Goal: Task Accomplishment & Management: Use online tool/utility

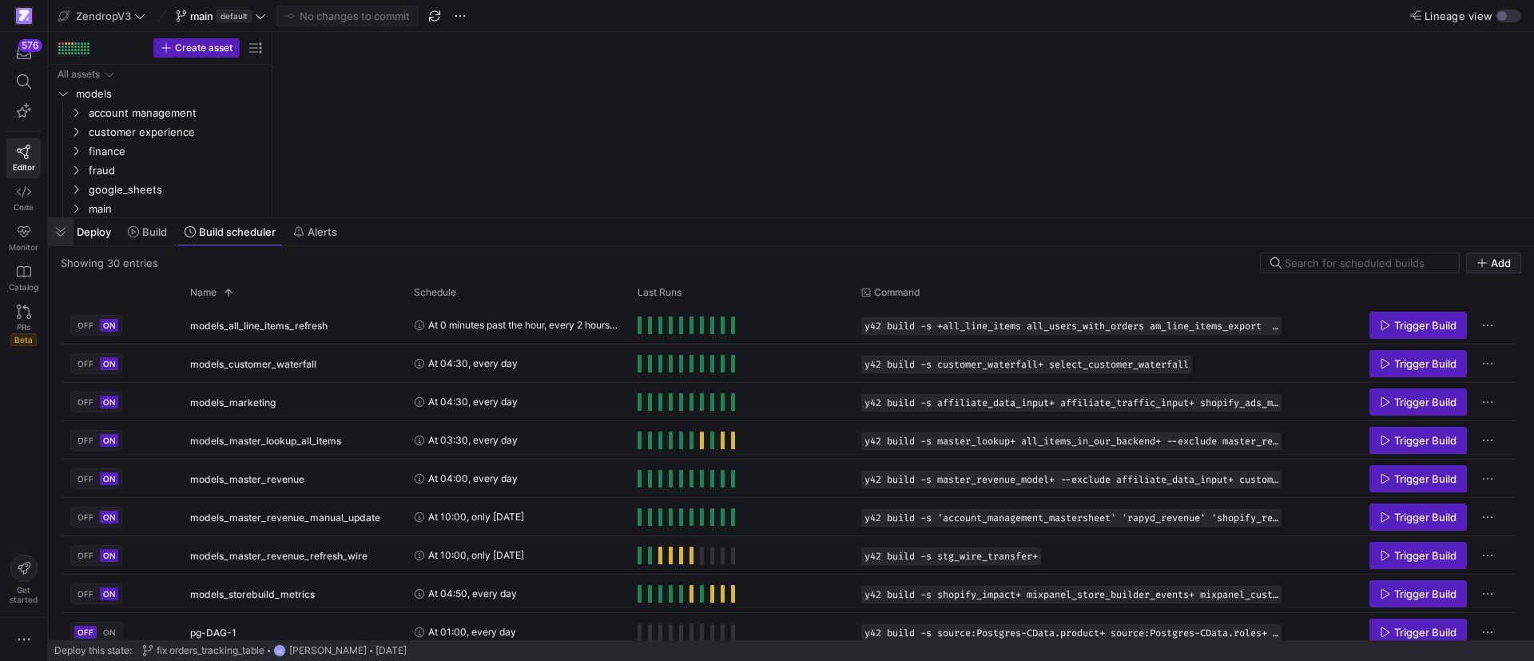
click at [57, 232] on span "button" at bounding box center [61, 231] width 26 height 27
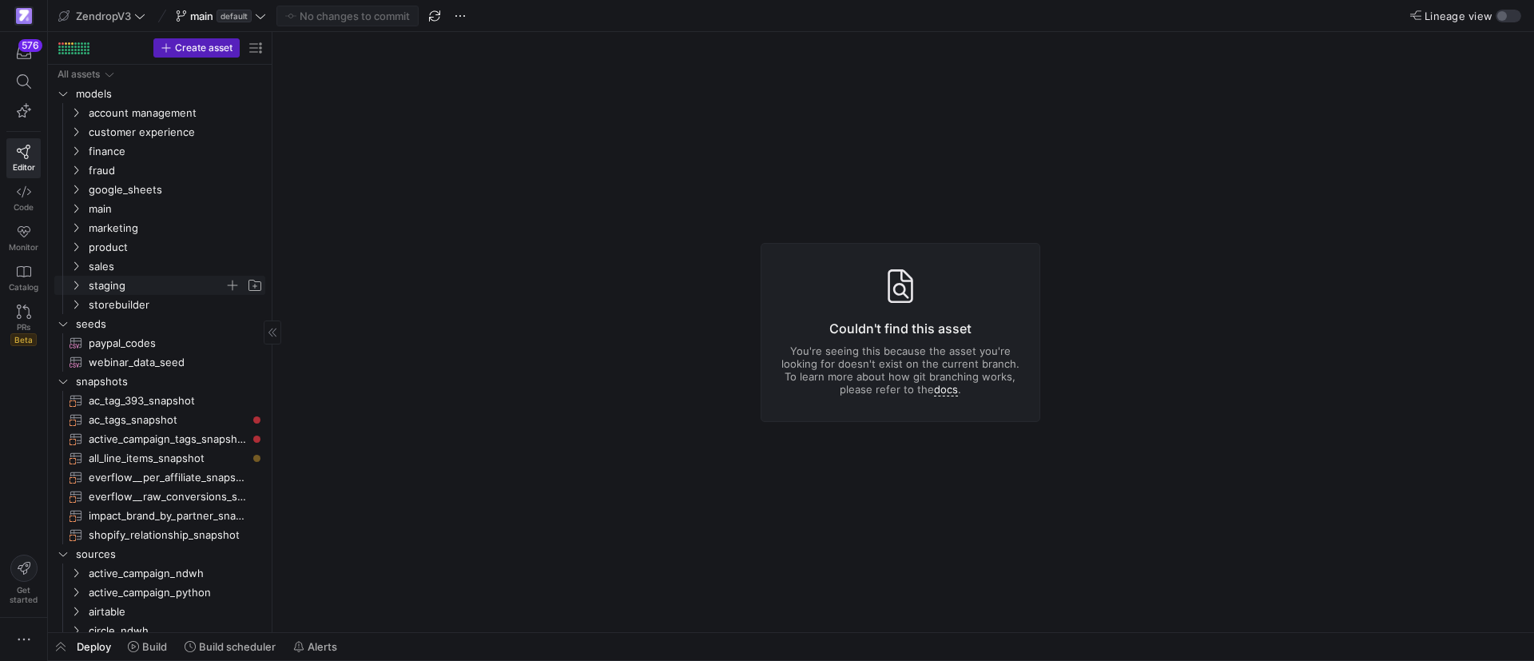
click at [74, 283] on icon "Press SPACE to select this row." at bounding box center [75, 285] width 11 height 10
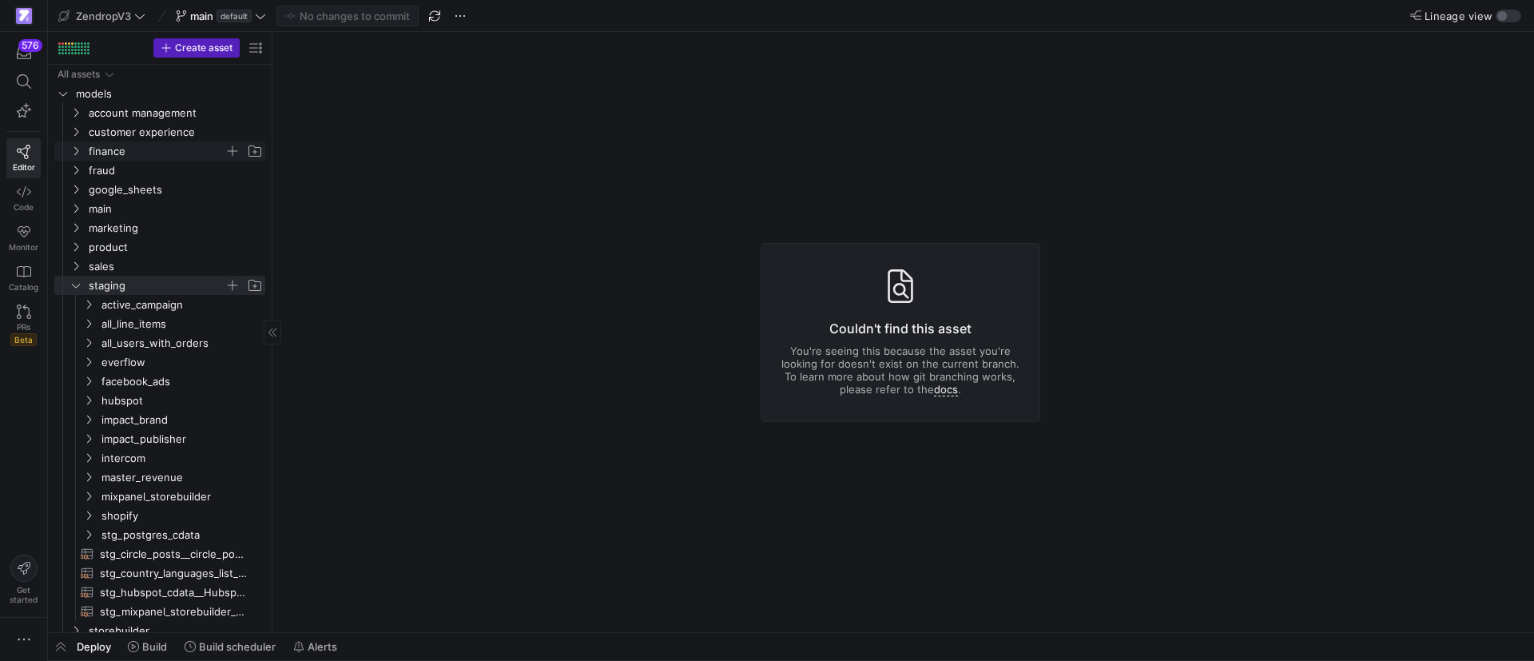
drag, startPoint x: 74, startPoint y: 147, endPoint x: 75, endPoint y: 157, distance: 10.4
click at [75, 148] on icon "Press SPACE to select this row." at bounding box center [75, 151] width 11 height 10
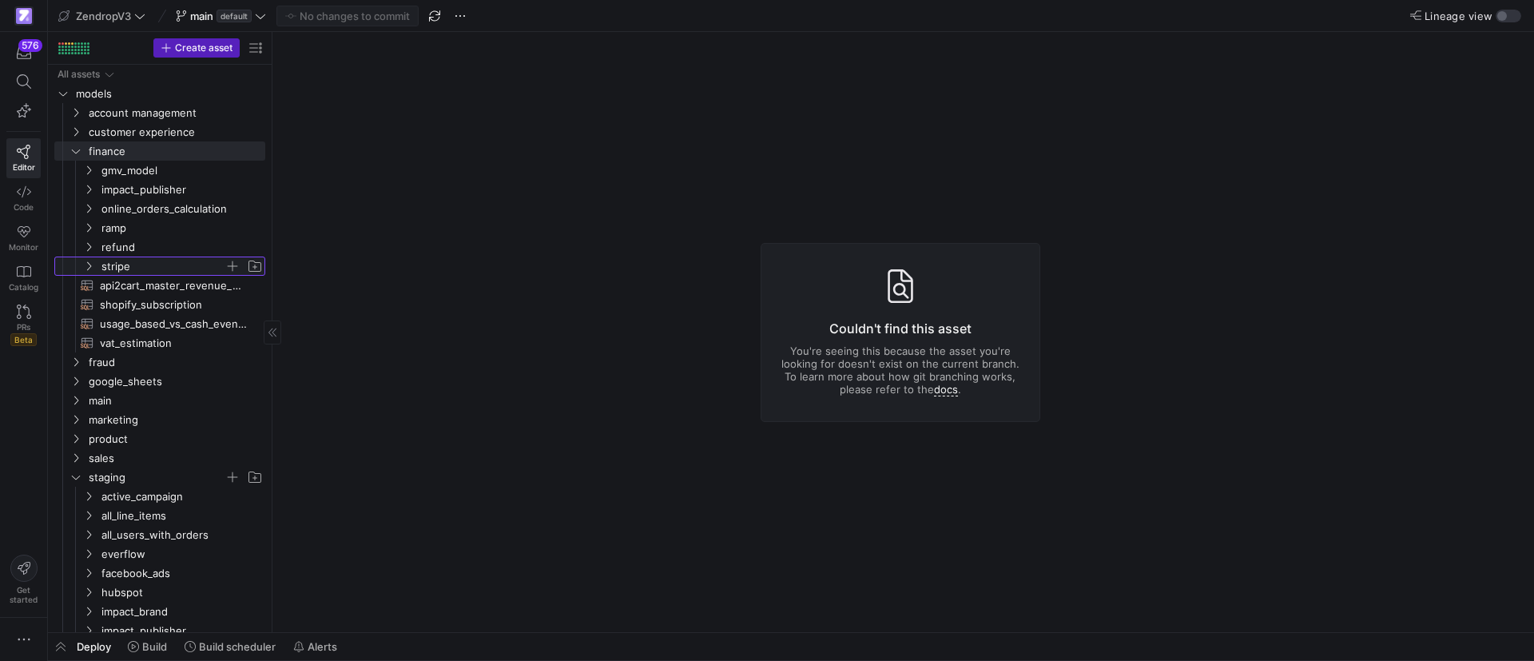
click at [89, 266] on icon "Press SPACE to select this row." at bounding box center [88, 266] width 11 height 10
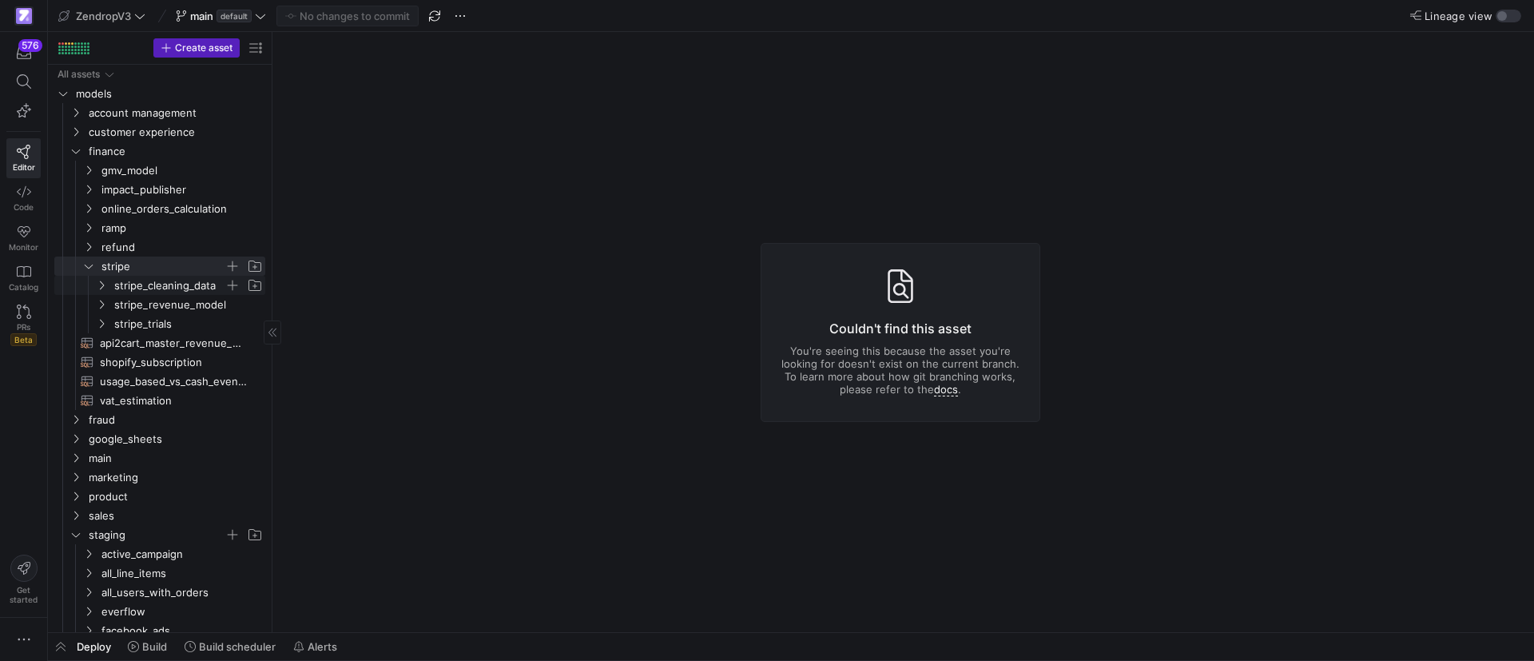
click at [101, 284] on icon "Press SPACE to select this row." at bounding box center [101, 285] width 11 height 10
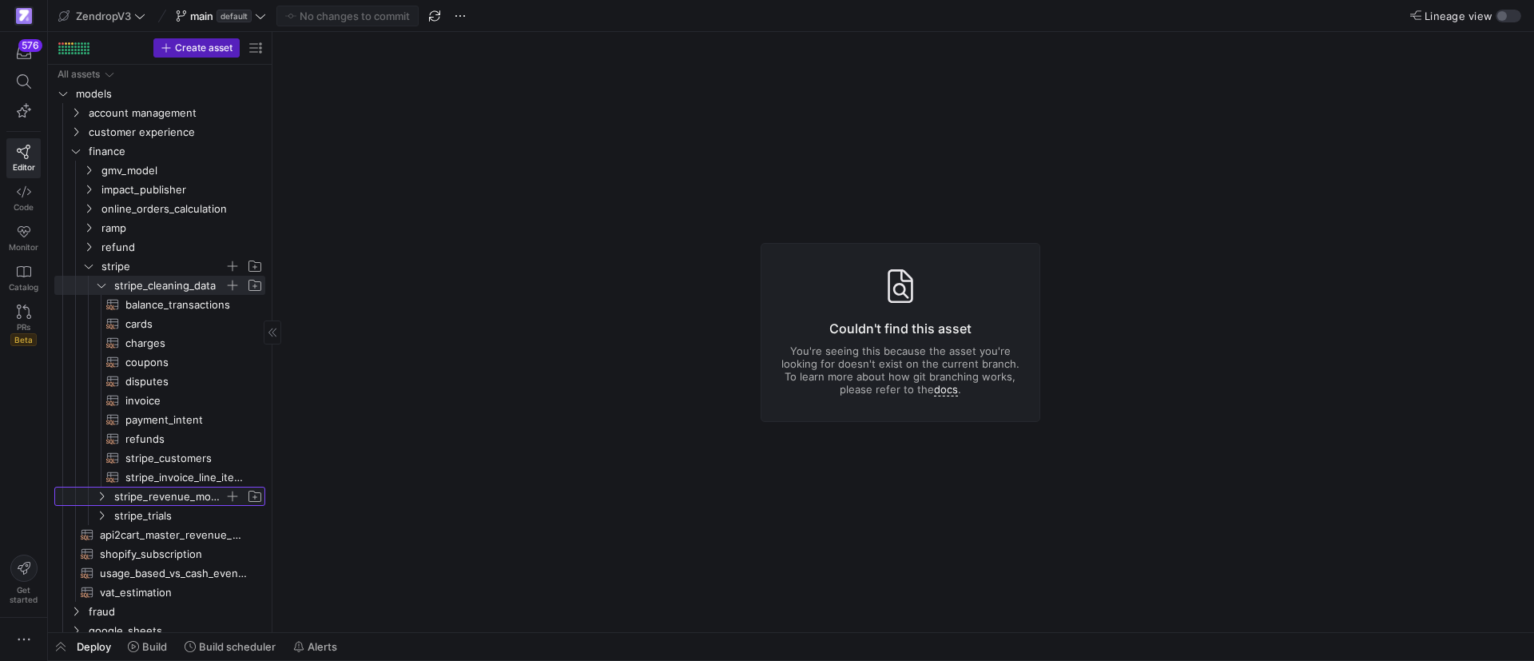
click at [102, 496] on icon "Press SPACE to select this row." at bounding box center [101, 496] width 11 height 10
click at [173, 517] on span "stripe_model​​​​​​​​​​" at bounding box center [185, 516] width 121 height 18
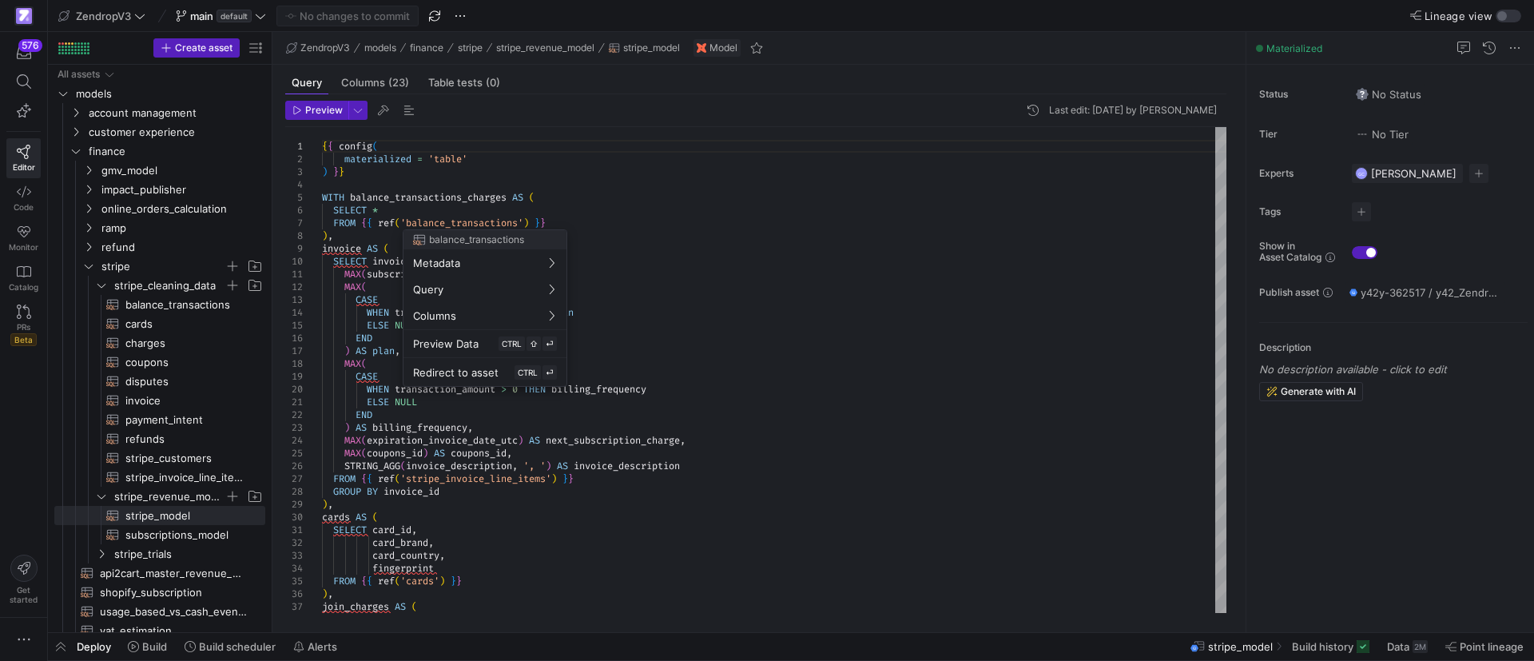
click at [352, 236] on div at bounding box center [767, 330] width 1534 height 661
click at [150, 335] on span "charges​​​​​​​​​​" at bounding box center [185, 343] width 121 height 18
type textarea "{# WITH charges AS( SELECT MAX(FailureMessage) as failure_message, MAX(FailureC…"
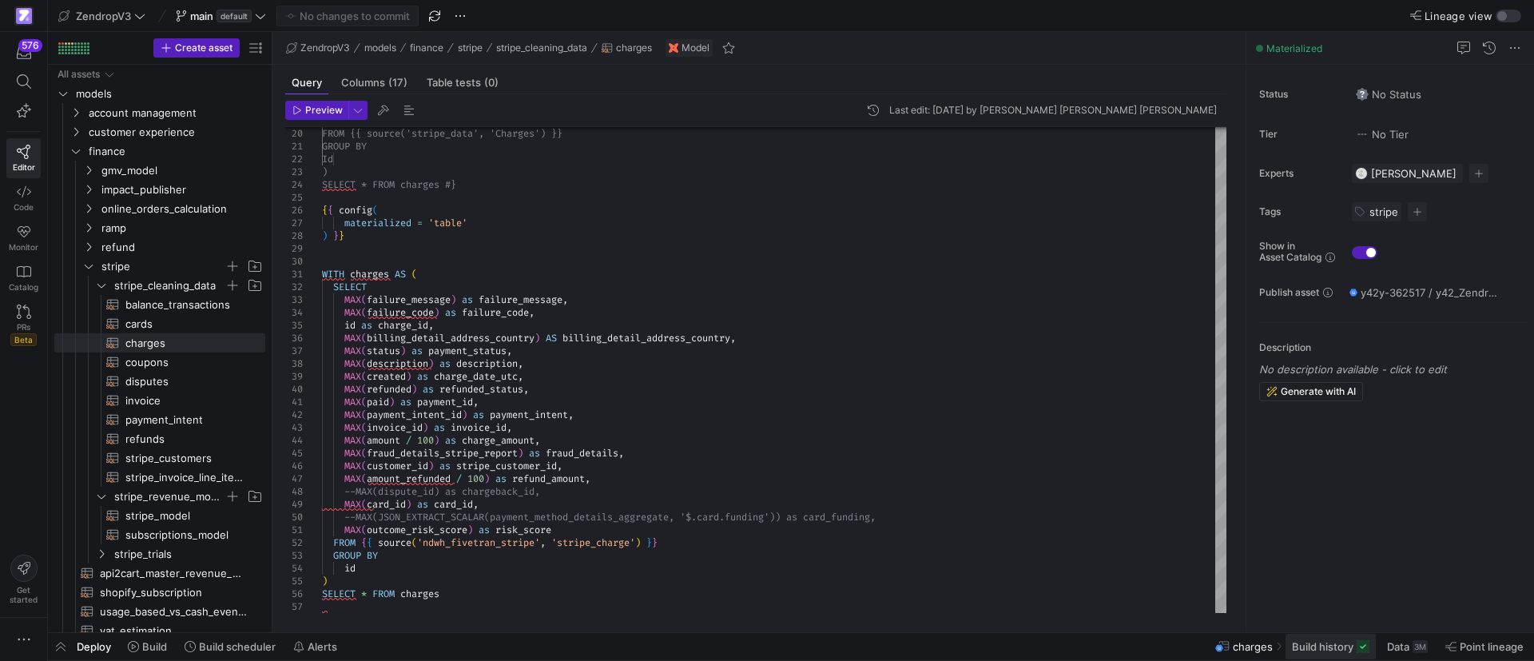
click at [1310, 650] on span "Build history" at bounding box center [1323, 646] width 62 height 13
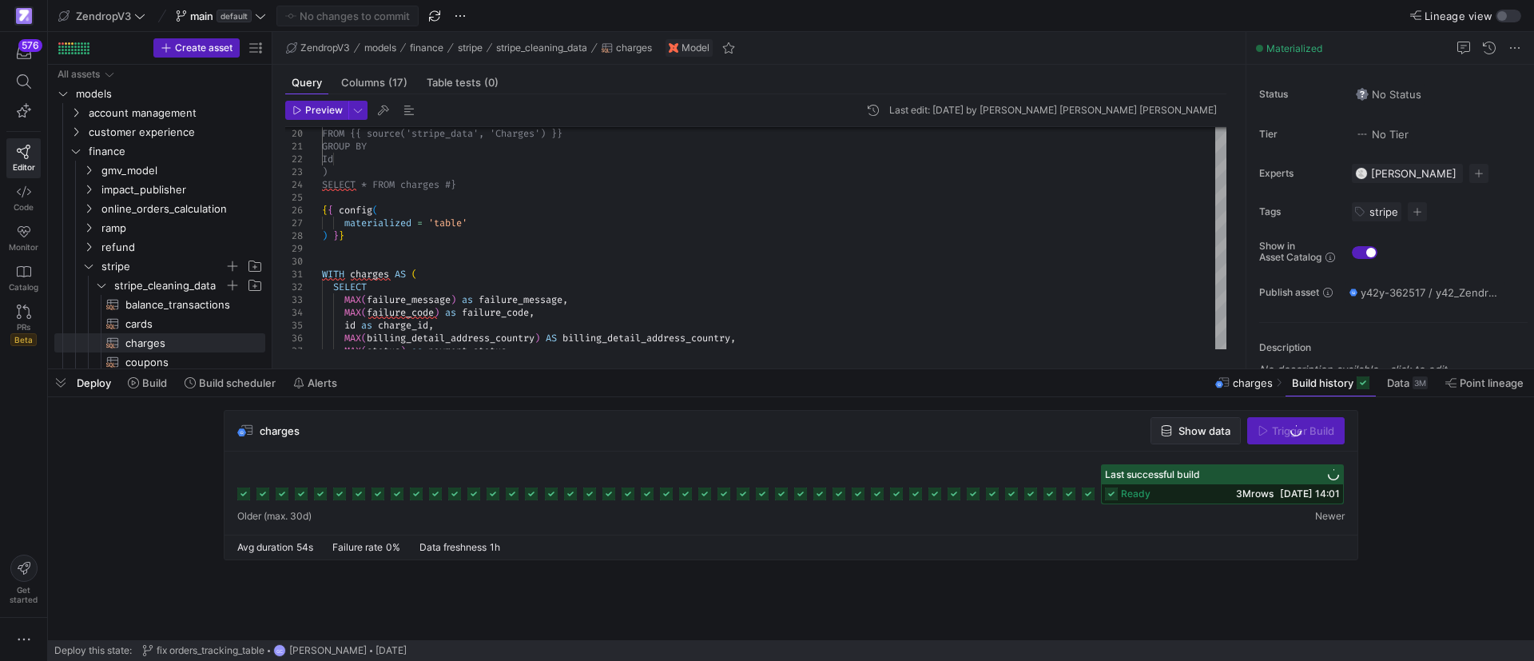
click at [1180, 433] on span "Show data" at bounding box center [1204, 430] width 52 height 13
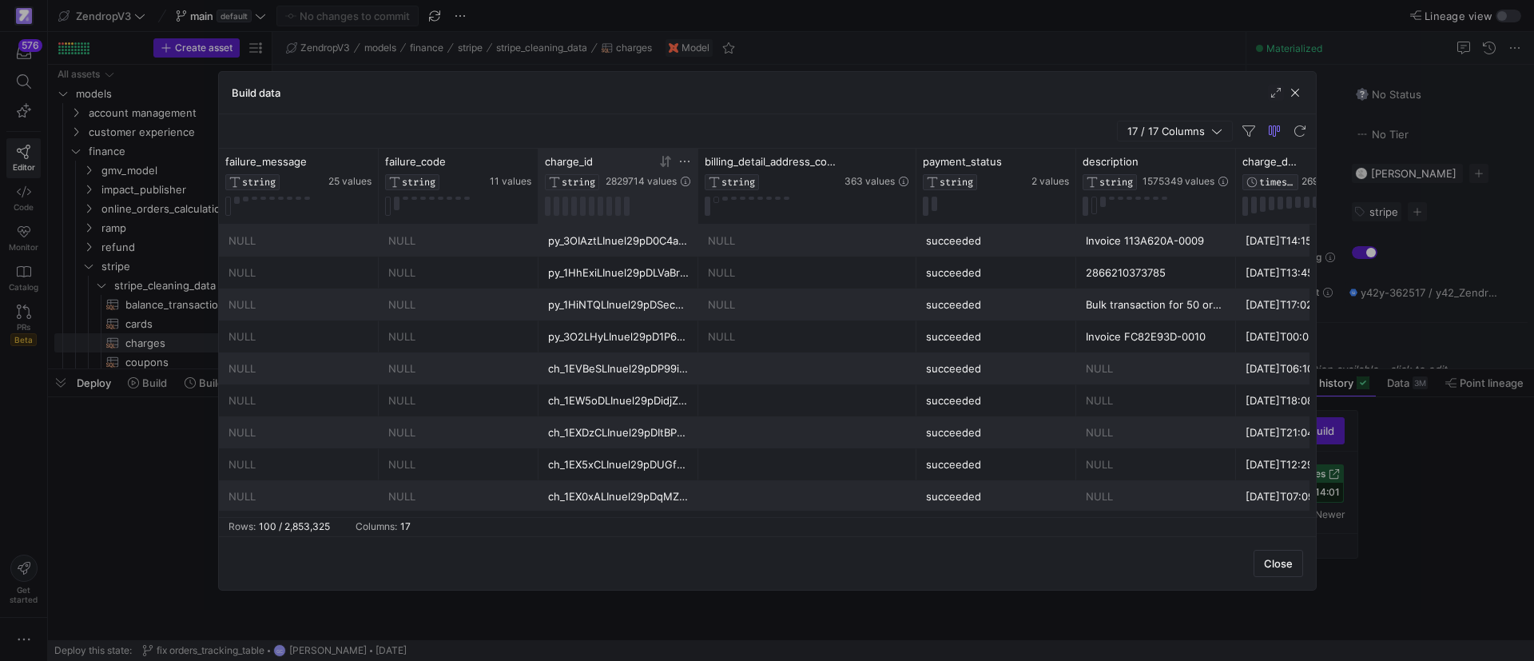
click at [686, 161] on icon at bounding box center [684, 161] width 13 height 13
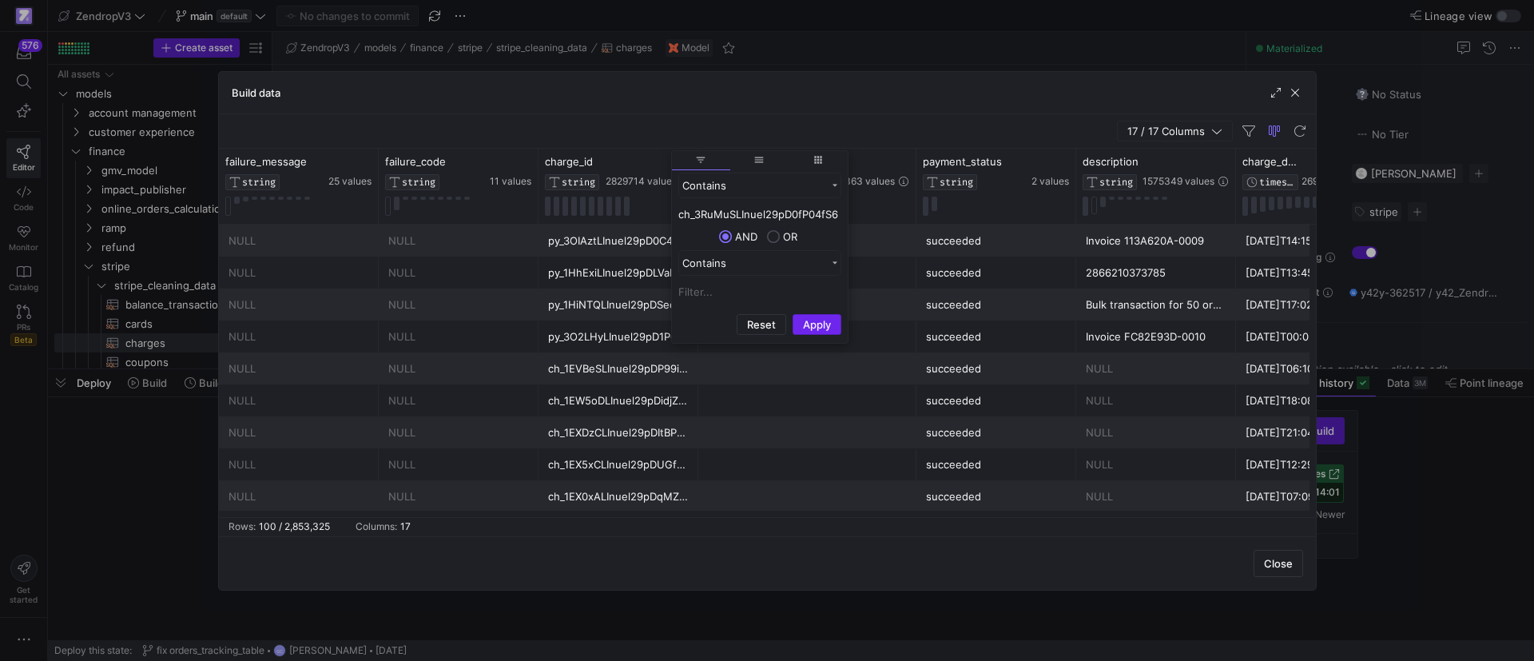
type input "ch_3RuMuSLInuel29pD0fP04fS6"
click at [814, 330] on button "Apply" at bounding box center [817, 324] width 49 height 21
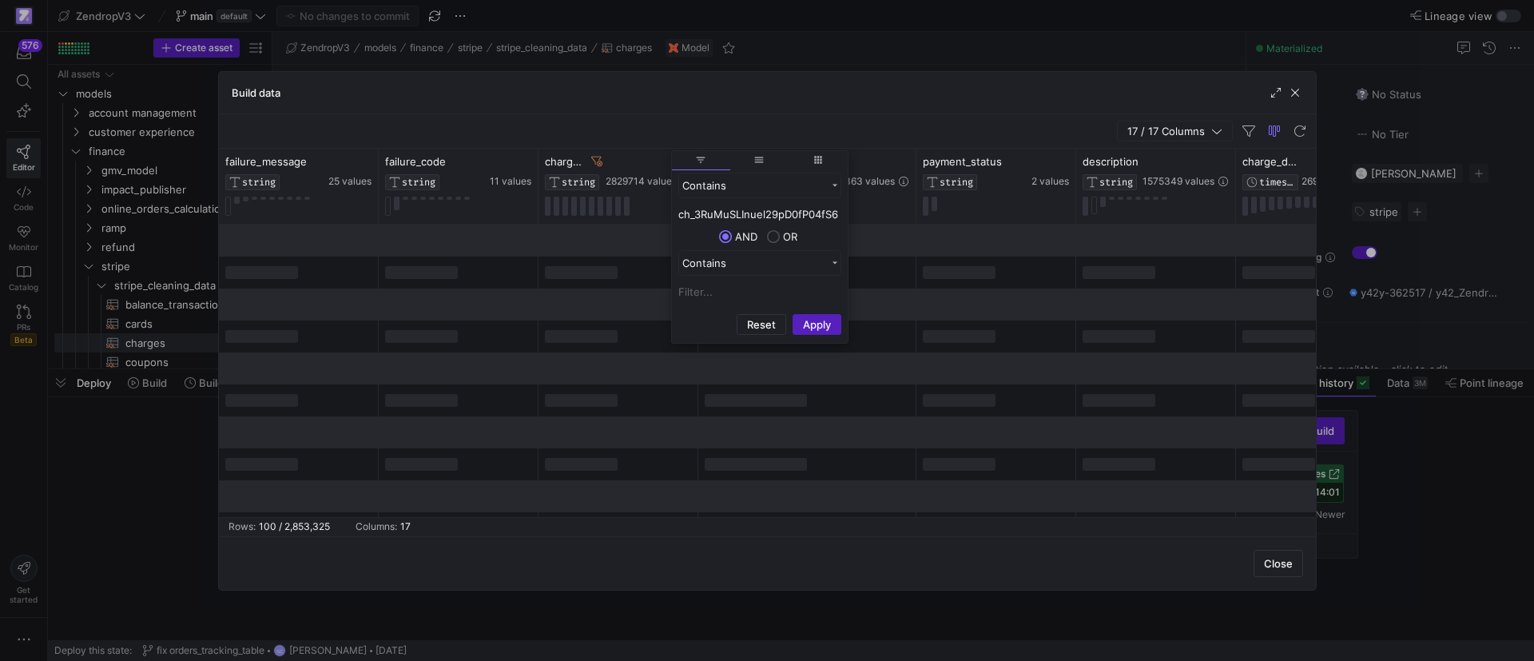
click at [642, 115] on div "17 / 17 Columns" at bounding box center [767, 131] width 1097 height 34
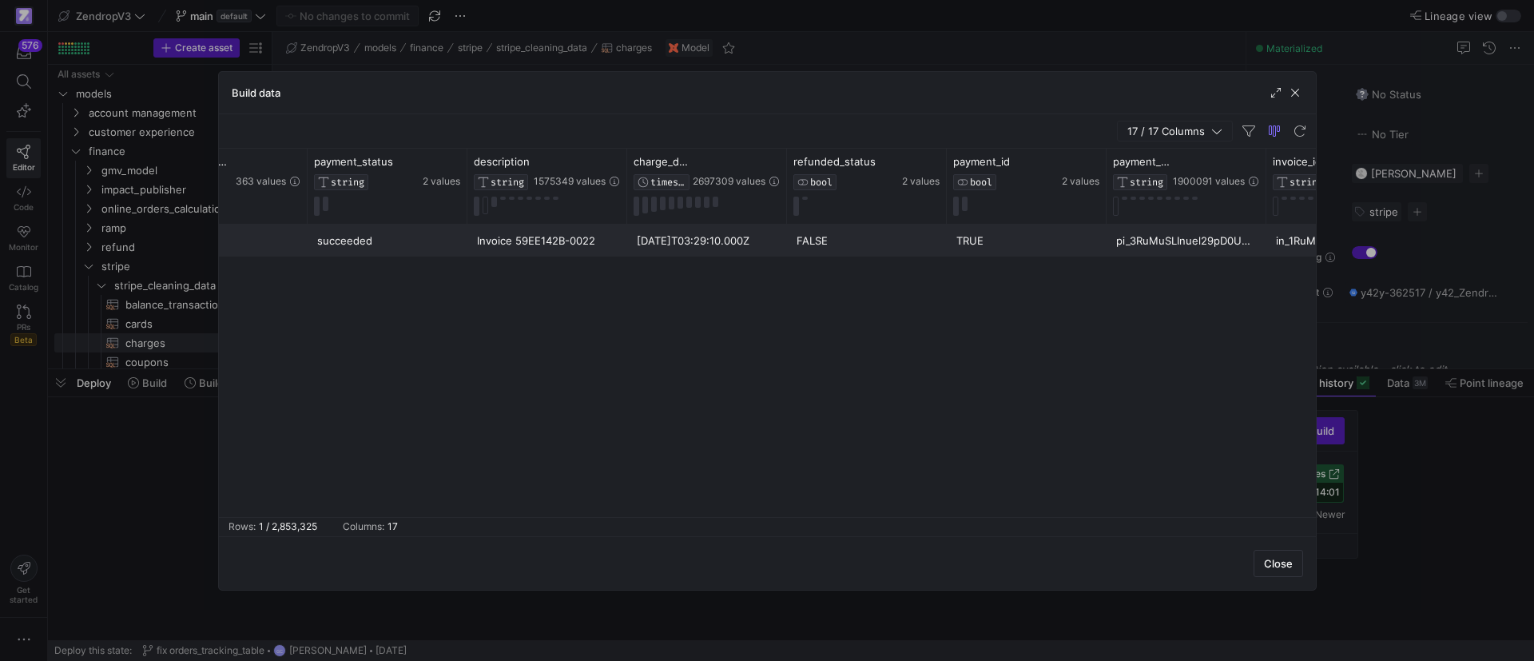
scroll to position [0, 622]
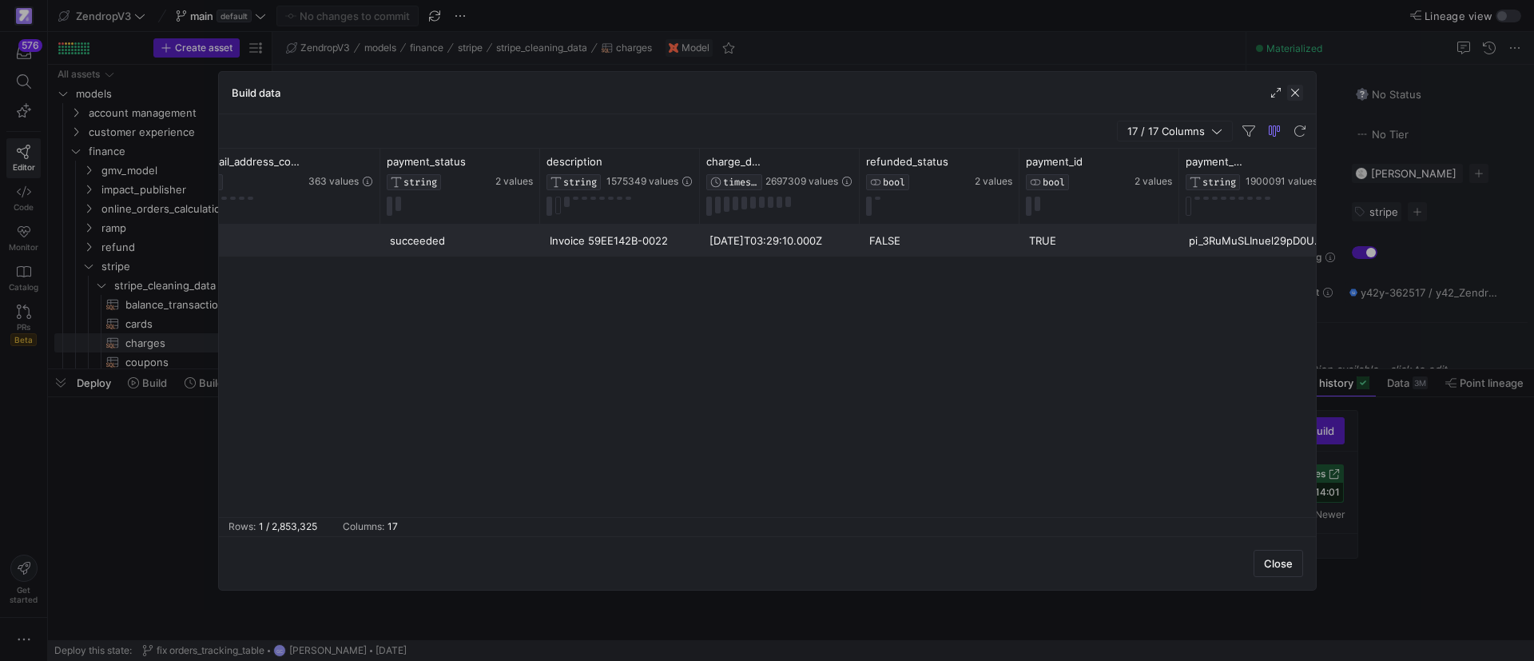
click at [1294, 92] on span "button" at bounding box center [1295, 93] width 16 height 16
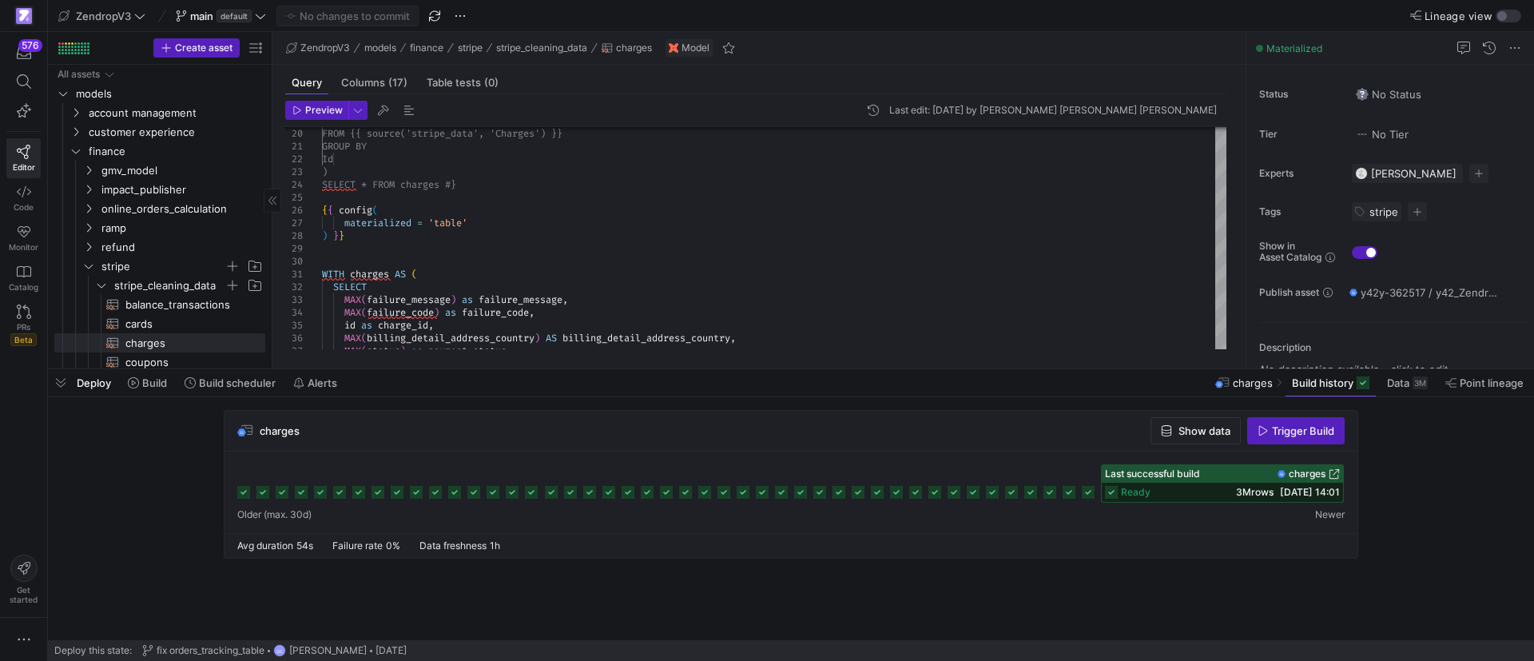
drag, startPoint x: 56, startPoint y: 377, endPoint x: 94, endPoint y: 383, distance: 38.9
click at [54, 379] on span "button" at bounding box center [61, 382] width 26 height 27
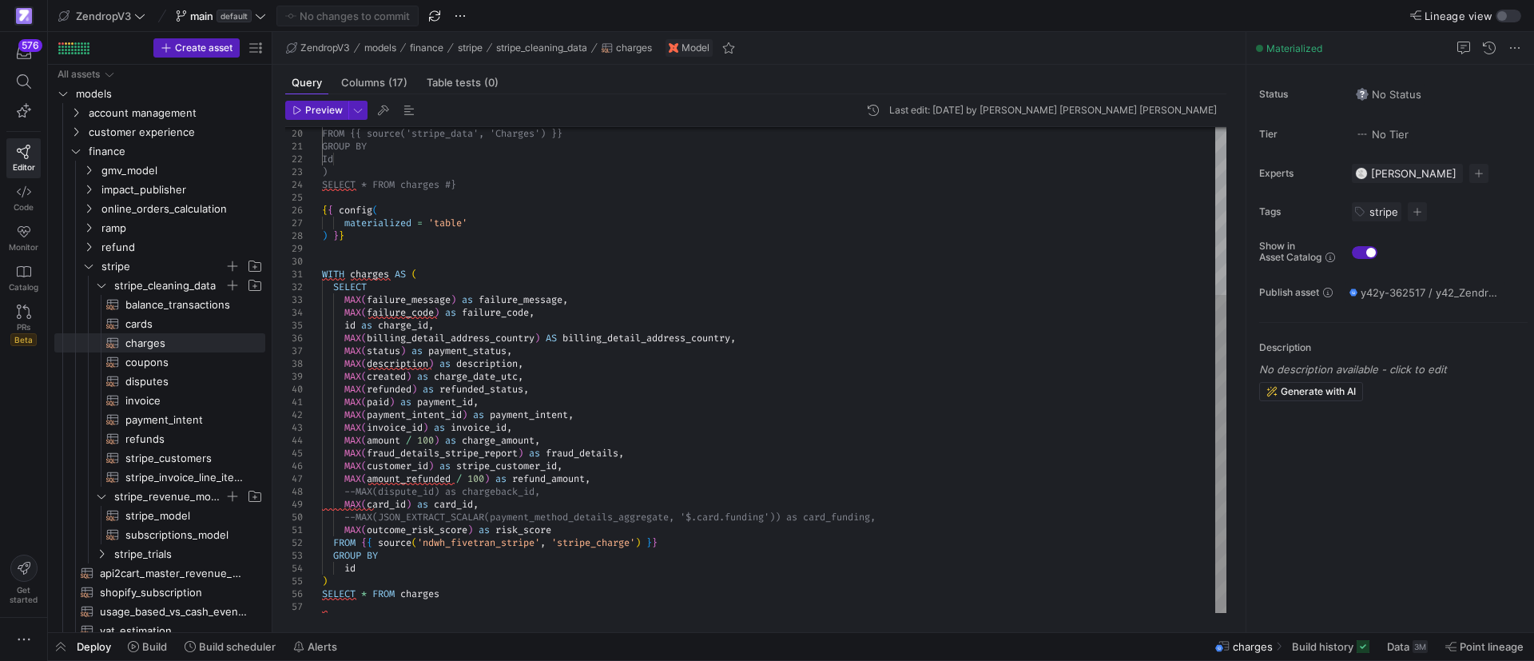
click at [609, 463] on div "FROM {{ source('stripe_data', 'Charges') }} GROUP BY Id ) SELECT * FROM charges…" at bounding box center [774, 241] width 904 height 741
click at [344, 582] on div "FROM {{ source('stripe_data', 'Charges') }} GROUP BY Id ) SELECT * FROM charges…" at bounding box center [774, 241] width 904 height 741
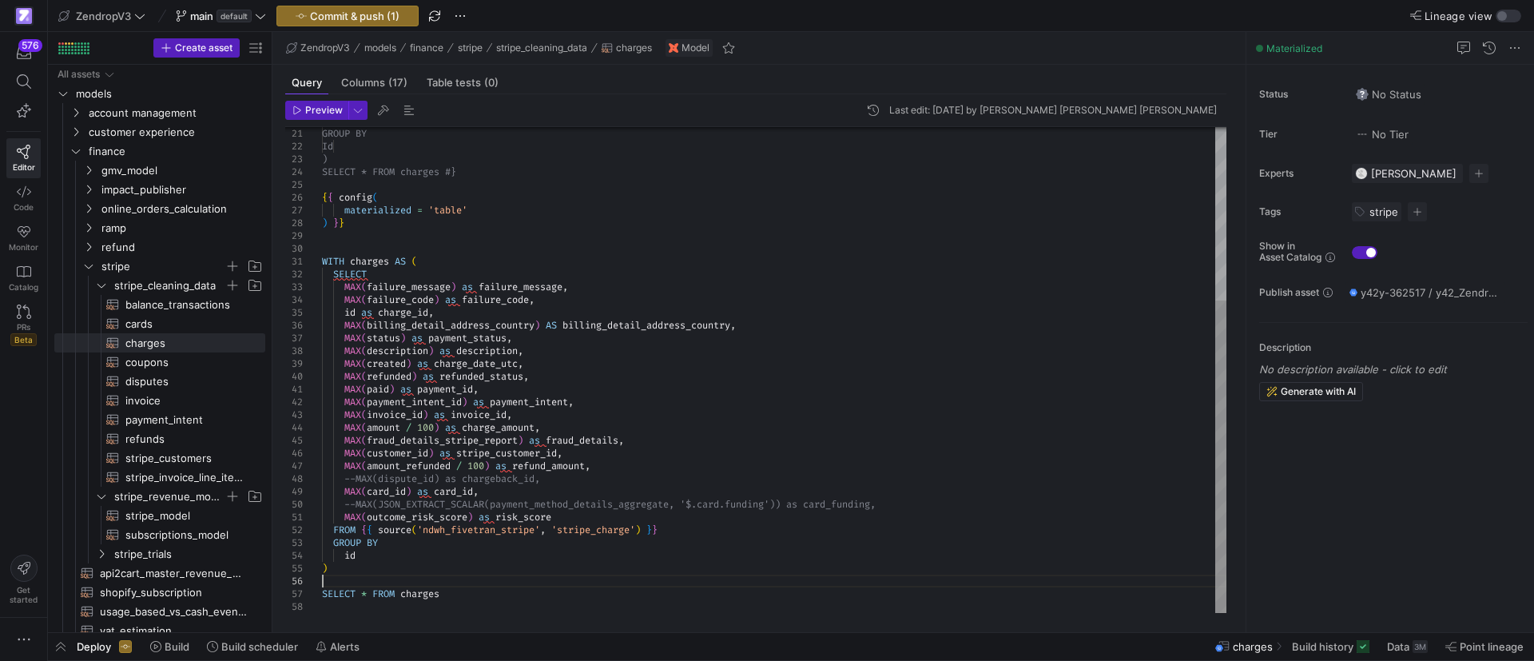
click at [368, 594] on div "GROUP BY Id ) SELECT * FROM charges #} { { config ( materialized = 'table' ) } …" at bounding box center [774, 236] width 904 height 754
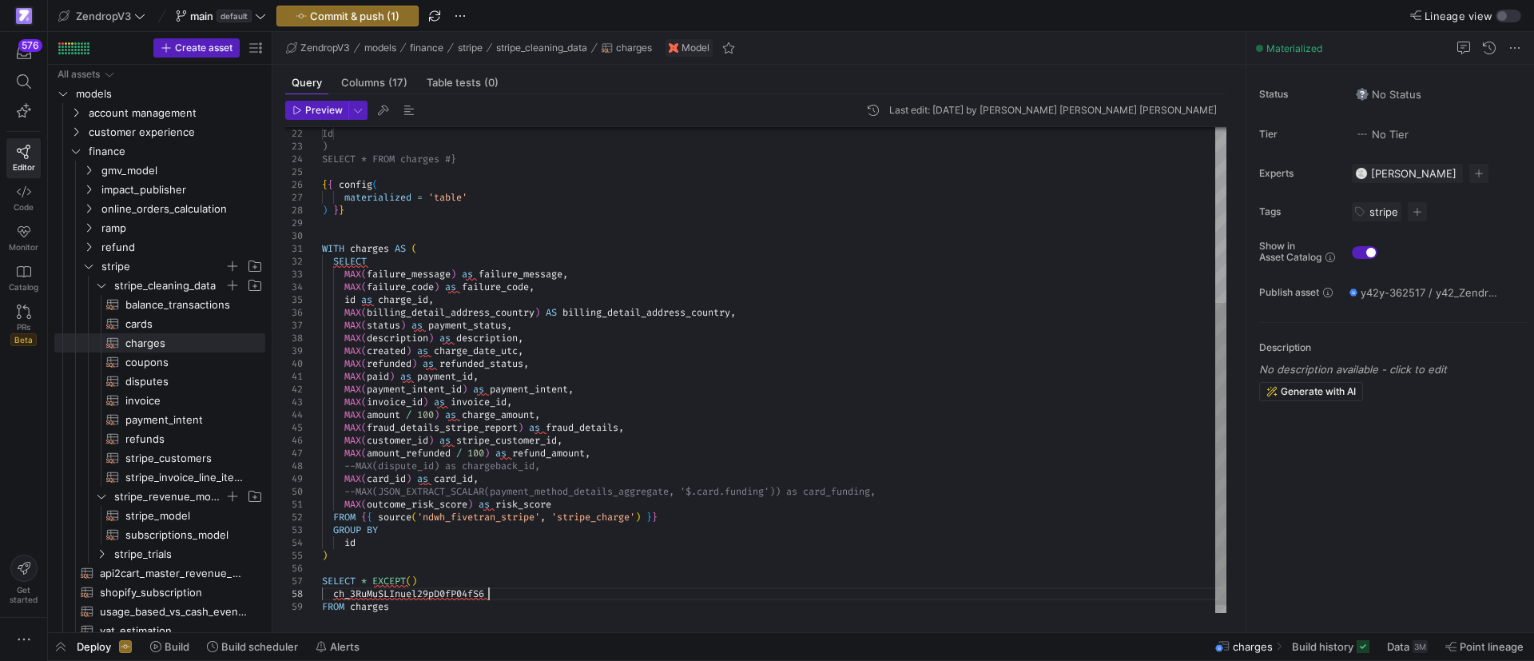
click at [504, 443] on div "Id ) SELECT * FROM charges #} { { config ( materialized = 'table' ) } } WITH ch…" at bounding box center [774, 236] width 904 height 780
click at [413, 579] on div "Id ) SELECT * FROM charges #} { { config ( materialized = 'table' ) } } WITH ch…" at bounding box center [774, 236] width 904 height 780
click at [550, 581] on div "Id ) SELECT * FROM charges #} { { config ( materialized = 'table' ) } } WITH ch…" at bounding box center [774, 236] width 904 height 780
click at [335, 591] on div "Id ) SELECT * FROM charges #} { { config ( materialized = 'table' ) } } WITH ch…" at bounding box center [774, 236] width 904 height 780
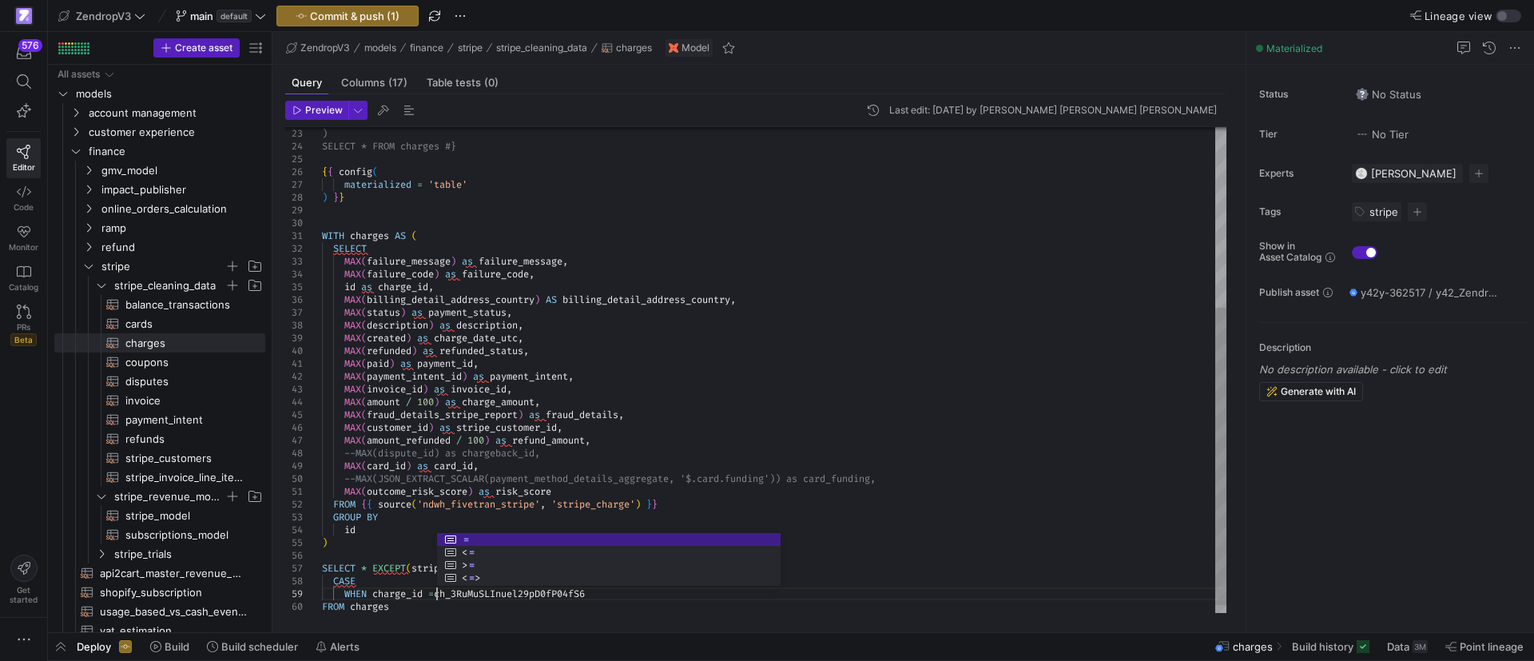
scroll to position [102, 120]
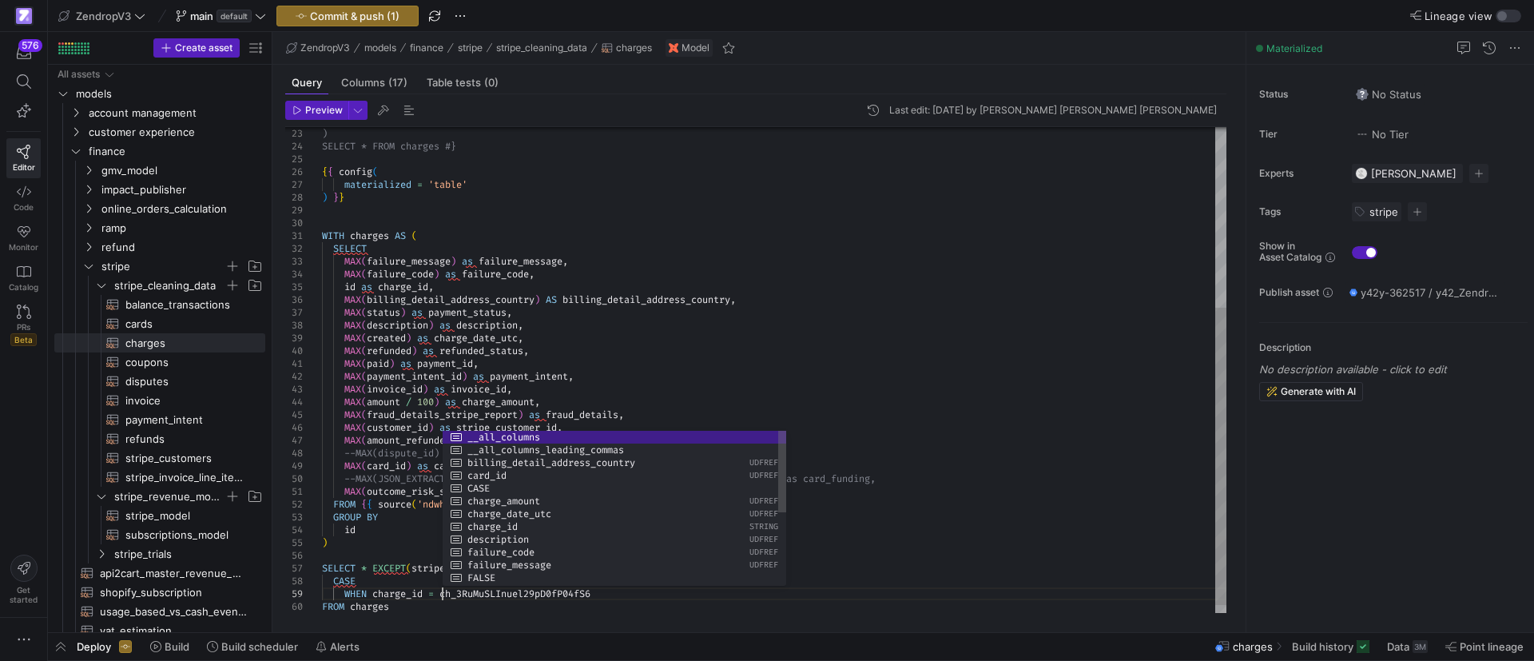
click at [478, 589] on div ") SELECT * FROM charges #} { { config ( materialized = 'table' ) } } WITH charg…" at bounding box center [774, 229] width 904 height 793
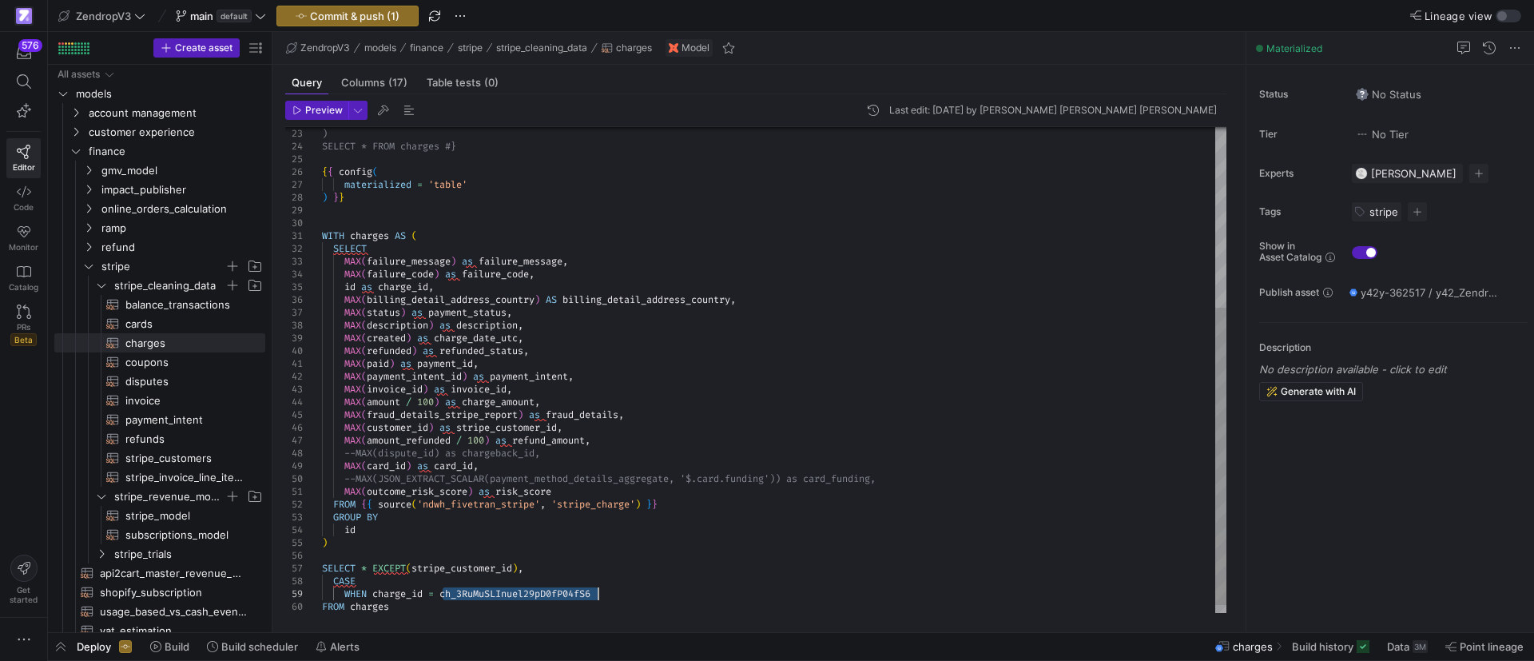
click at [478, 589] on div ") SELECT * FROM charges #} { { config ( materialized = 'table' ) } } WITH charg…" at bounding box center [774, 229] width 904 height 793
click at [646, 596] on div ") SELECT * FROM charges #} { { config ( materialized = 'table' ) } } WITH charg…" at bounding box center [774, 229] width 904 height 793
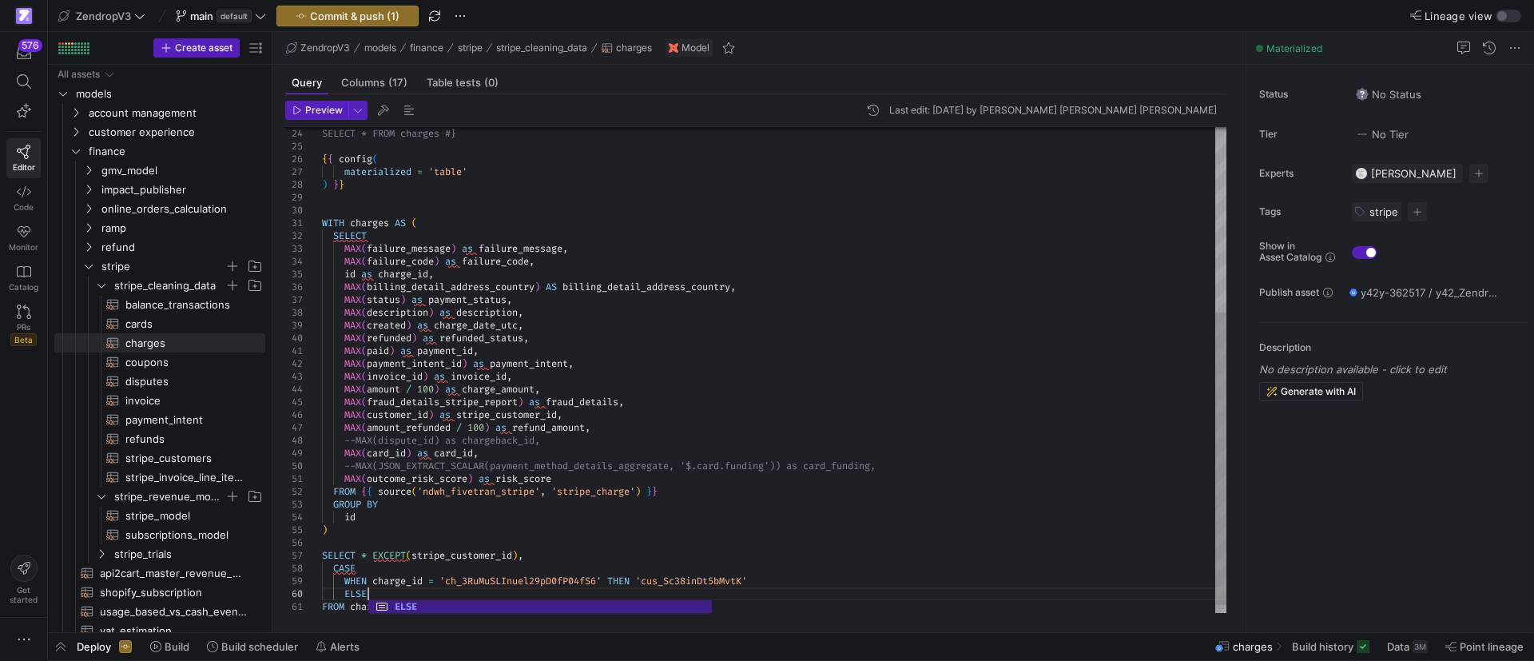
scroll to position [115, 50]
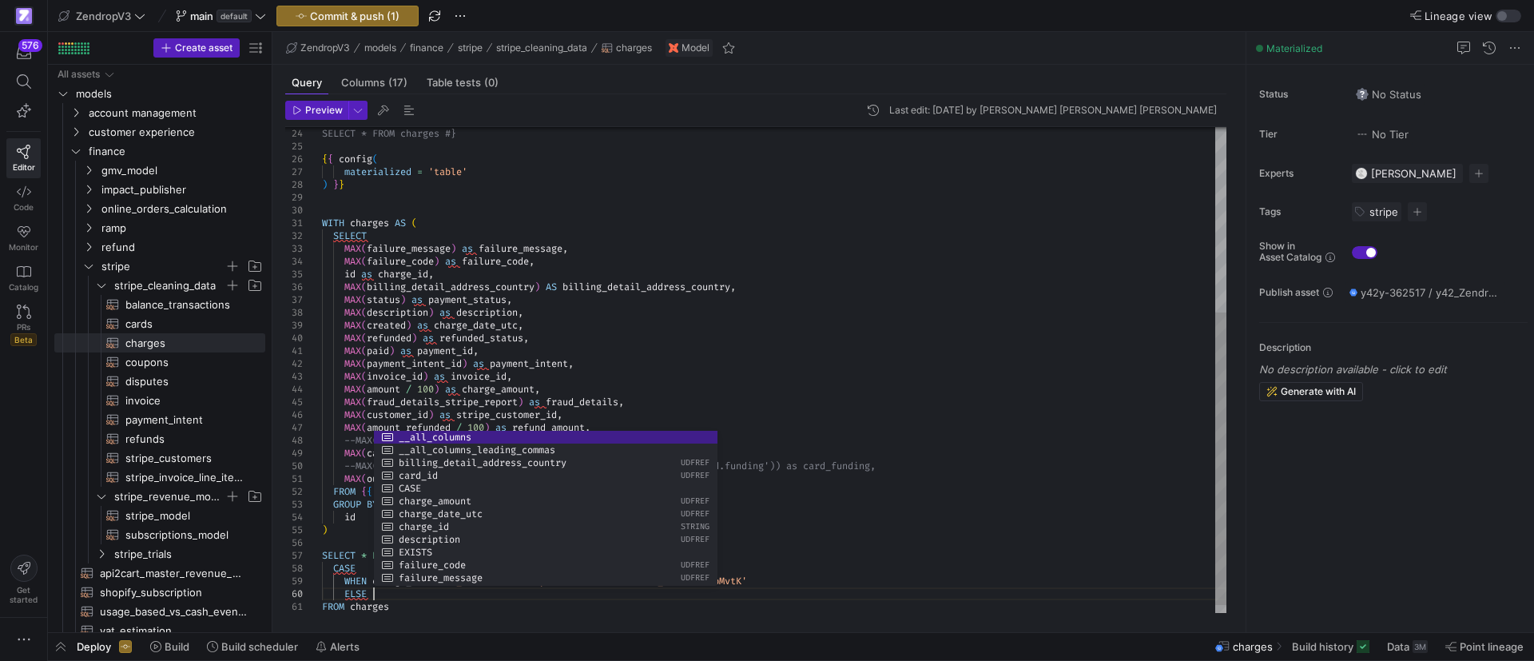
click at [601, 336] on div "SELECT * FROM charges #} { { config ( materialized = 'table' ) } } WITH charges…" at bounding box center [774, 222] width 904 height 805
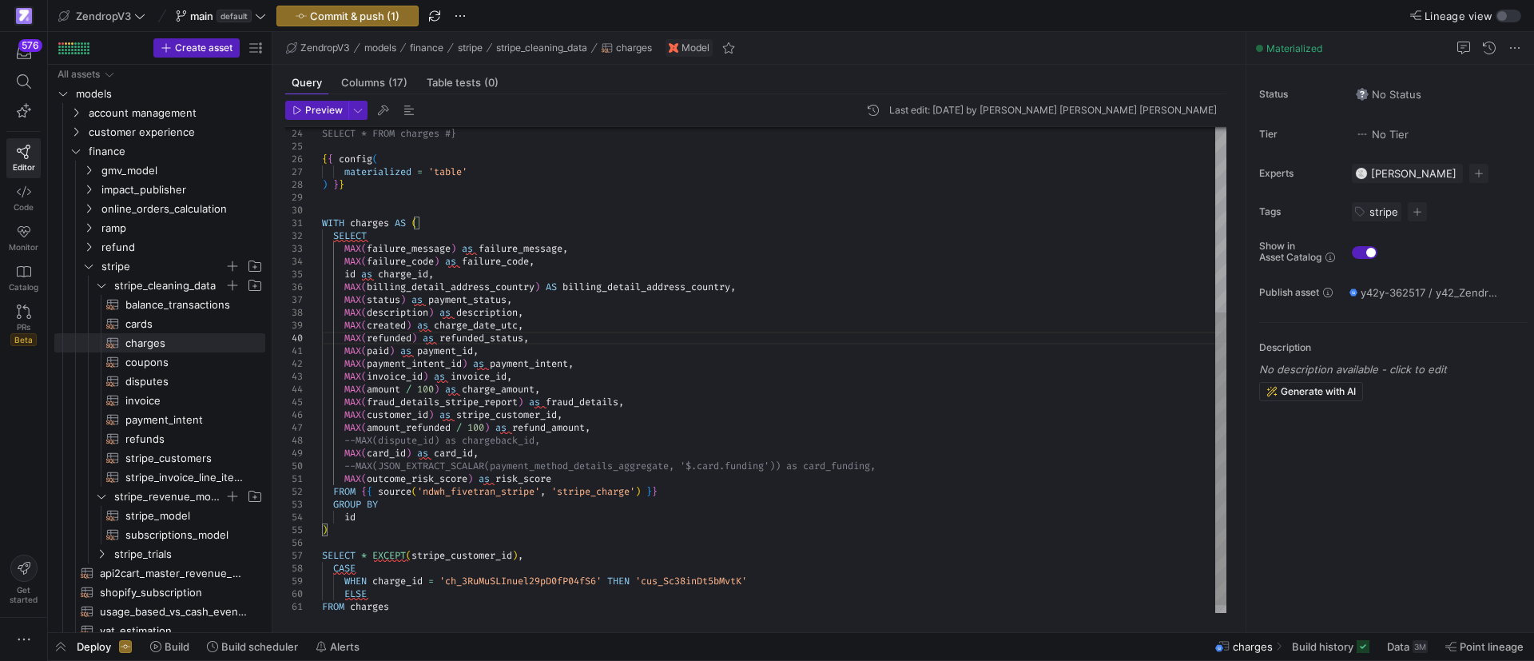
click at [463, 556] on div "SELECT * FROM charges #} { { config ( materialized = 'table' ) } } WITH charges…" at bounding box center [774, 222] width 904 height 805
click at [461, 556] on div "SELECT * FROM charges #} { { config ( materialized = 'table' ) } } WITH charges…" at bounding box center [774, 222] width 904 height 805
click at [413, 590] on div "SELECT * FROM charges #} { { config ( materialized = 'table' ) } } WITH charges…" at bounding box center [774, 222] width 904 height 805
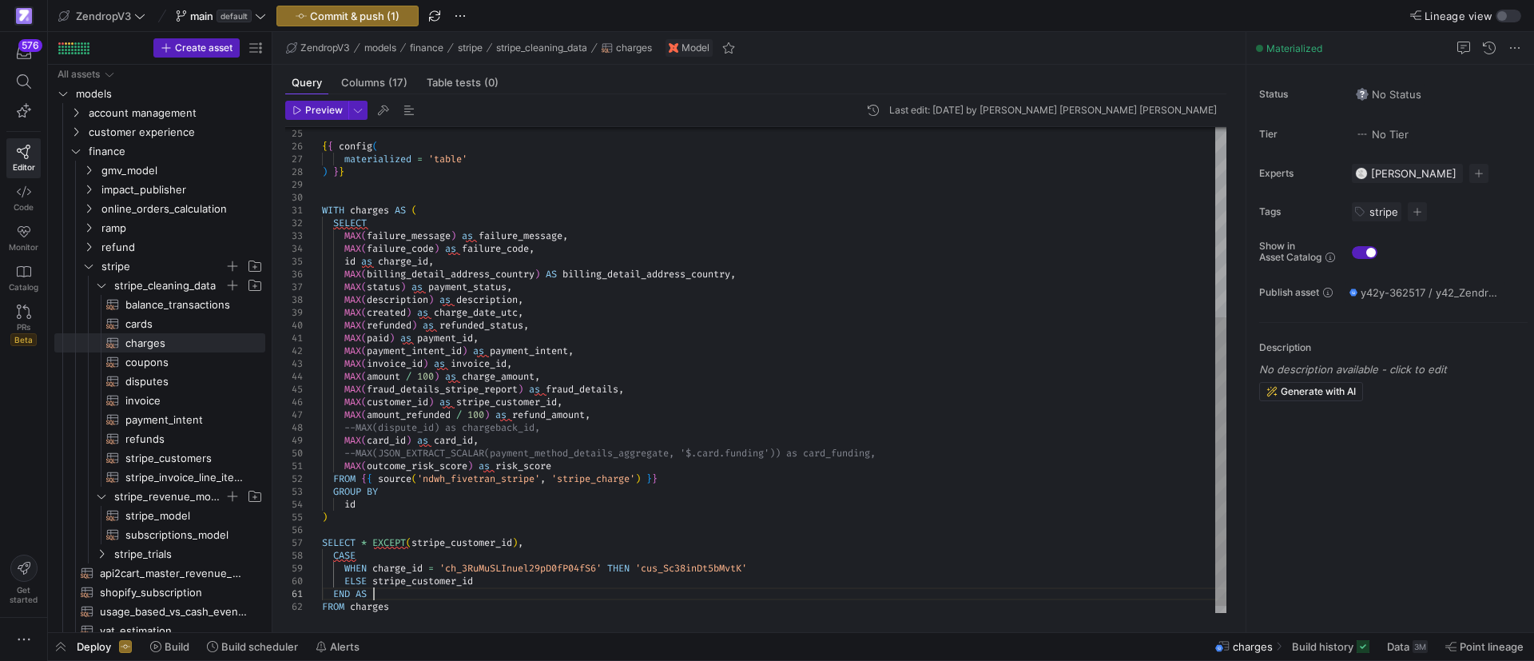
scroll to position [12, 50]
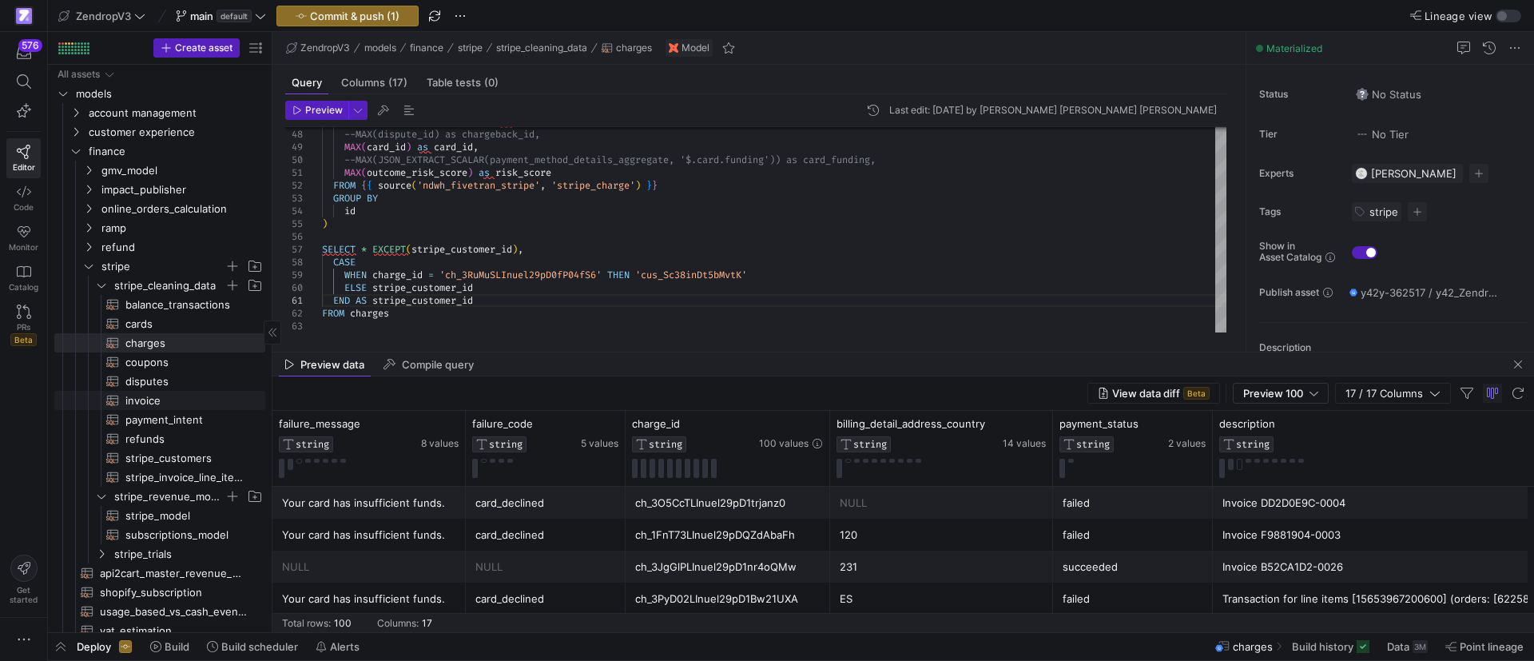
click at [168, 399] on span "invoice​​​​​​​​​​" at bounding box center [185, 400] width 121 height 18
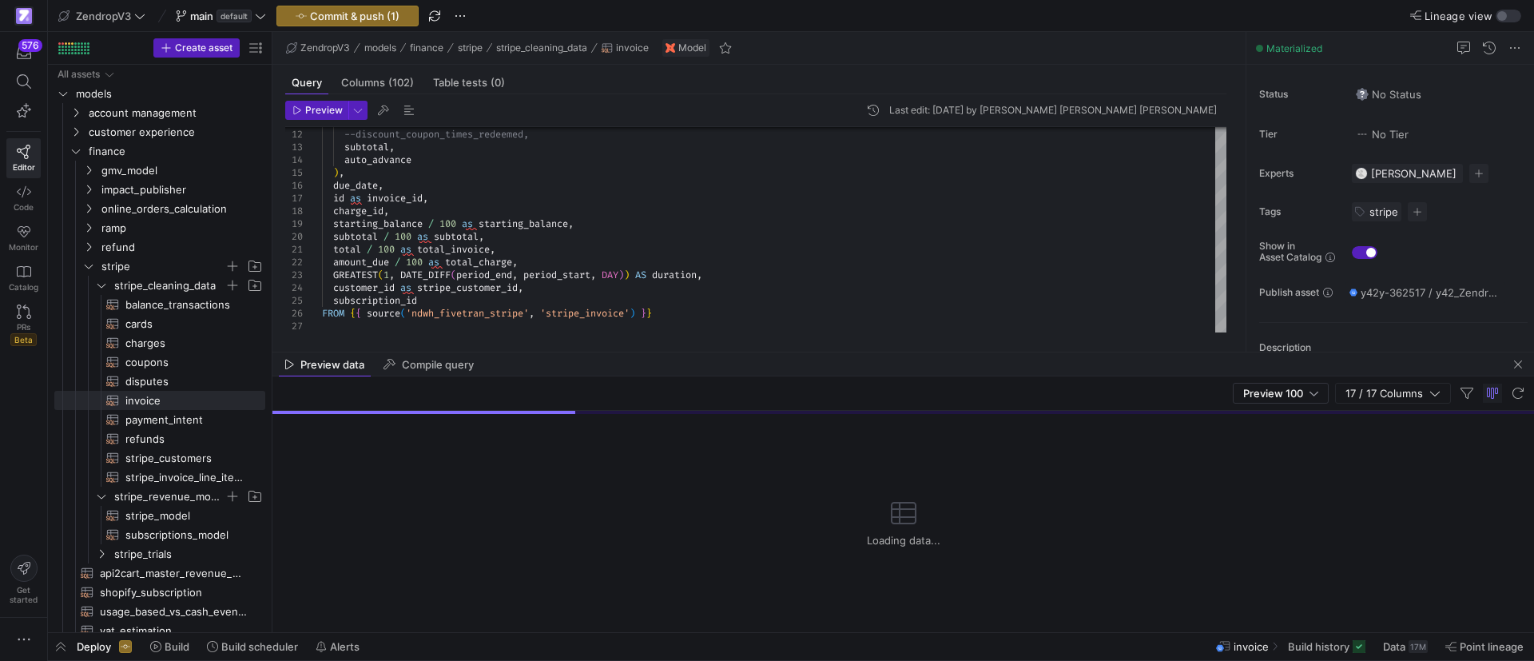
click at [705, 348] on mat-tab-group "Query Columns (102) Table tests (0) Preview Last edit: [DATE] by [PERSON_NAME] …" at bounding box center [755, 208] width 967 height 287
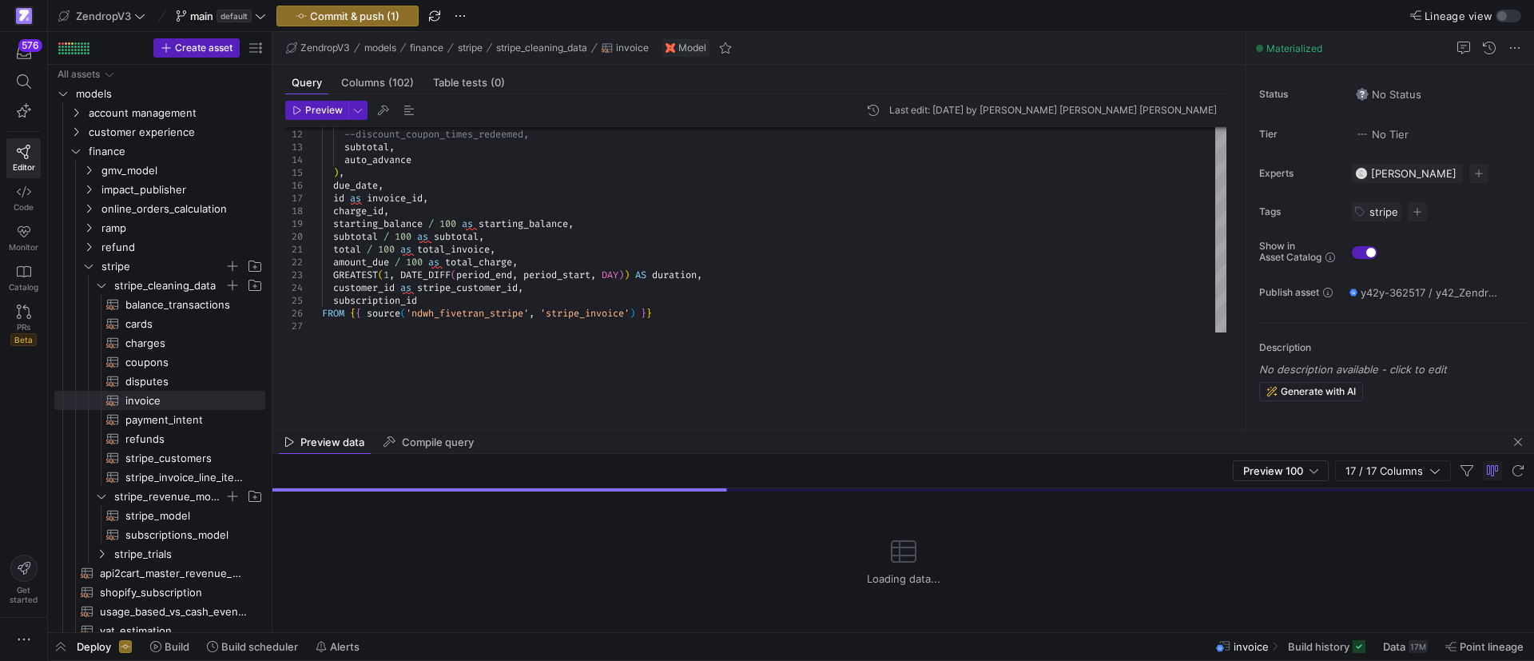
drag, startPoint x: 613, startPoint y: 351, endPoint x: 602, endPoint y: 448, distance: 98.0
click at [602, 430] on div at bounding box center [902, 429] width 1261 height 1
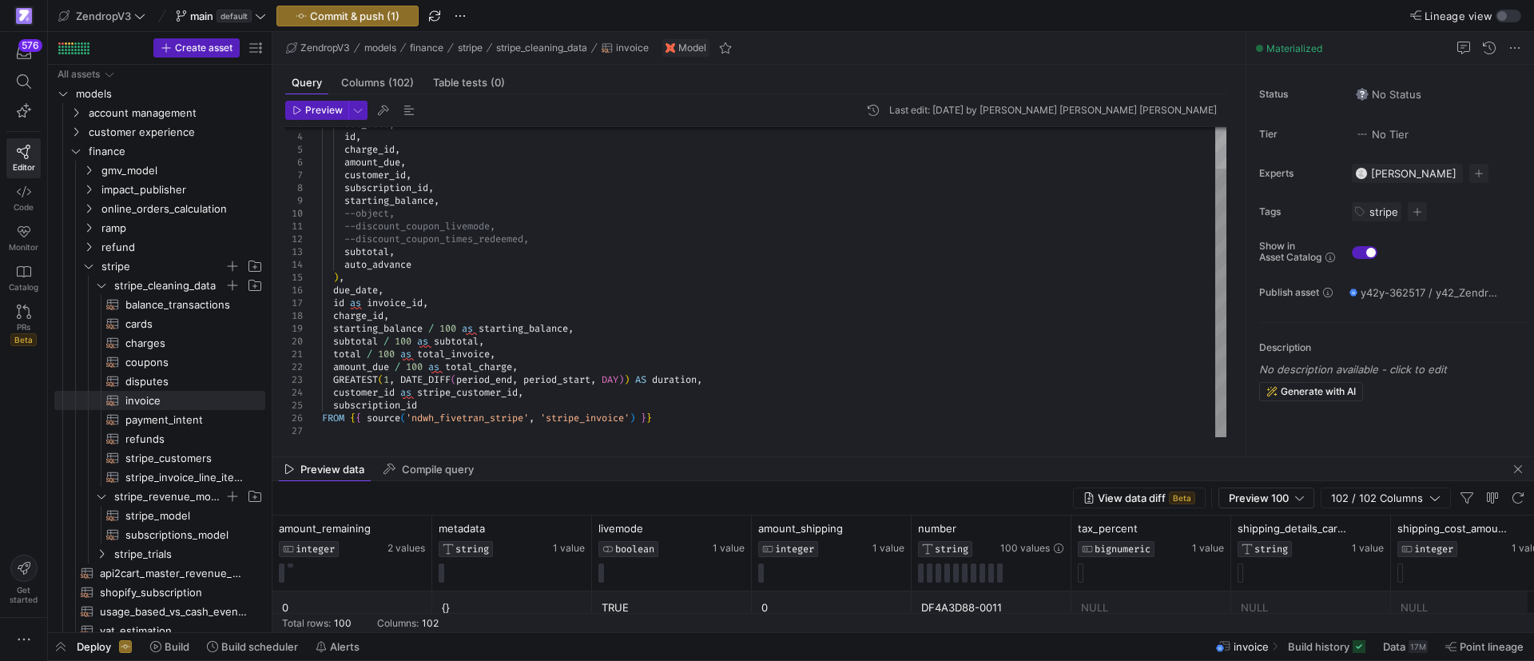
click at [534, 427] on div "--discount_coupon_livemode, --discount_coupon_times_redeemed, subtotal , auto_a…" at bounding box center [774, 258] width 904 height 358
click at [723, 415] on div "--discount_coupon_livemode, --discount_coupon_times_redeemed, subtotal , auto_a…" at bounding box center [774, 258] width 904 height 358
click at [162, 339] on span "charges​​​​​​​​​​" at bounding box center [185, 343] width 121 height 18
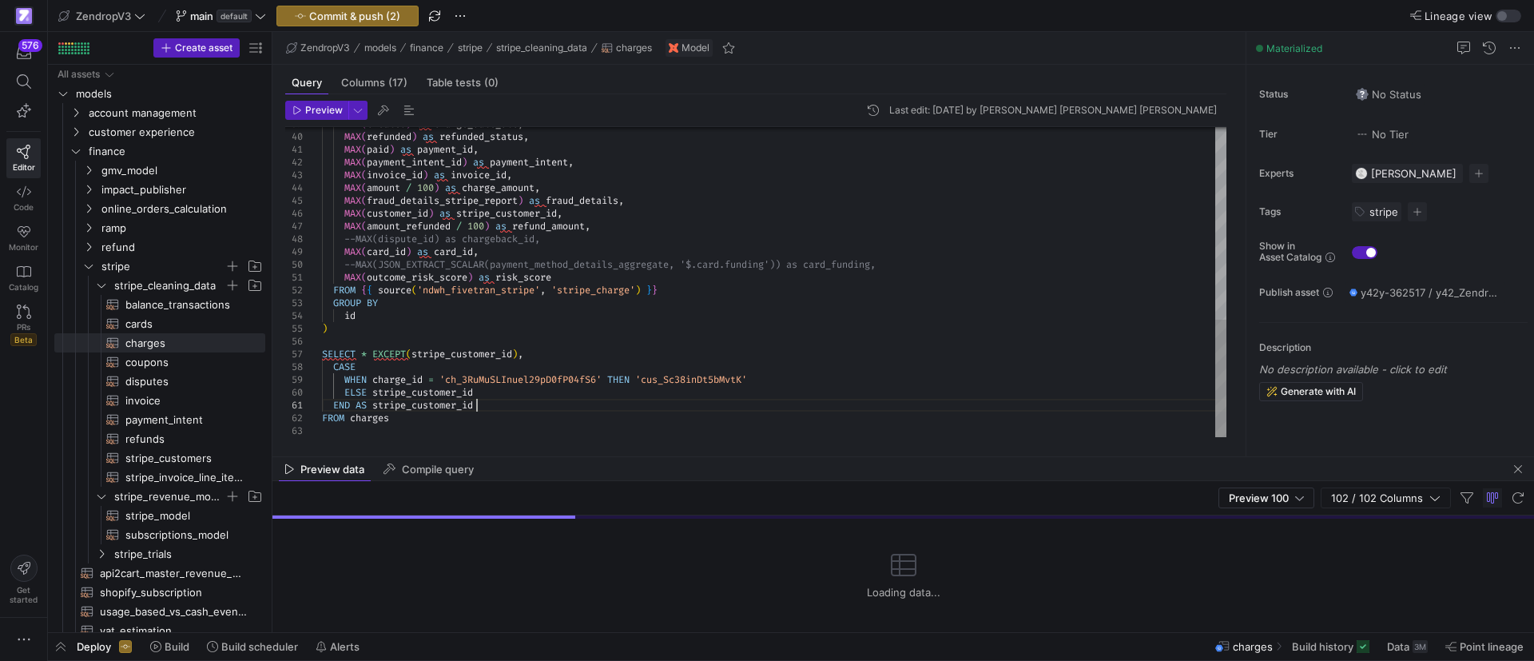
scroll to position [38, 1]
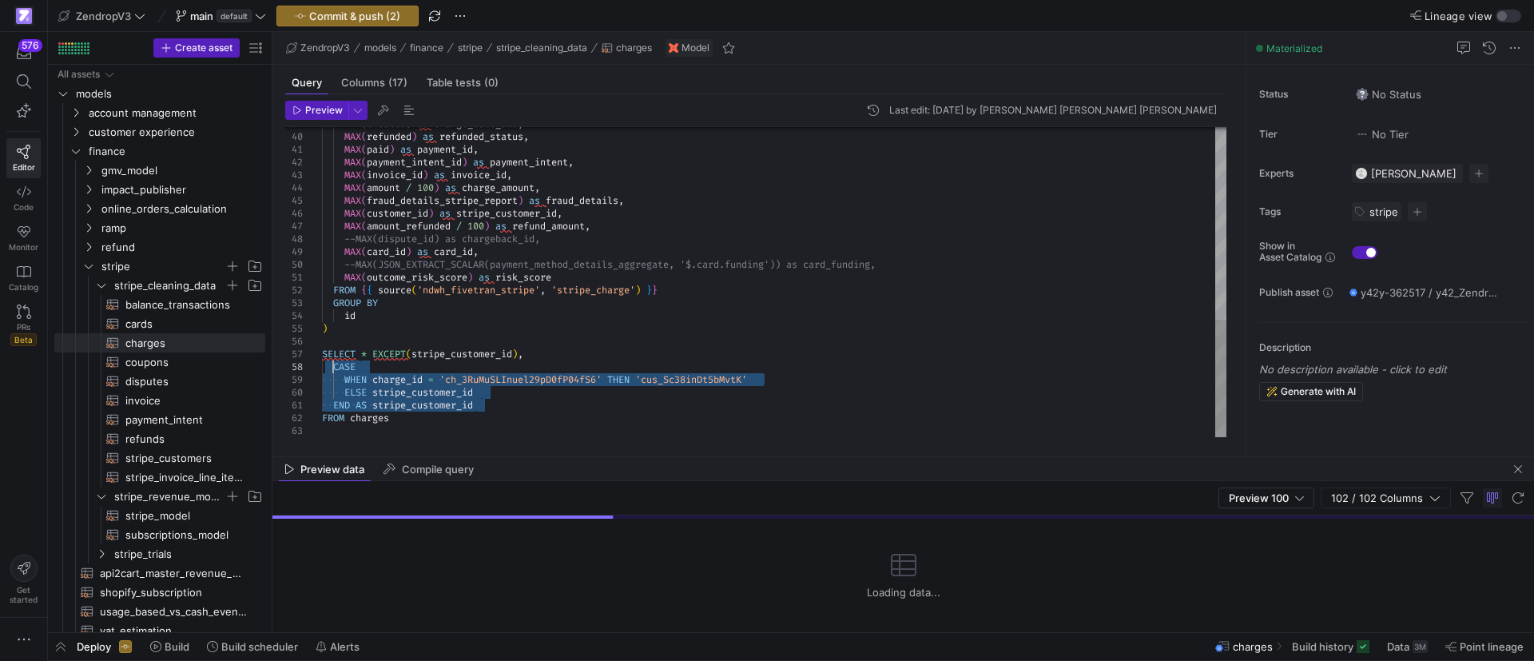
drag, startPoint x: 486, startPoint y: 407, endPoint x: 334, endPoint y: 364, distance: 157.8
click at [334, 364] on div "MAX ( created ) as charge_date_utc , MAX ( refunded ) as refunded_status , MAX …" at bounding box center [774, 28] width 904 height 818
click at [163, 397] on span "invoice​​​​​​​​​​" at bounding box center [185, 400] width 121 height 18
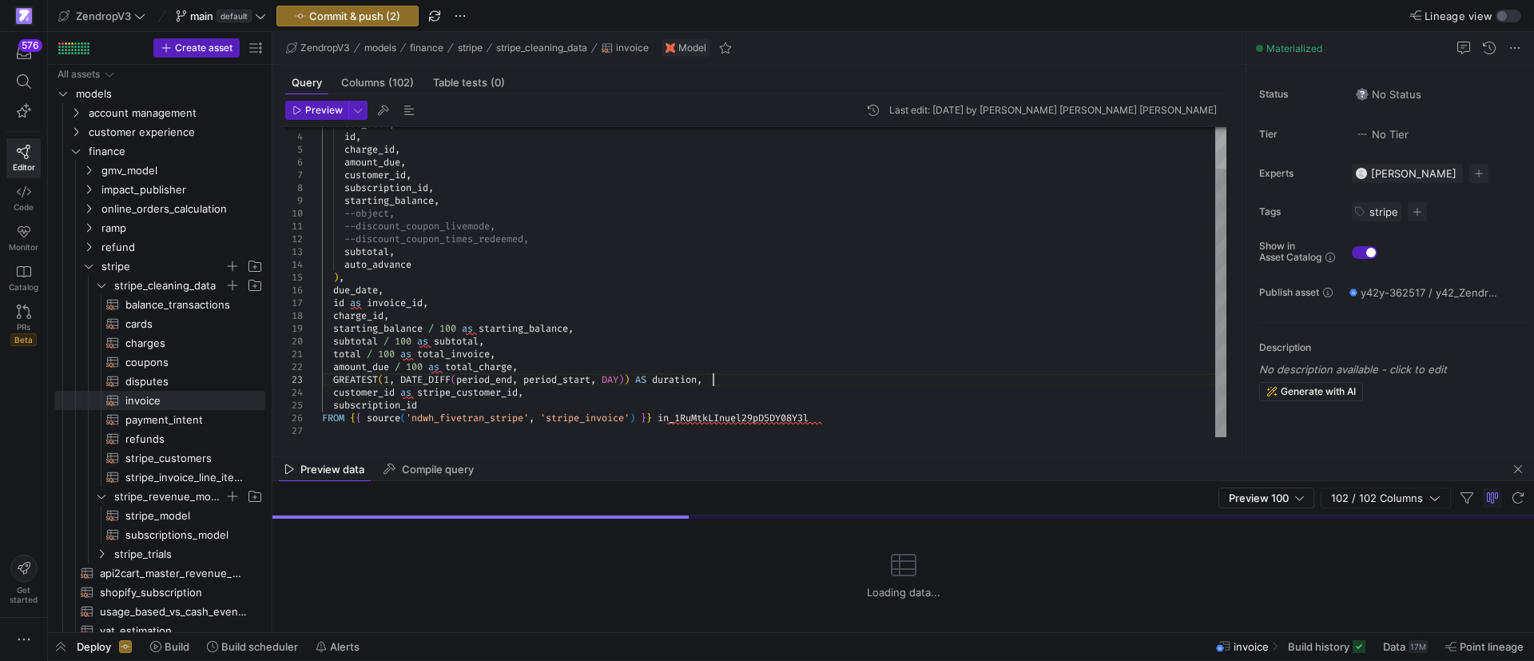
click at [721, 380] on div "due_date , id , charge_id , amount_due , customer_id , subscription_id , starti…" at bounding box center [774, 258] width 904 height 358
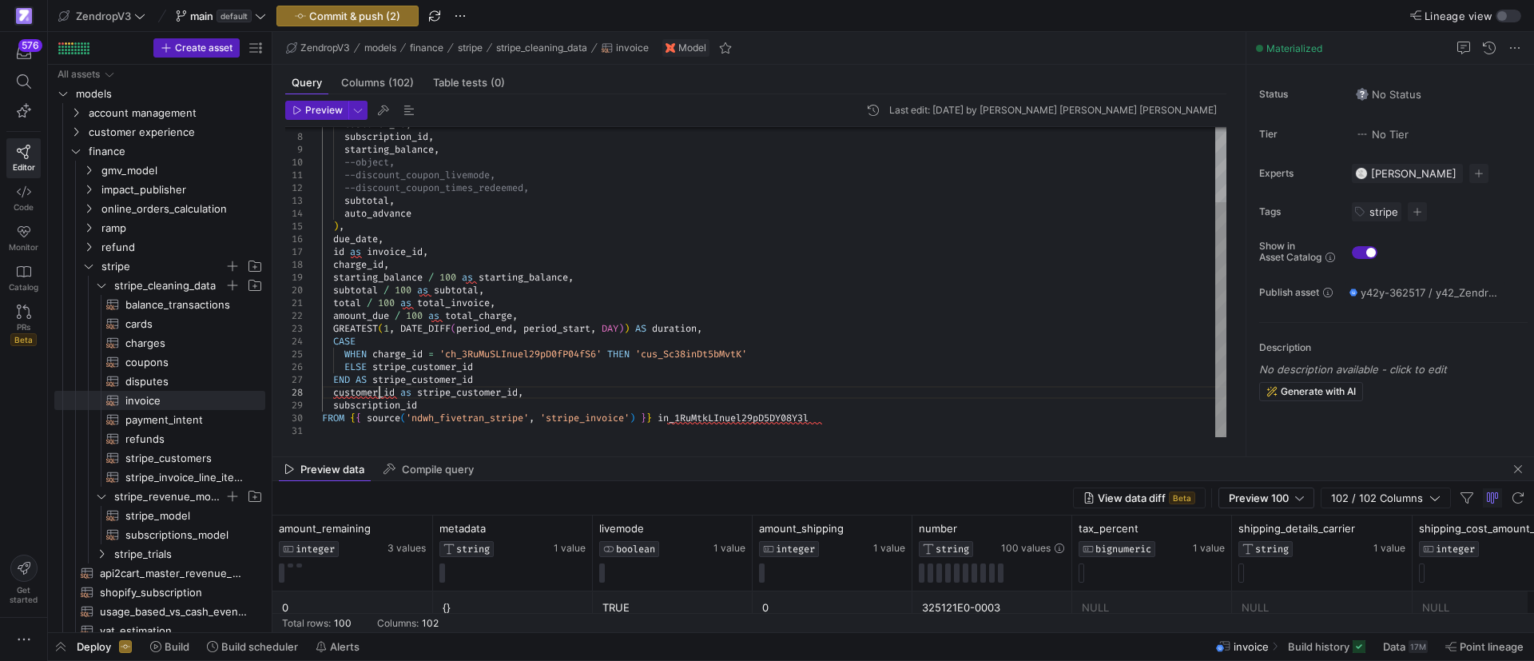
click at [380, 393] on div "customer_id , subscription_id , starting_balance , --object, --discount_coupon_…" at bounding box center [774, 232] width 904 height 409
click at [407, 366] on div "customer_id , subscription_id , starting_balance , --object, --discount_coupon_…" at bounding box center [774, 232] width 904 height 409
click at [405, 379] on div "customer_id , subscription_id , starting_balance , --object, --discount_coupon_…" at bounding box center [774, 232] width 904 height 409
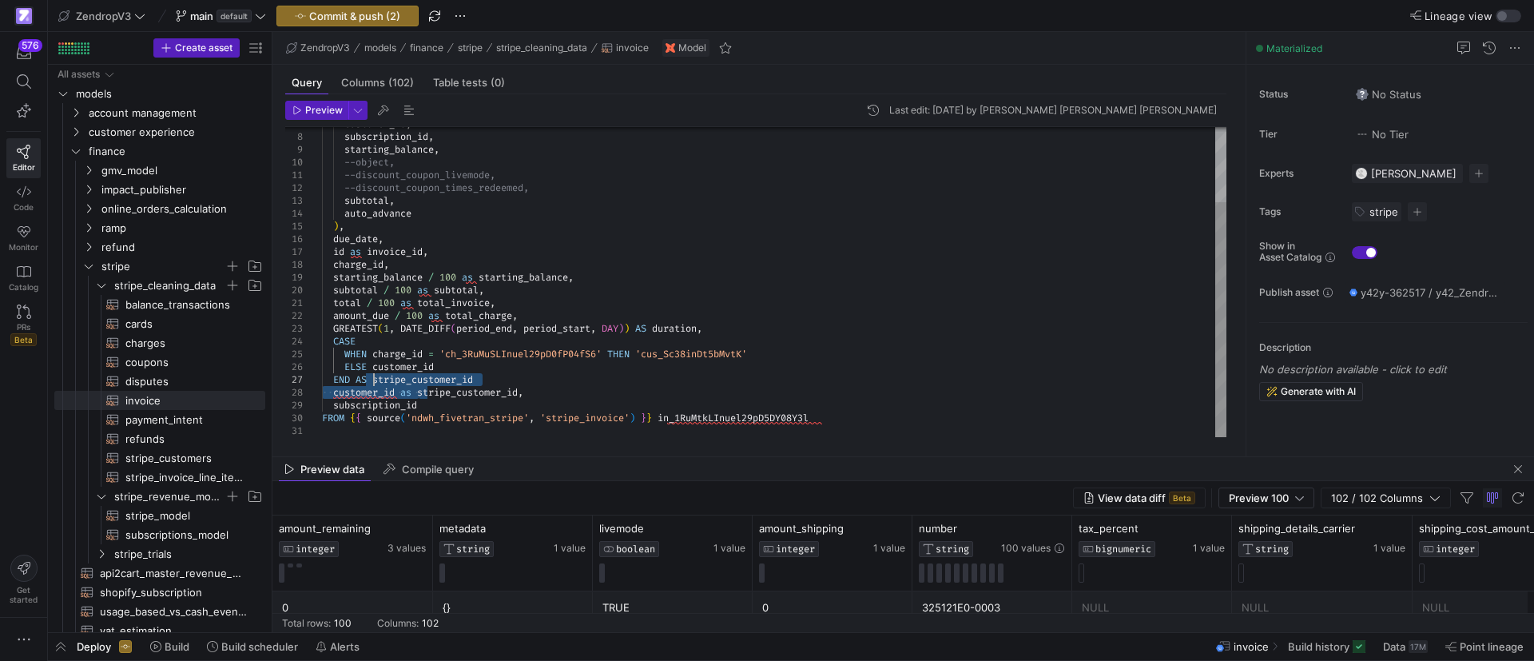
drag, startPoint x: 419, startPoint y: 393, endPoint x: 372, endPoint y: 379, distance: 48.5
click at [372, 379] on div "customer_id , subscription_id , starting_balance , --object, --discount_coupon_…" at bounding box center [774, 232] width 904 height 409
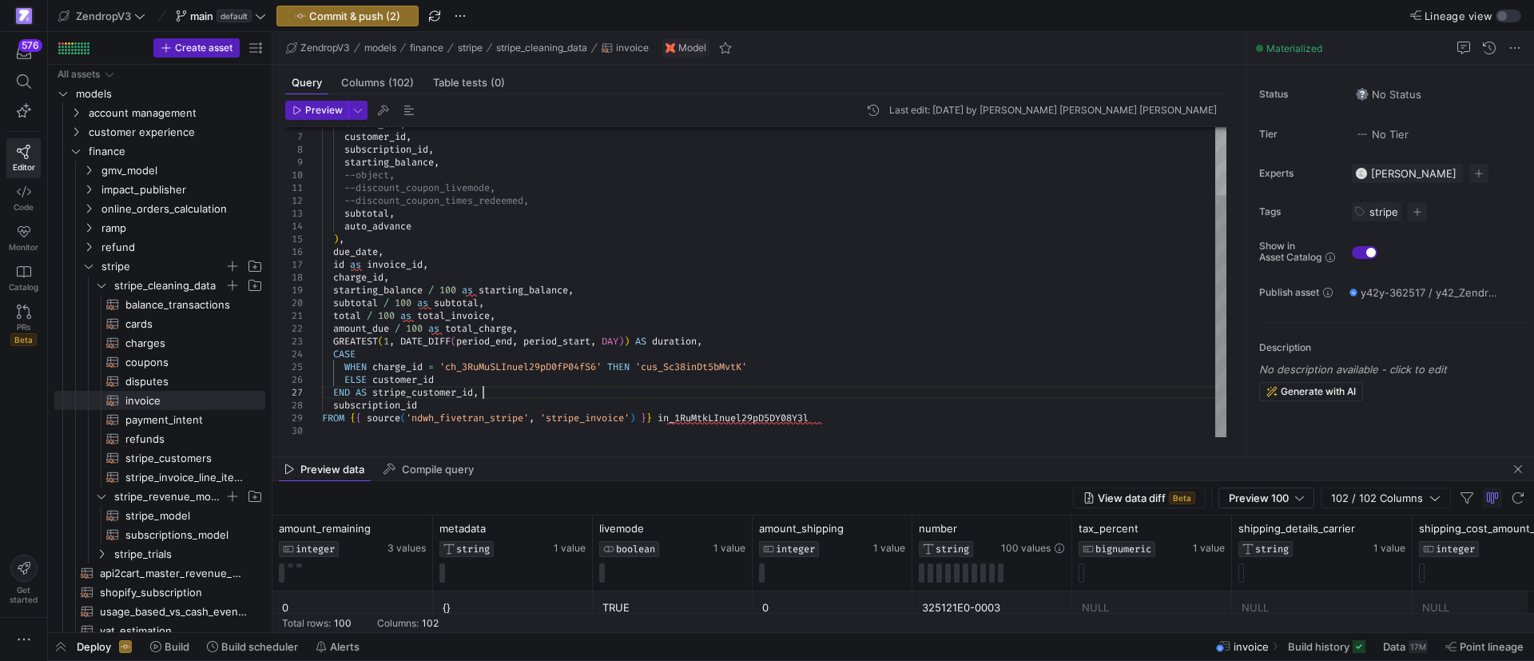
click at [493, 390] on div "customer_id , subscription_id , starting_balance , --object, --discount_coupon_…" at bounding box center [774, 239] width 904 height 396
click at [752, 417] on div "customer_id , subscription_id , starting_balance , --object, --discount_coupon_…" at bounding box center [774, 239] width 904 height 396
click at [513, 363] on div "customer_id , subscription_id , starting_balance , --object, --discount_coupon_…" at bounding box center [774, 239] width 904 height 396
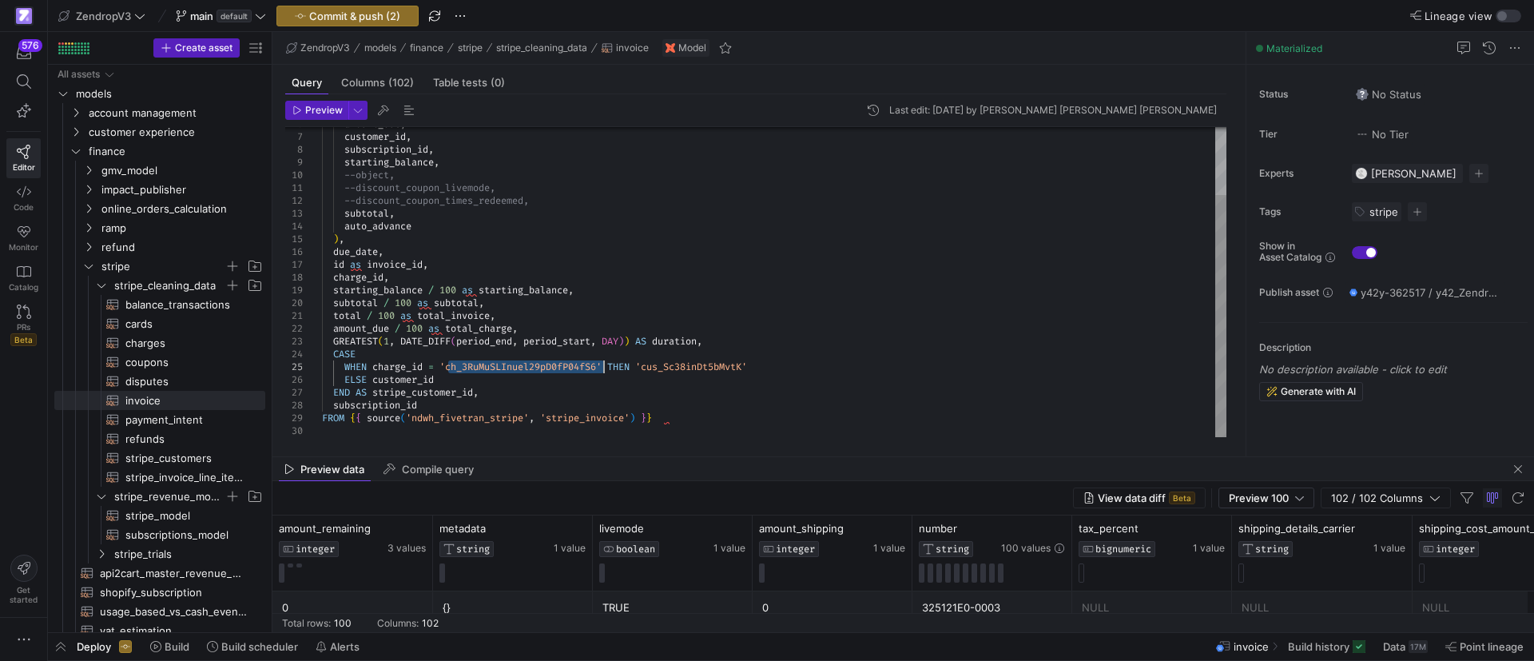
click at [513, 363] on div "customer_id , subscription_id , starting_balance , --object, --discount_coupon_…" at bounding box center [774, 239] width 904 height 396
click at [618, 383] on div "customer_id , subscription_id , starting_balance , --object, --discount_coupon_…" at bounding box center [774, 239] width 904 height 396
click at [643, 386] on div "customer_id , subscription_id , starting_balance , --object, --discount_coupon_…" at bounding box center [774, 239] width 904 height 396
click at [690, 365] on div "customer_id , subscription_id , starting_balance , --object, --discount_coupon_…" at bounding box center [774, 239] width 904 height 396
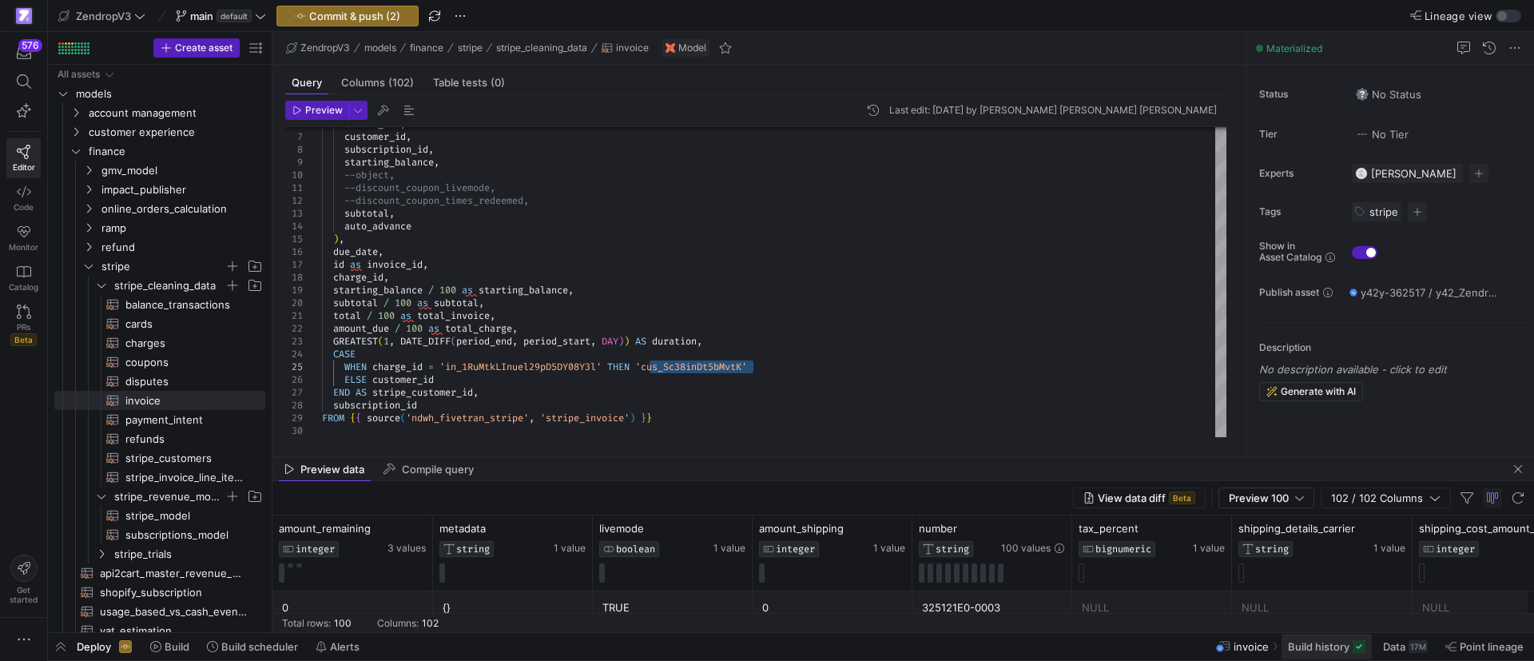
click at [1321, 646] on span "Build history" at bounding box center [1319, 646] width 62 height 13
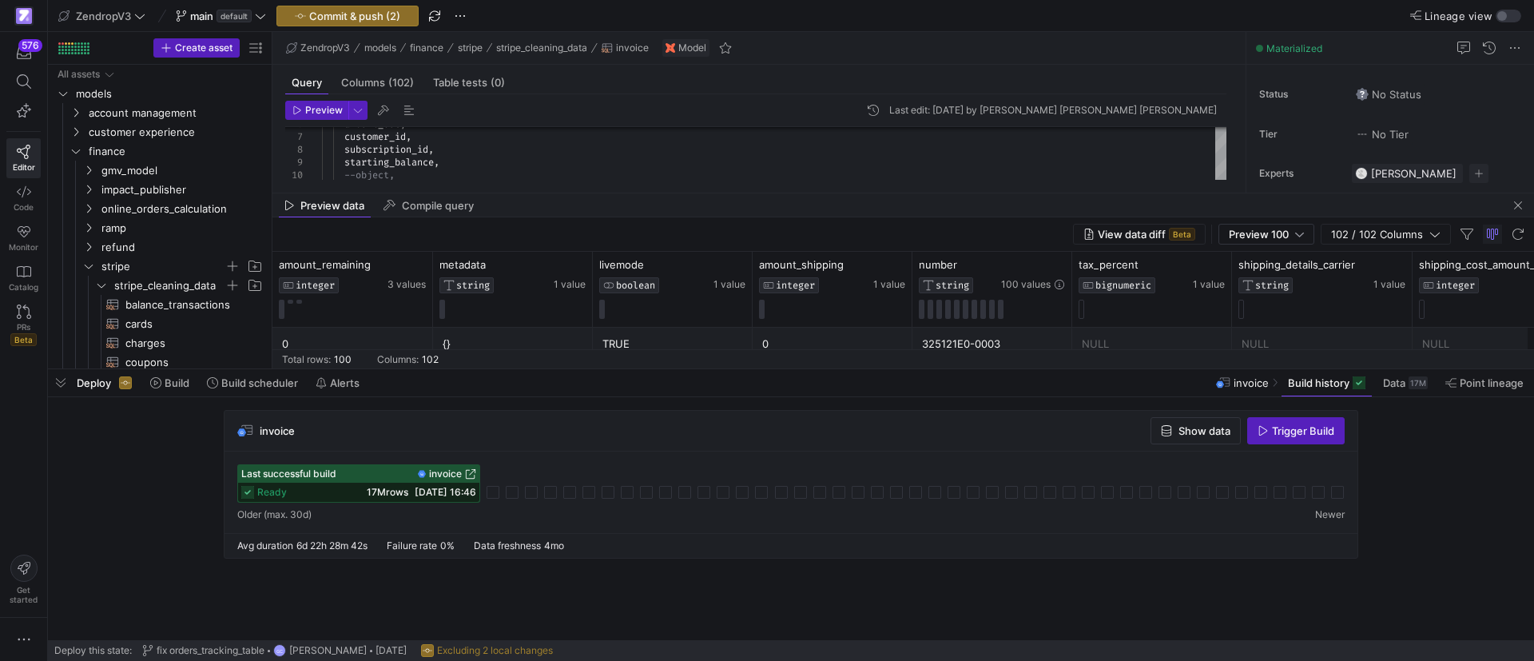
click at [1517, 203] on span "button" at bounding box center [1517, 205] width 19 height 19
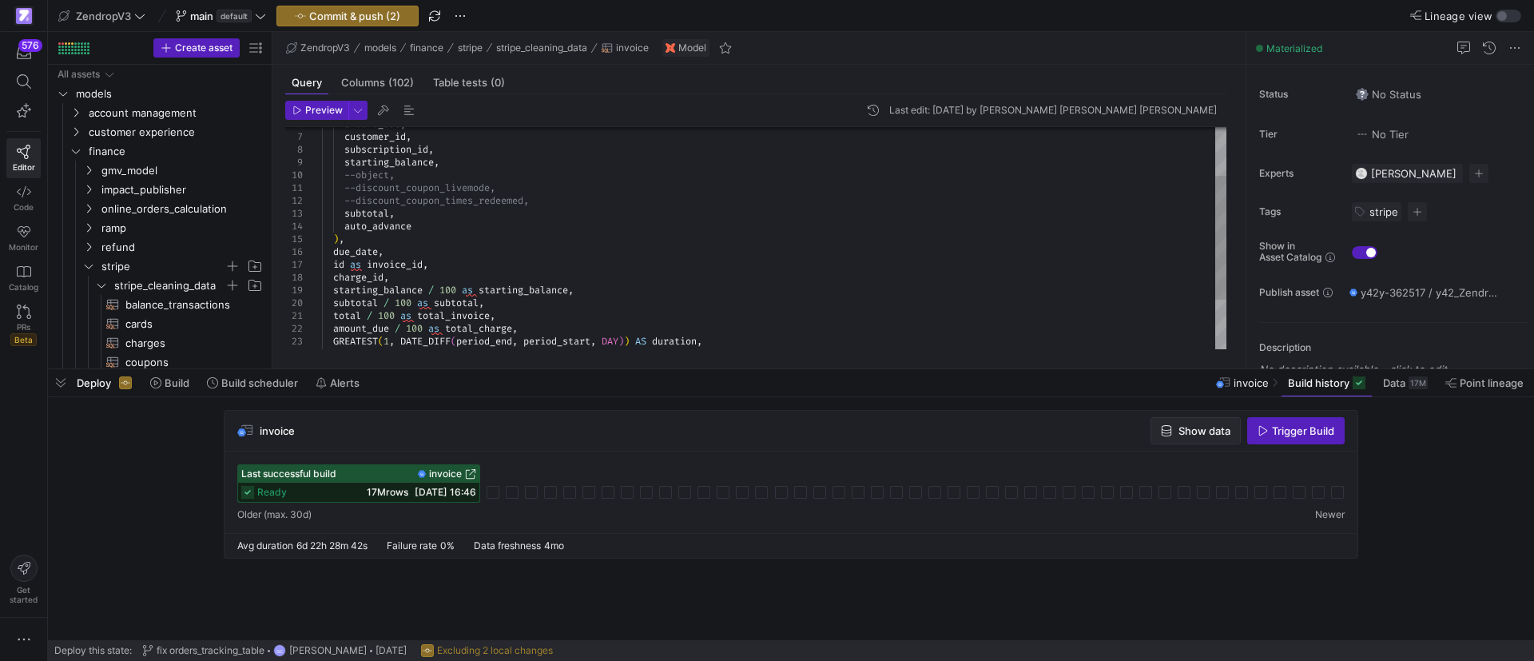
click at [1189, 435] on span "Show data" at bounding box center [1204, 430] width 52 height 13
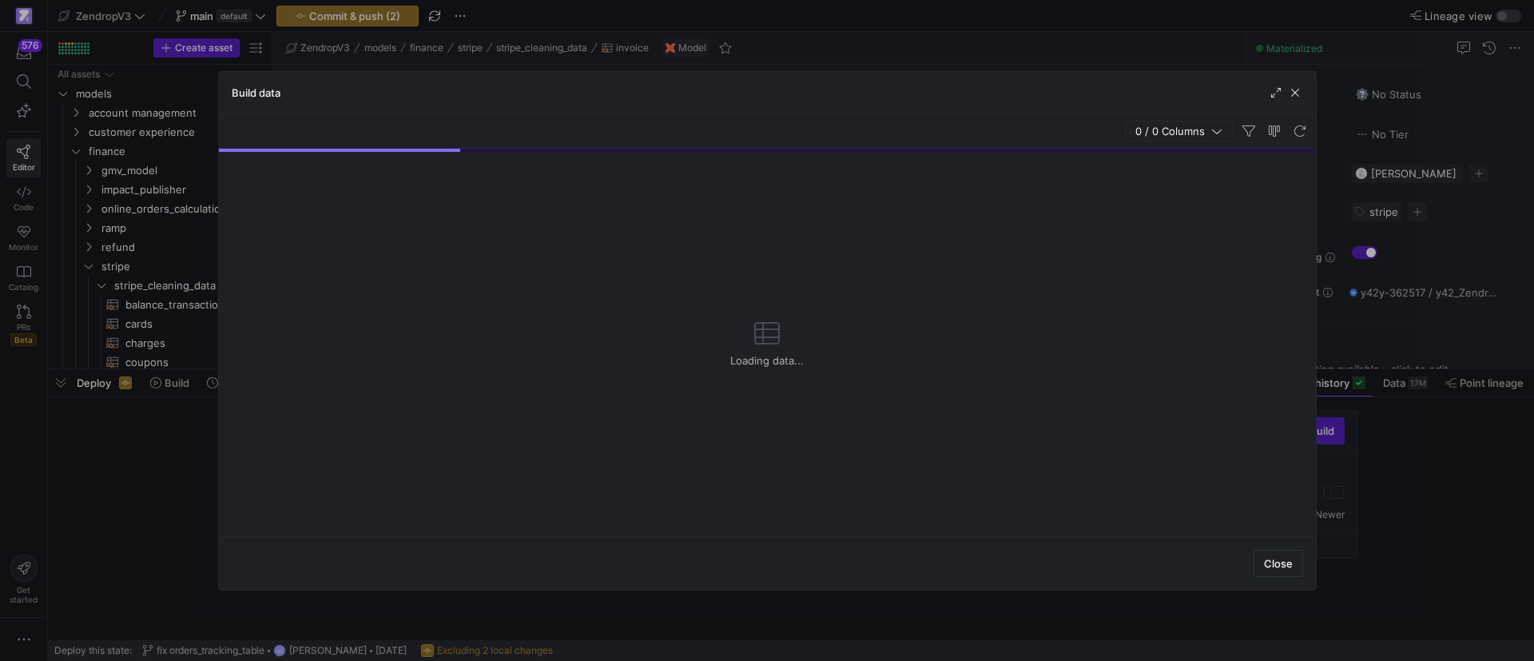
click at [1099, 22] on div at bounding box center [767, 330] width 1534 height 661
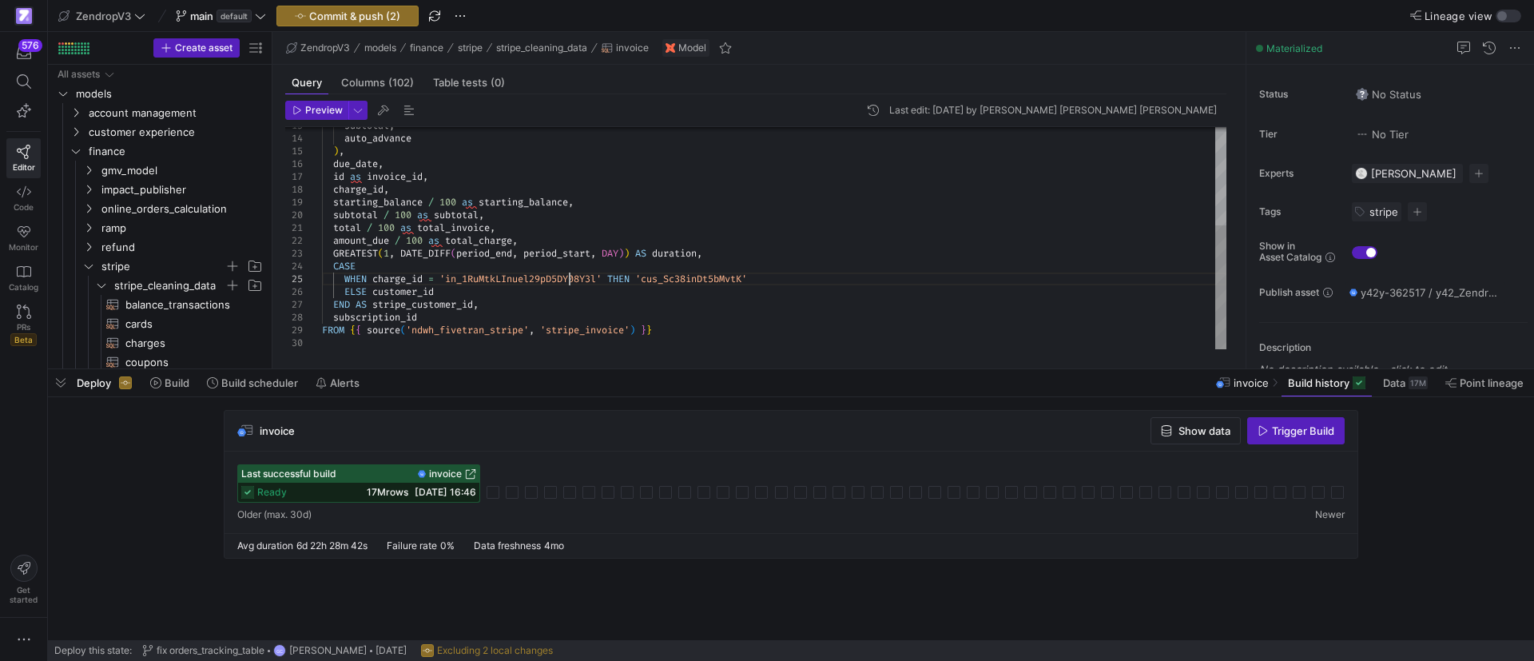
click at [568, 284] on div "subtotal , auto_advance ) , due_date , id as invoice_id , charge_id , starting_…" at bounding box center [774, 151] width 904 height 396
click at [516, 281] on div "subtotal , auto_advance ) , due_date , id as invoice_id , charge_id , starting_…" at bounding box center [774, 151] width 904 height 396
click at [399, 175] on div "subtotal , auto_advance ) , due_date , id as invoice_id , charge_id , starting_…" at bounding box center [774, 151] width 904 height 396
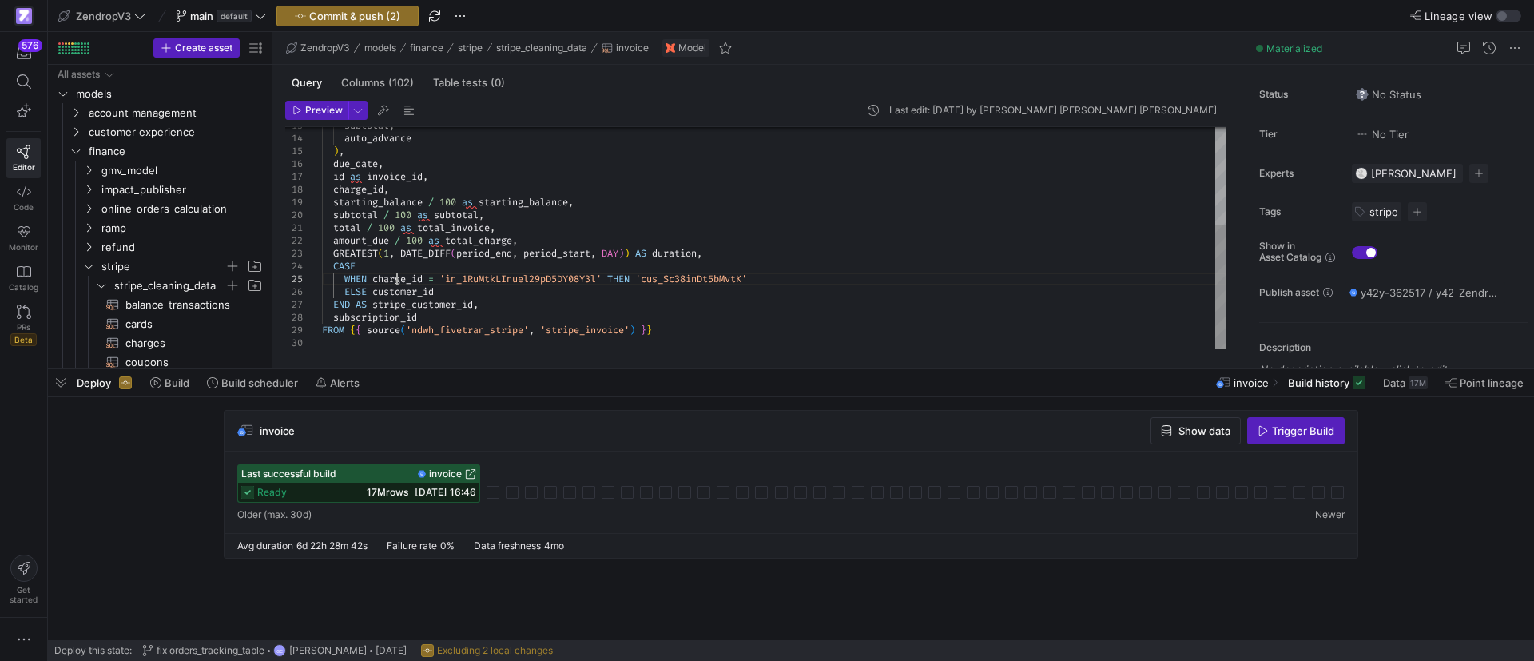
click at [395, 284] on div "subtotal , auto_advance ) , due_date , id as invoice_id , charge_id , starting_…" at bounding box center [774, 151] width 904 height 396
click at [394, 282] on div "subtotal , auto_advance ) , due_date , id as invoice_id , charge_id , starting_…" at bounding box center [774, 151] width 904 height 396
drag, startPoint x: 416, startPoint y: 278, endPoint x: 374, endPoint y: 277, distance: 42.3
click at [374, 277] on div "subtotal , auto_advance ) , due_date , id as invoice_id , charge_id , starting_…" at bounding box center [774, 151] width 904 height 396
click at [502, 291] on div "subtotal , auto_advance ) , due_date , id as invoice_id , charge_id , starting_…" at bounding box center [774, 151] width 904 height 396
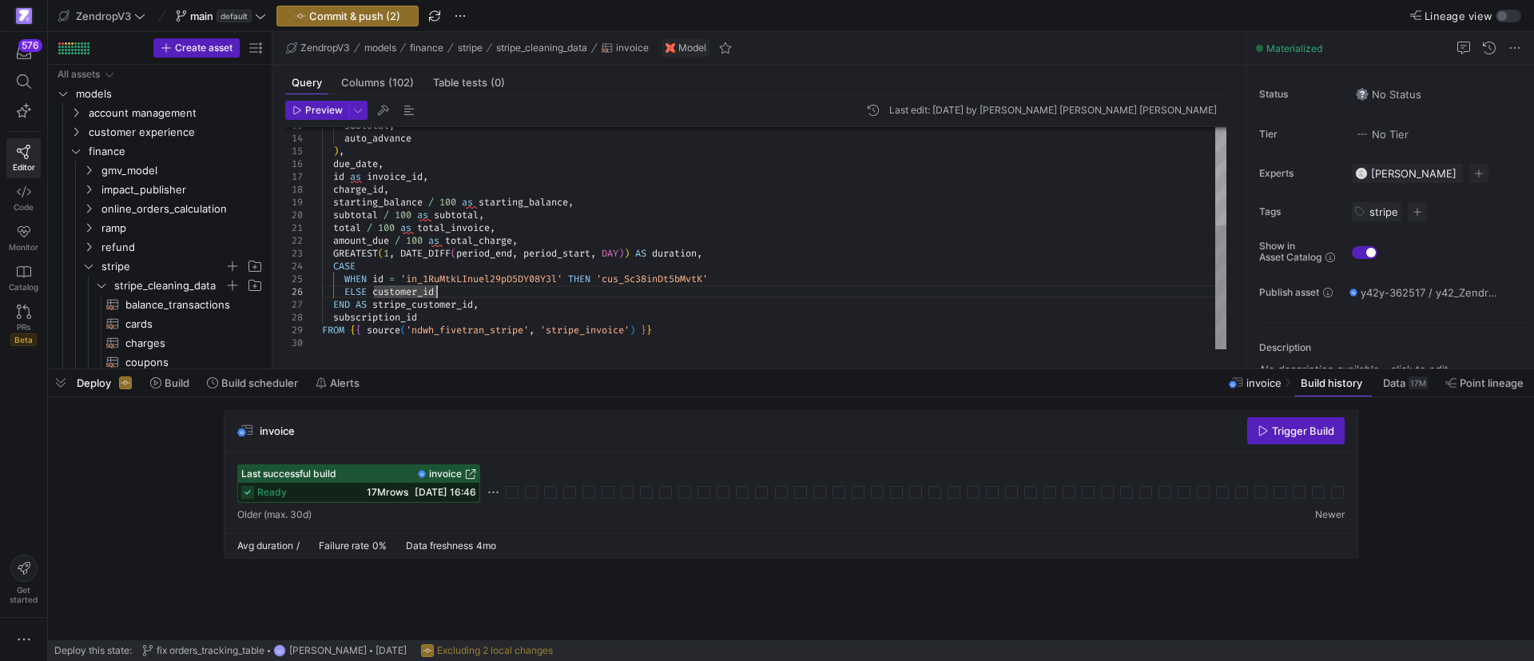
click at [581, 299] on div "subtotal , auto_advance ) , due_date , id as invoice_id , charge_id , starting_…" at bounding box center [774, 151] width 904 height 396
click at [506, 276] on div "subtotal , auto_advance ) , due_date , id as invoice_id , charge_id , starting_…" at bounding box center [774, 151] width 904 height 396
click at [790, 328] on div "subtotal , auto_advance ) , due_date , id as invoice_id , charge_id , starting_…" at bounding box center [774, 151] width 904 height 396
click at [825, 406] on div "invoice Trigger Build Last successful build invoice ready 17M rows [DATE] 16:46" at bounding box center [791, 518] width 1486 height 243
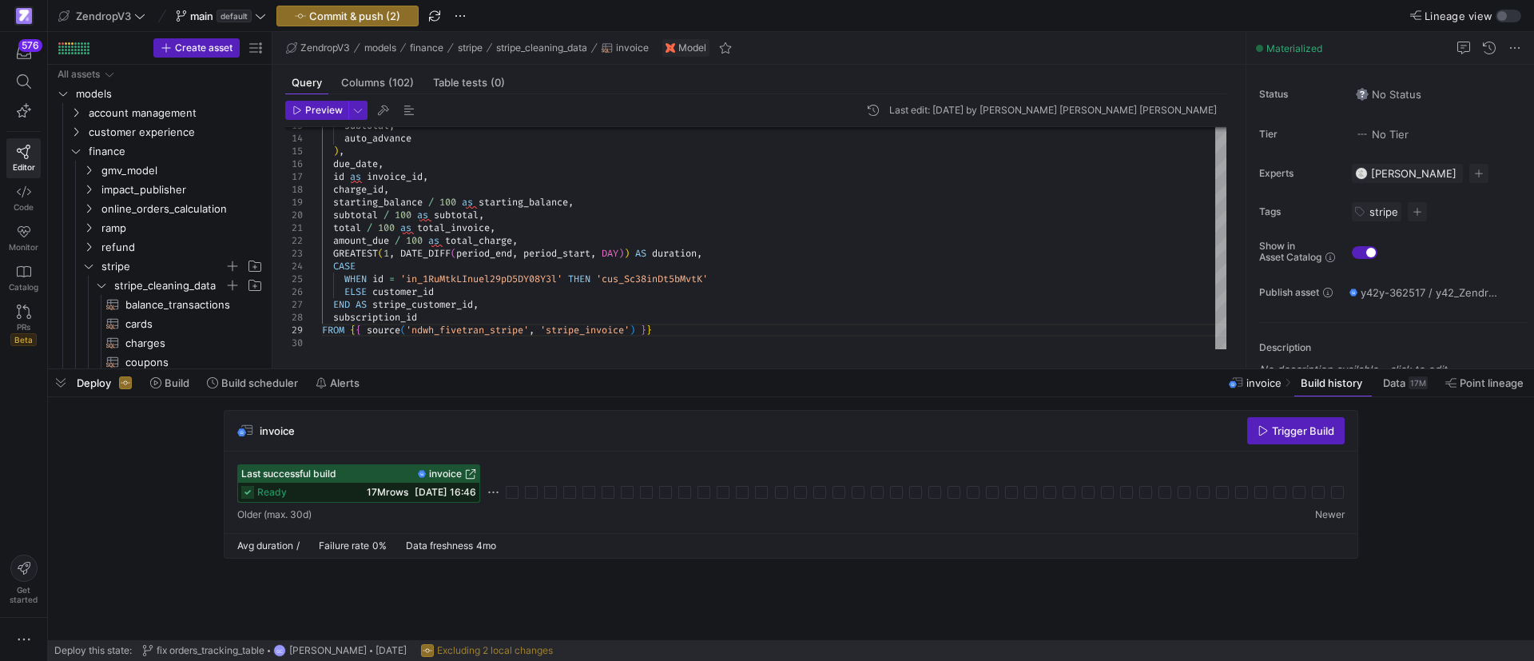
drag, startPoint x: 845, startPoint y: 445, endPoint x: 876, endPoint y: 445, distance: 30.4
click at [852, 445] on div "invoice Trigger Build" at bounding box center [790, 431] width 1133 height 41
drag, startPoint x: 1165, startPoint y: 427, endPoint x: 1217, endPoint y: 427, distance: 51.9
click at [1181, 427] on div "invoice Trigger Build" at bounding box center [790, 431] width 1133 height 41
drag, startPoint x: 1310, startPoint y: 385, endPoint x: 938, endPoint y: 387, distance: 372.3
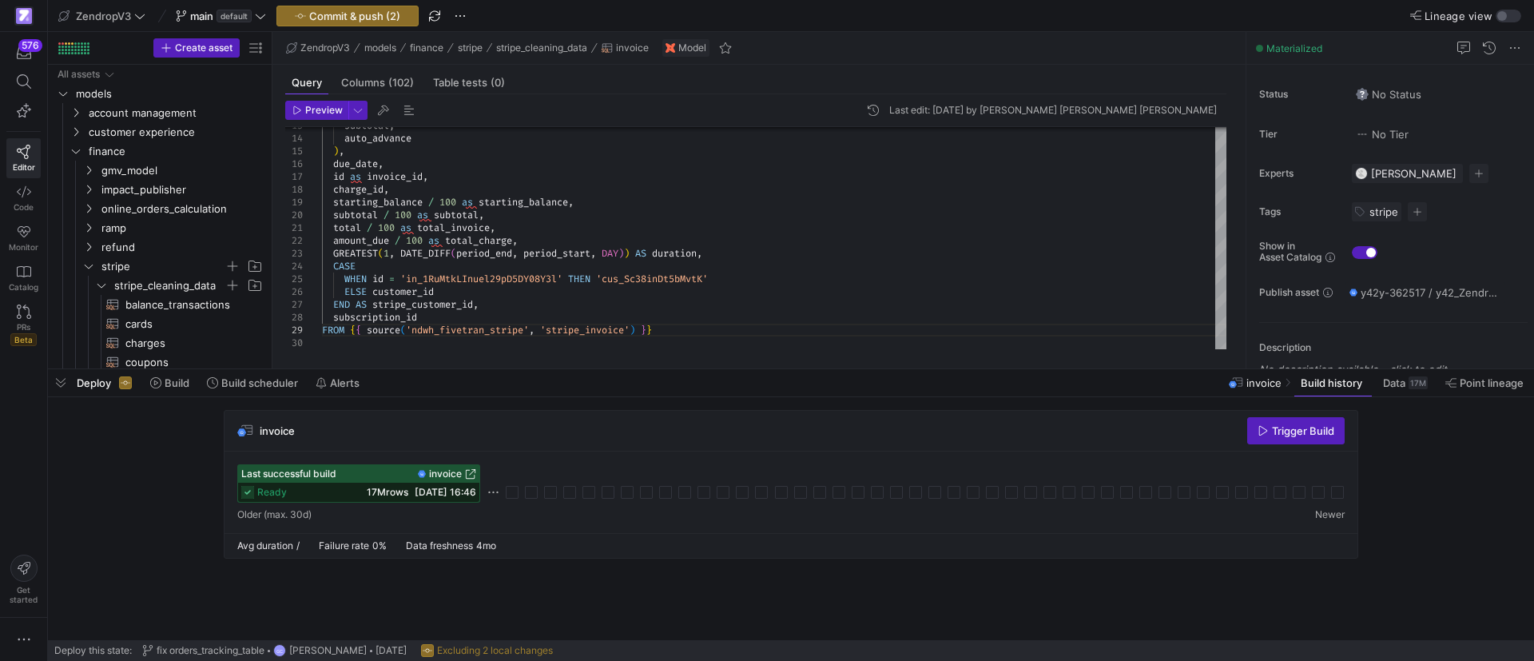
click at [1311, 384] on span "Build history" at bounding box center [1332, 382] width 62 height 13
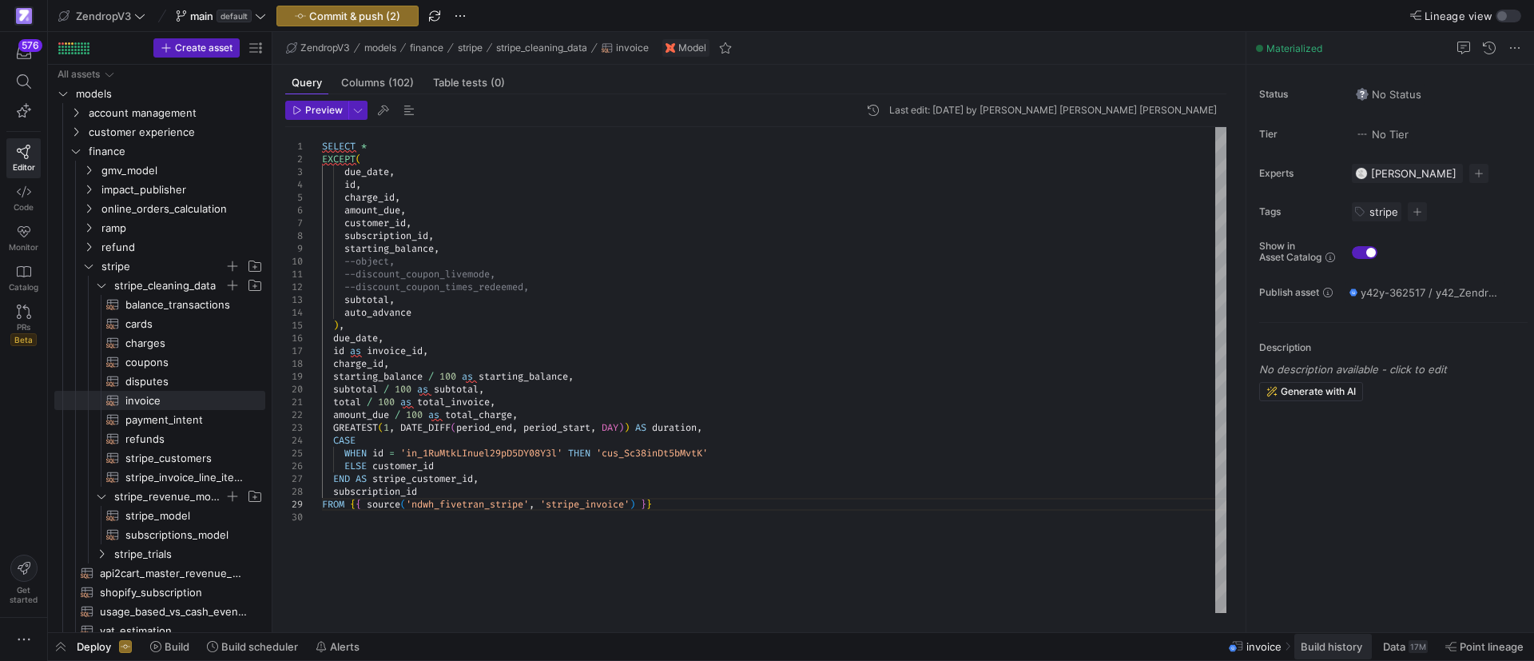
click at [1349, 652] on span "Build history" at bounding box center [1332, 646] width 62 height 13
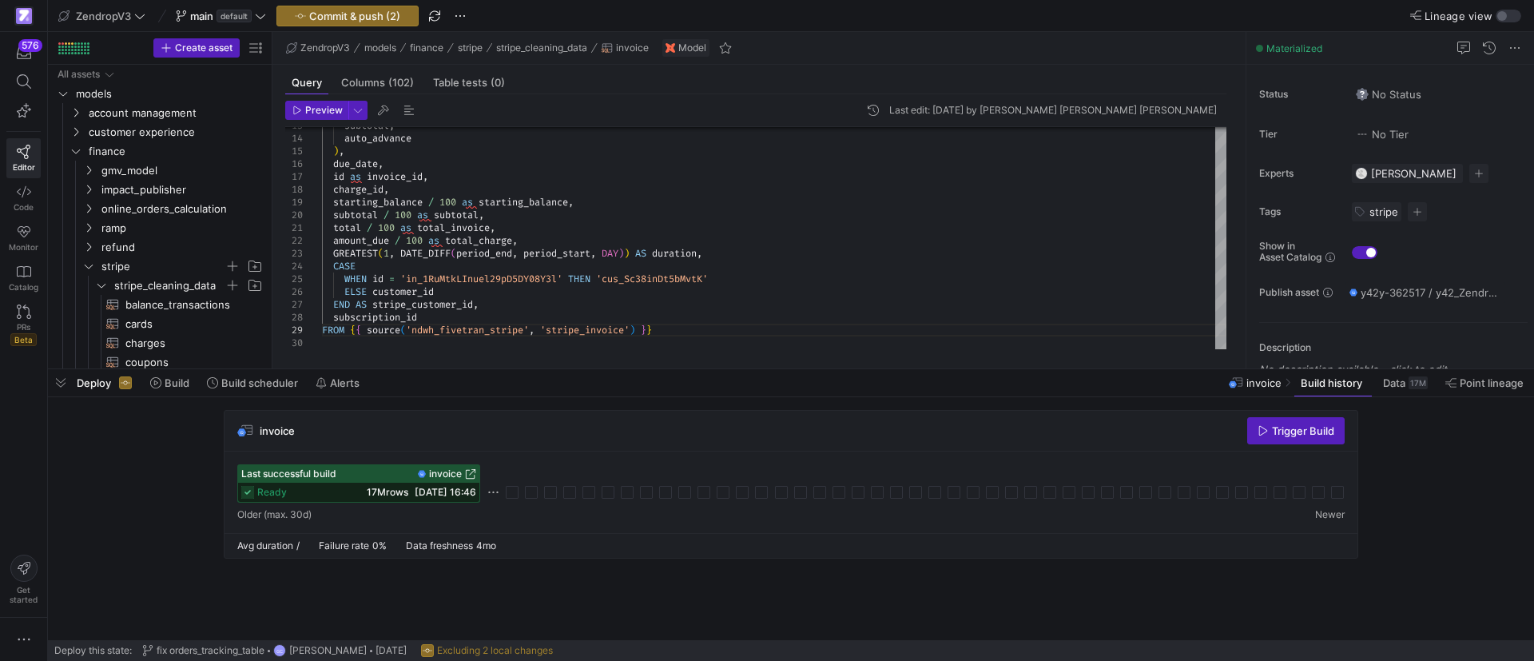
click at [1170, 427] on div "invoice Trigger Build" at bounding box center [790, 431] width 1133 height 41
click at [62, 388] on span "button" at bounding box center [61, 382] width 26 height 27
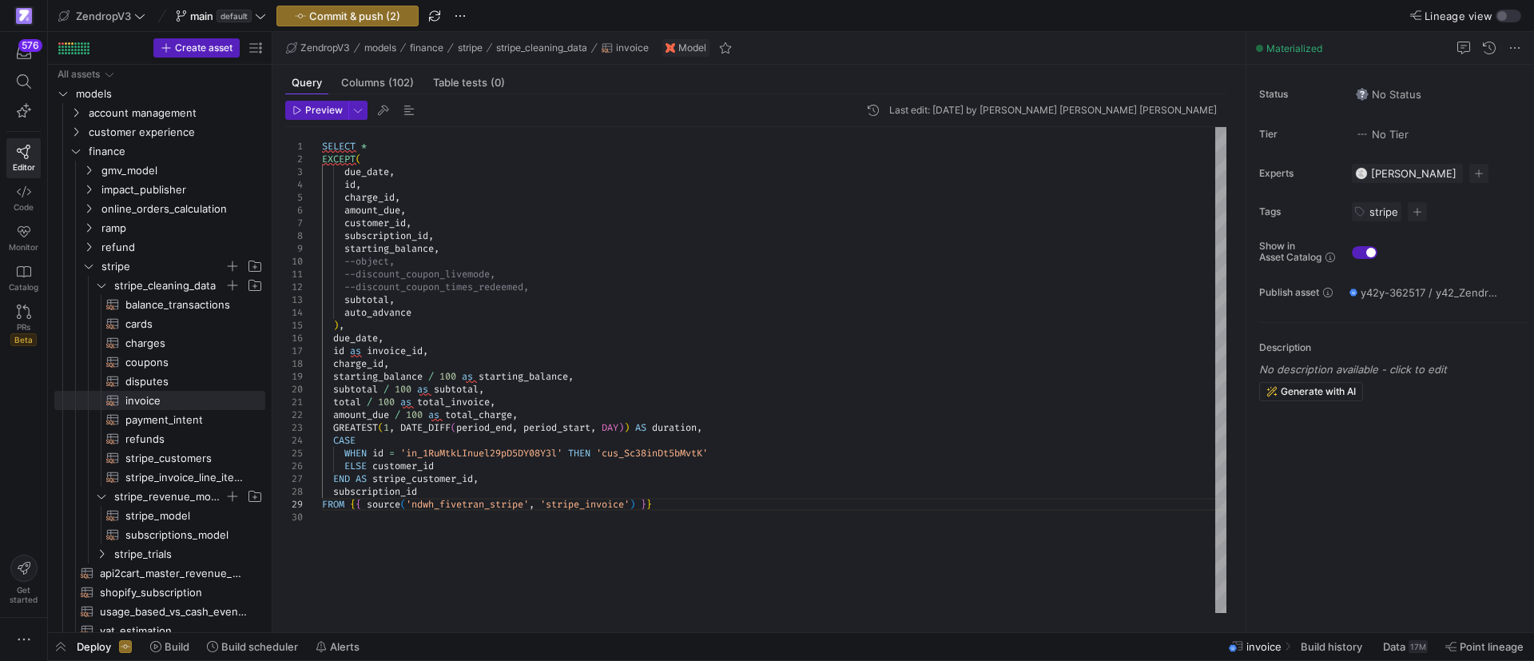
click at [719, 487] on div "subtotal , auto_advance ) , due_date , id as invoice_id , charge_id , starting_…" at bounding box center [774, 370] width 904 height 486
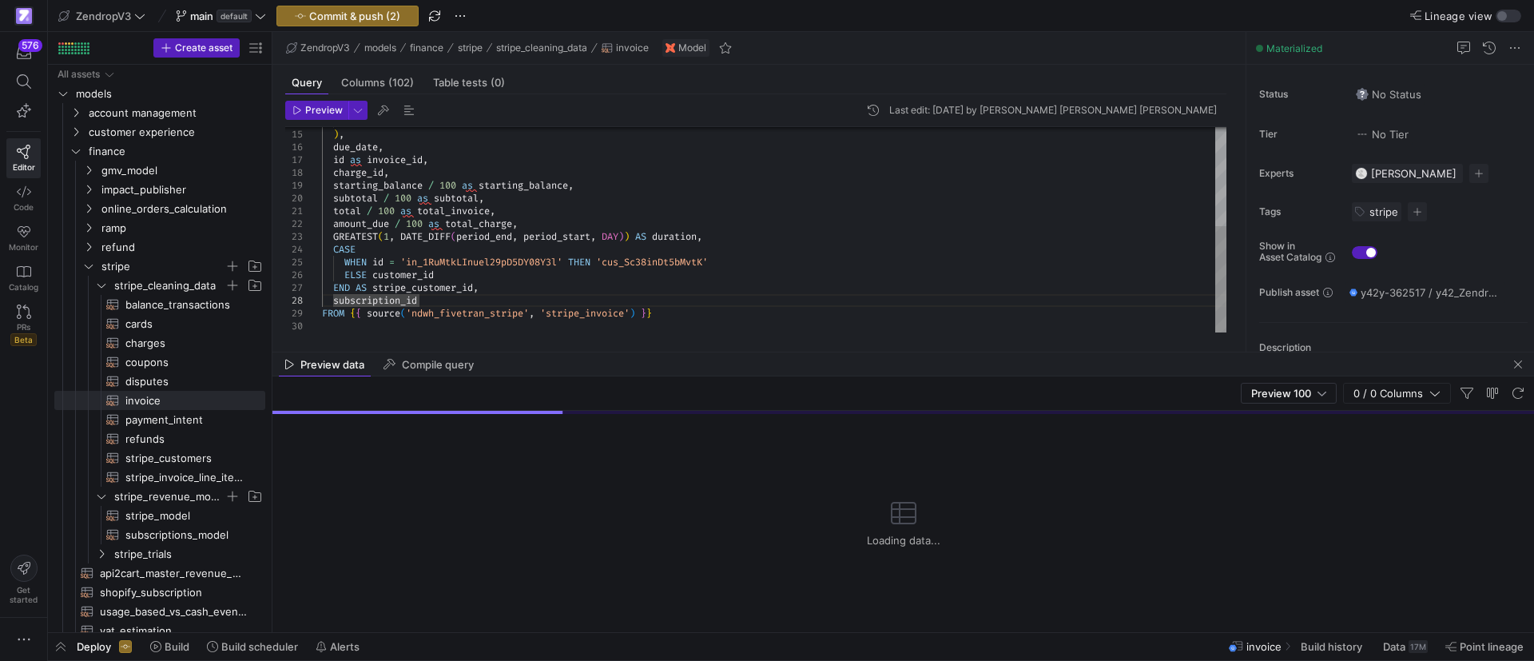
click at [721, 288] on div "auto_advance ) , due_date , id as invoice_id , charge_id , starting_balance / 1…" at bounding box center [774, 134] width 904 height 396
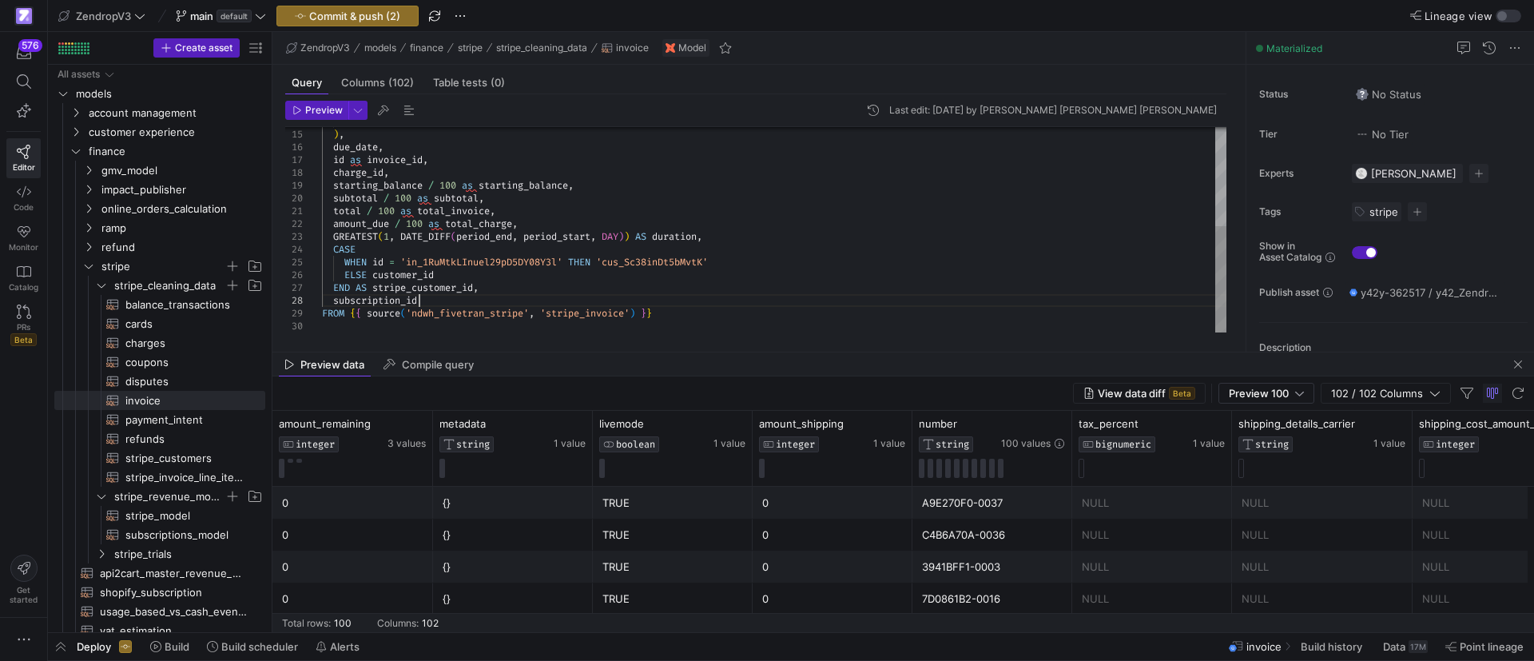
click at [641, 297] on div "auto_advance ) , due_date , id as invoice_id , charge_id , starting_balance / 1…" at bounding box center [774, 134] width 904 height 396
click at [173, 417] on span "payment_intent​​​​​​​​​​" at bounding box center [185, 420] width 121 height 18
type textarea "{# SELECT `Amount`/100 AS charge_amount, `AmountCapturable` AS amount_capaturab…"
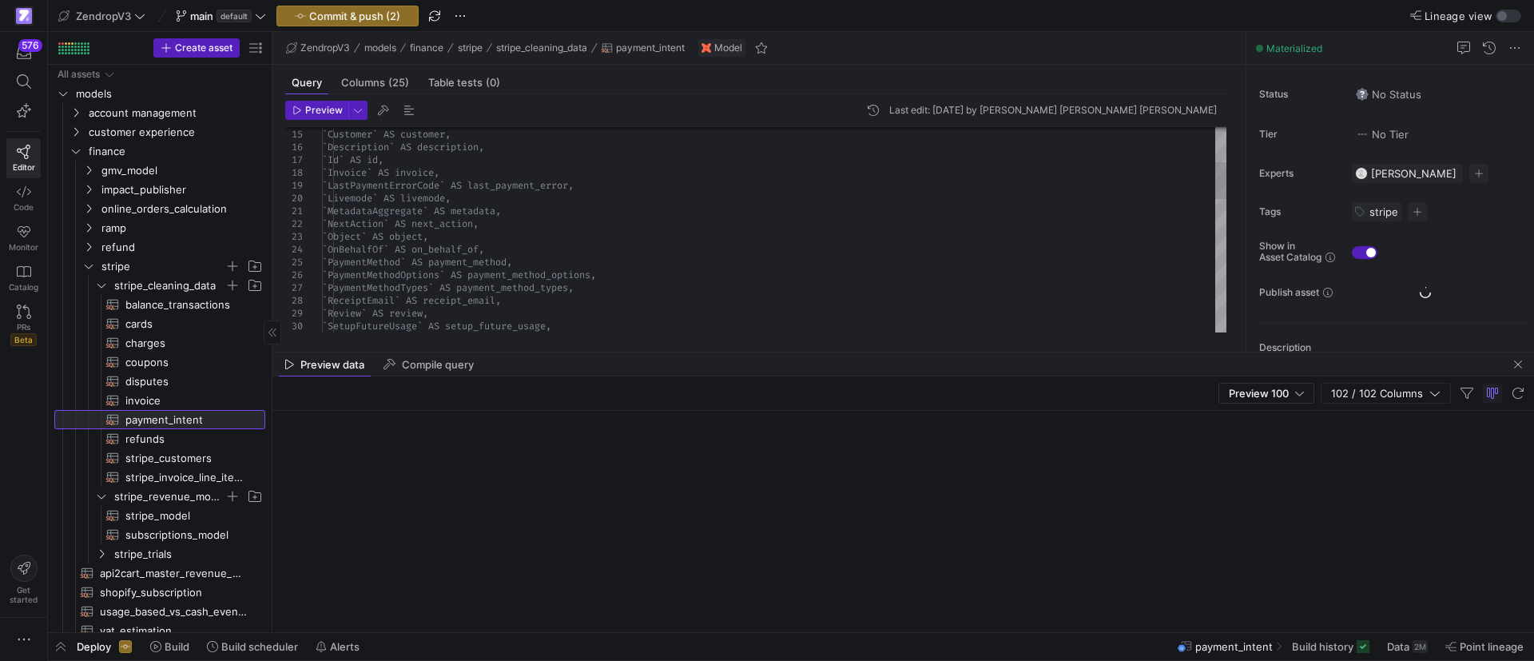
scroll to position [38, 304]
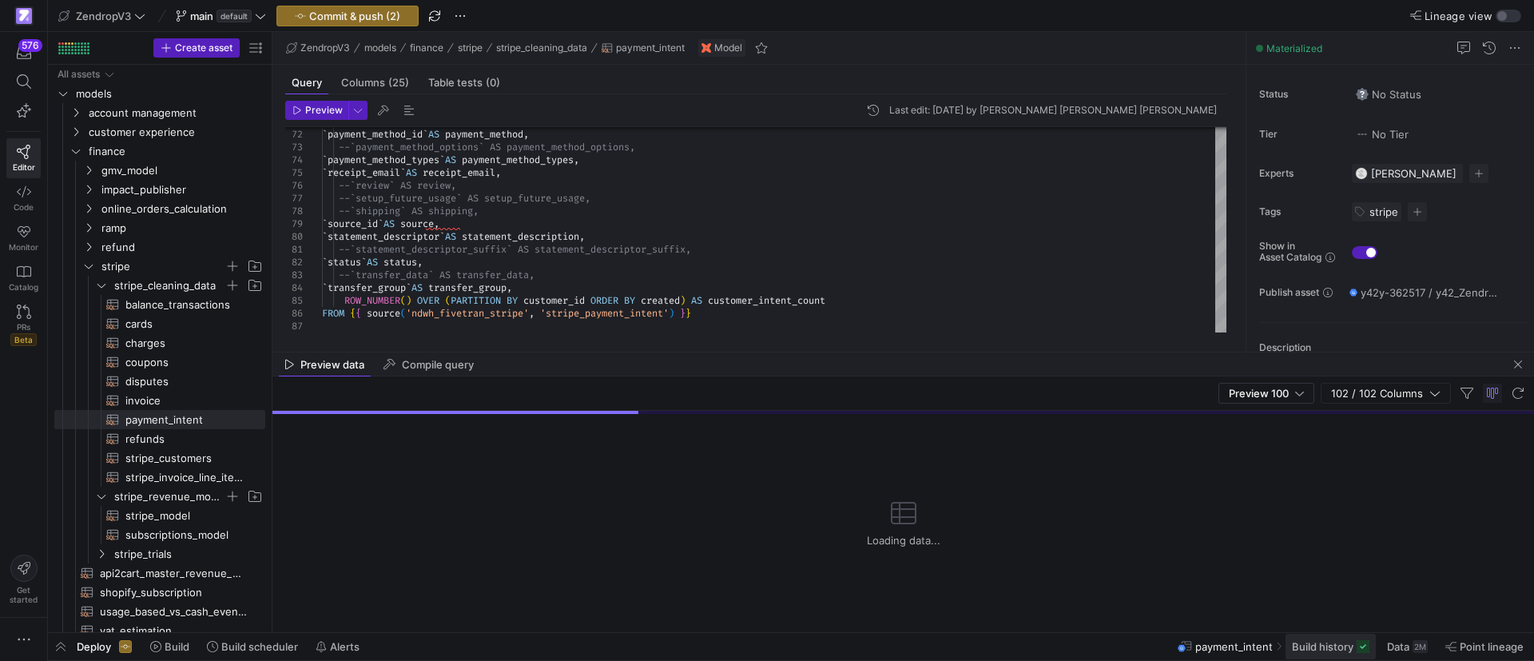
click at [1310, 640] on span "Build history" at bounding box center [1323, 646] width 62 height 13
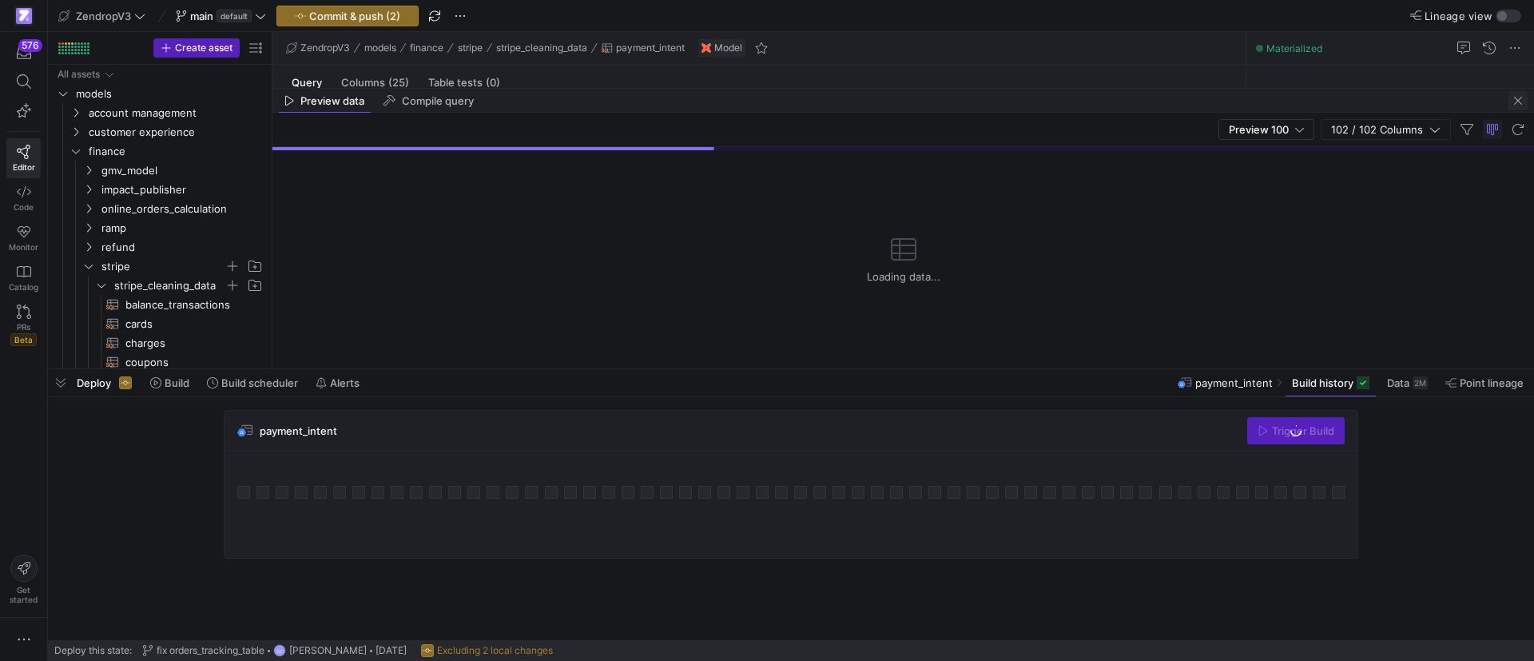
click at [1510, 99] on span "button" at bounding box center [1517, 100] width 19 height 19
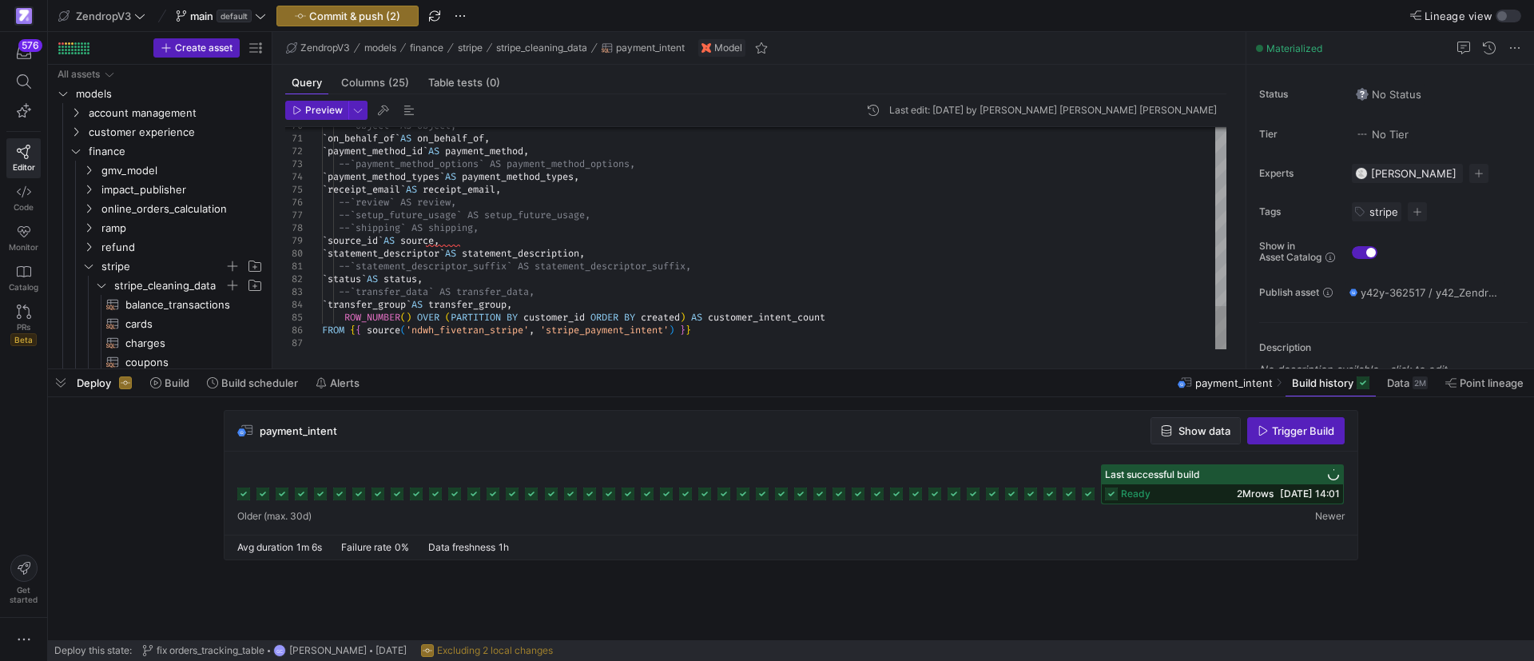
click at [1189, 430] on span "Show data" at bounding box center [1204, 430] width 52 height 13
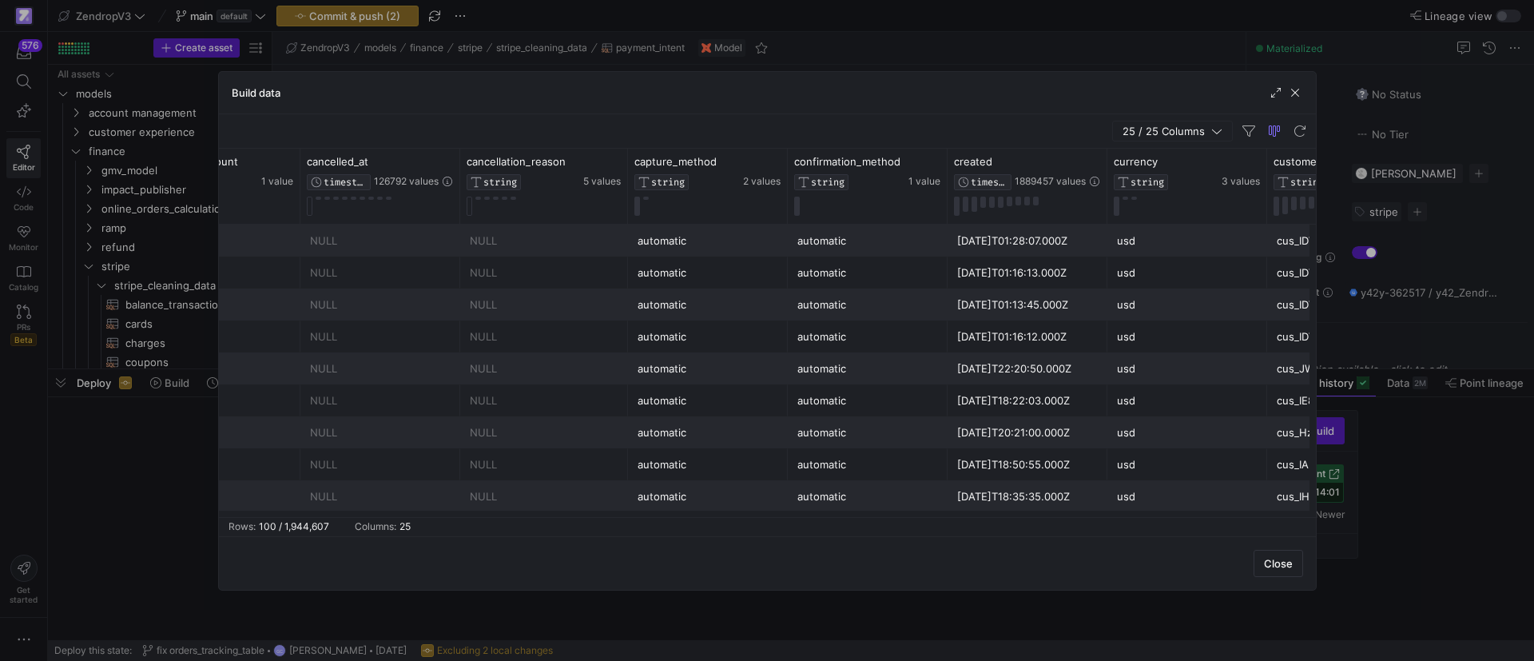
scroll to position [0, 822]
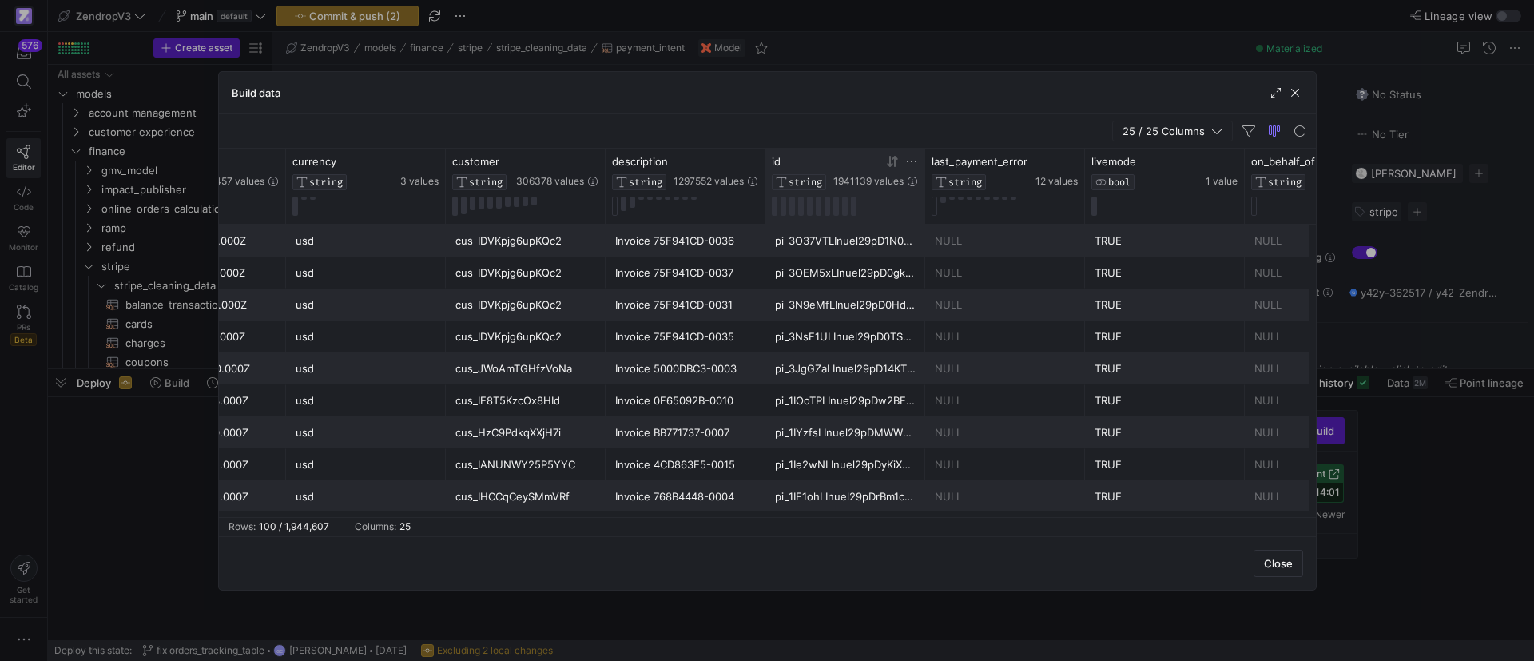
click at [913, 162] on icon at bounding box center [911, 161] width 13 height 13
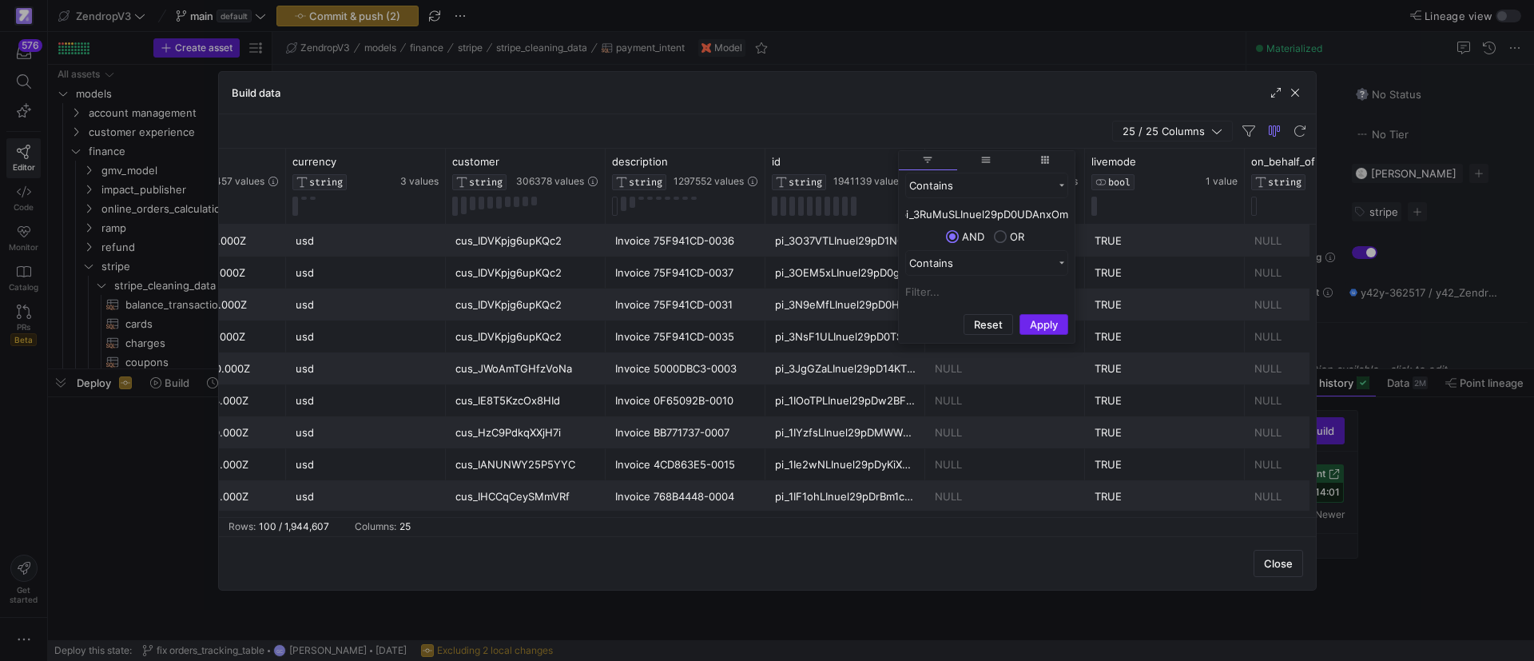
type input "pi_3RuMuSLInuel29pD0UDAnxOm"
click at [1039, 324] on button "Apply" at bounding box center [1043, 324] width 49 height 21
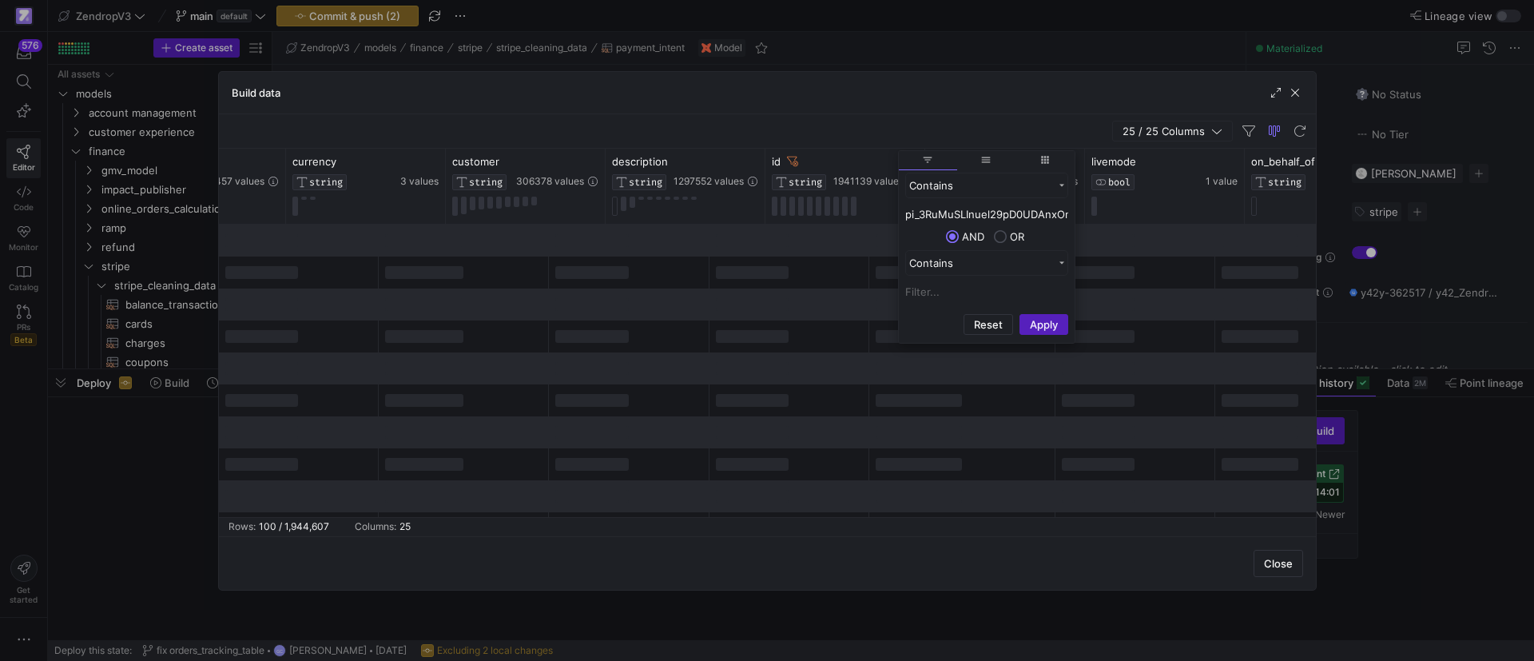
click at [788, 397] on div at bounding box center [752, 400] width 73 height 13
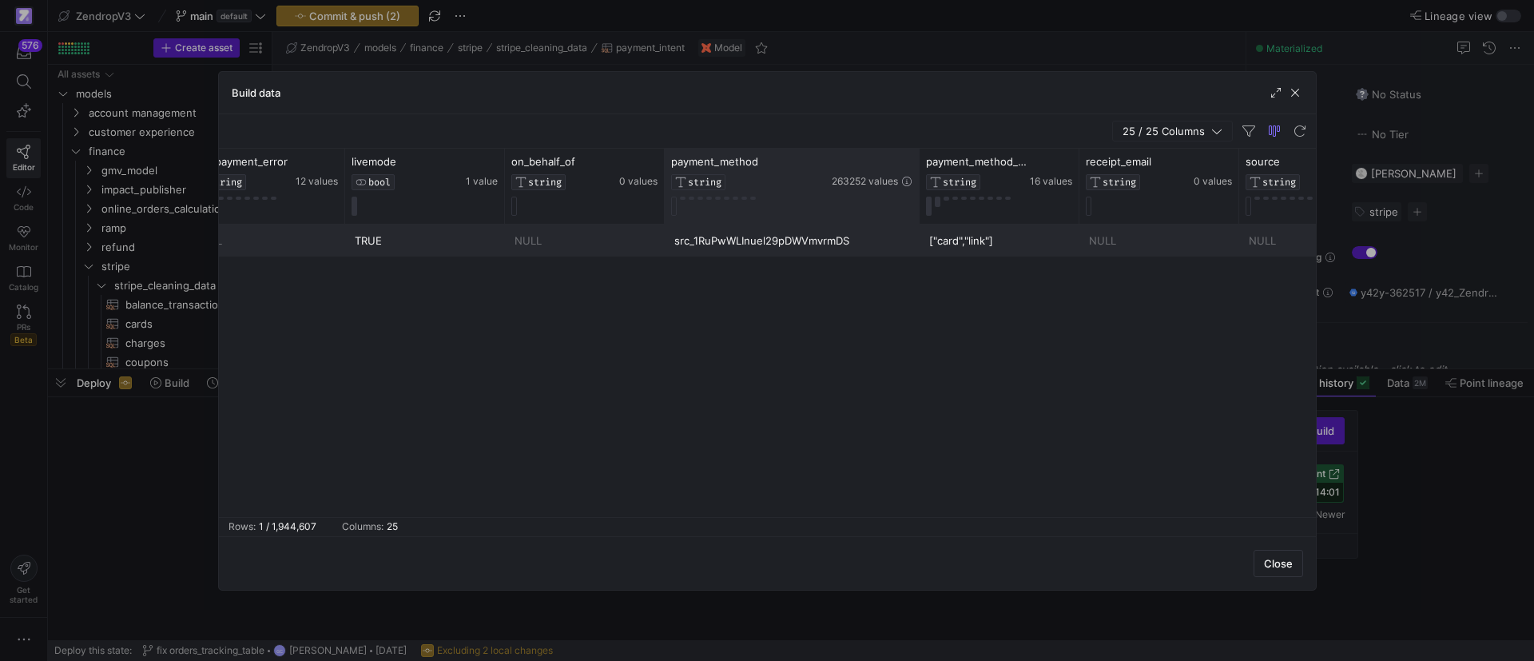
drag, startPoint x: 822, startPoint y: 162, endPoint x: 917, endPoint y: 167, distance: 95.2
click at [917, 167] on div at bounding box center [919, 186] width 6 height 75
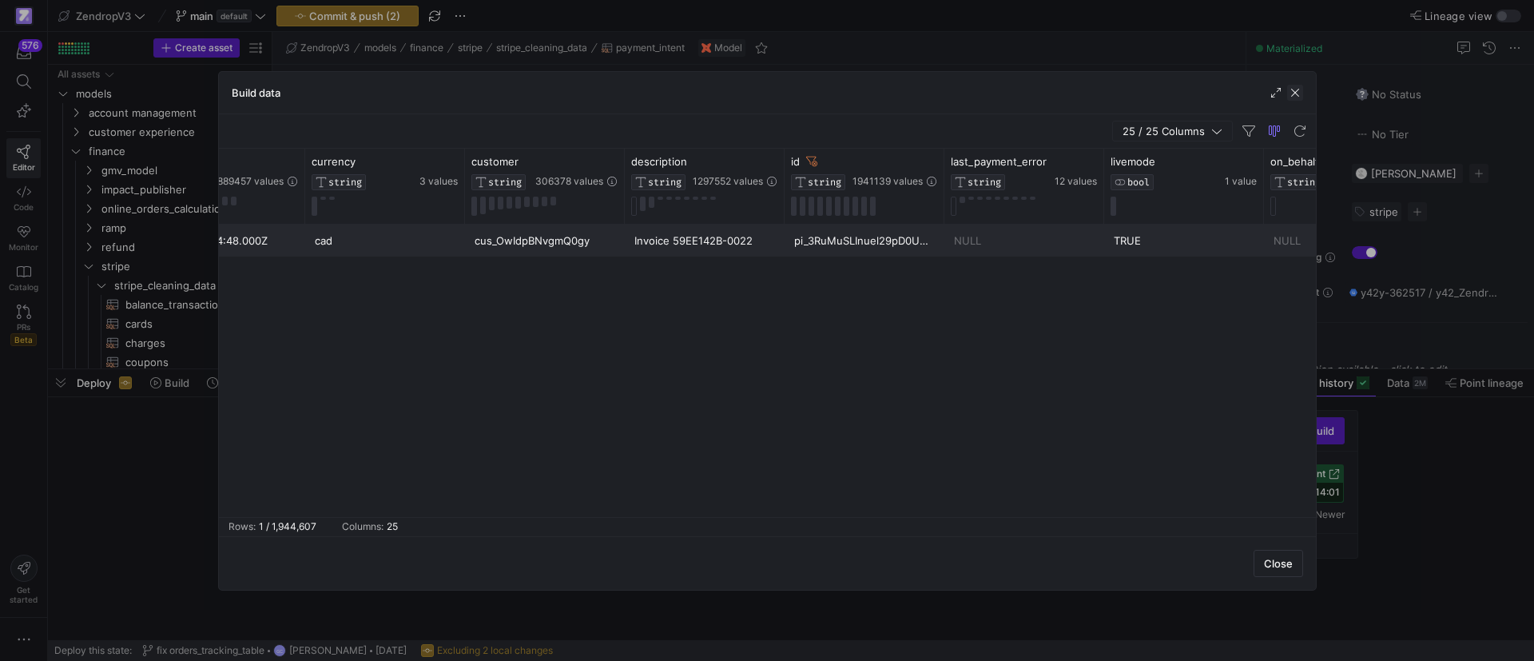
click at [1298, 93] on span "button" at bounding box center [1295, 93] width 16 height 16
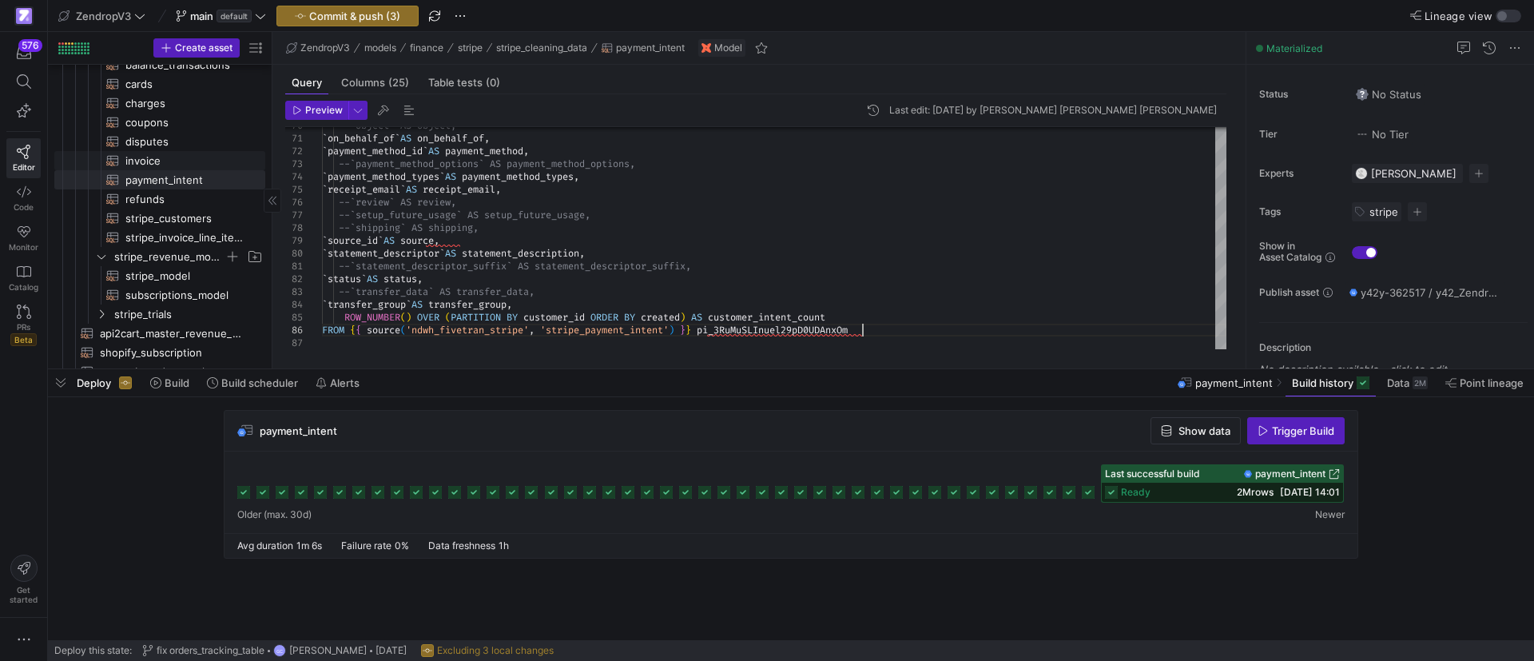
click at [177, 157] on span "invoice​​​​​​​​​​" at bounding box center [185, 161] width 121 height 18
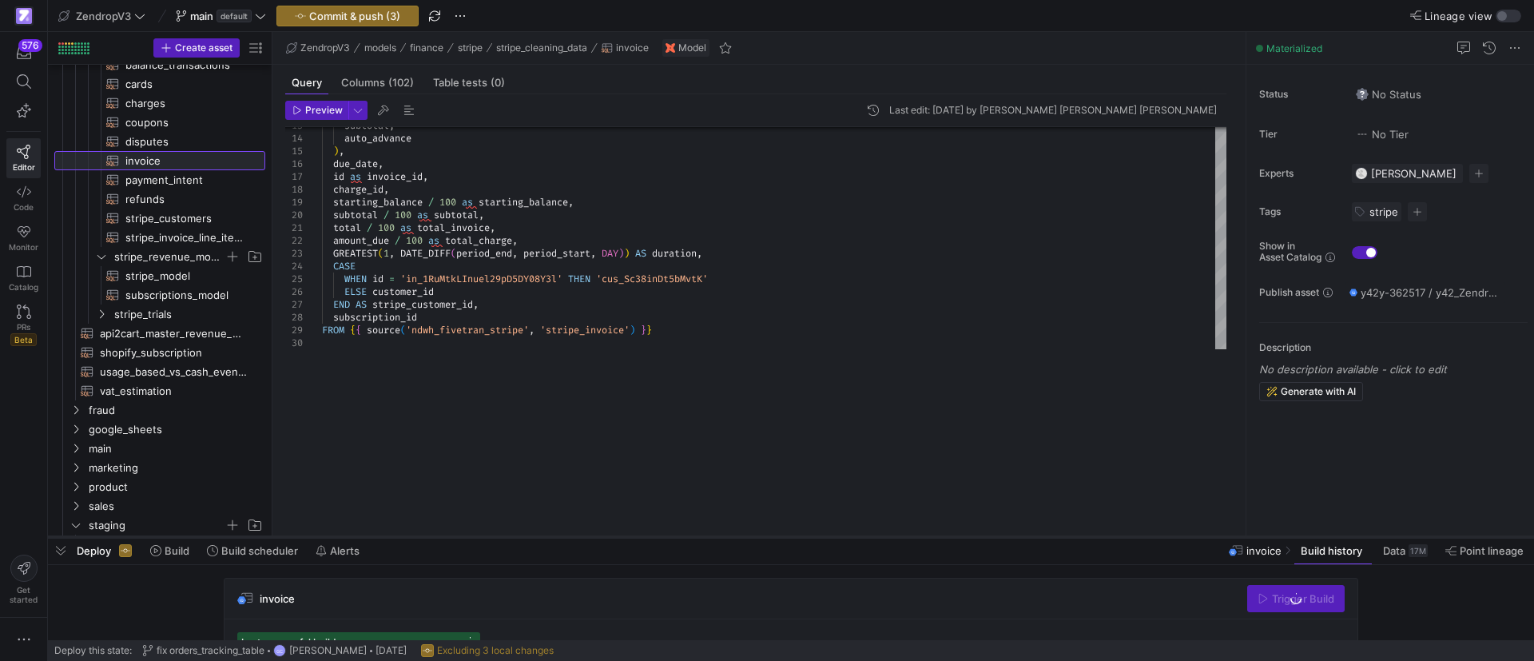
drag, startPoint x: 550, startPoint y: 440, endPoint x: 517, endPoint y: 536, distance: 101.3
click at [517, 536] on div at bounding box center [791, 537] width 1486 height 6
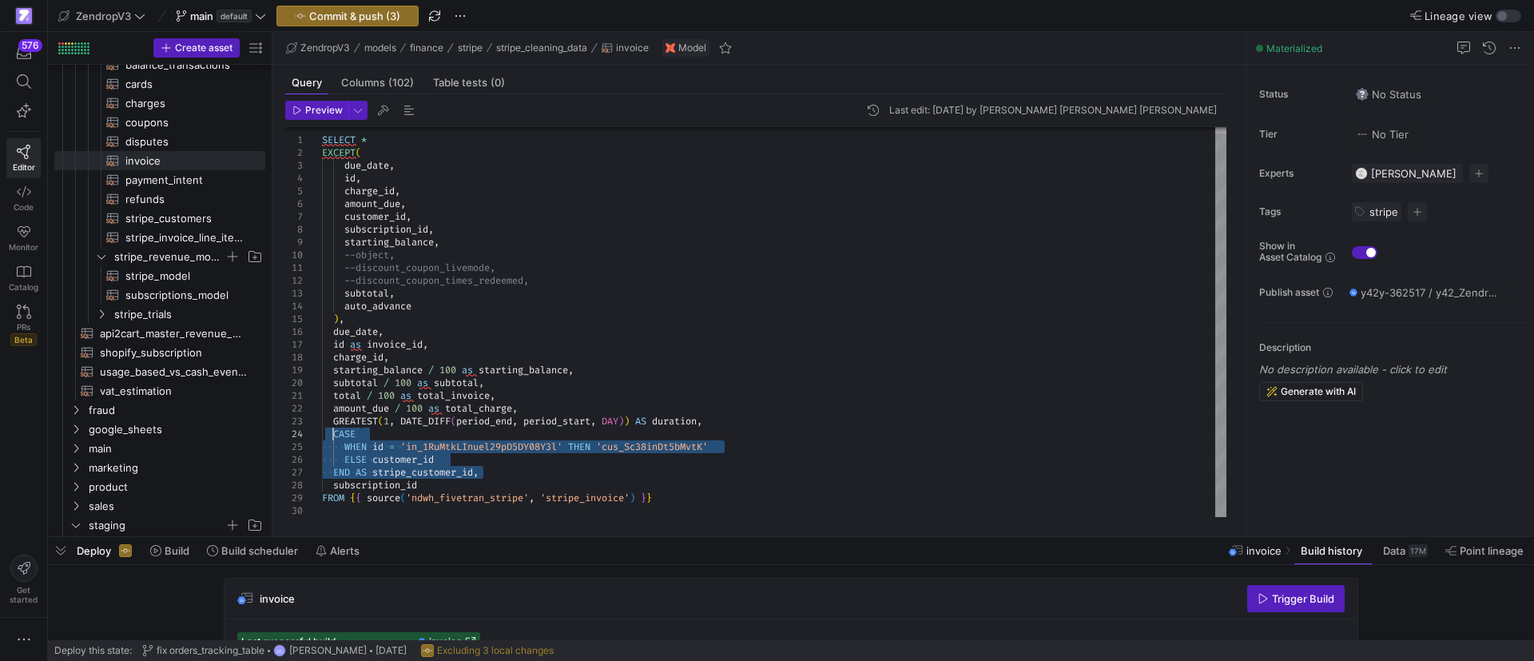
drag, startPoint x: 485, startPoint y: 472, endPoint x: 333, endPoint y: 431, distance: 157.2
click at [333, 431] on div "subtotal , auto_advance ) , due_date , id as invoice_id , charge_id , starting_…" at bounding box center [774, 319] width 904 height 396
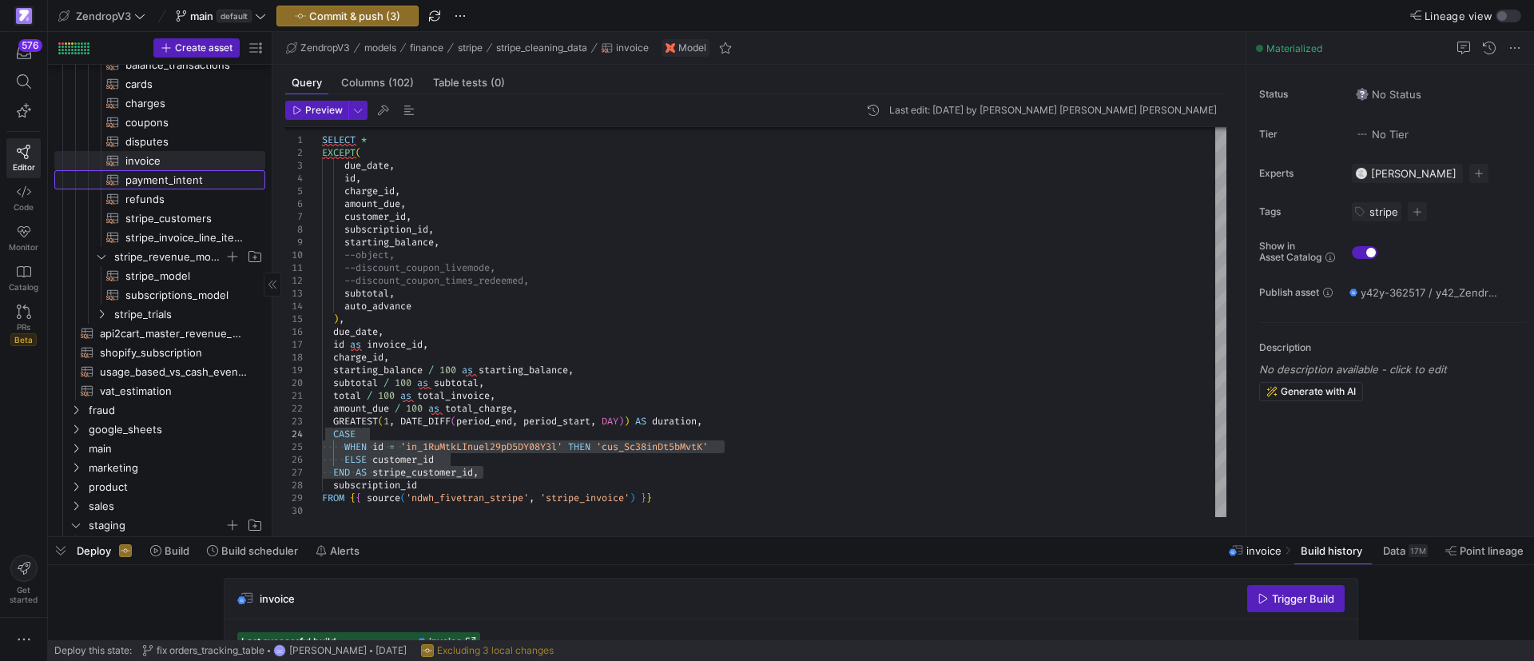
click at [164, 177] on span "payment_intent​​​​​​​​​​" at bounding box center [185, 180] width 121 height 18
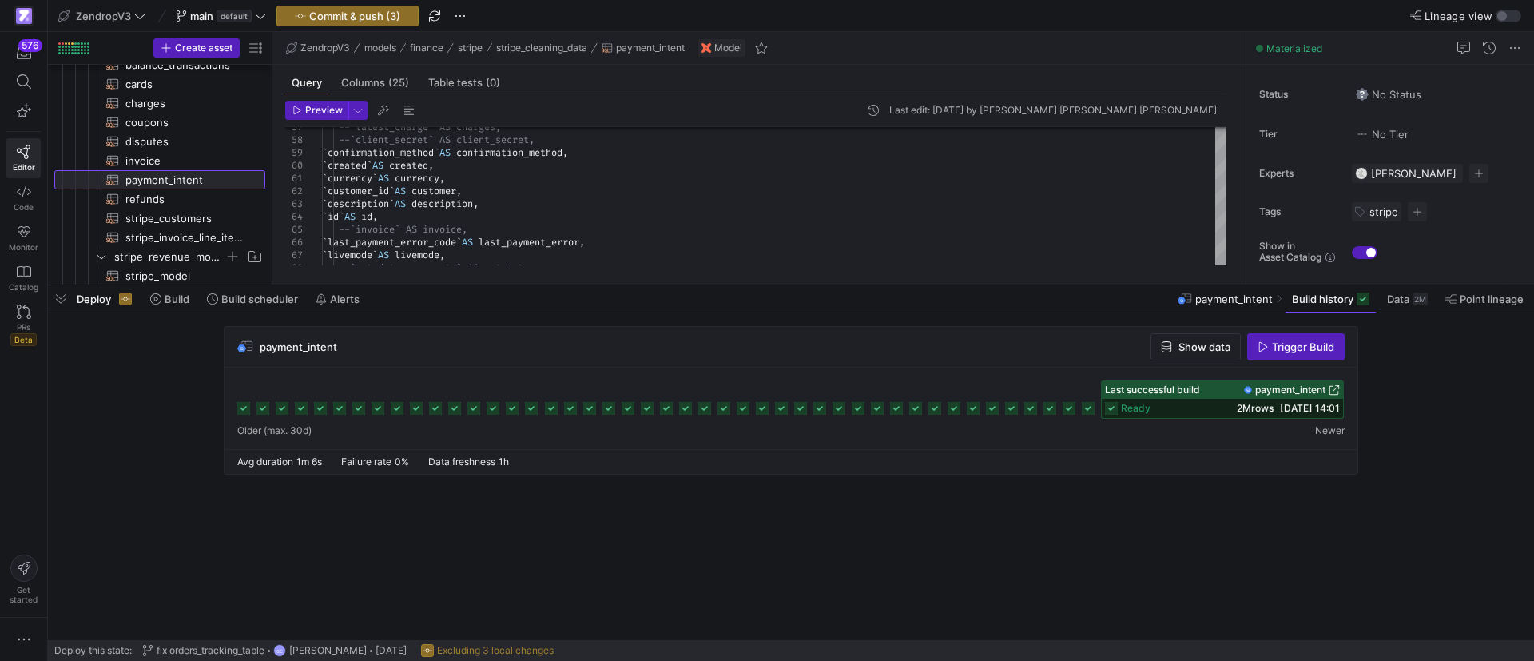
drag, startPoint x: 550, startPoint y: 535, endPoint x: 684, endPoint y: 308, distance: 263.6
click at [650, 282] on div at bounding box center [791, 285] width 1486 height 6
click at [1189, 340] on span "Show data" at bounding box center [1204, 344] width 52 height 13
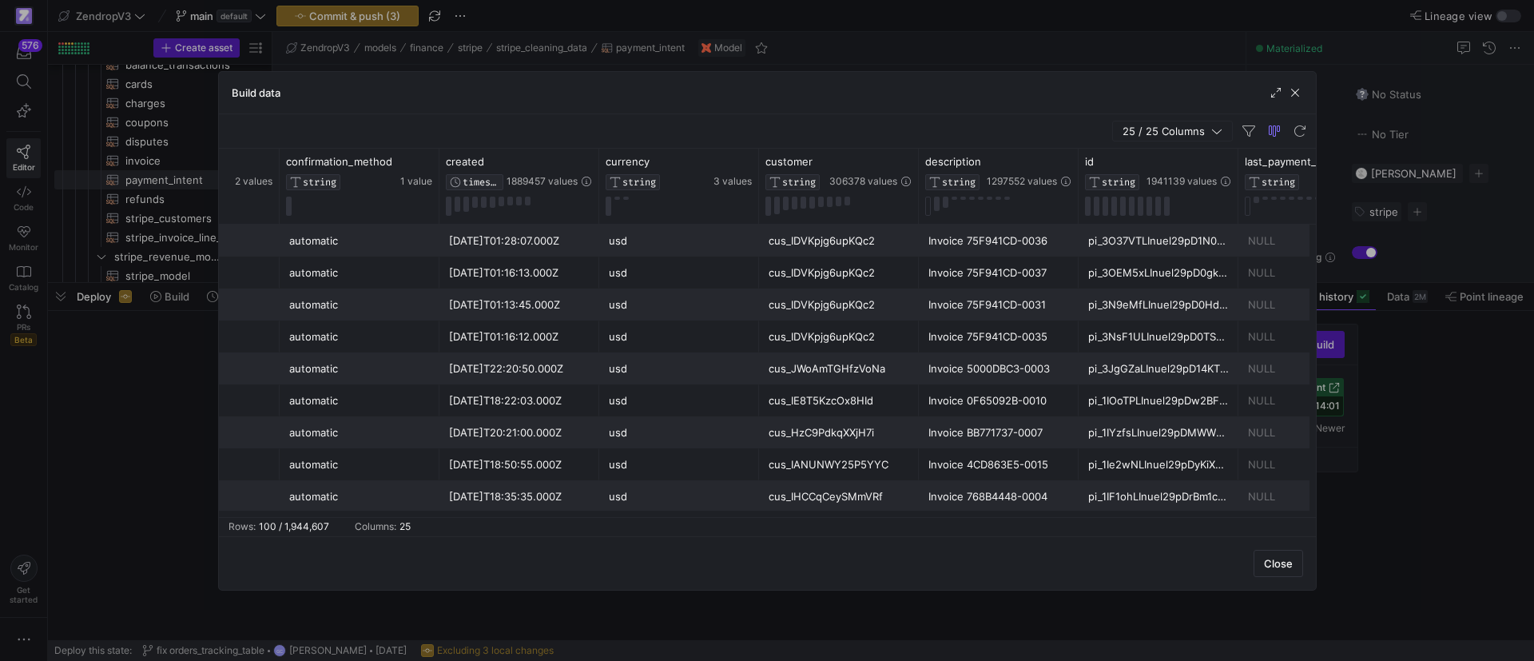
scroll to position [0, 1266]
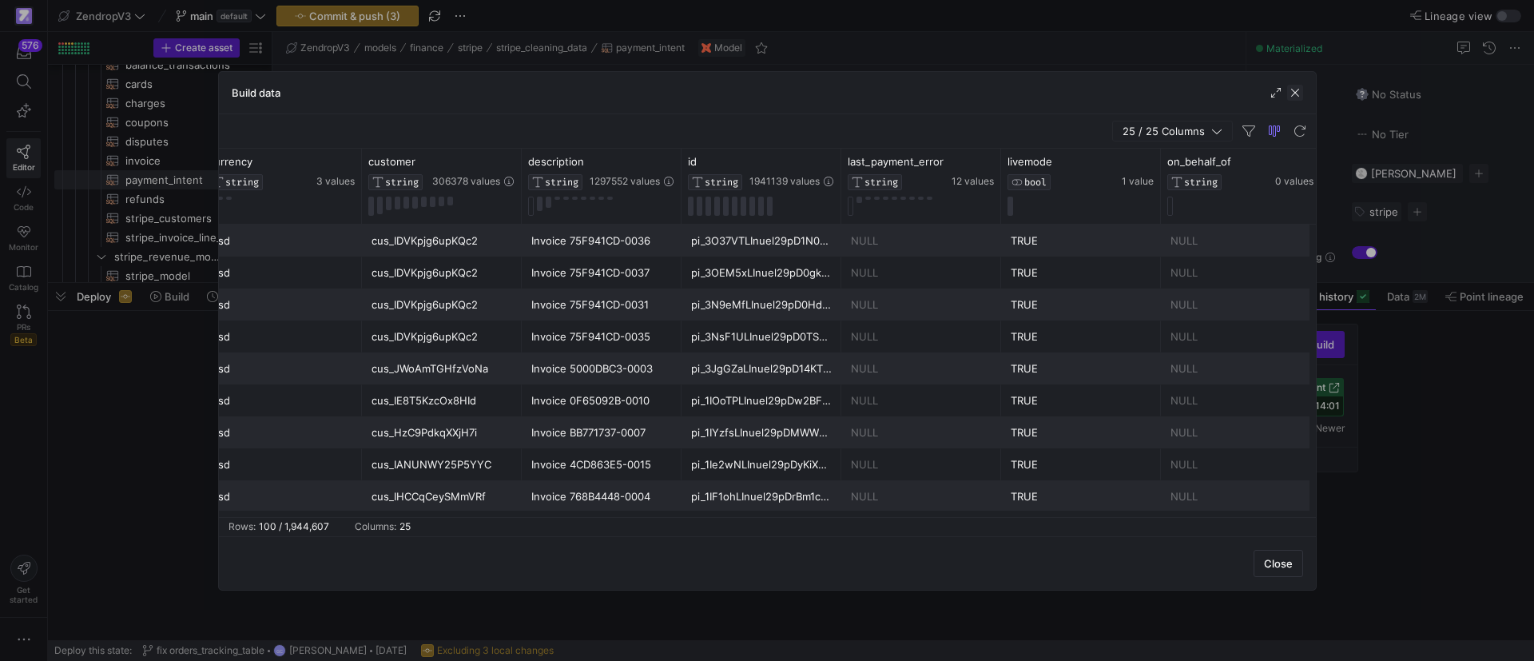
click at [1293, 92] on span "button" at bounding box center [1295, 93] width 16 height 16
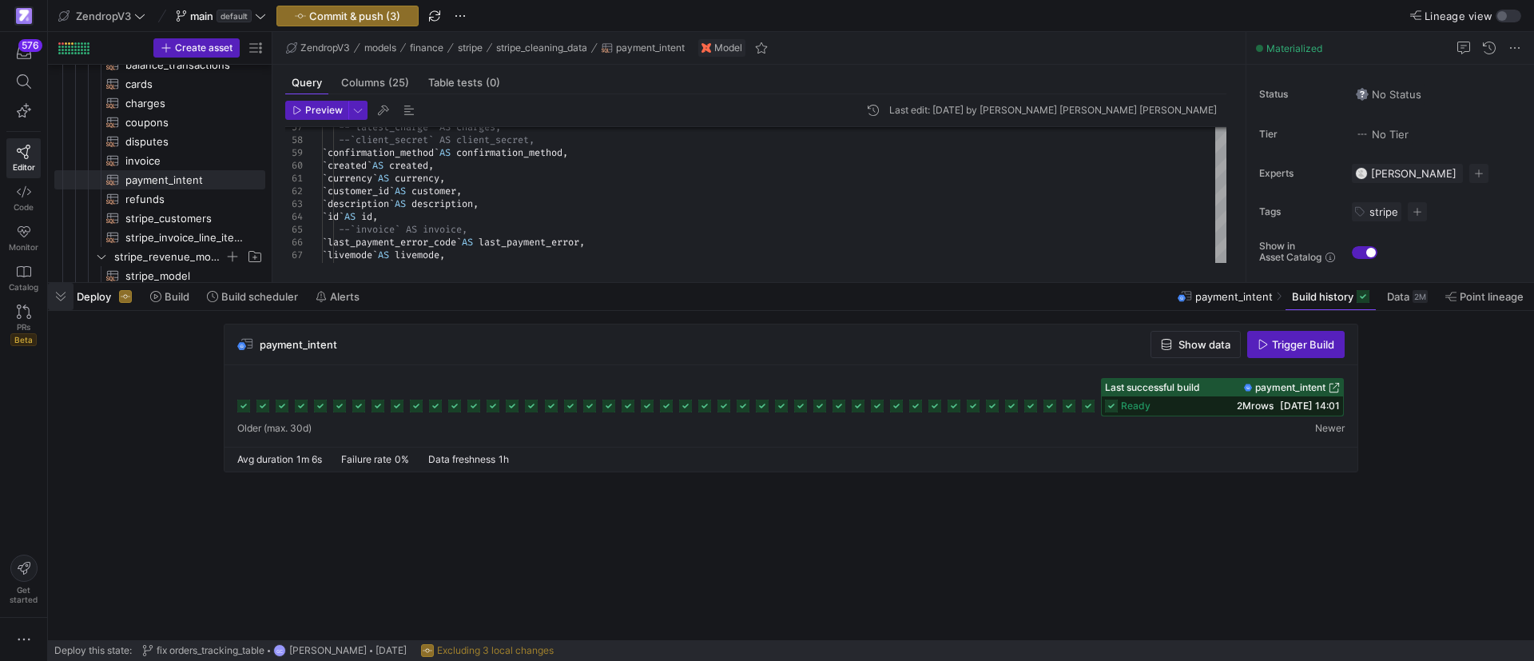
click at [57, 295] on span "button" at bounding box center [61, 296] width 26 height 27
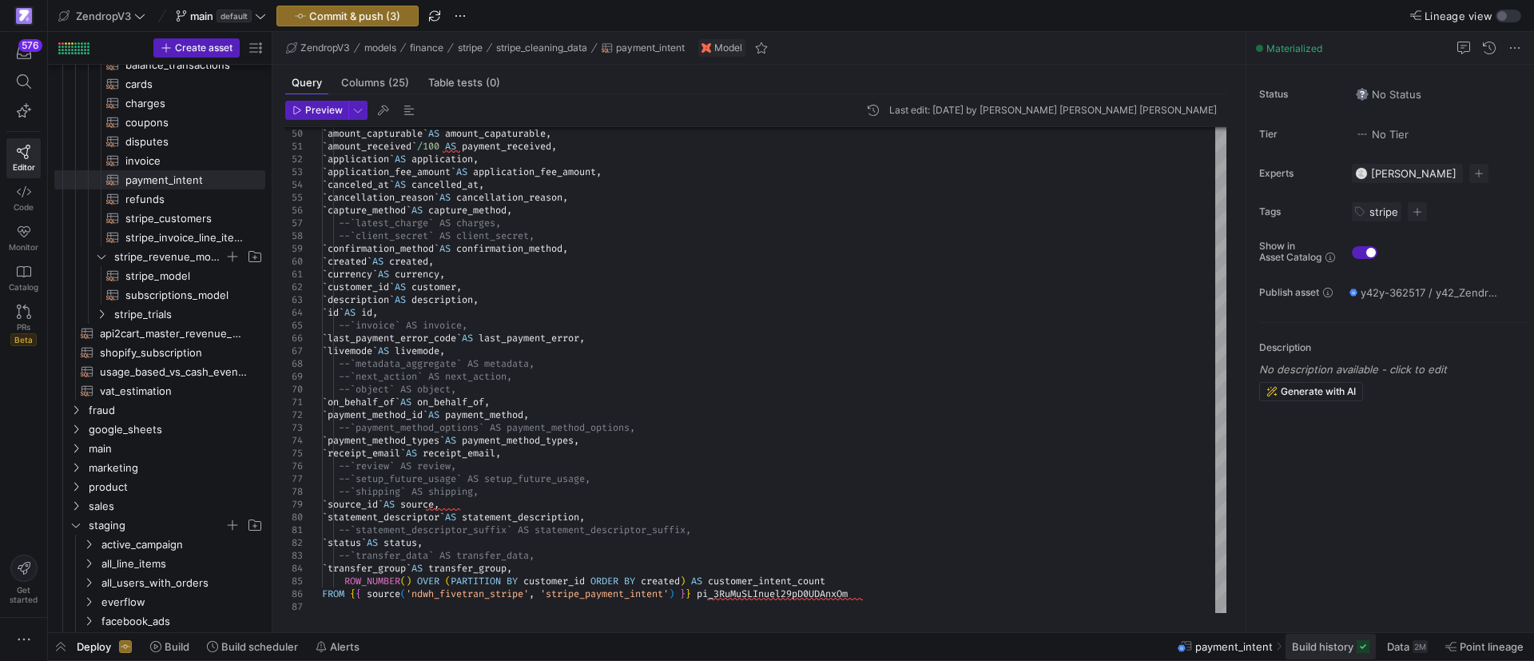
click at [1337, 647] on span "Build history" at bounding box center [1323, 646] width 62 height 13
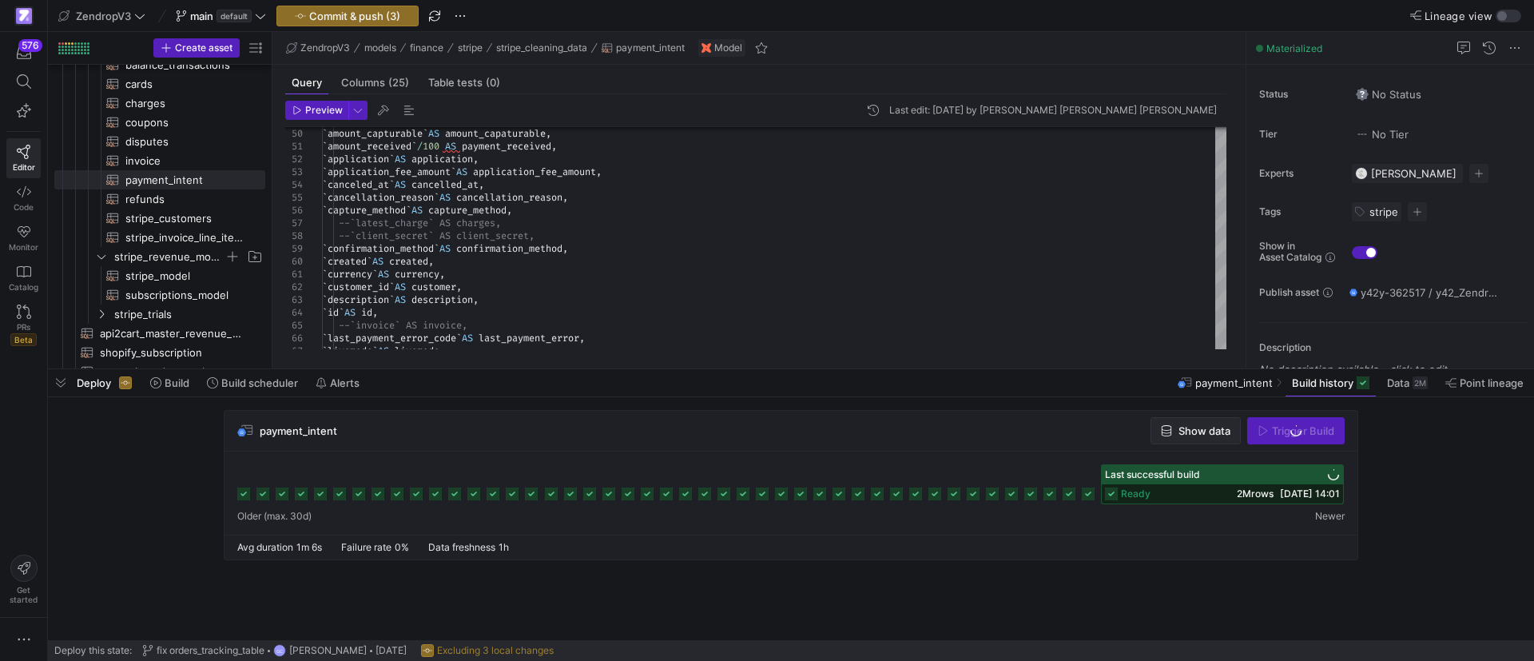
click at [1184, 435] on span "Show data" at bounding box center [1204, 430] width 52 height 13
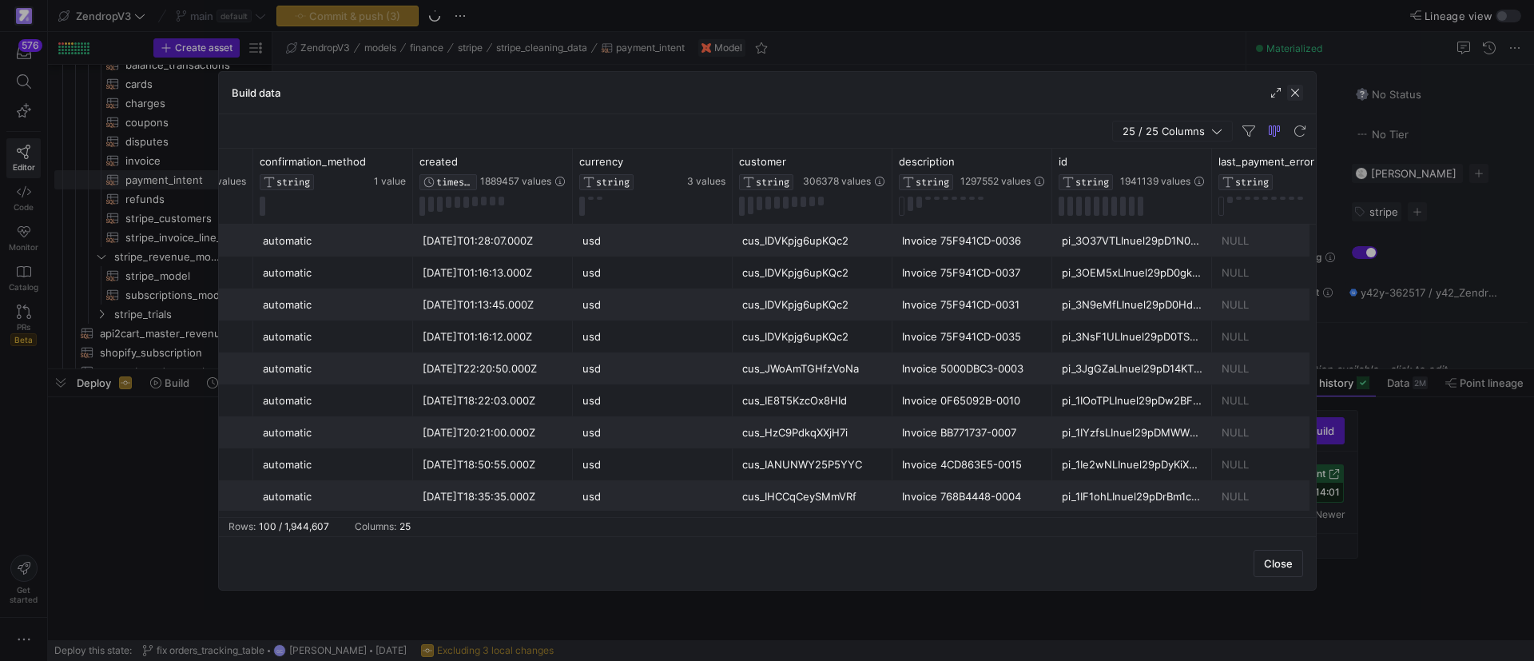
click at [1293, 86] on span "button" at bounding box center [1295, 93] width 16 height 16
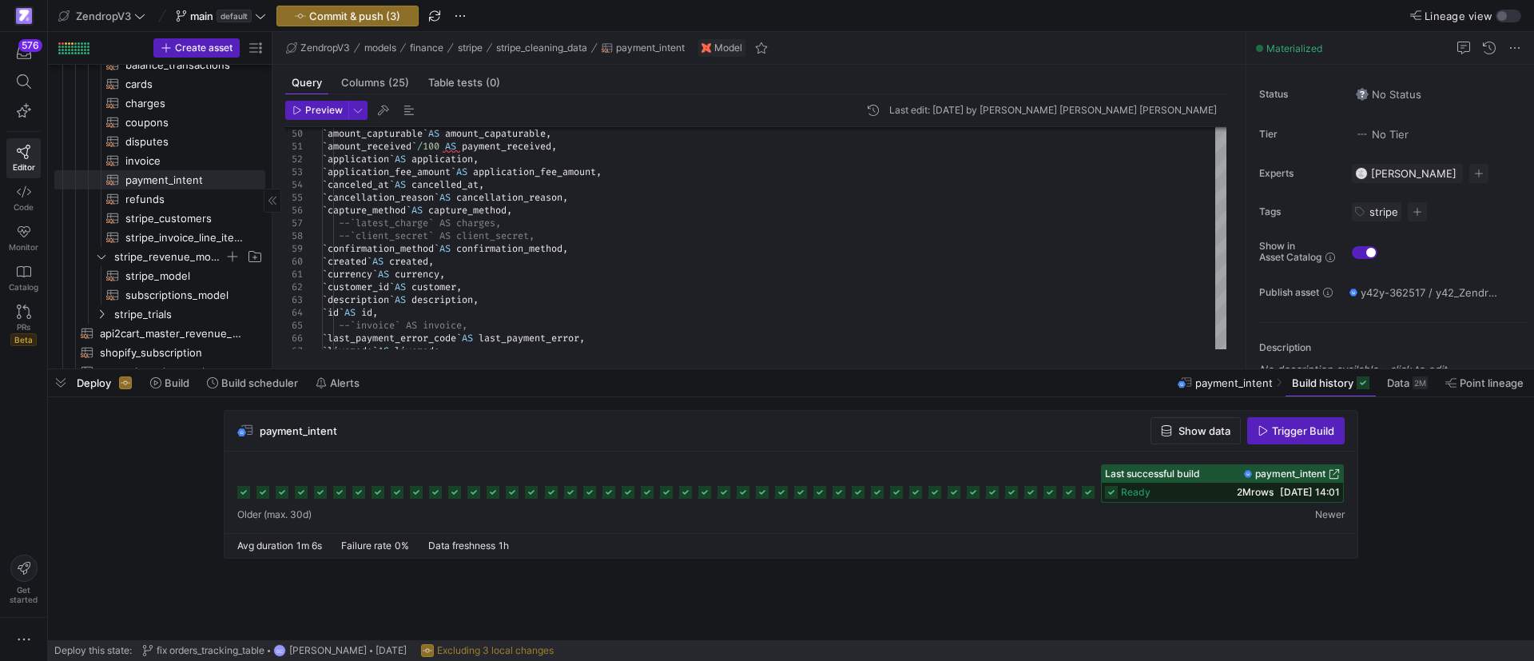
drag, startPoint x: 62, startPoint y: 379, endPoint x: 177, endPoint y: 366, distance: 115.0
click at [63, 380] on span "button" at bounding box center [61, 382] width 26 height 27
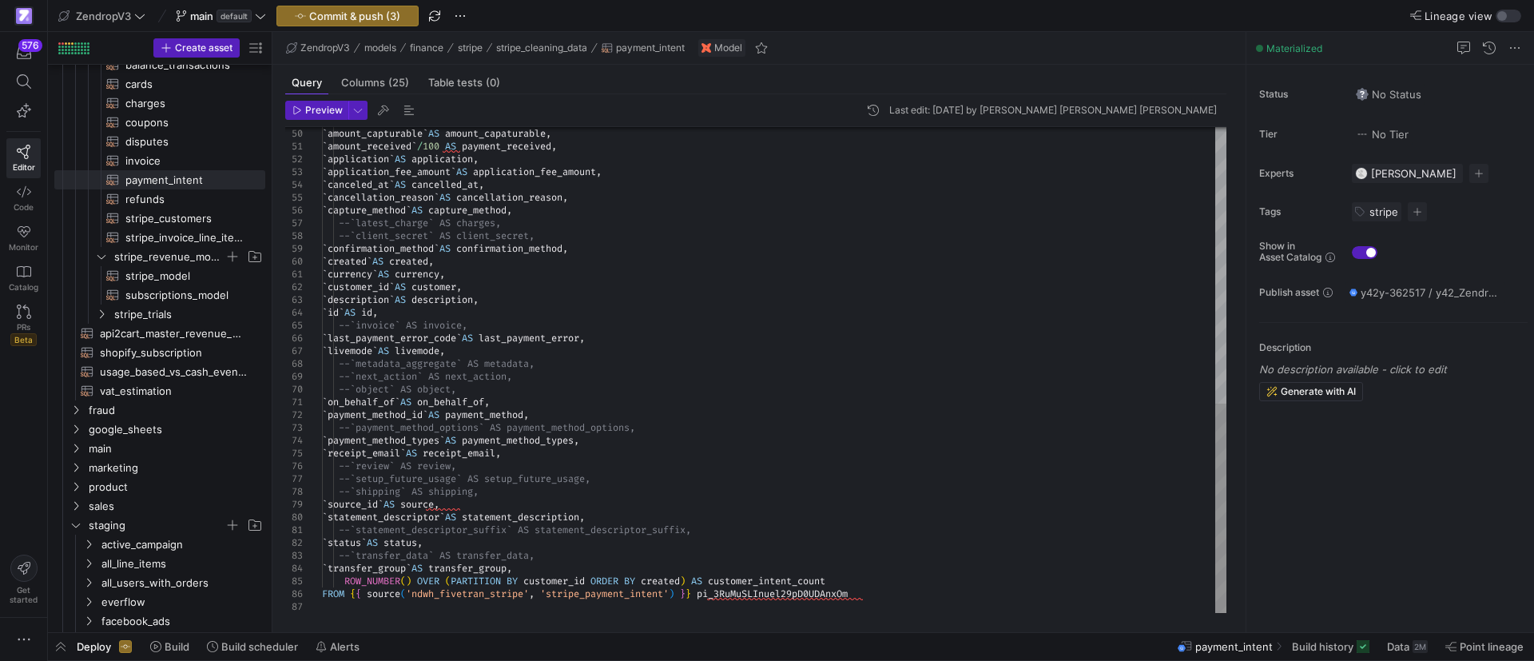
click at [512, 290] on div "--`latest_charge` AS charges, --`client_secret` AS client_secret, ` confirmatio…" at bounding box center [774, 50] width 904 height 1125
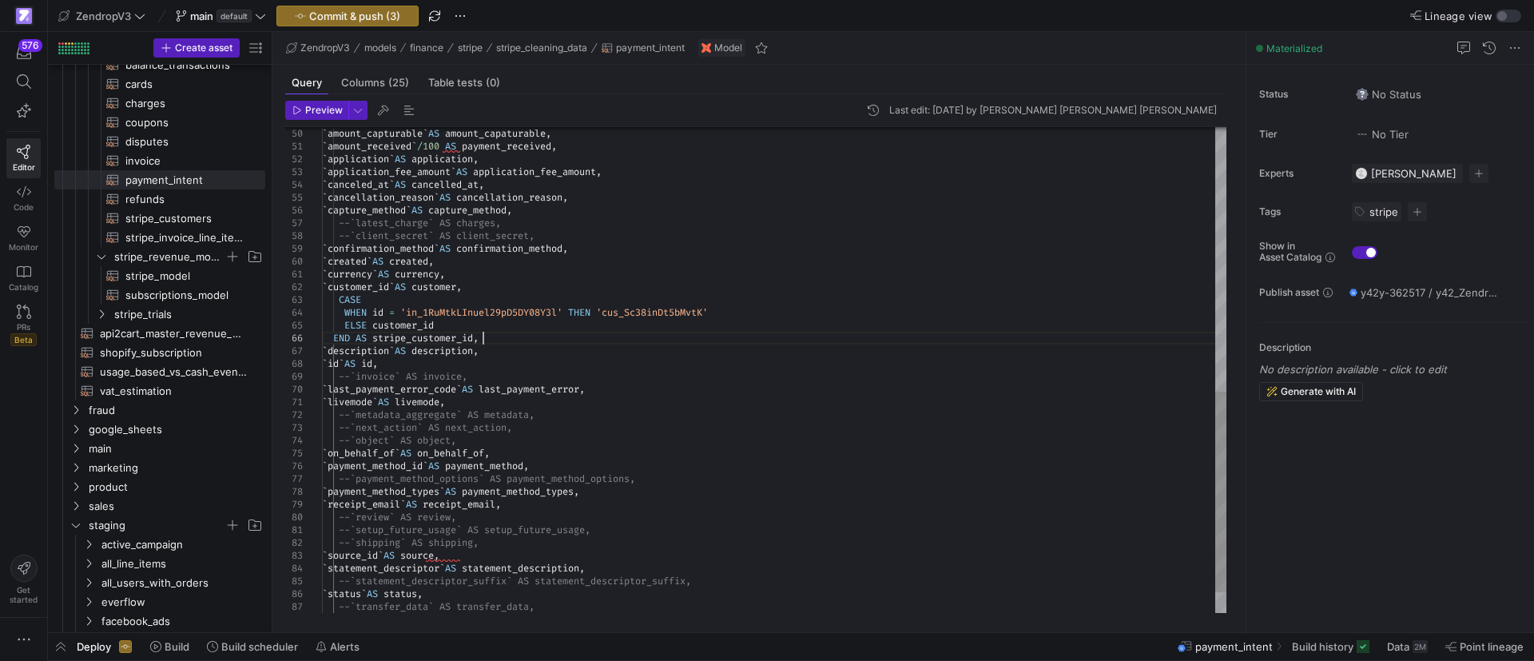
click at [332, 340] on div "--`latest_charge` AS charges, --`client_secret` AS client_secret, ` confirmatio…" at bounding box center [774, 76] width 904 height 1176
click at [340, 300] on div "--`latest_charge` AS charges, --`client_secret` AS client_secret, ` confirmatio…" at bounding box center [774, 76] width 904 height 1176
click at [344, 311] on div "--`latest_charge` AS charges, --`client_secret` AS client_secret, ` confirmatio…" at bounding box center [774, 76] width 904 height 1176
click at [346, 321] on div "--`latest_charge` AS charges, --`client_secret` AS client_secret, ` confirmatio…" at bounding box center [774, 76] width 904 height 1176
click at [374, 288] on div "--`latest_charge` AS charges, --`client_secret` AS client_secret, ` confirmatio…" at bounding box center [774, 76] width 904 height 1176
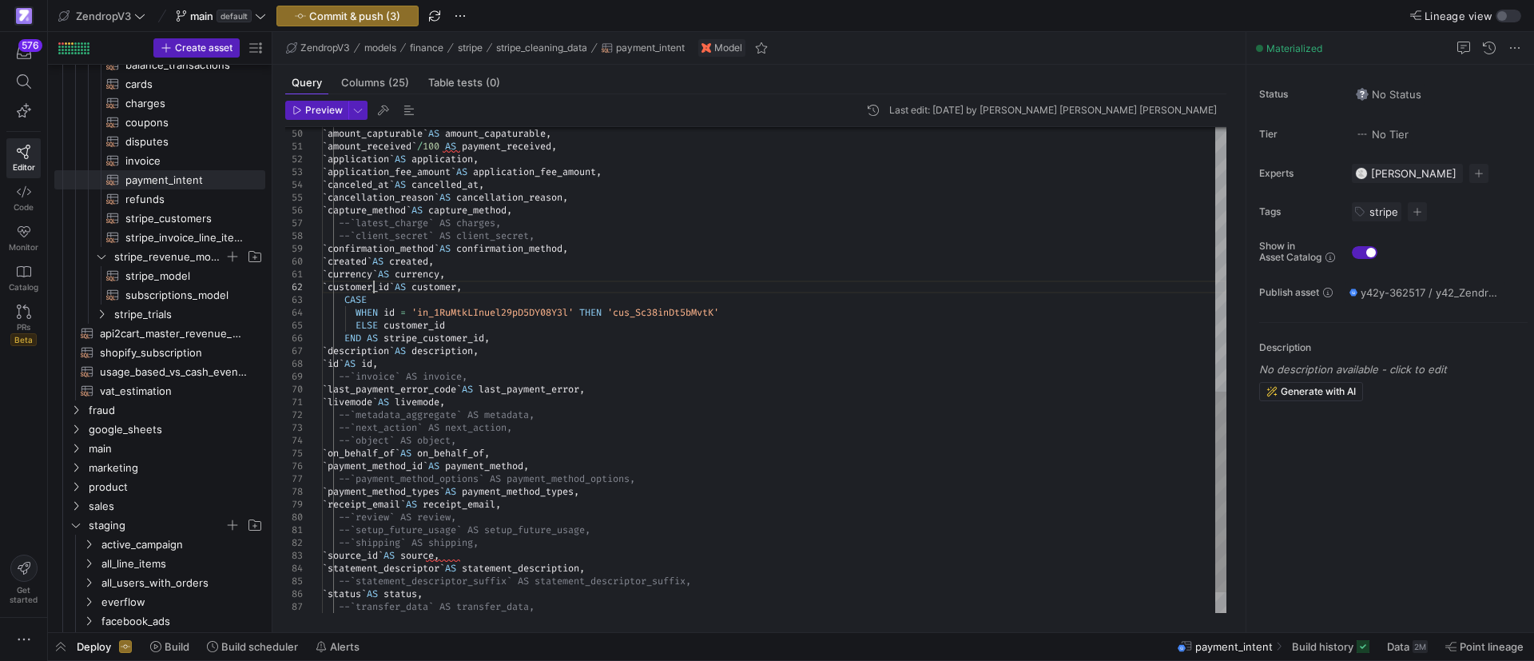
click at [374, 288] on div "--`latest_charge` AS charges, --`client_secret` AS client_secret, ` confirmatio…" at bounding box center [774, 76] width 904 height 1176
click at [455, 290] on div "--`latest_charge` AS charges, --`client_secret` AS client_secret, ` confirmatio…" at bounding box center [774, 76] width 904 height 1176
click at [455, 291] on div "--`latest_charge` AS charges, --`client_secret` AS client_secret, ` confirmatio…" at bounding box center [774, 76] width 904 height 1176
click at [431, 340] on div "--`latest_charge` AS charges, --`client_secret` AS client_secret, ` confirmatio…" at bounding box center [774, 76] width 904 height 1176
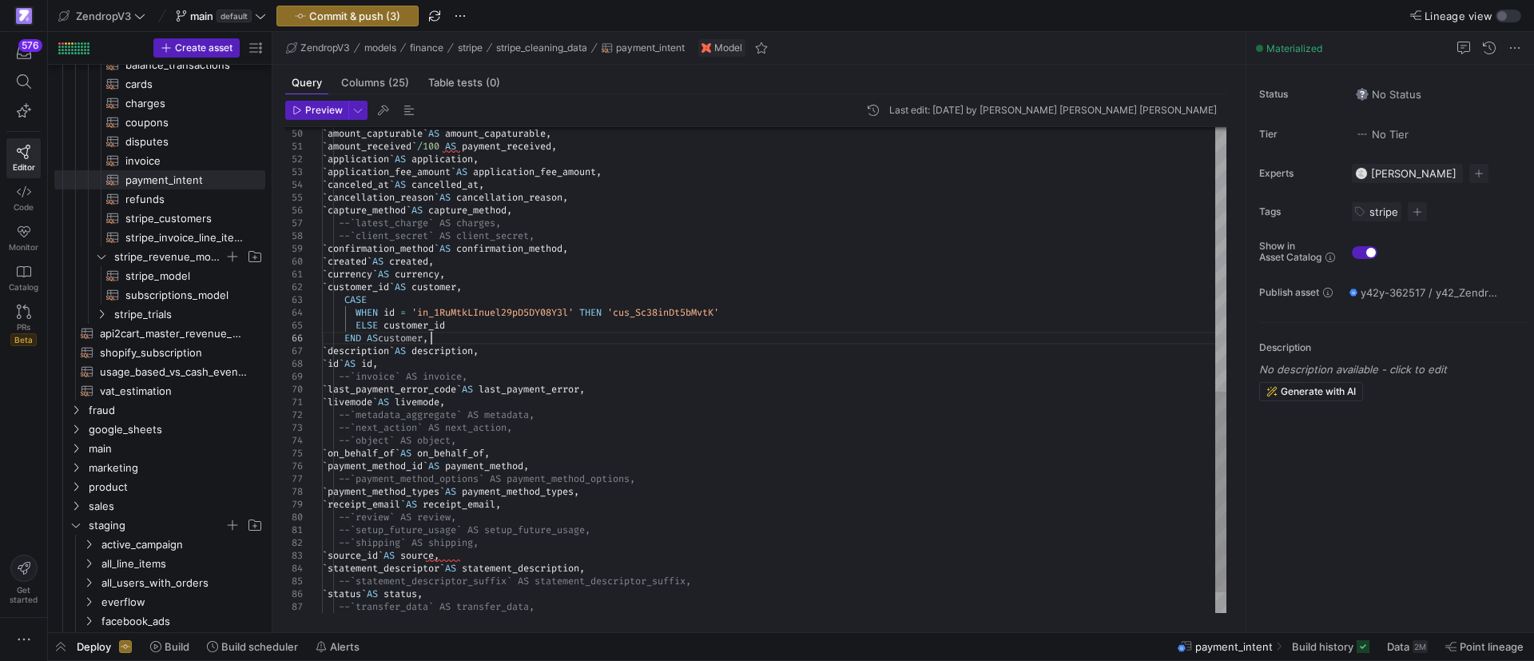
type textarea "`currency` AS currency, `customer_id` AS customer, CASE WHEN id = 'in_1RuMtkLIn…"
click at [483, 338] on div "--`latest_charge` AS charges, --`client_secret` AS client_secret, ` confirmatio…" at bounding box center [774, 76] width 904 height 1176
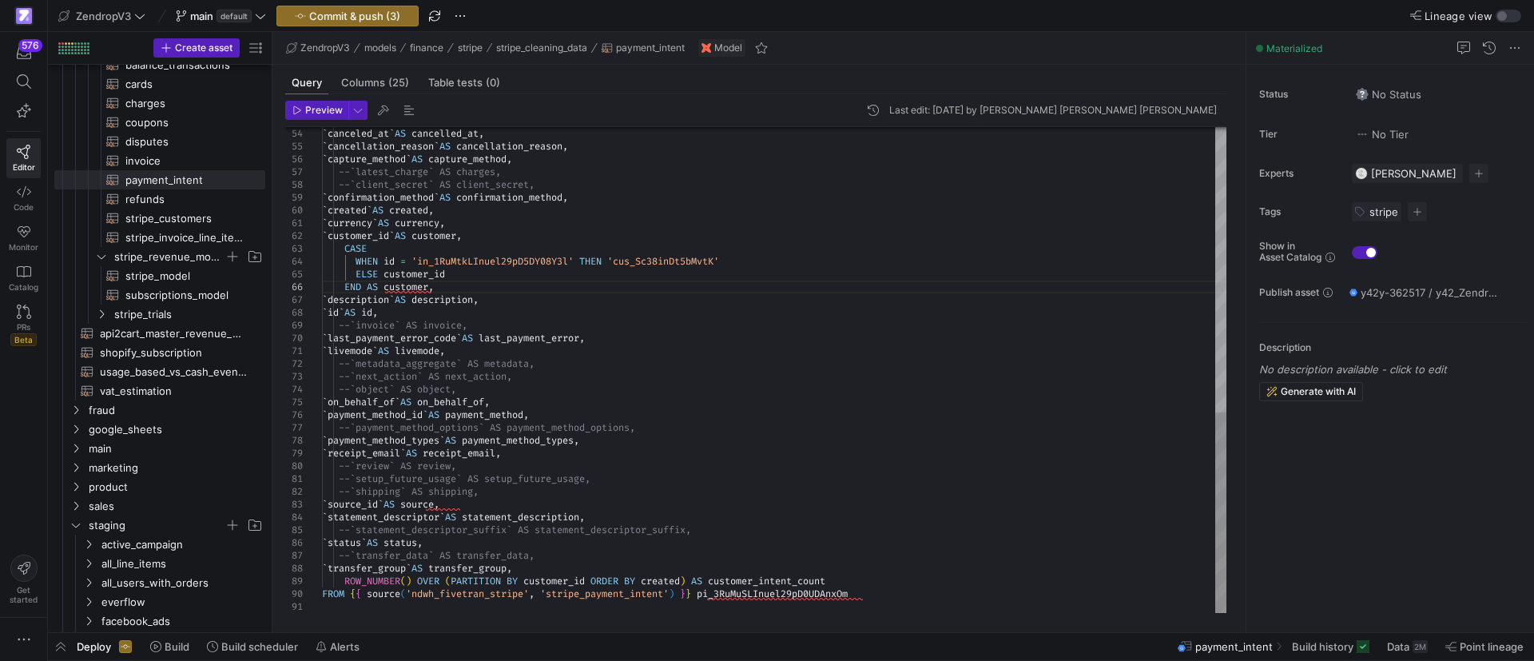
click at [761, 600] on div "--`latest_charge` AS charges, --`client_secret` AS client_secret, ` confirmatio…" at bounding box center [774, 25] width 904 height 1176
click at [761, 599] on div "--`latest_charge` AS charges, --`client_secret` AS client_secret, ` confirmatio…" at bounding box center [774, 25] width 904 height 1176
click at [759, 596] on div "--`latest_charge` AS charges, --`client_secret` AS client_secret, ` confirmatio…" at bounding box center [774, 25] width 904 height 1176
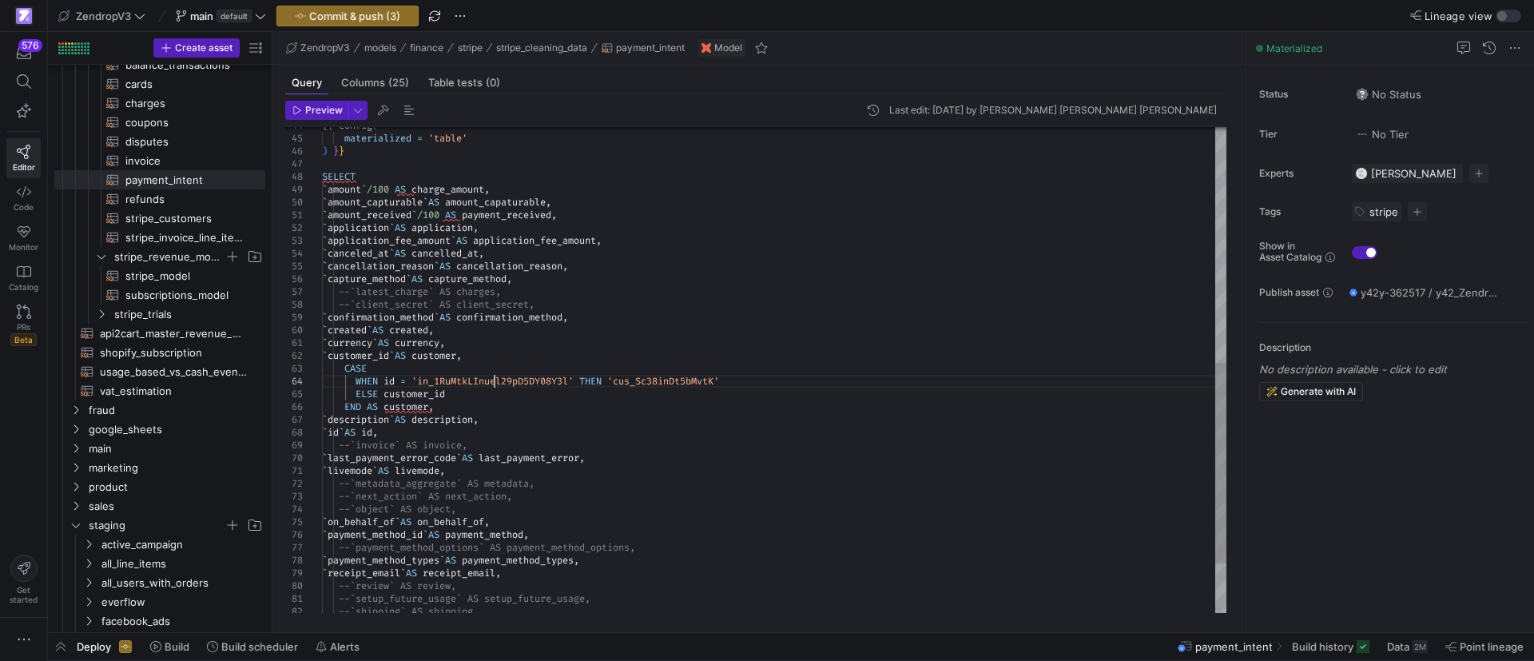
click at [497, 378] on div "--`latest_charge` AS charges, --`client_secret` AS client_secret, ` confirmatio…" at bounding box center [774, 145] width 904 height 1176
click at [496, 378] on div "--`latest_charge` AS charges, --`client_secret` AS client_secret, ` confirmatio…" at bounding box center [774, 145] width 904 height 1176
click at [553, 399] on div "--`latest_charge` AS charges, --`client_secret` AS client_secret, ` confirmatio…" at bounding box center [774, 145] width 904 height 1176
drag, startPoint x: 507, startPoint y: 356, endPoint x: 504, endPoint y: 340, distance: 15.4
click at [504, 340] on div "--`latest_charge` AS charges, --`client_secret` AS client_secret, ` confirmatio…" at bounding box center [774, 145] width 904 height 1176
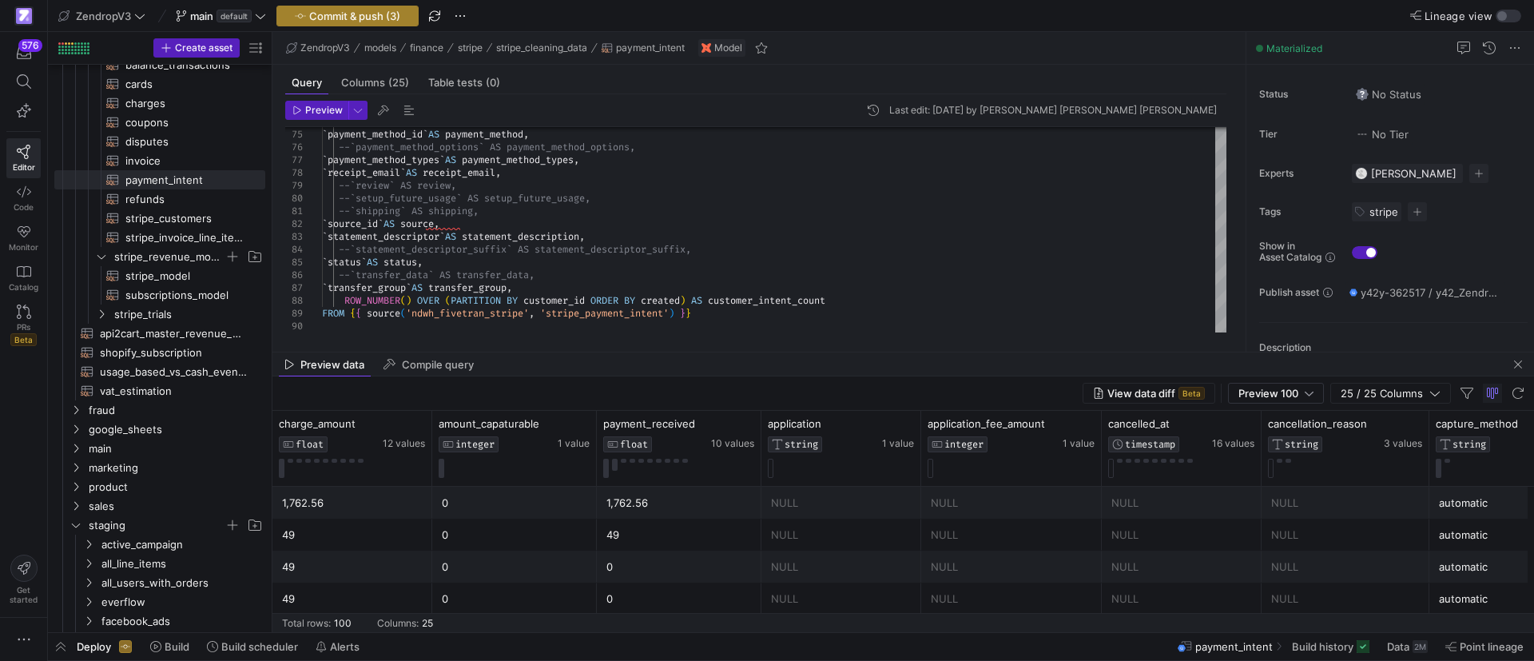
type textarea "`currency` AS currency, CASE WHEN id = 'pi_3RuMuSLInuel29pD0UDAnxOm' THEN 'cus_…"
click at [352, 21] on button "Commit & push (3)" at bounding box center [347, 16] width 142 height 21
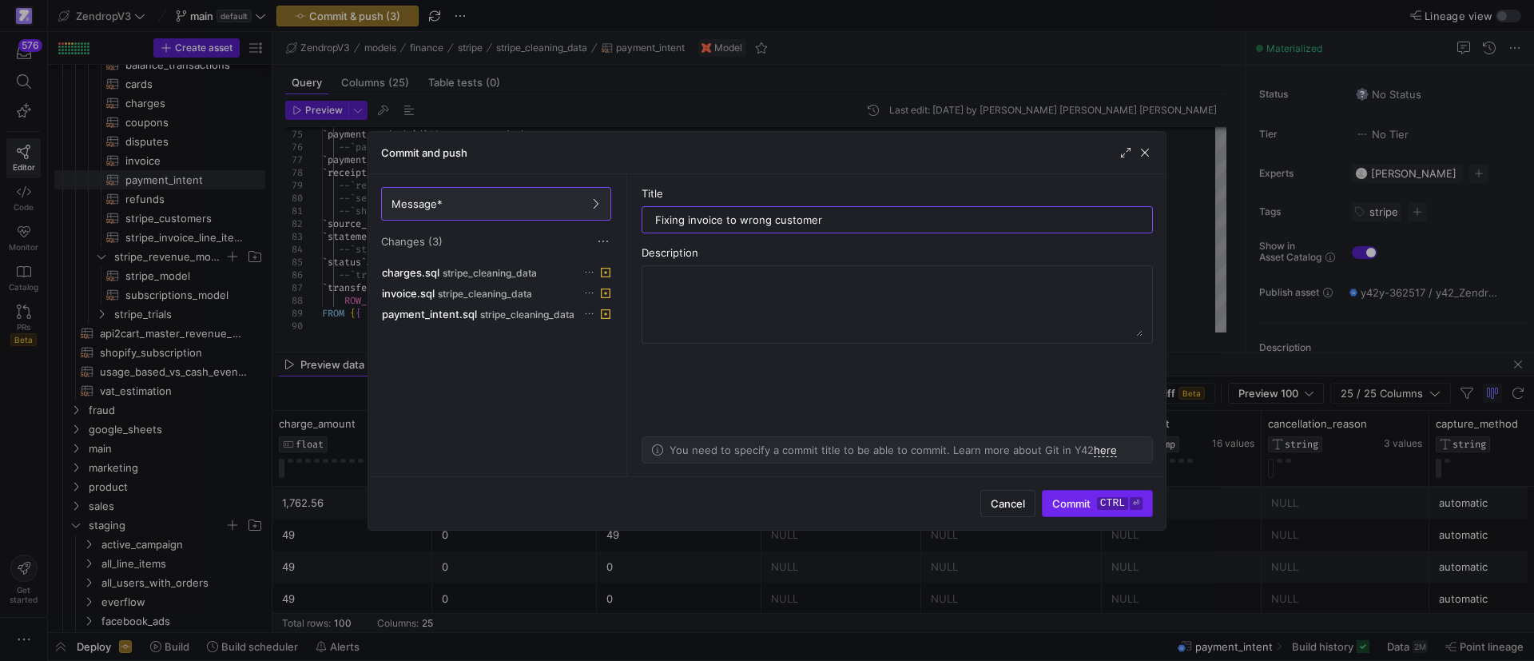
type input "Fixing invoice to wrong customer"
click at [1076, 507] on span "Commit ctrl ⏎" at bounding box center [1097, 503] width 90 height 13
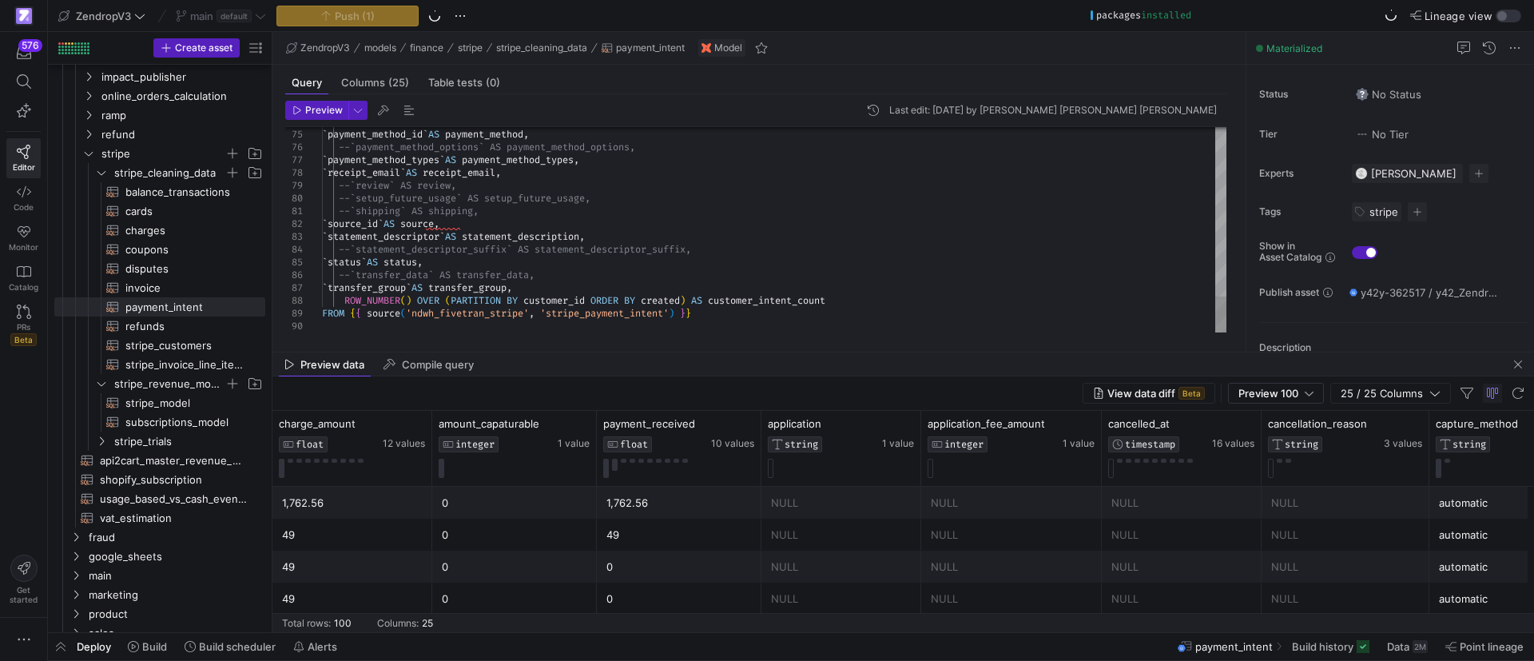
scroll to position [120, 0]
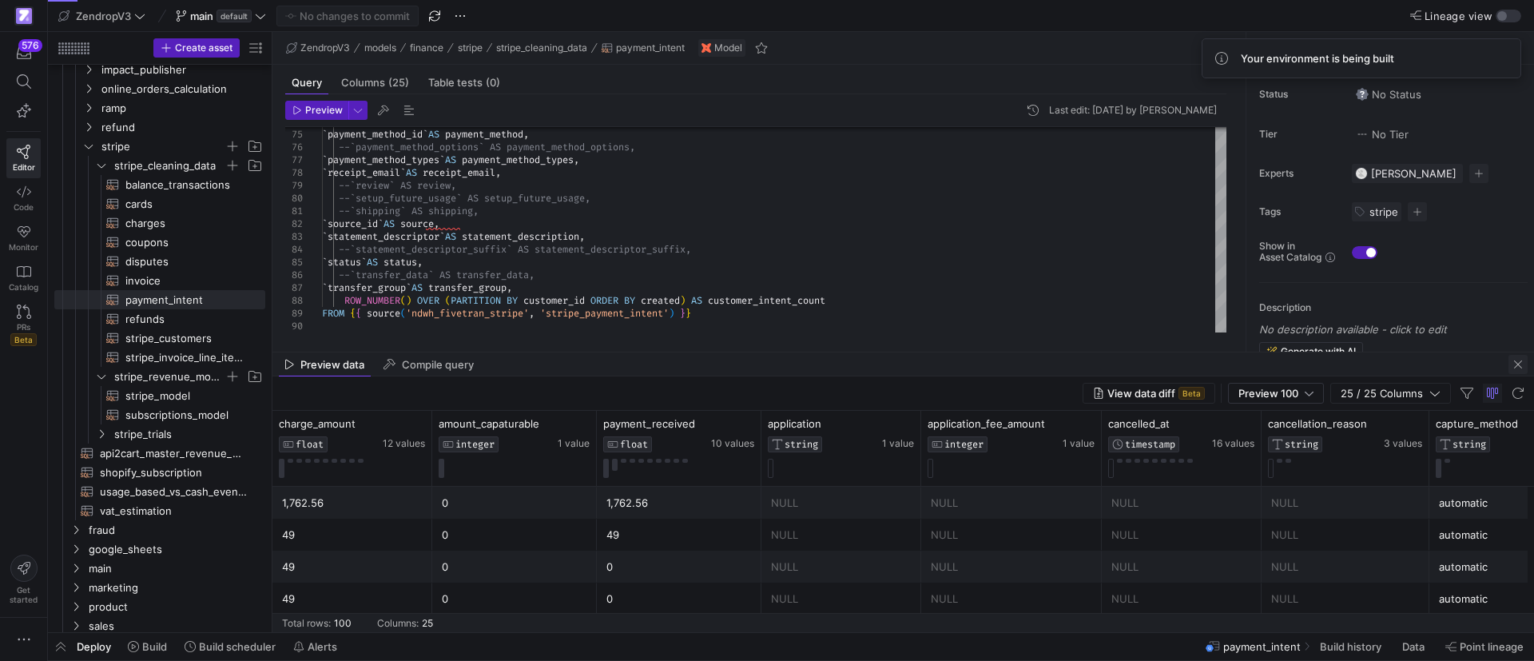
click at [1523, 359] on span "button" at bounding box center [1517, 364] width 19 height 19
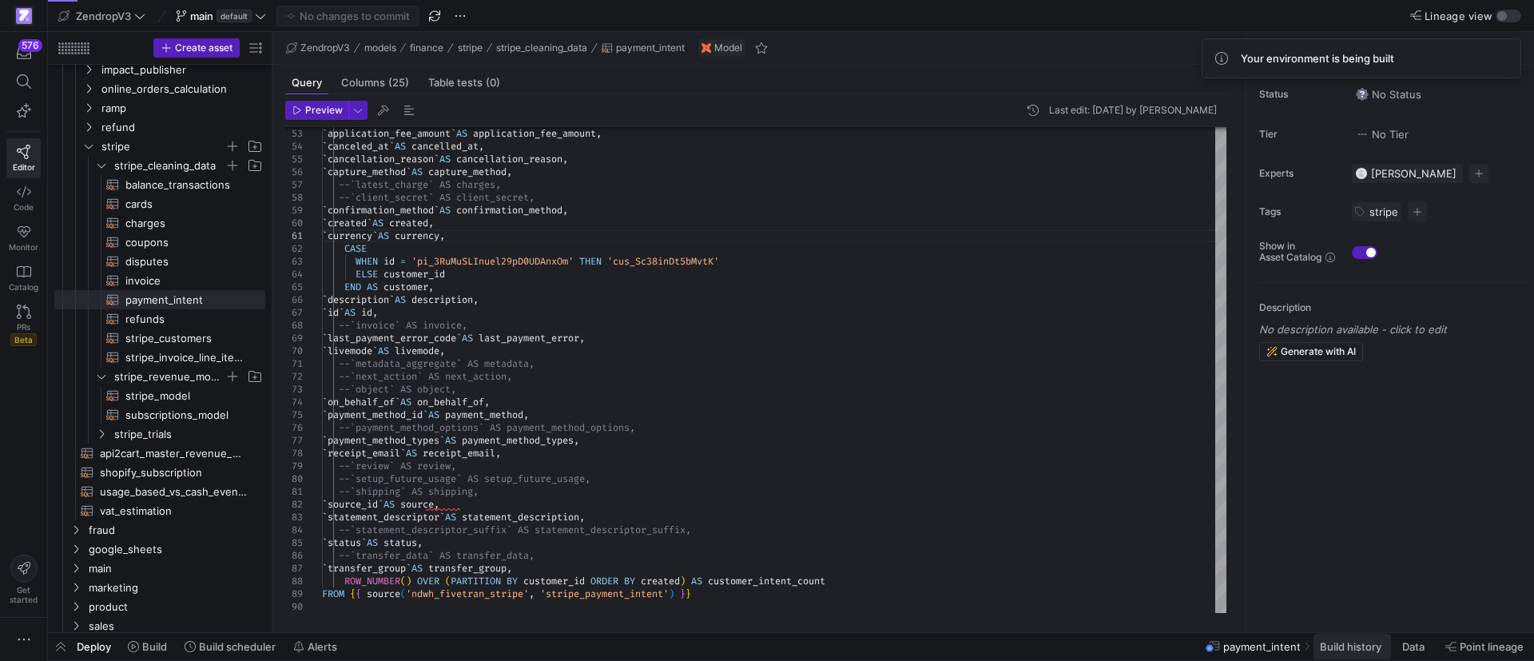
click at [1333, 643] on span "Build history" at bounding box center [1351, 646] width 62 height 13
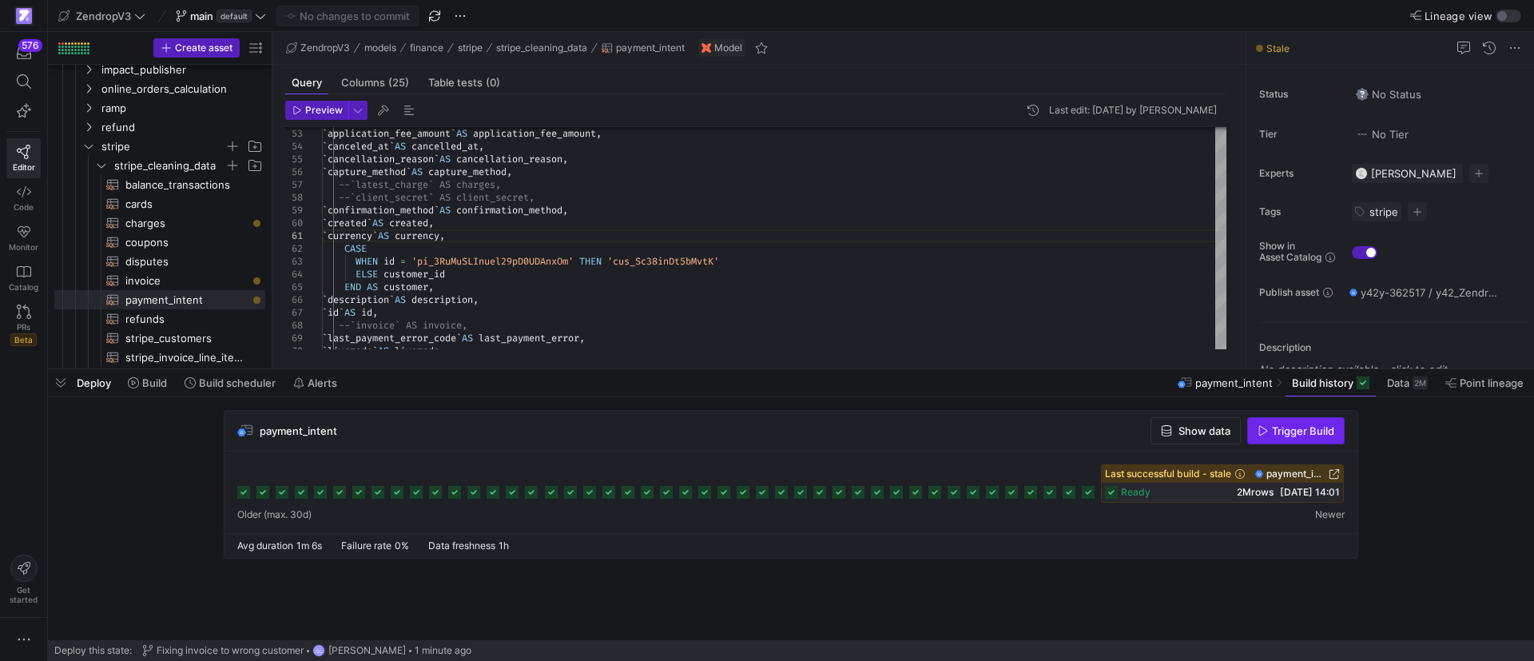
click at [1278, 435] on span "Trigger Build" at bounding box center [1303, 430] width 62 height 13
click at [191, 282] on span "invoice​​​​​​​​​​" at bounding box center [185, 281] width 121 height 18
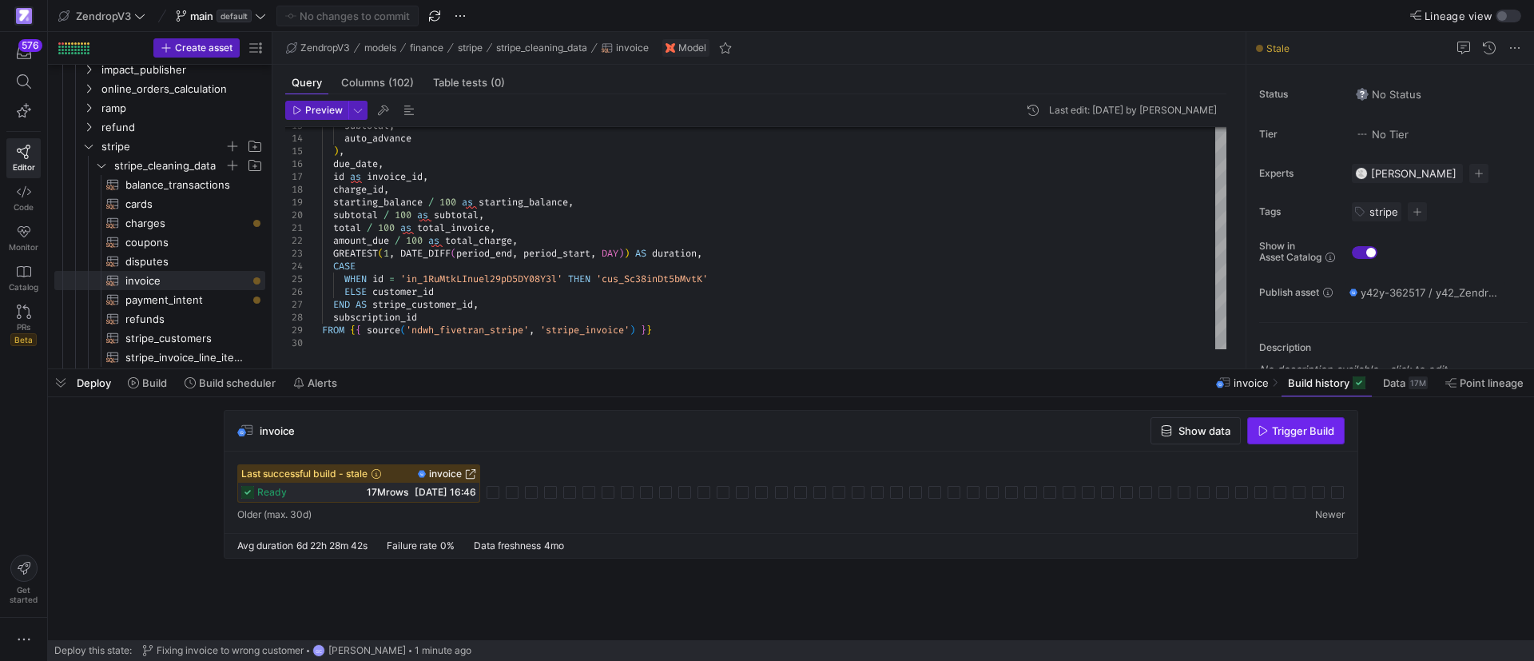
click at [1297, 437] on span "button" at bounding box center [1296, 431] width 96 height 26
click at [209, 225] on span "charges​​​​​​​​​​" at bounding box center [185, 223] width 121 height 18
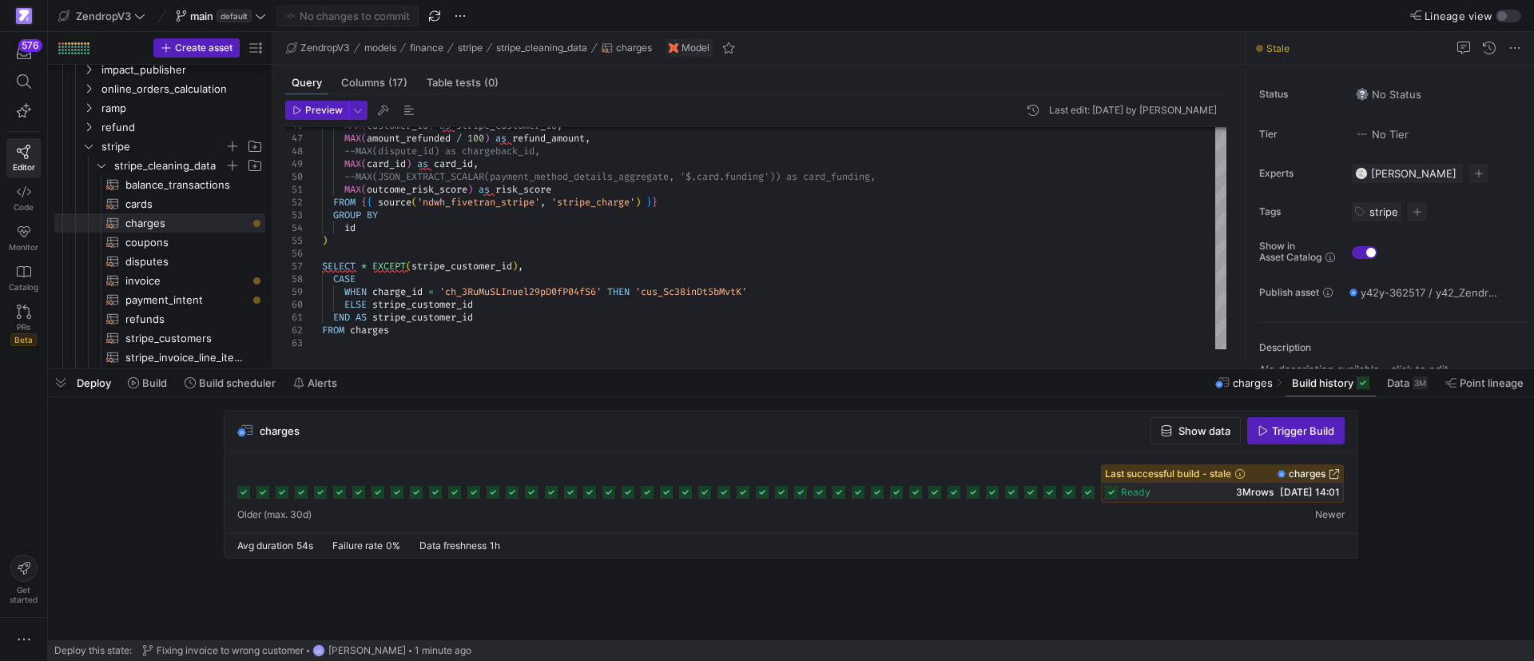
click at [1286, 433] on span "Trigger Build" at bounding box center [1303, 430] width 62 height 13
click at [63, 389] on span "button" at bounding box center [61, 382] width 26 height 27
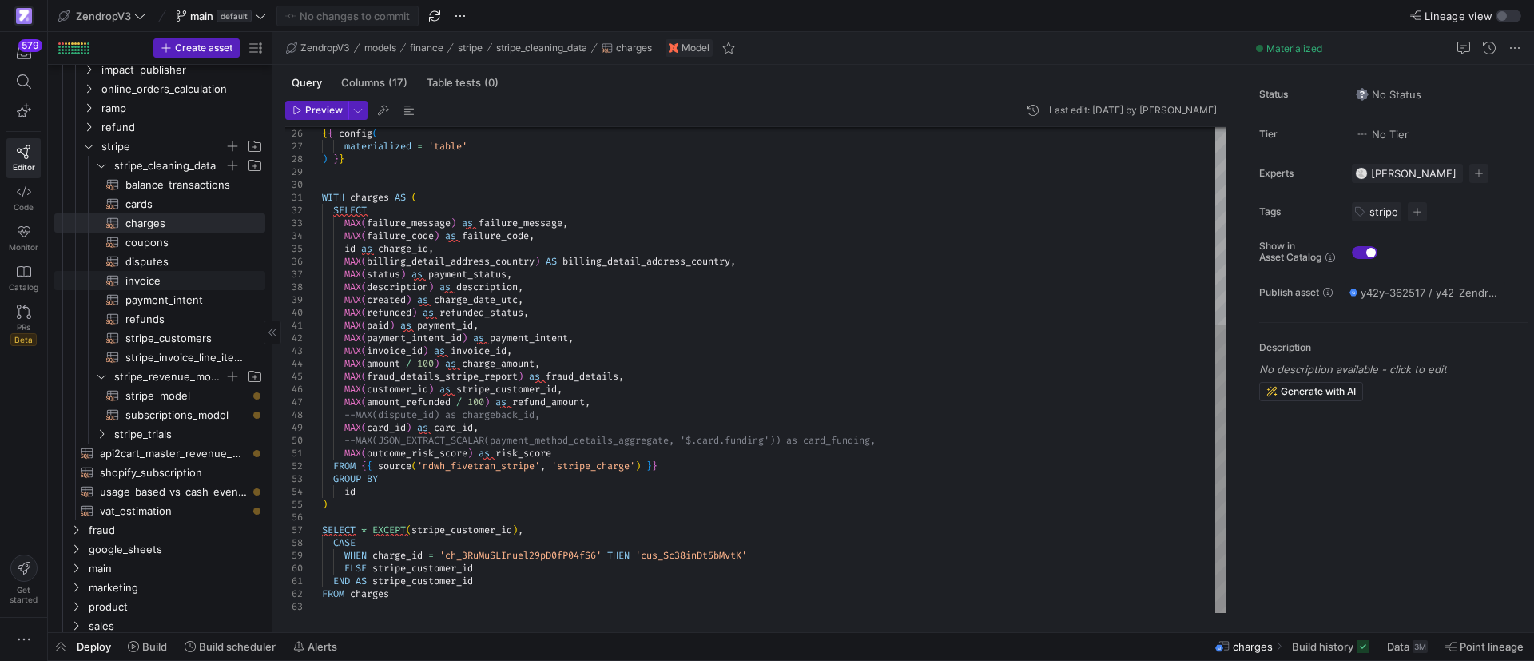
click at [176, 284] on span "invoice​​​​​​​​​​" at bounding box center [185, 281] width 121 height 18
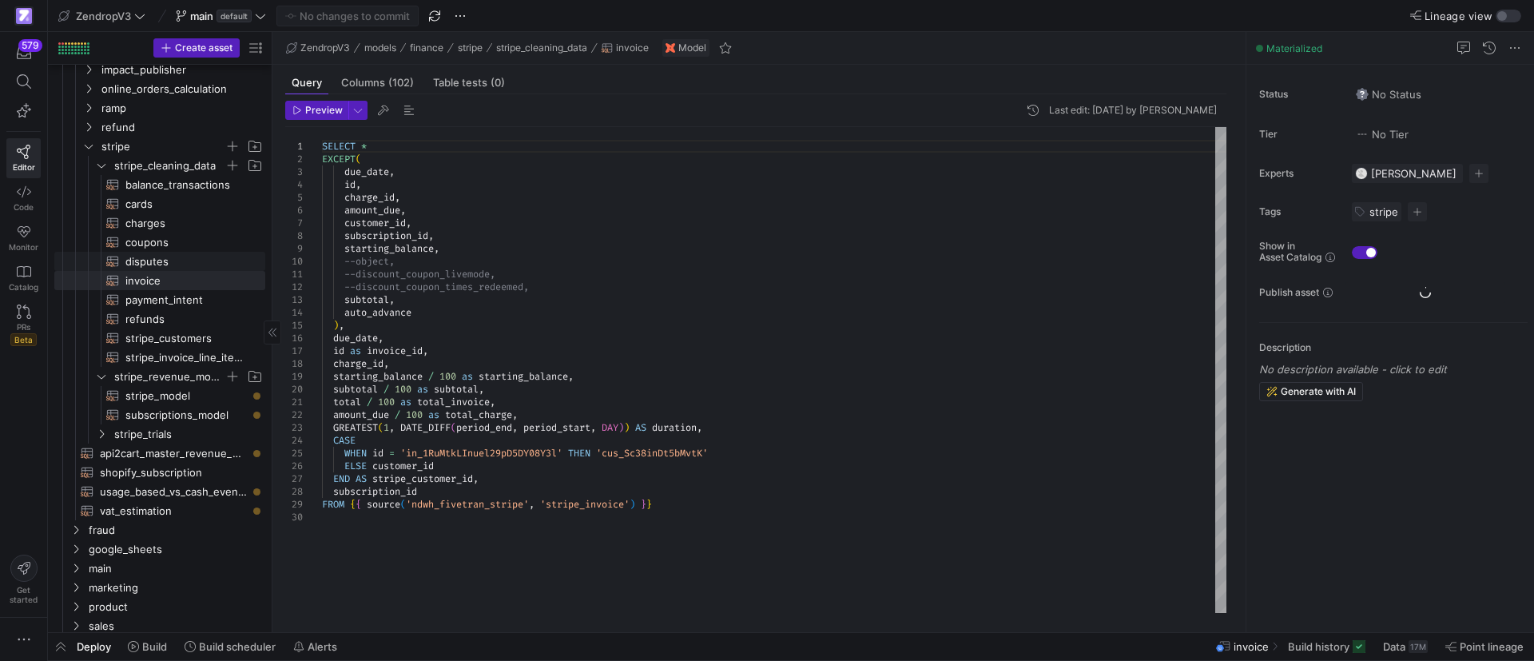
click at [177, 264] on span "disputes​​​​​​​​​​" at bounding box center [185, 261] width 121 height 18
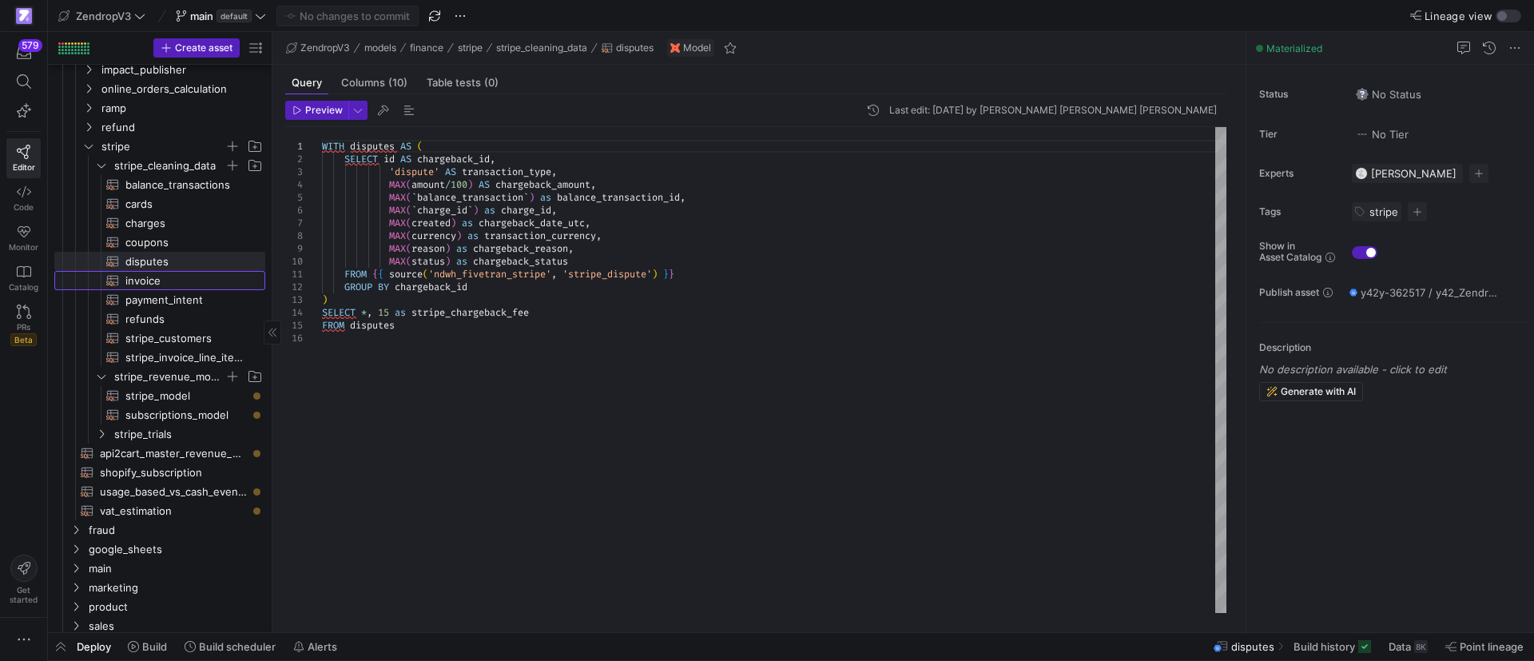
click at [176, 284] on span "invoice​​​​​​​​​​" at bounding box center [185, 281] width 121 height 18
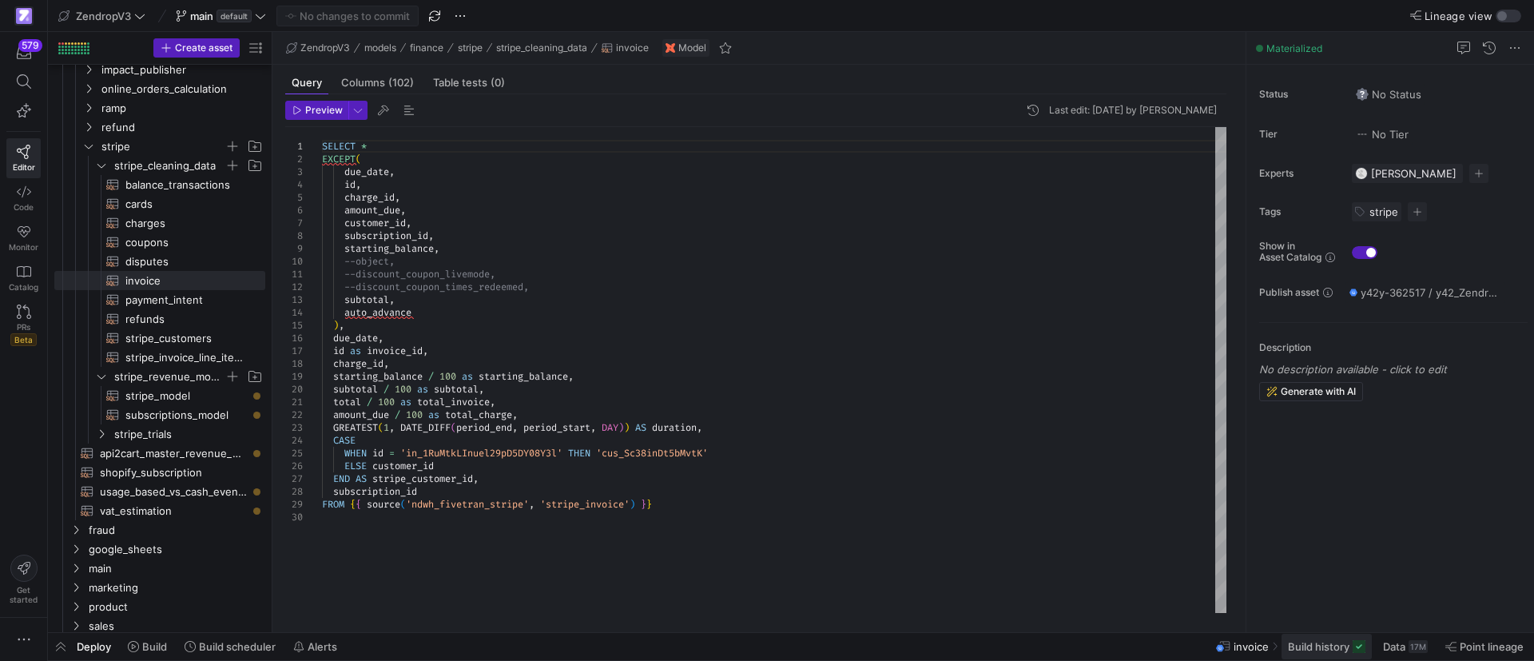
click at [1326, 652] on span "Build history" at bounding box center [1319, 646] width 62 height 13
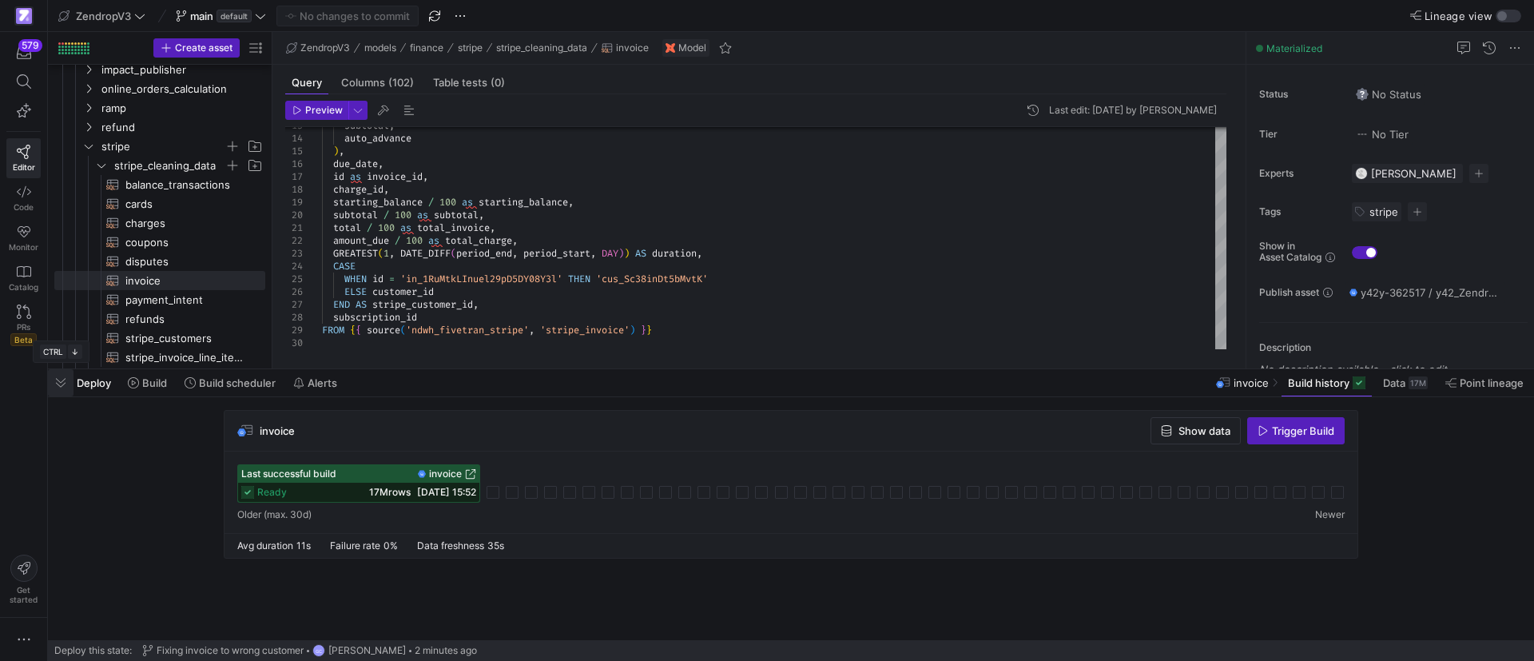
click at [62, 377] on span "button" at bounding box center [61, 382] width 26 height 27
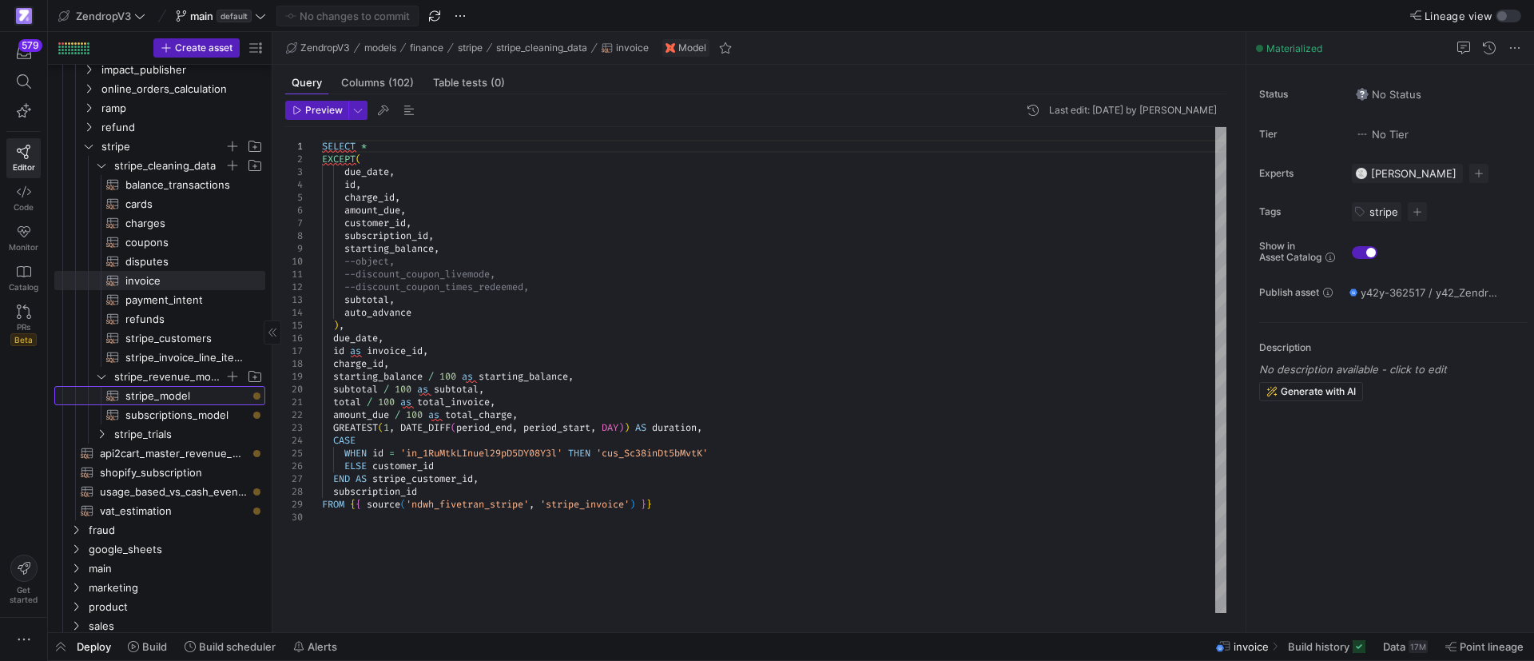
click at [177, 399] on span "stripe_model​​​​​​​​​​" at bounding box center [185, 396] width 121 height 18
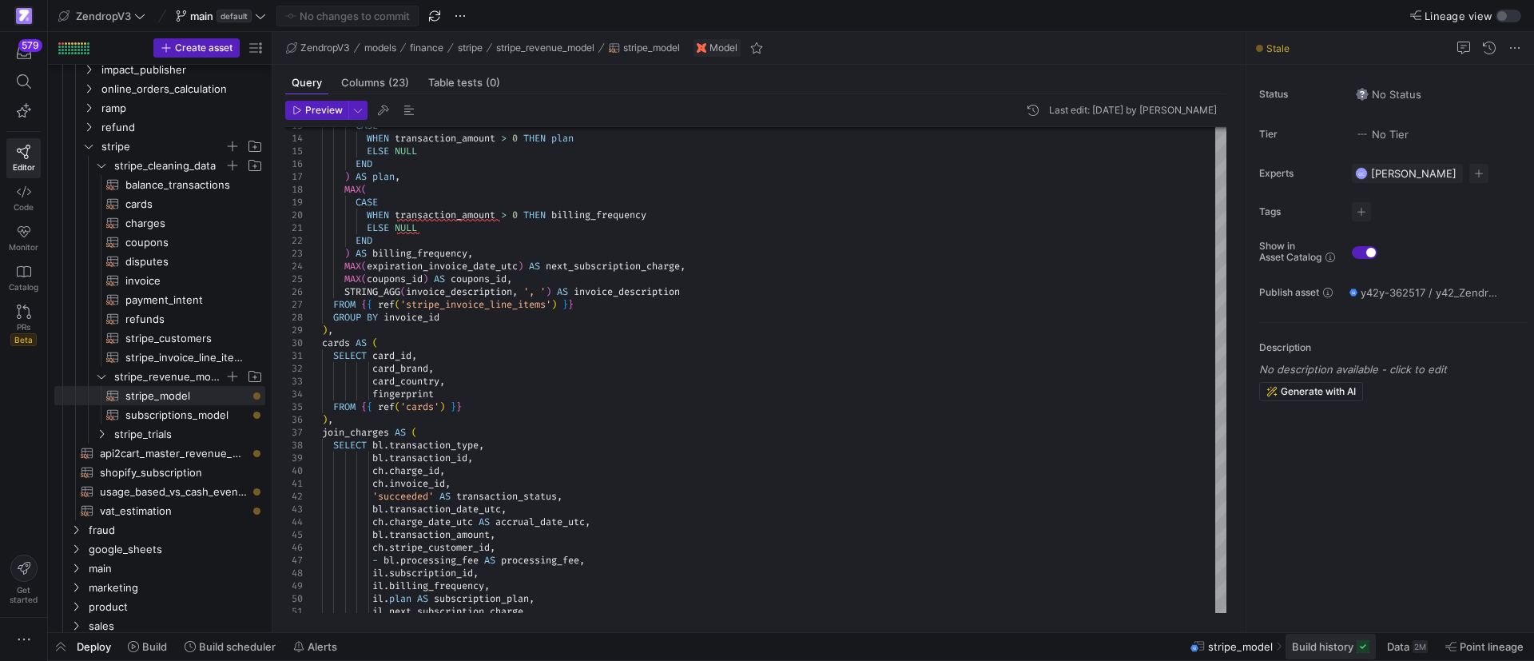
click at [1338, 646] on span "Build history" at bounding box center [1323, 646] width 62 height 13
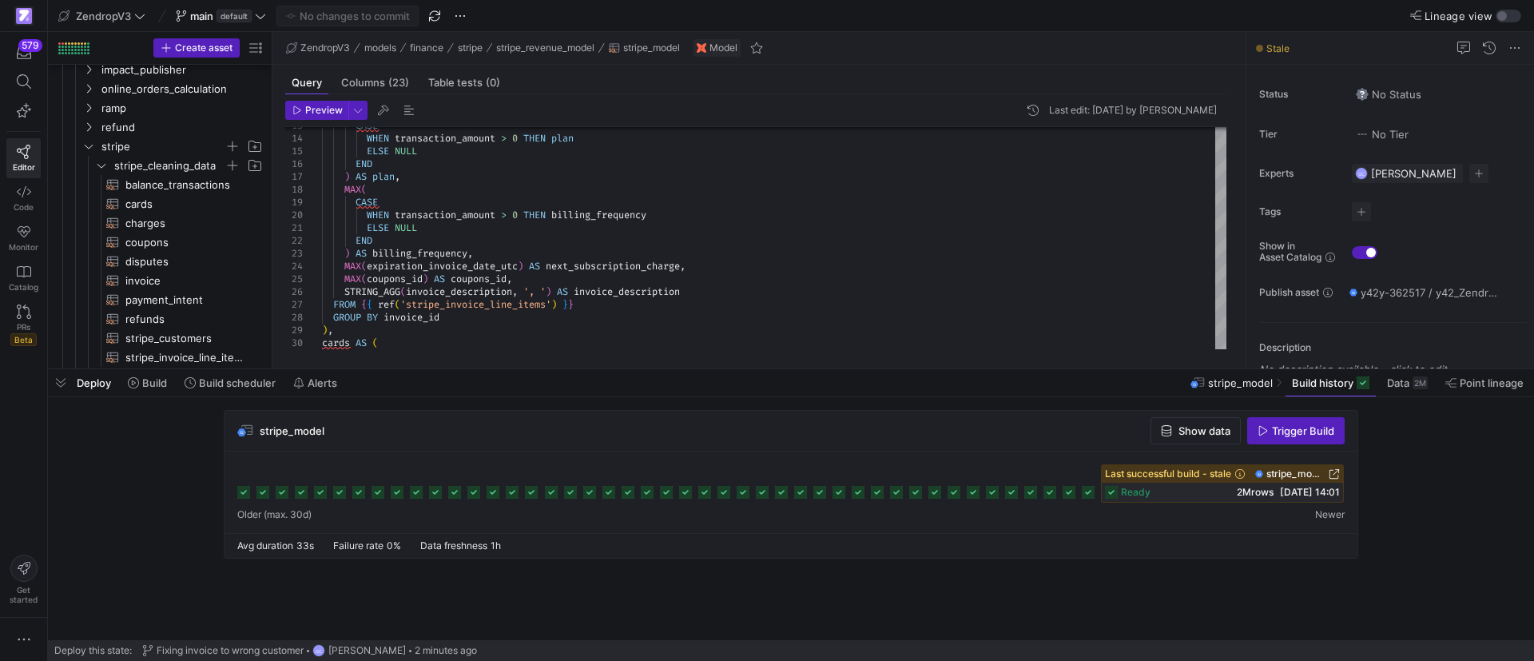
click at [1286, 432] on span "Trigger Build" at bounding box center [1303, 430] width 62 height 13
click at [64, 381] on span "button" at bounding box center [61, 382] width 26 height 27
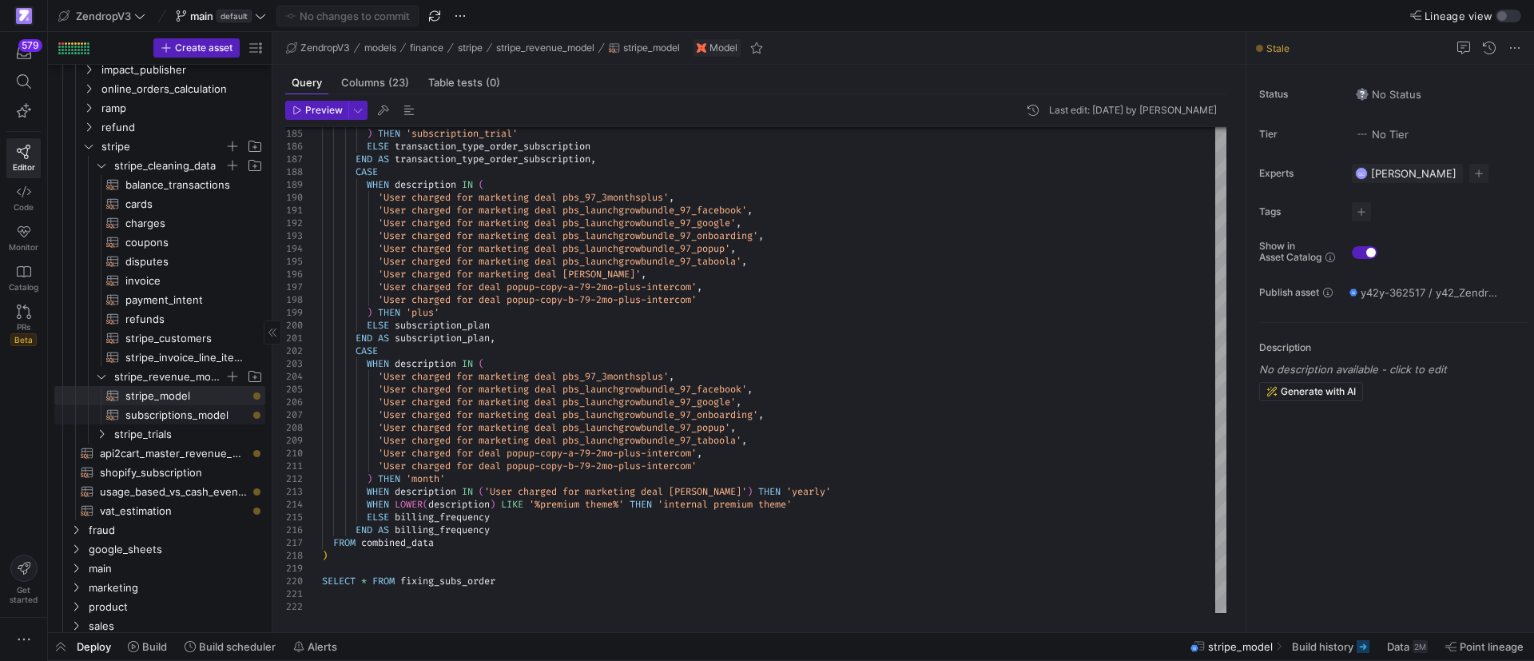
click at [185, 412] on span "subscriptions_model​​​​​​​​​​" at bounding box center [185, 415] width 121 height 18
type textarea "{{ config( materialized = 'table', tags=["stripe"], partition_by = { "field": "…"
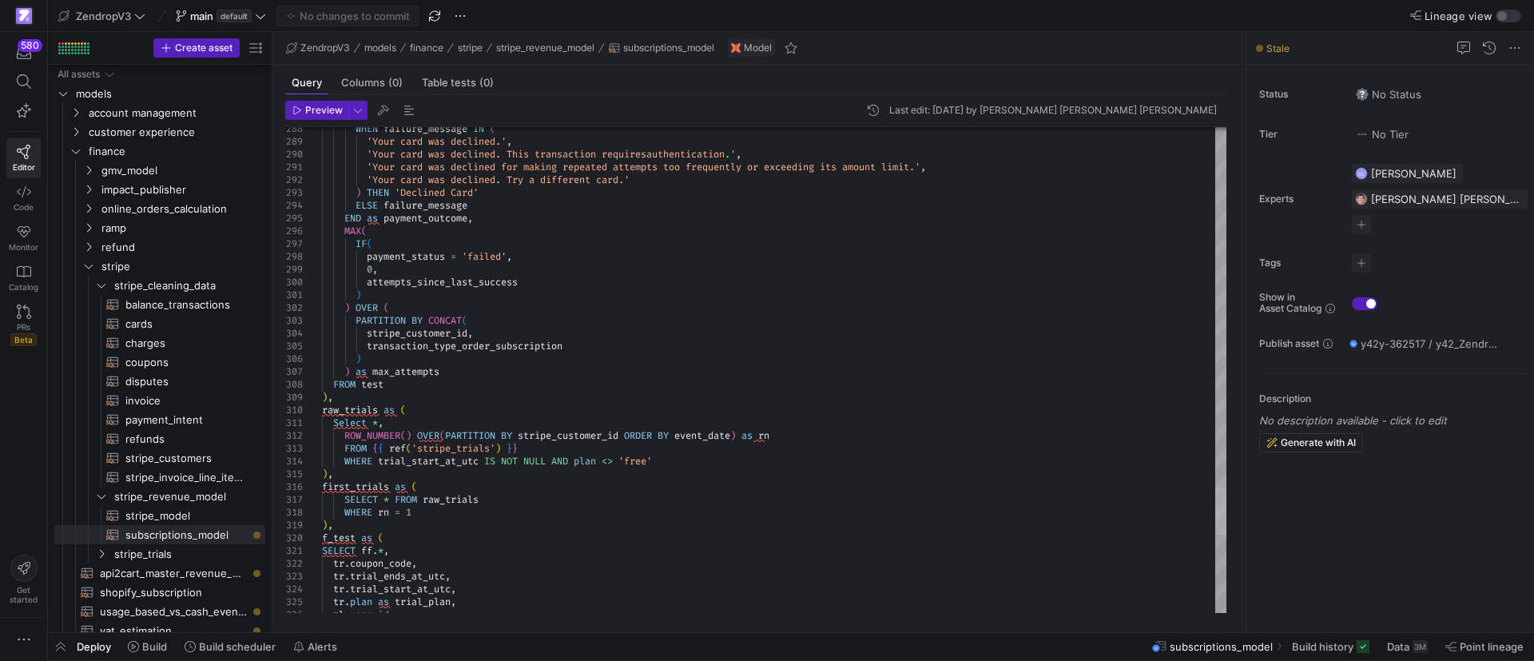
scroll to position [12, 0]
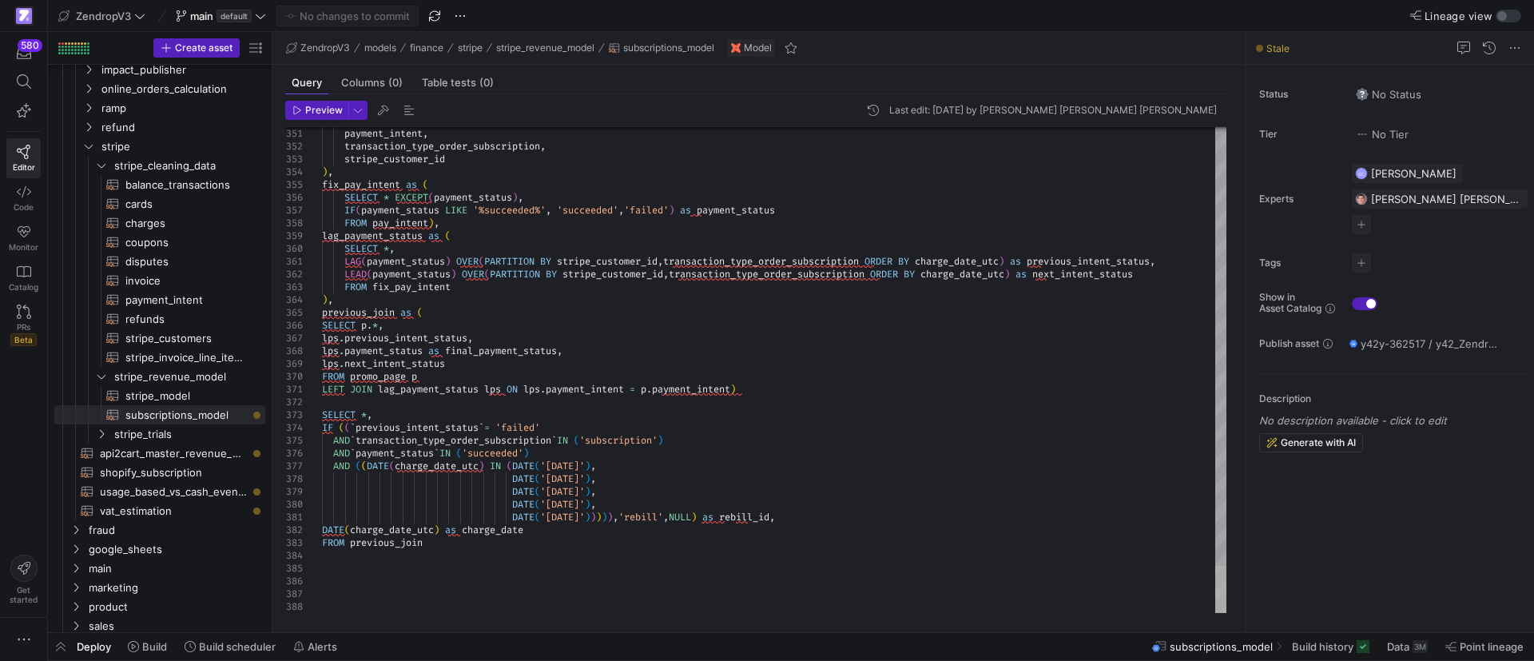
click at [1226, 613] on div at bounding box center [1220, 589] width 11 height 47
click at [1319, 642] on span "Build history" at bounding box center [1323, 646] width 62 height 13
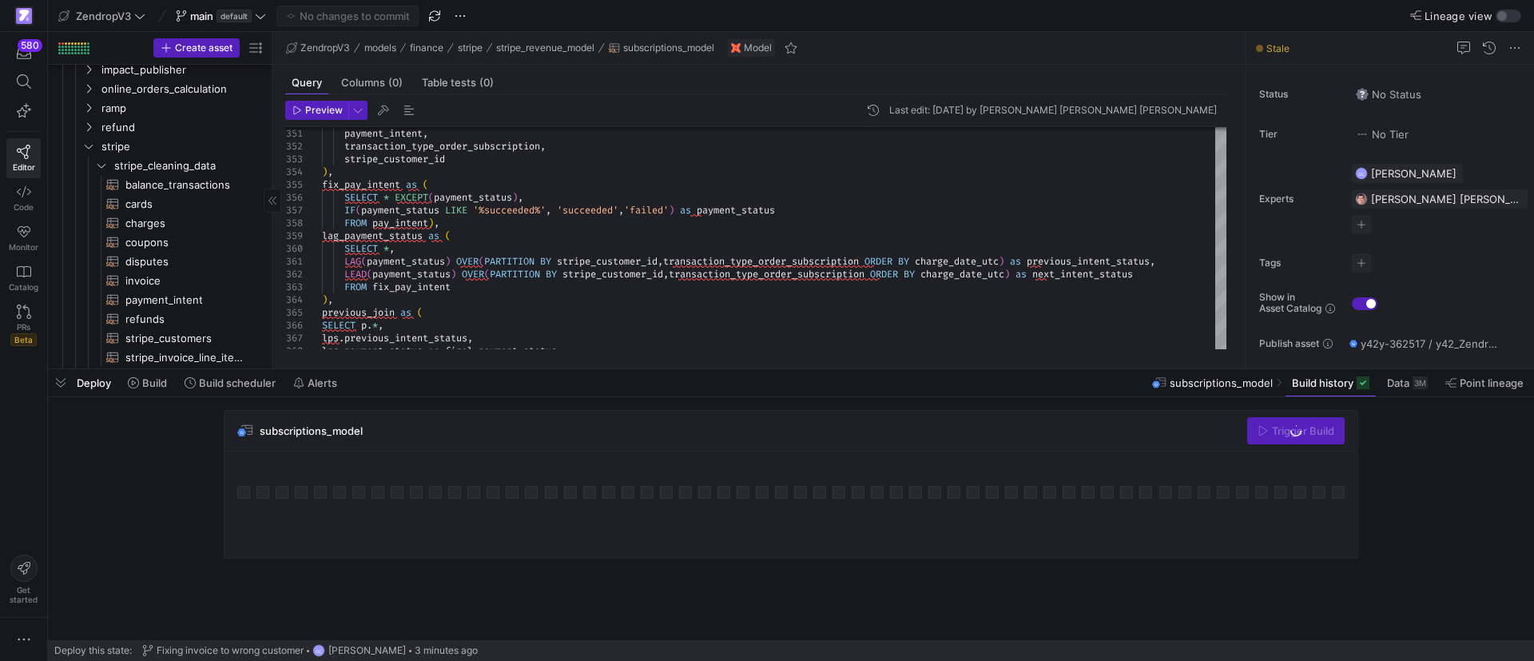
scroll to position [360, 0]
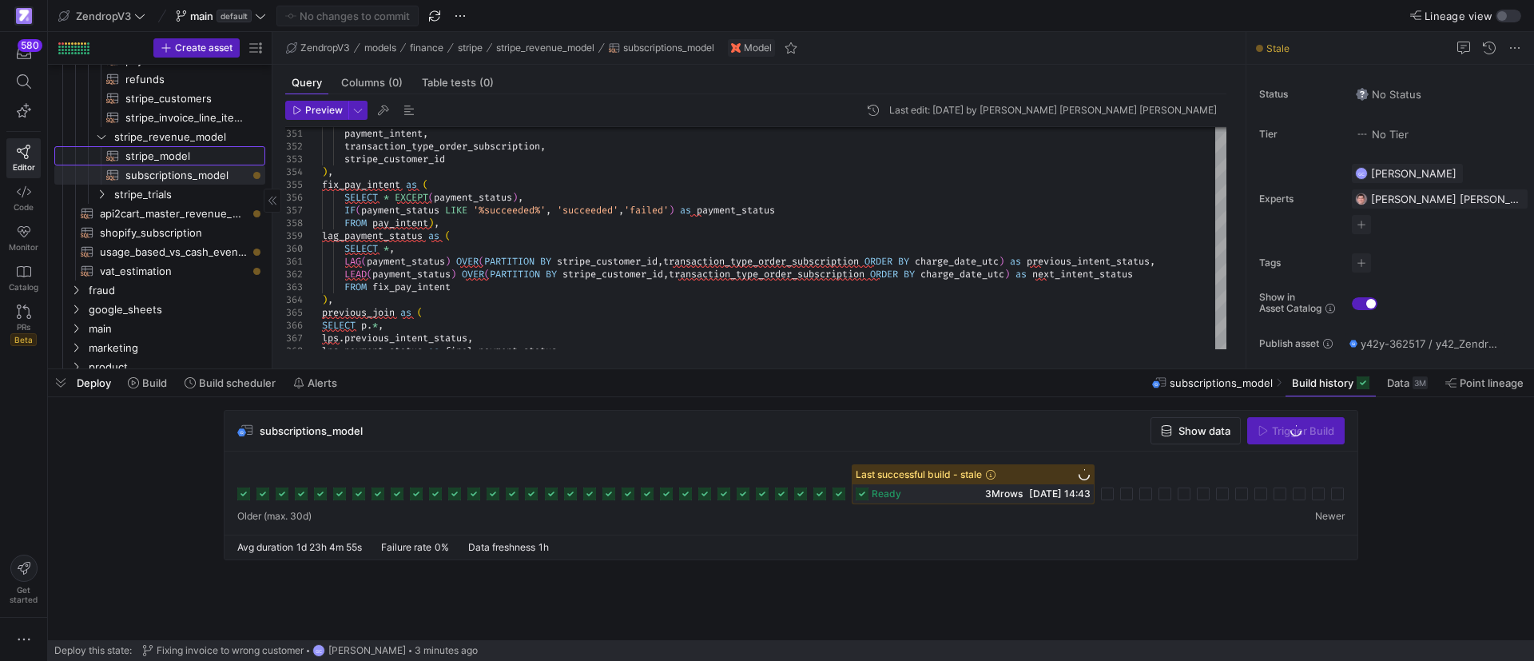
click at [193, 151] on span "stripe_model​​​​​​​​​​" at bounding box center [185, 156] width 121 height 18
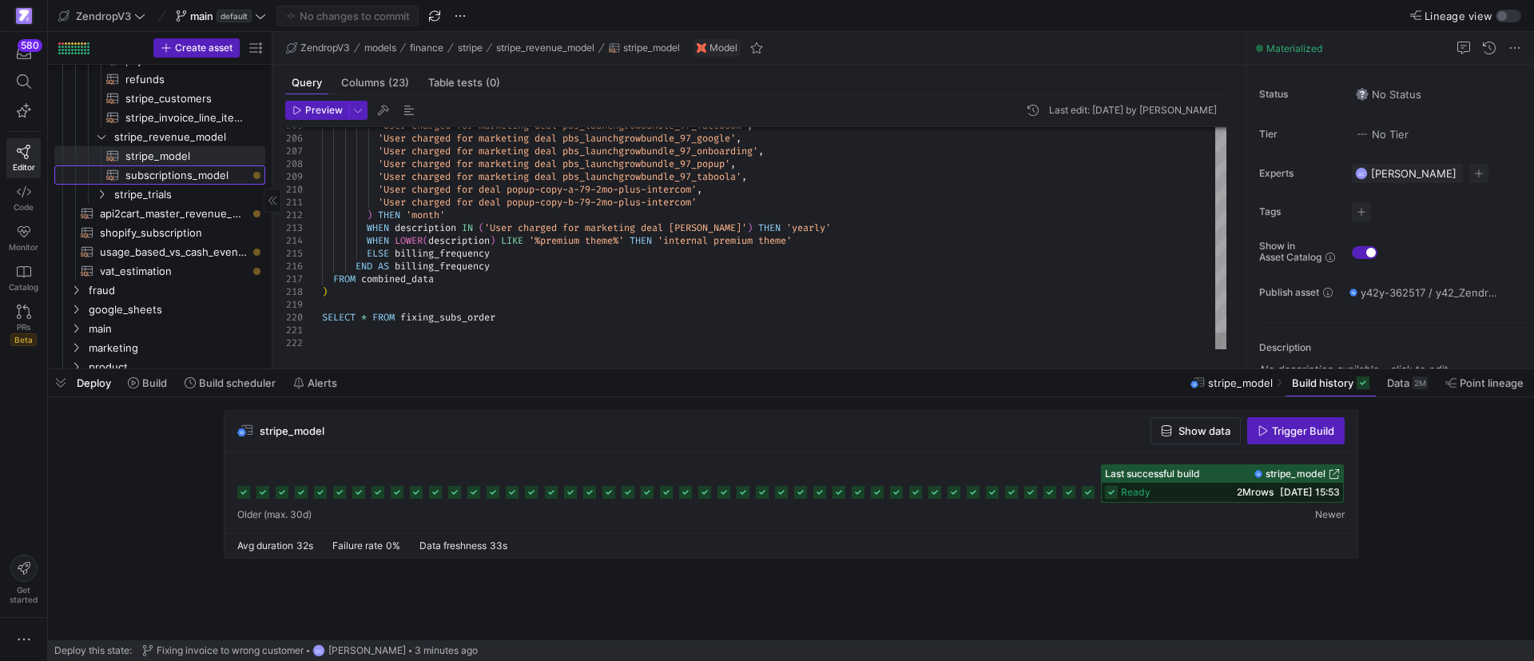
click at [165, 173] on span "subscriptions_model​​​​​​​​​​" at bounding box center [185, 175] width 121 height 18
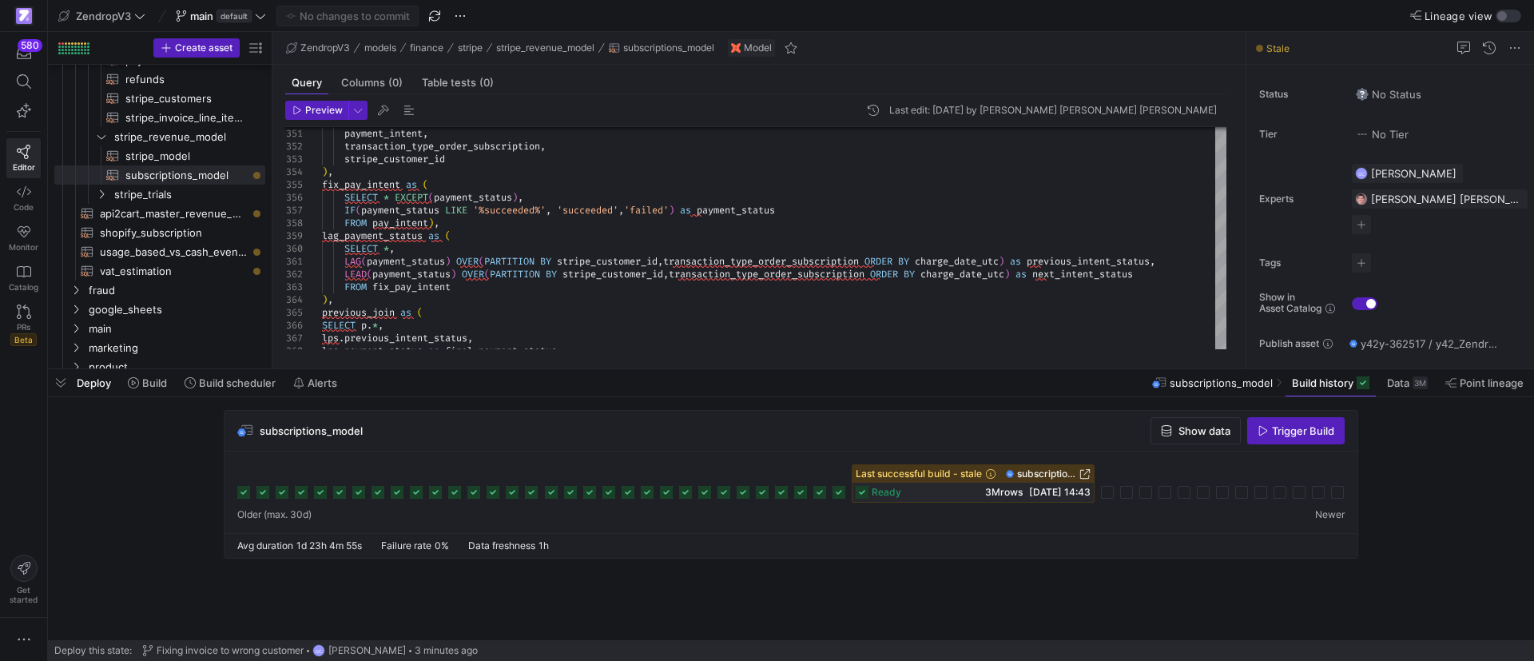
click at [1285, 433] on span "Trigger Build" at bounding box center [1303, 430] width 62 height 13
click at [62, 380] on span "button" at bounding box center [61, 382] width 26 height 27
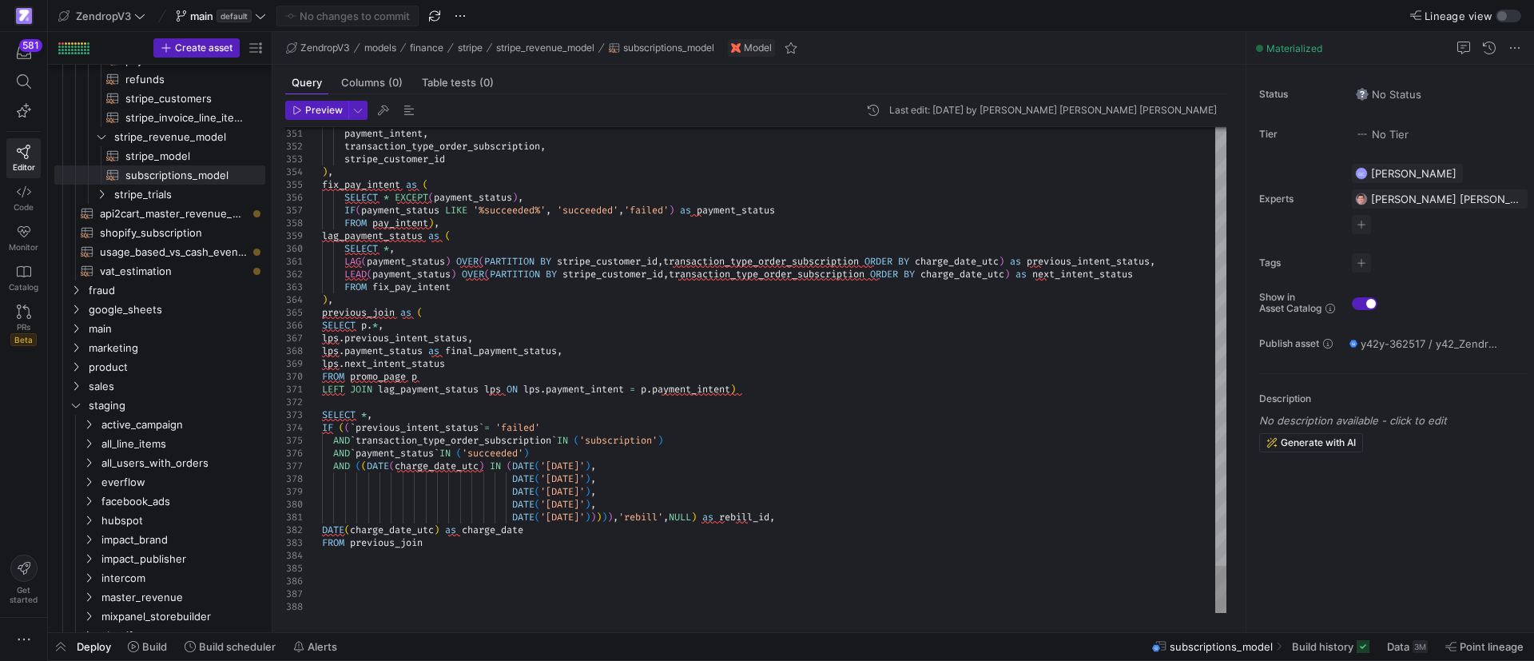
scroll to position [12, 0]
drag, startPoint x: 375, startPoint y: 400, endPoint x: 352, endPoint y: 411, distance: 25.7
click at [169, 154] on span "stripe_model​​​​​​​​​​" at bounding box center [185, 156] width 121 height 18
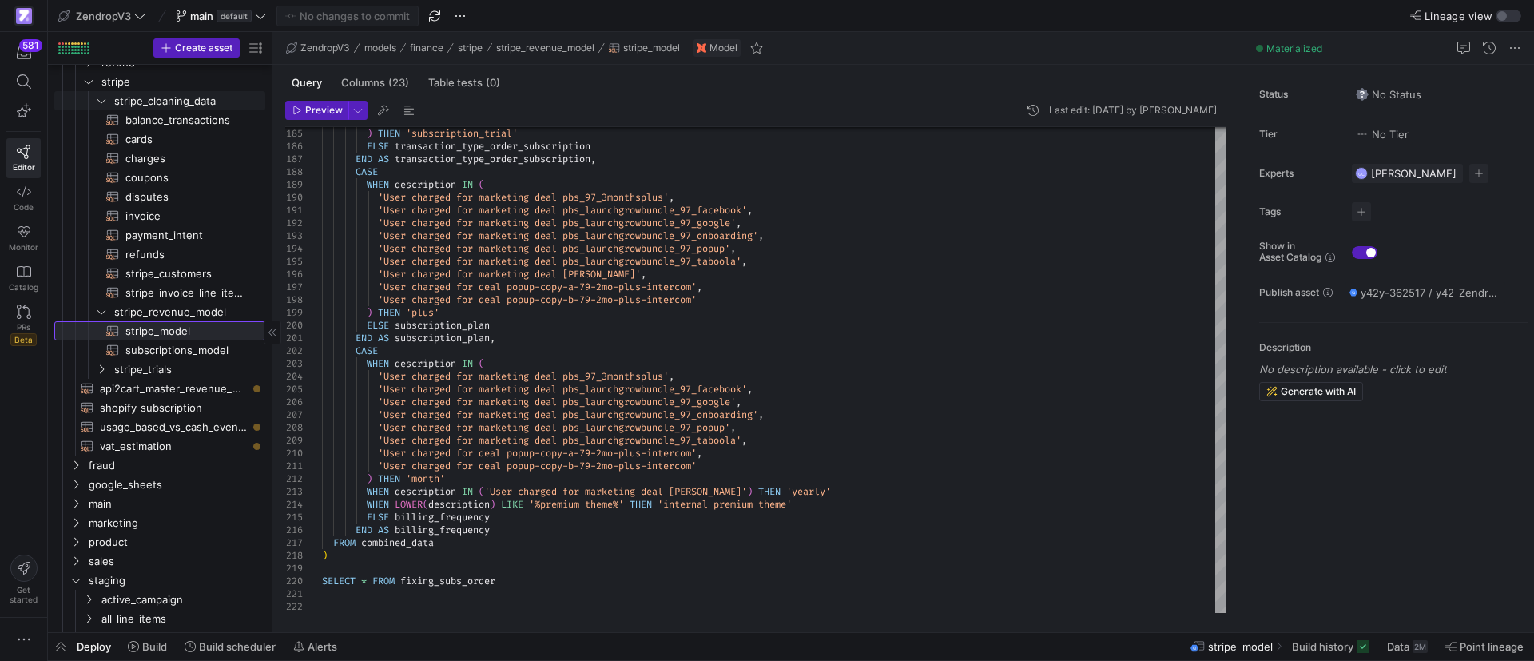
scroll to position [360, 0]
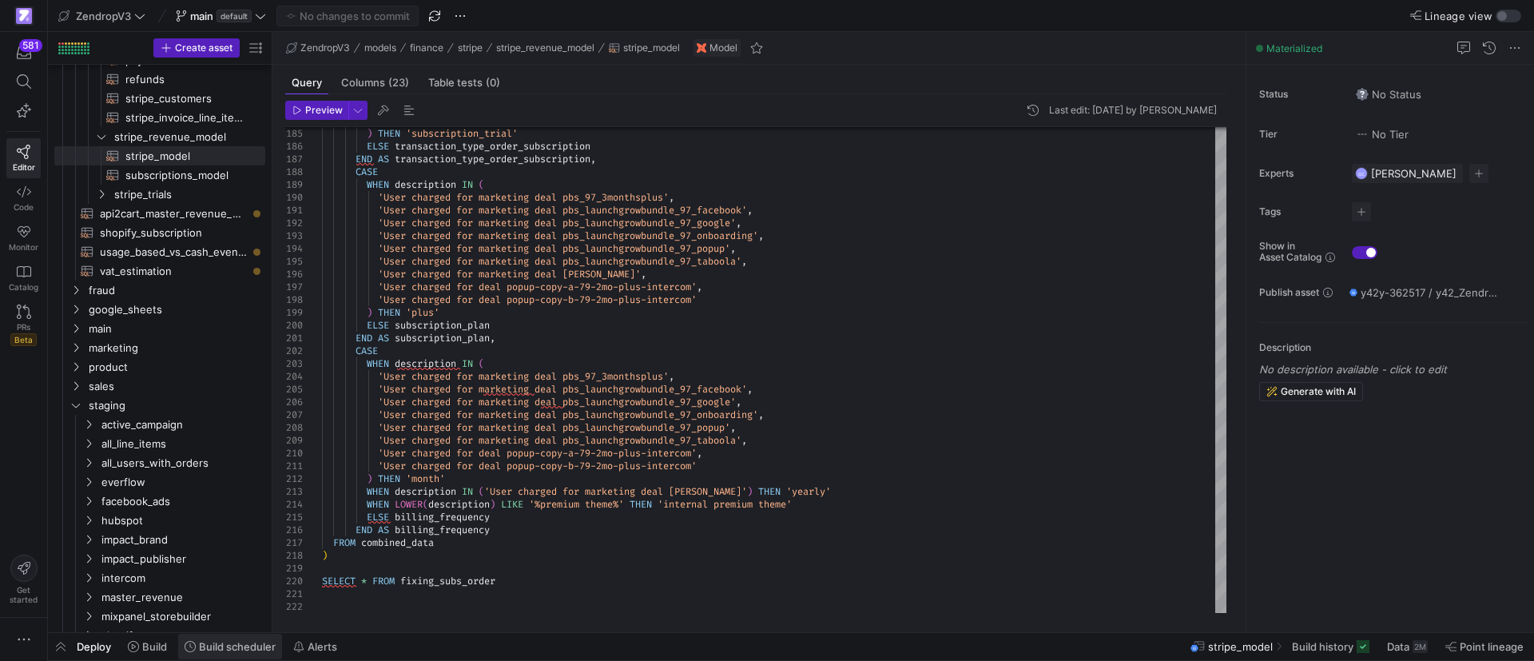
click at [229, 647] on span "Build scheduler" at bounding box center [237, 646] width 77 height 13
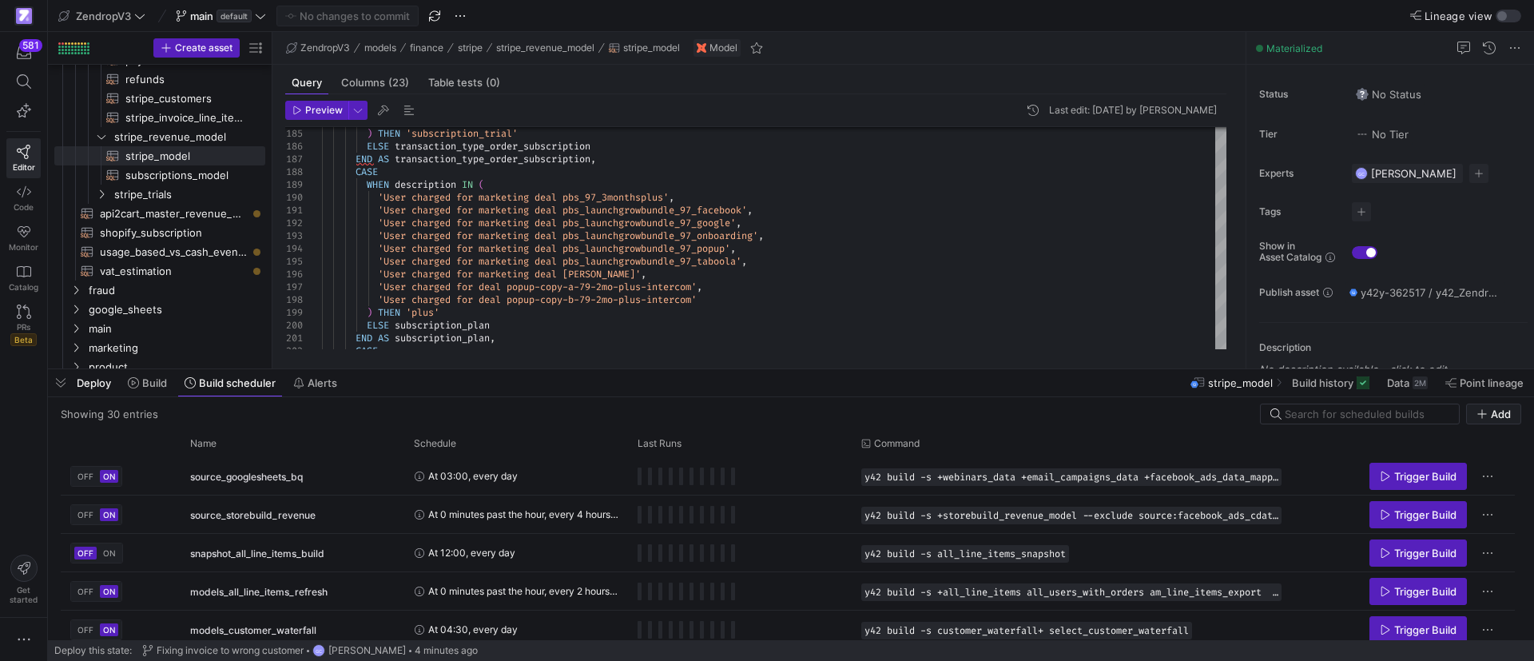
click at [530, 371] on div "Deploy Build Build scheduler Alerts stripe_model Build history Data 2M Point li…" at bounding box center [791, 382] width 1486 height 27
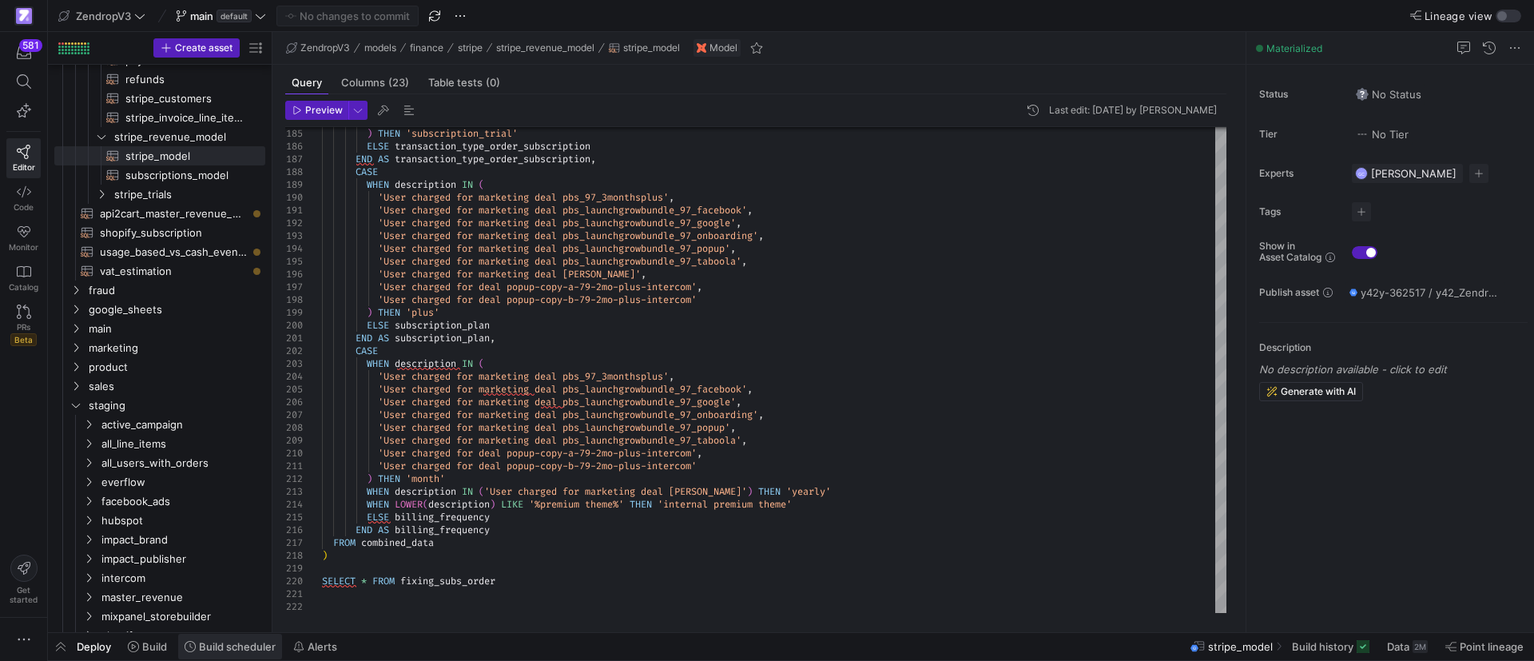
click at [202, 653] on span at bounding box center [230, 647] width 104 height 26
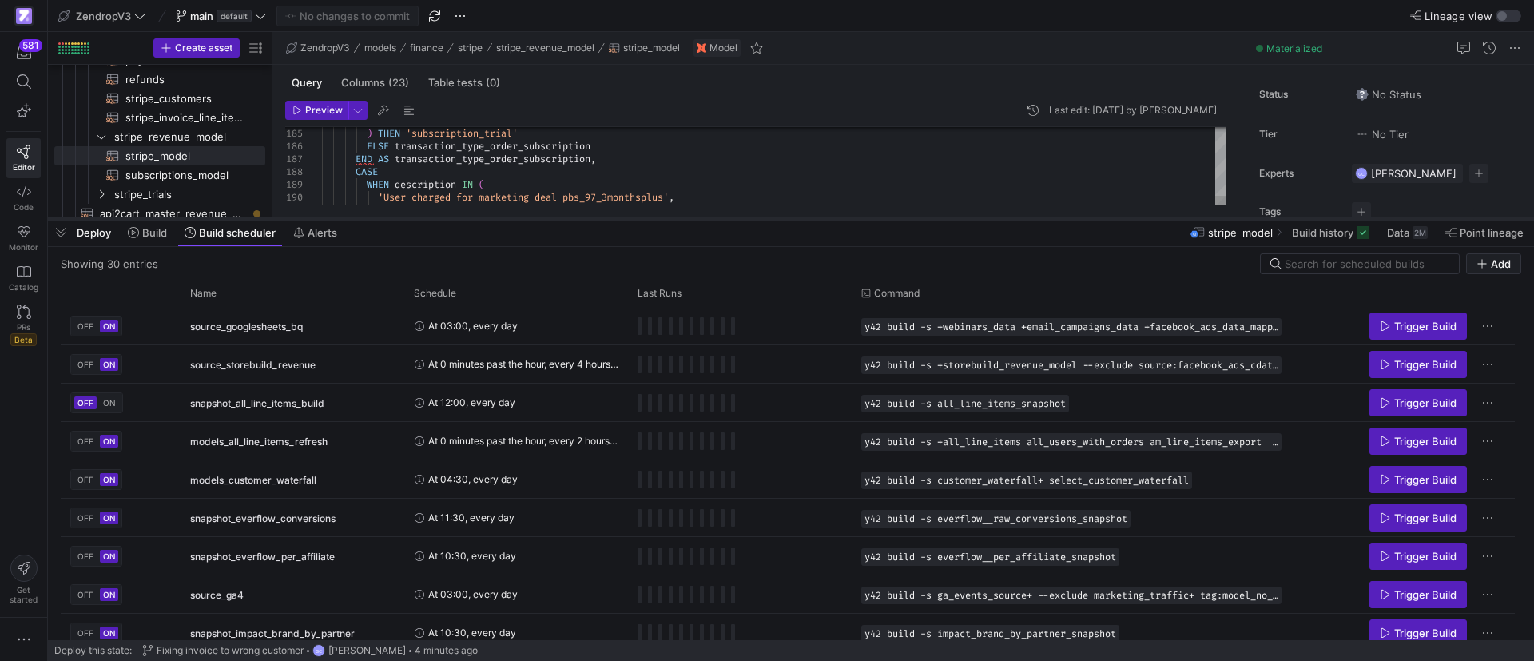
drag, startPoint x: 530, startPoint y: 369, endPoint x: 555, endPoint y: 219, distance: 152.2
click at [555, 219] on div at bounding box center [791, 219] width 1486 height 6
click at [255, 293] on div "Name" at bounding box center [286, 293] width 193 height 18
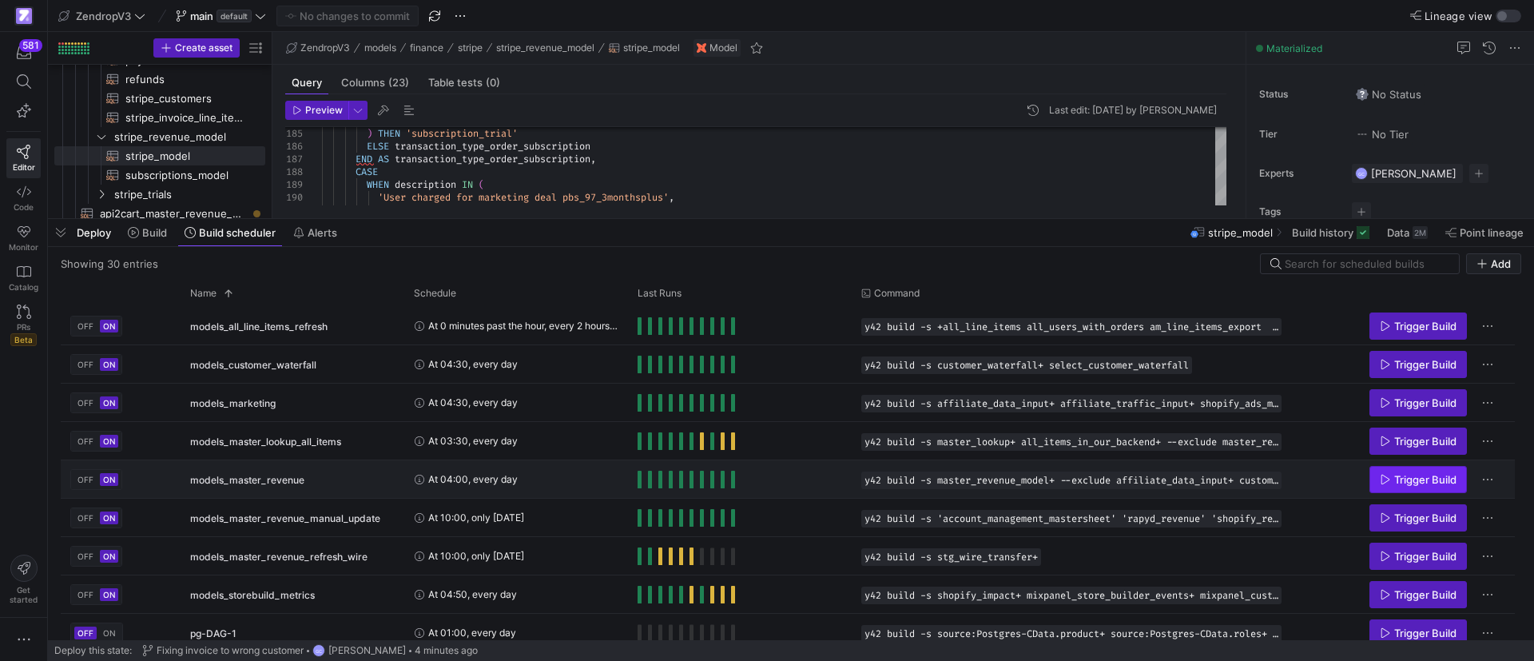
click at [1396, 479] on span "Trigger Build" at bounding box center [1425, 479] width 62 height 13
click at [814, 480] on y42-orchestration-run-status-cell-renderer "Press SPACE to select this row." at bounding box center [740, 479] width 205 height 36
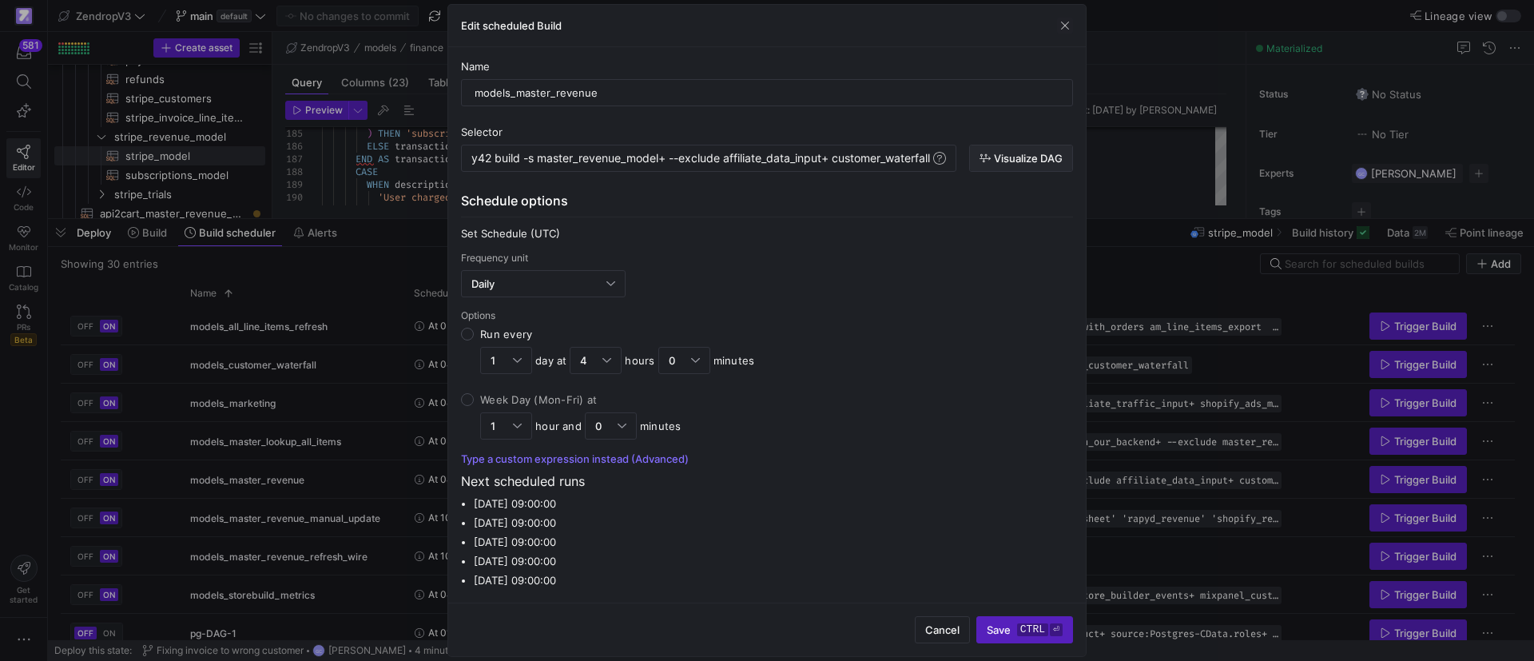
click at [1036, 159] on span "Visualize DAG" at bounding box center [1028, 158] width 69 height 13
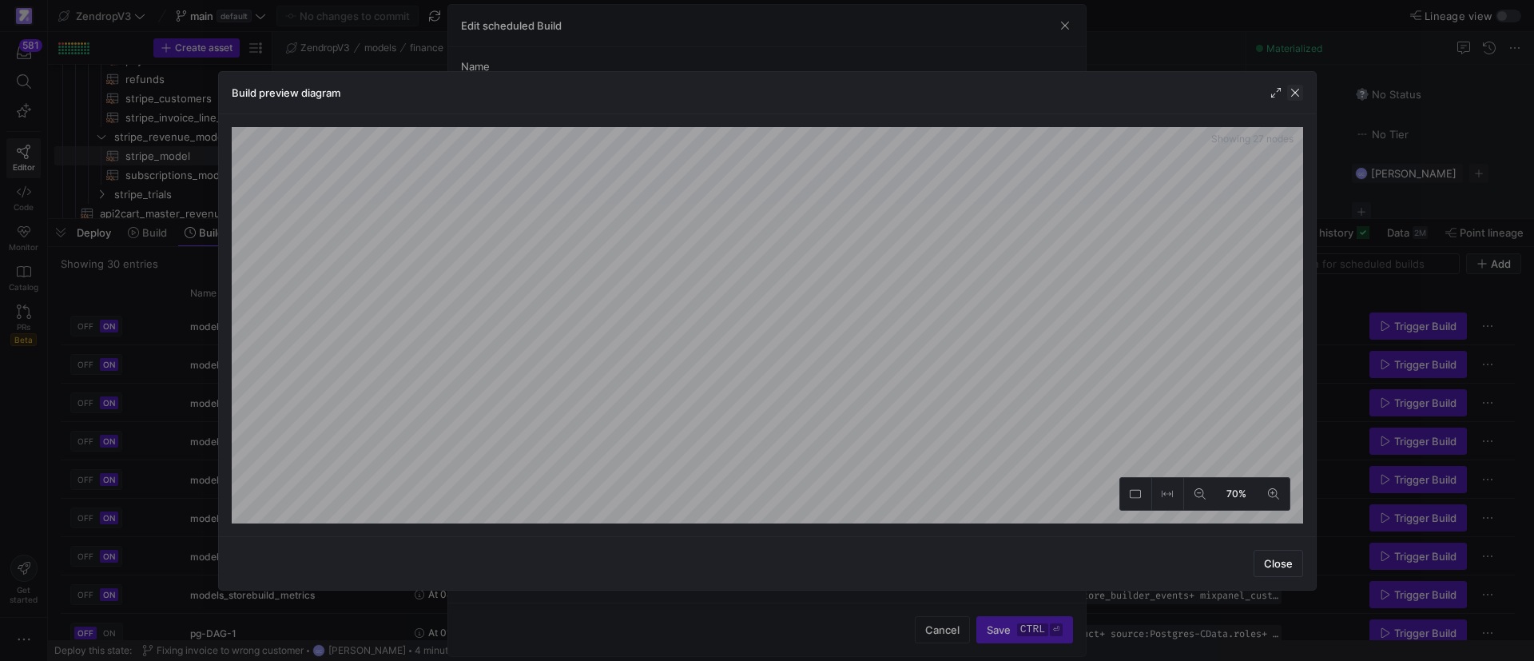
click at [1302, 98] on span "button" at bounding box center [1295, 93] width 16 height 16
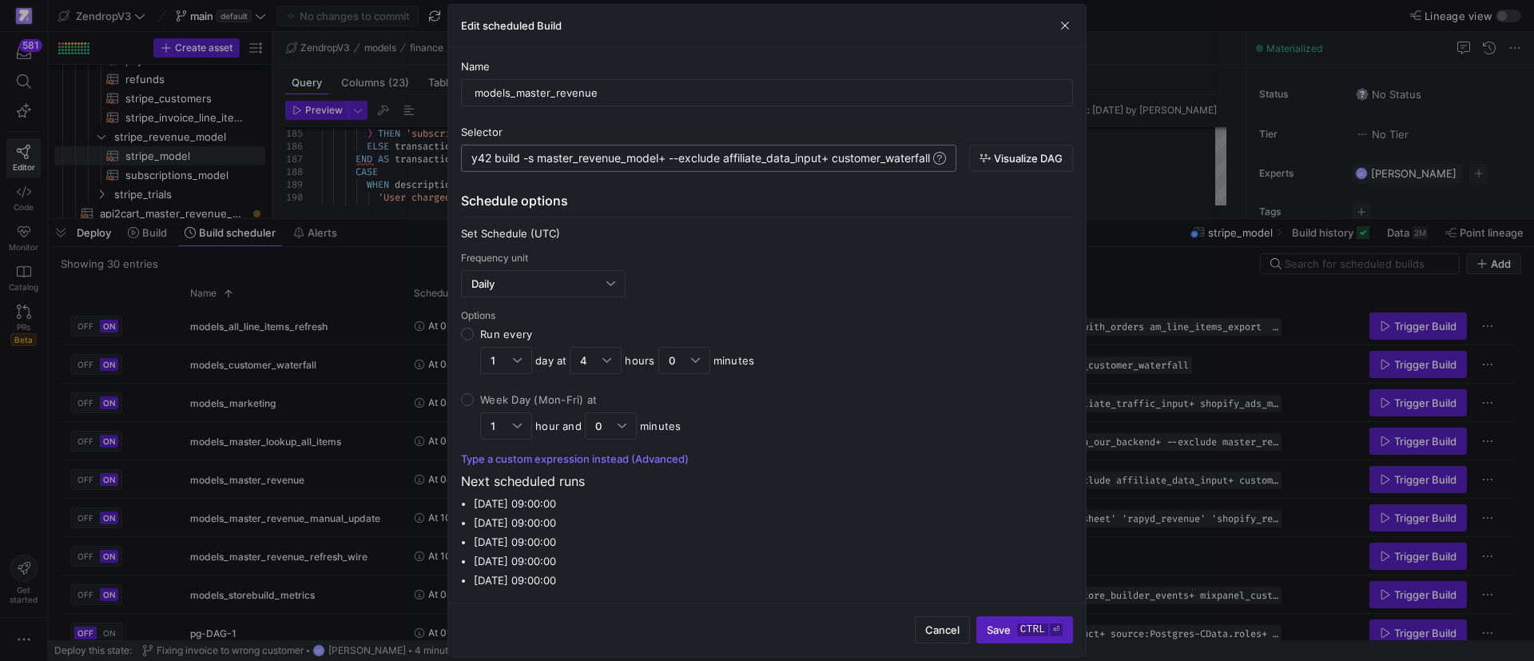
scroll to position [0, 622]
drag, startPoint x: 782, startPoint y: 155, endPoint x: 942, endPoint y: 164, distance: 160.0
click at [930, 158] on div "y42 build -s master_revenue_model+ --exclude affil iate_data_input+ customer_wa…" at bounding box center [613, 158] width 634 height 13
click at [817, 200] on div "Schedule options" at bounding box center [767, 204] width 612 height 26
click at [749, 160] on div "y42 build -s master_revenue_model+ --exclude affil iate_data_input+ customer_wa…" at bounding box center [613, 158] width 634 height 13
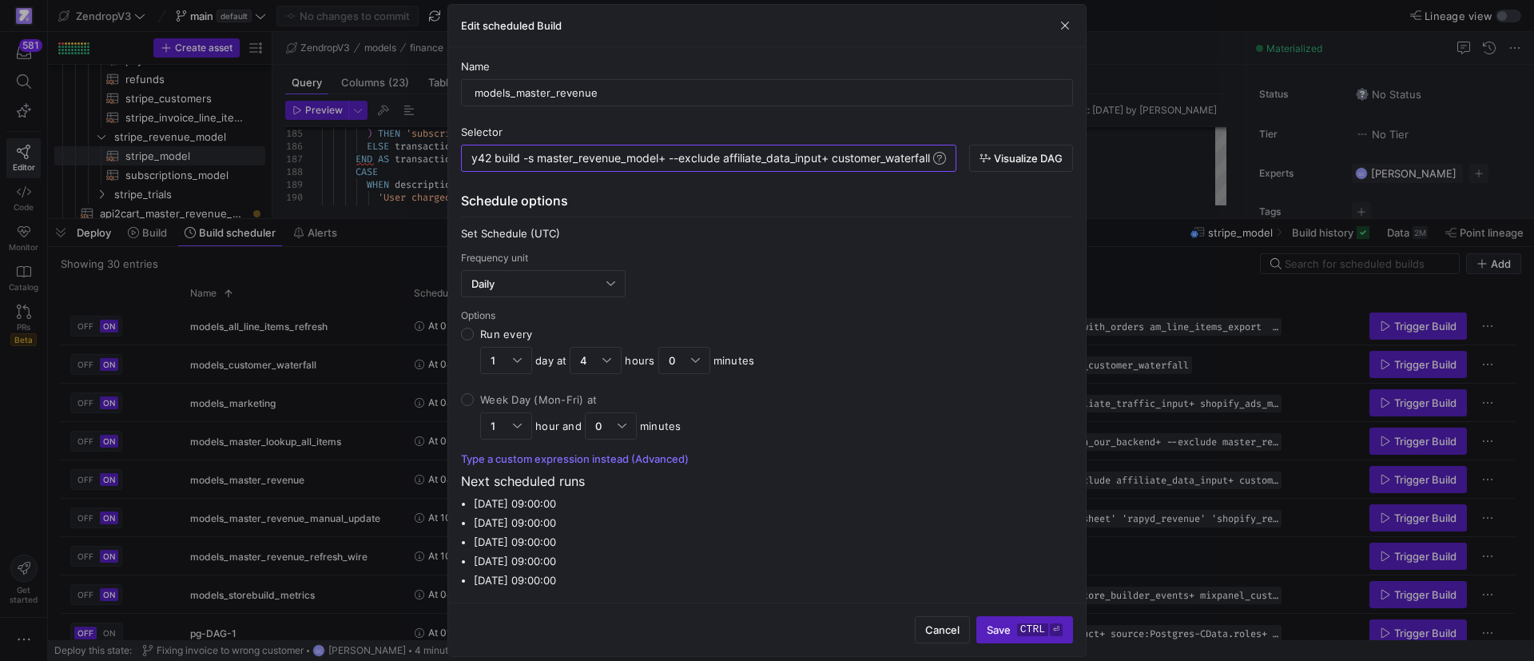
drag, startPoint x: 773, startPoint y: 160, endPoint x: 447, endPoint y: 165, distance: 326.8
click at [471, 165] on div "y42 build -s master_revenue_model+ --exclude affil iate_data_input+ customer_wa…" at bounding box center [788, 158] width 634 height 13
click at [820, 202] on div "Schedule options" at bounding box center [767, 204] width 612 height 26
click at [1063, 30] on span "button" at bounding box center [1065, 26] width 16 height 16
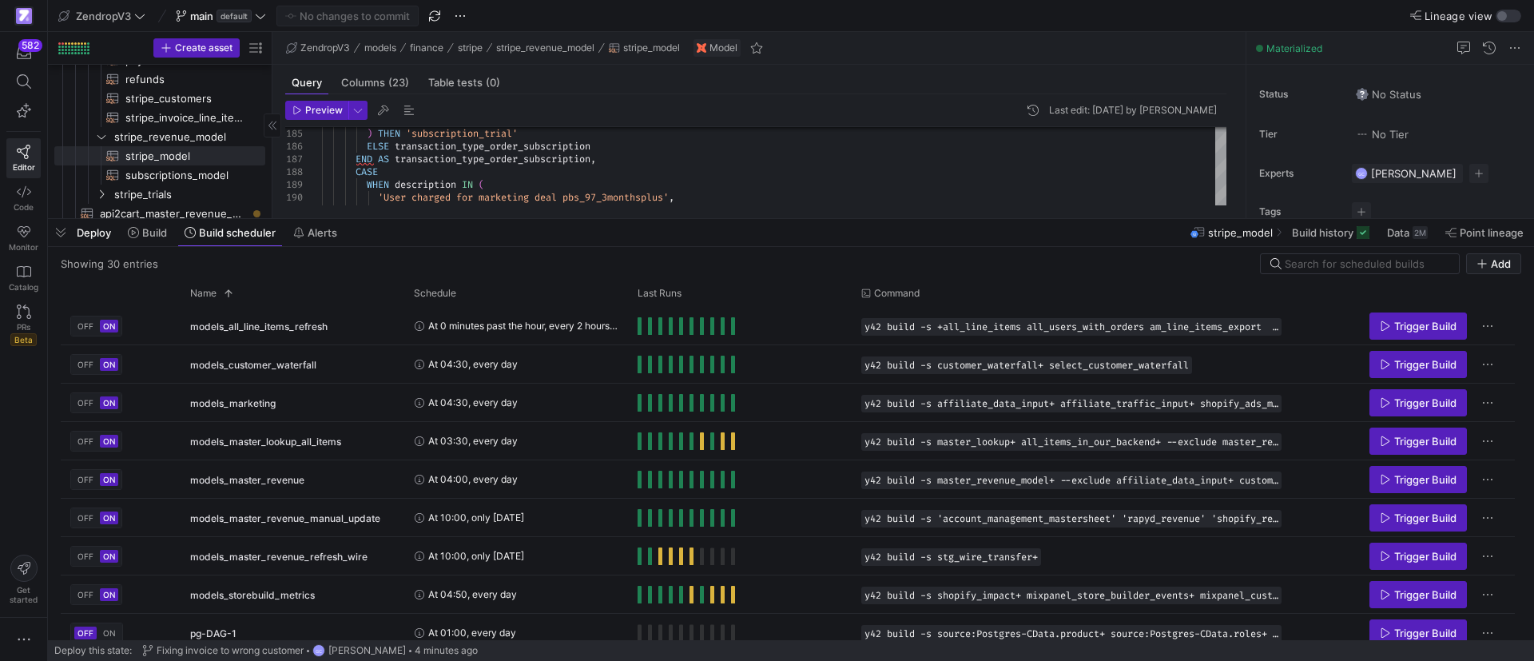
click at [60, 232] on span "button" at bounding box center [61, 232] width 26 height 27
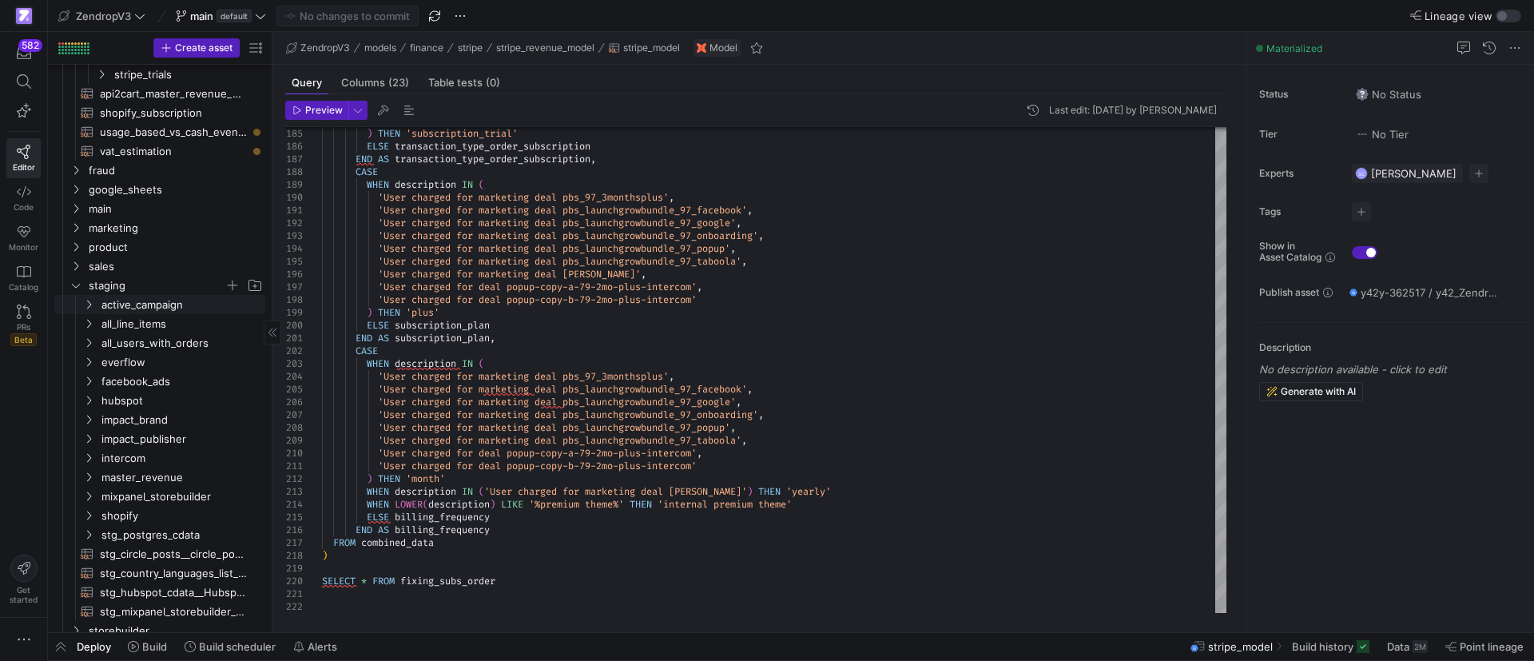
scroll to position [479, 0]
click at [79, 204] on icon "Press SPACE to select this row." at bounding box center [75, 209] width 11 height 10
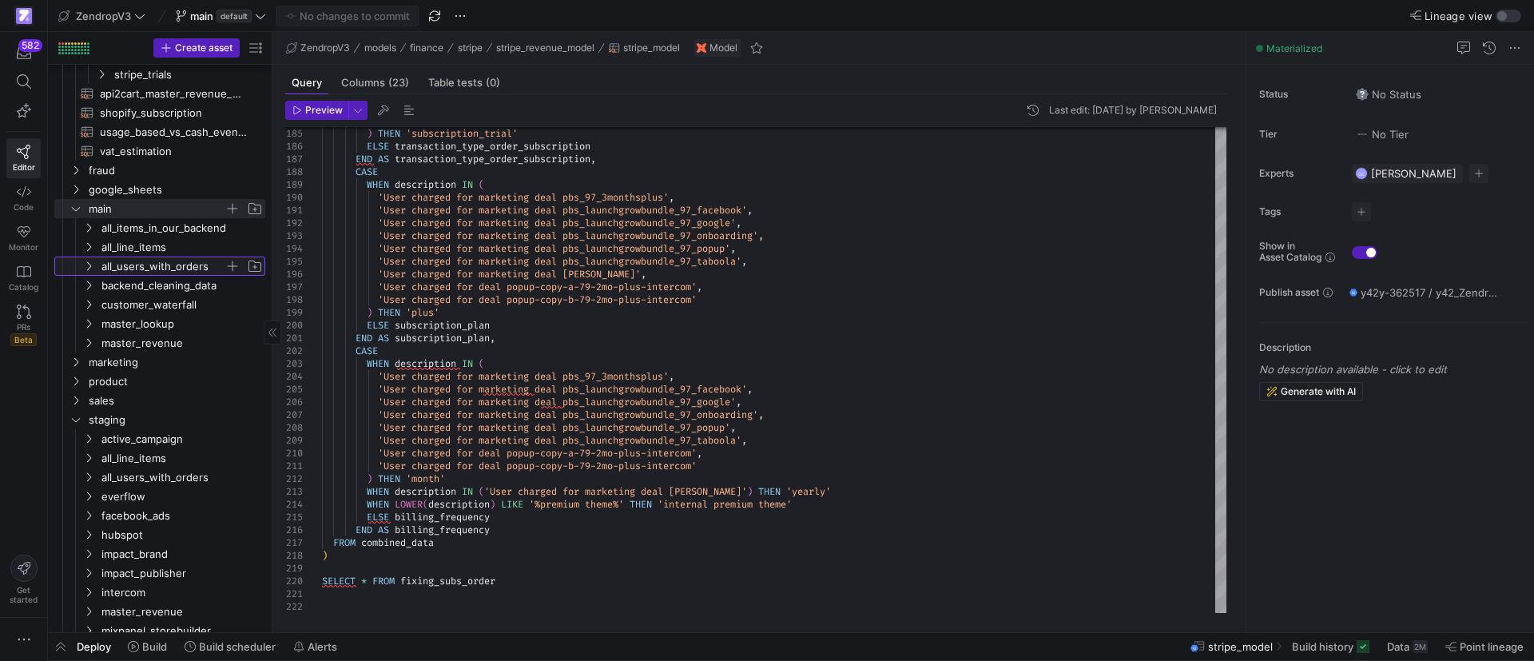
click at [93, 267] on icon "Press SPACE to select this row." at bounding box center [88, 266] width 11 height 10
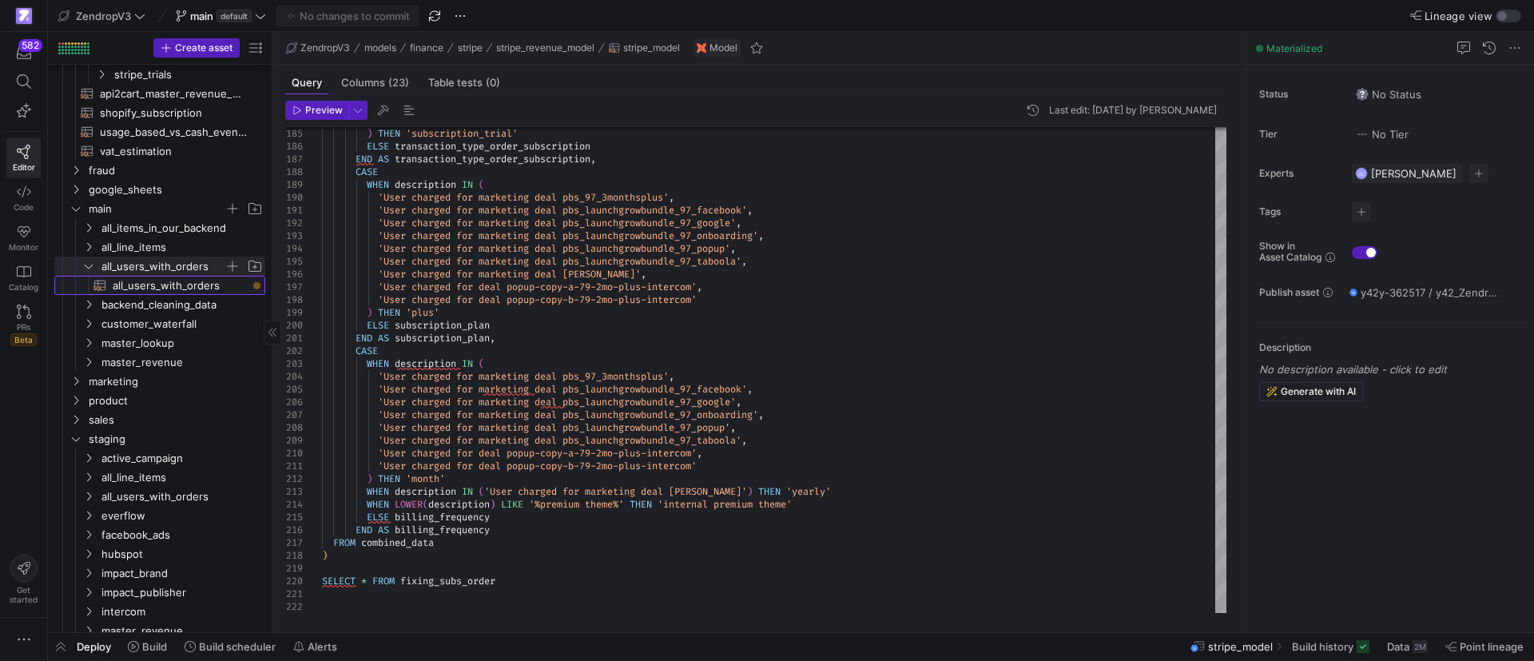
click at [178, 287] on span "all_users_with_orders​​​​​​​​​​" at bounding box center [180, 285] width 134 height 18
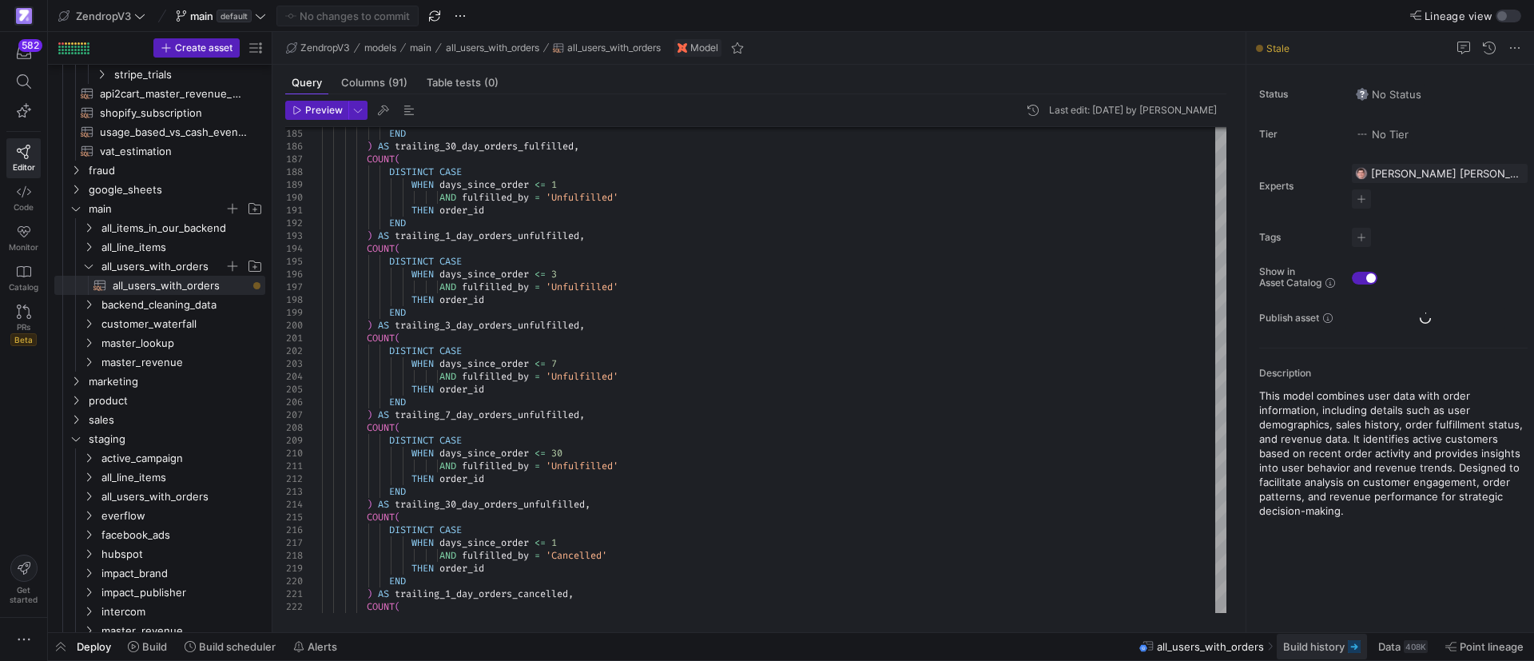
click at [1325, 643] on span "Build history" at bounding box center [1314, 646] width 62 height 13
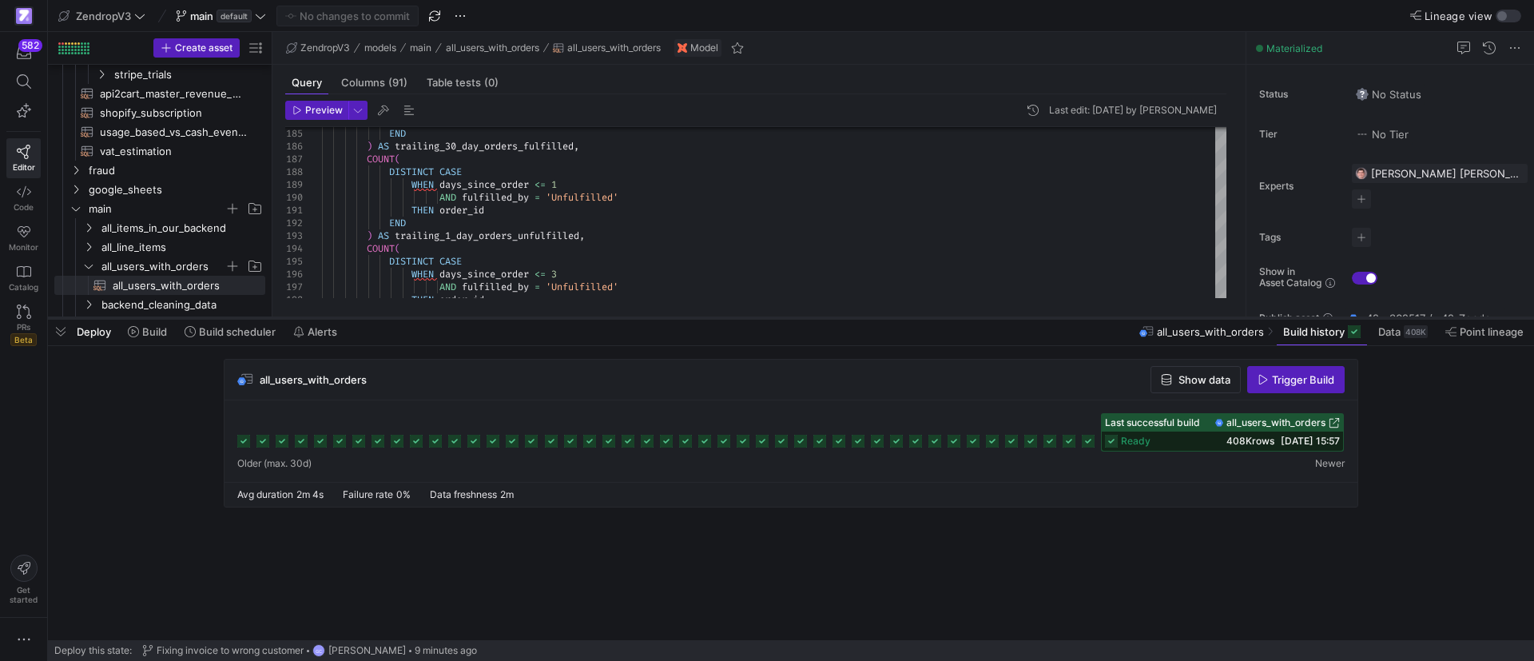
drag, startPoint x: 439, startPoint y: 370, endPoint x: 451, endPoint y: 320, distance: 51.6
click at [451, 320] on div at bounding box center [791, 318] width 1486 height 6
click at [1267, 380] on icon "button" at bounding box center [1262, 379] width 11 height 11
click at [67, 334] on span "button" at bounding box center [61, 331] width 26 height 27
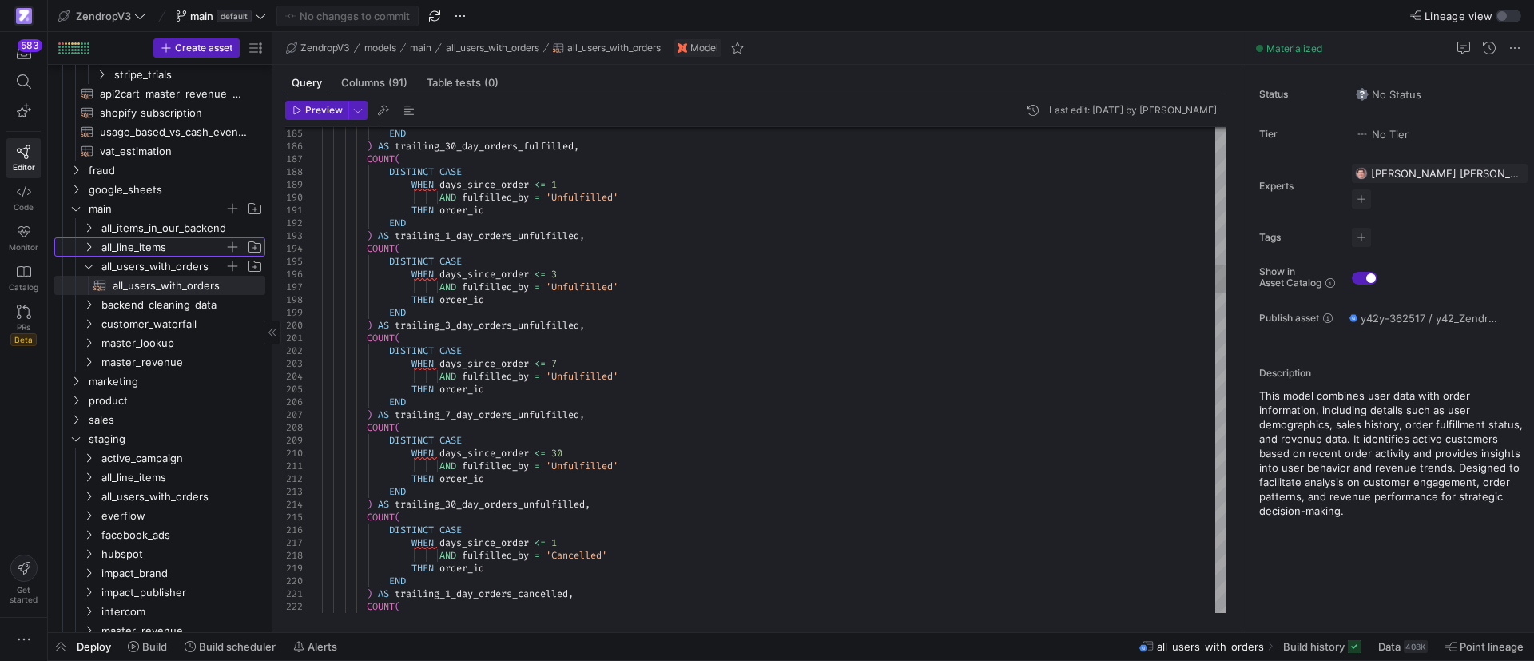
click at [92, 244] on icon "Press SPACE to select this row." at bounding box center [88, 247] width 11 height 10
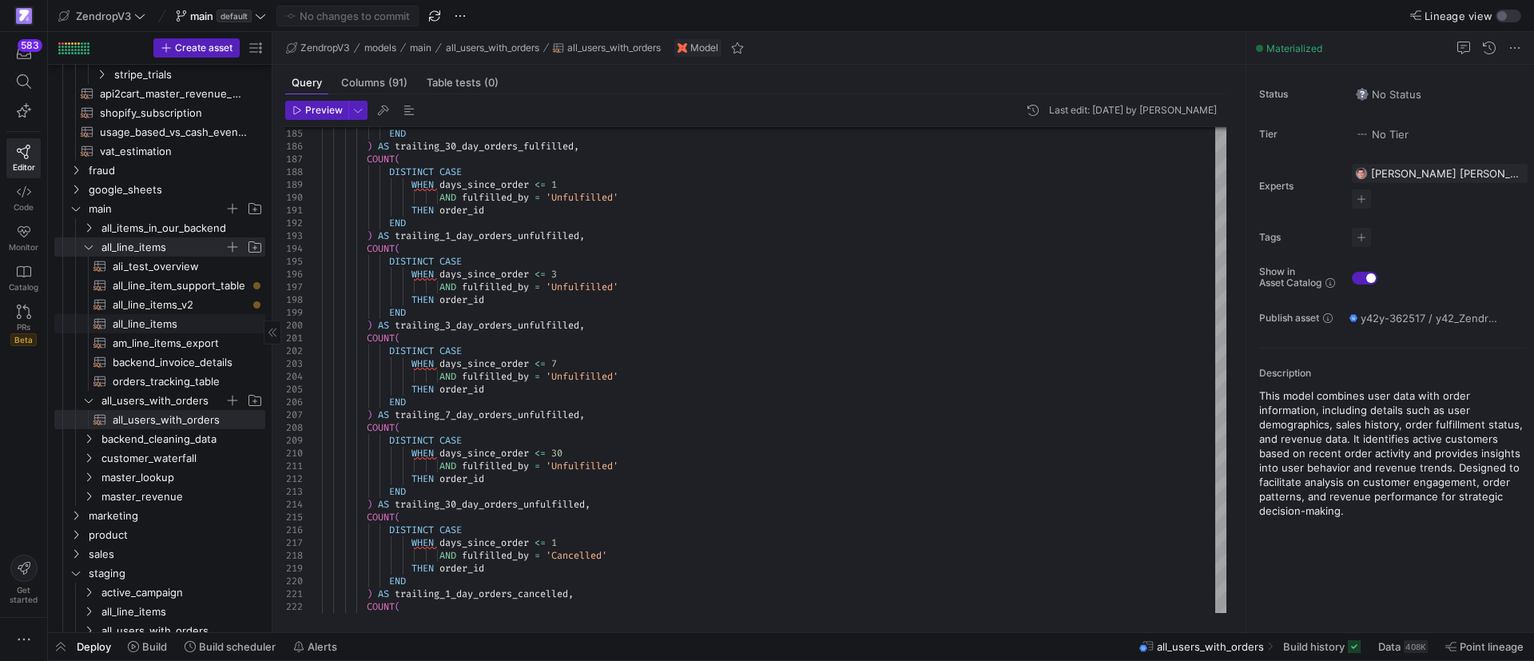
click at [173, 320] on span "all_line_items​​​​​​​​​​" at bounding box center [180, 324] width 134 height 18
type textarea "-- ## Final Model: Order Performance -- Joins stg_first_order with user fulfill…"
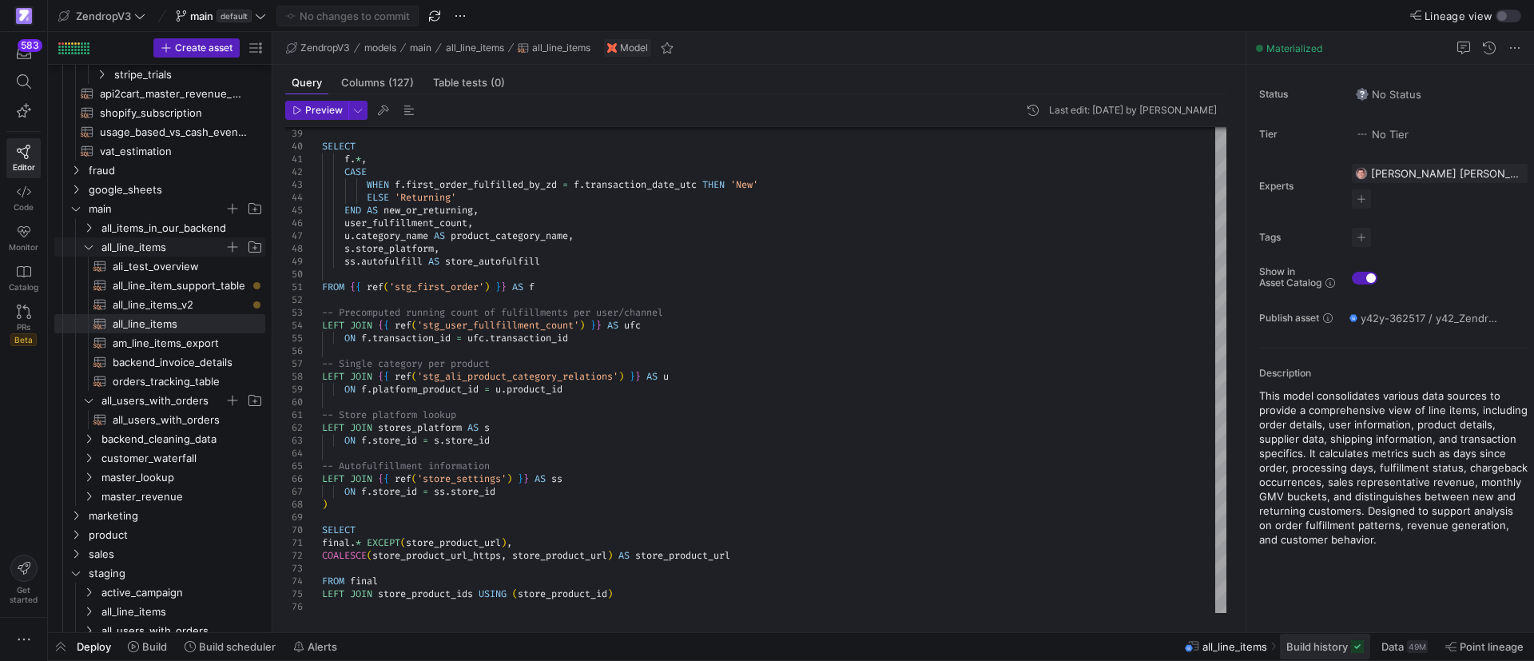
click at [1326, 646] on span "Build history" at bounding box center [1317, 646] width 62 height 13
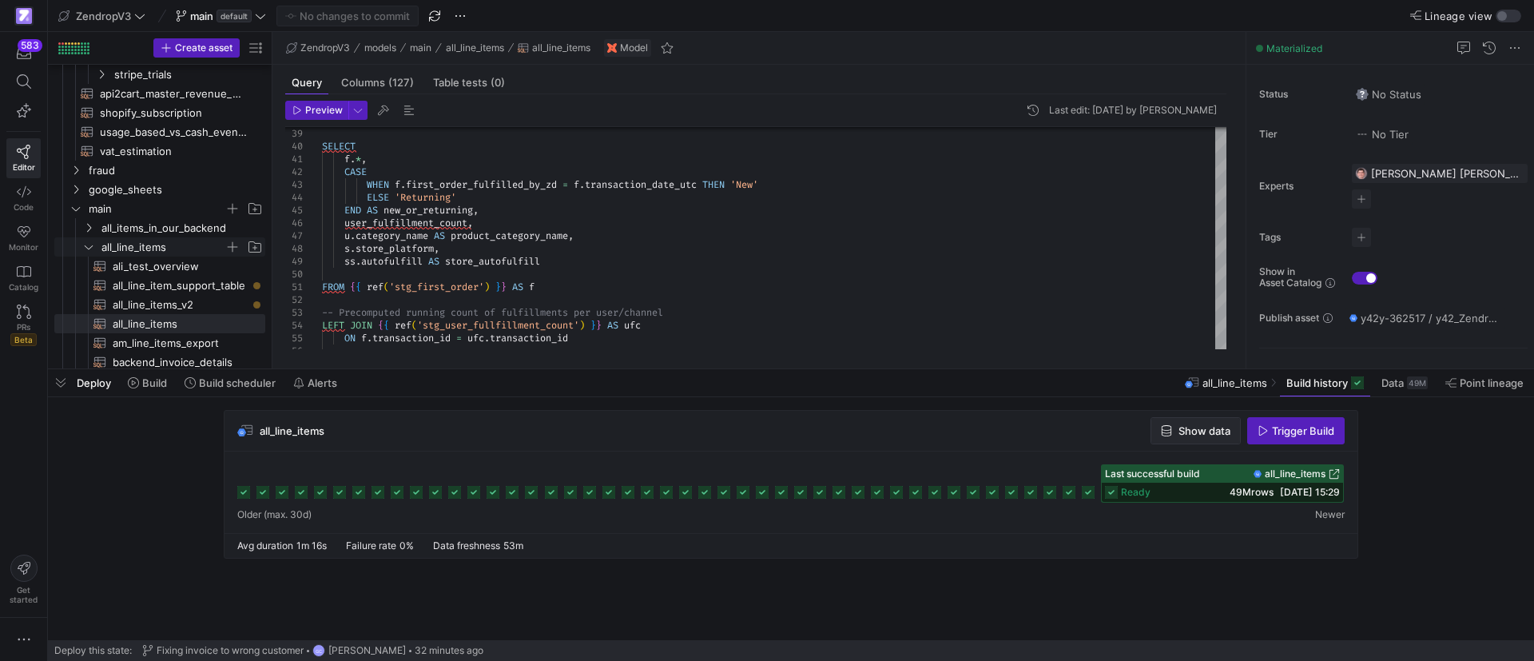
click at [1178, 428] on span "Show data" at bounding box center [1204, 430] width 52 height 13
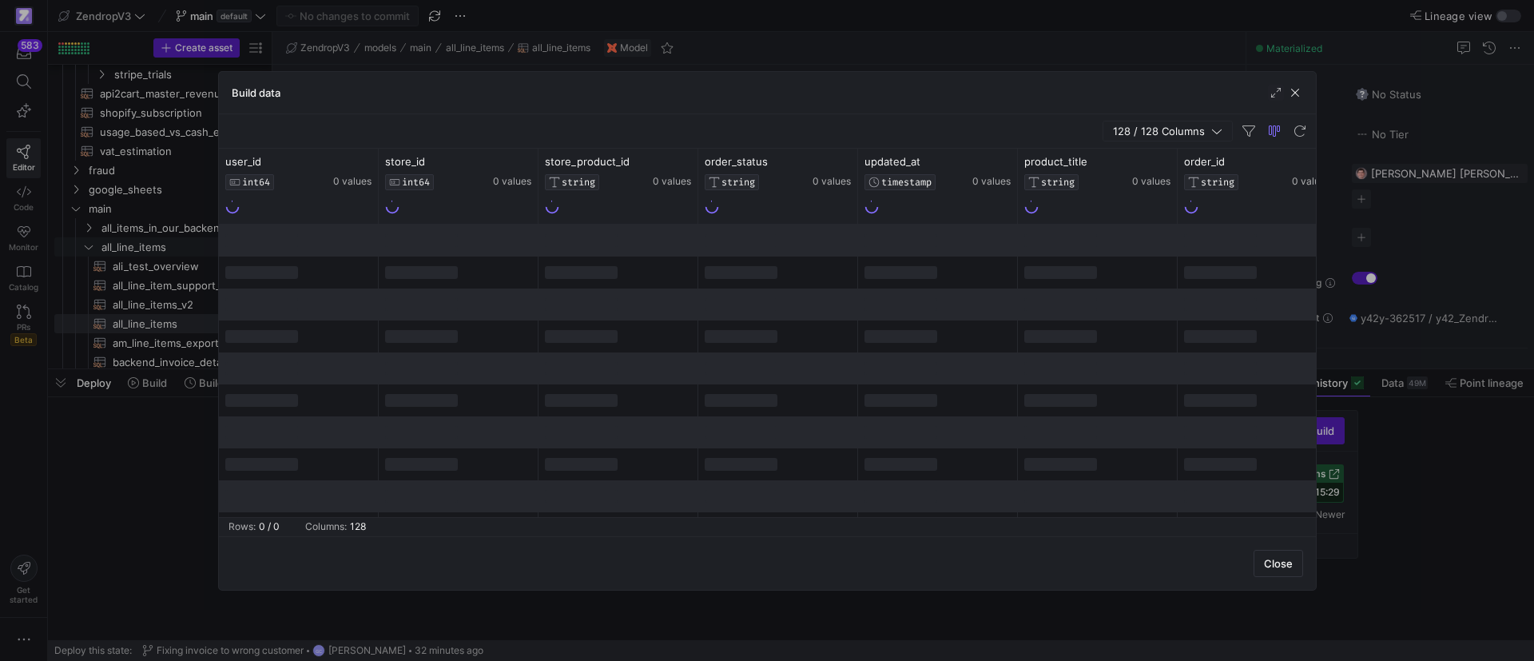
click at [1204, 130] on span "128 / 128 Columns" at bounding box center [1162, 131] width 98 height 13
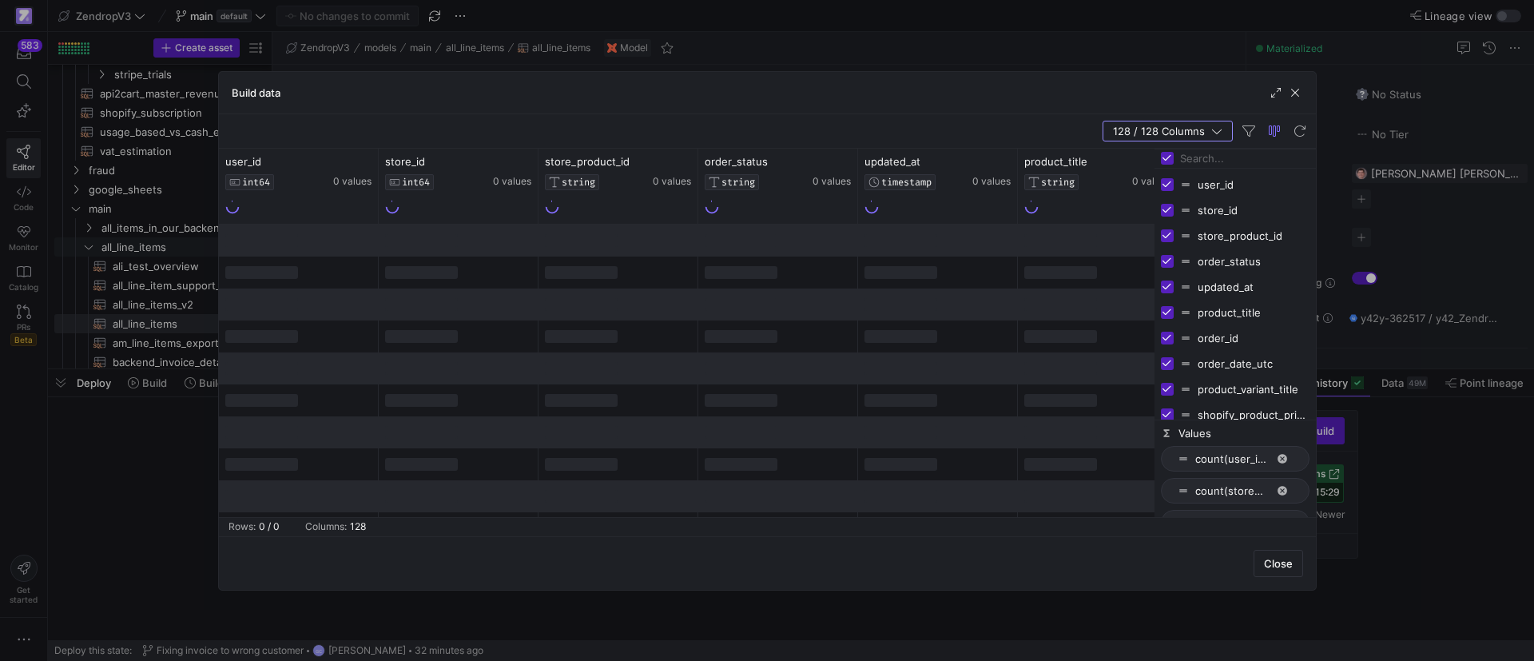
drag, startPoint x: 1155, startPoint y: 189, endPoint x: 1015, endPoint y: 190, distance: 139.8
click at [1152, 190] on div at bounding box center [1154, 333] width 4 height 368
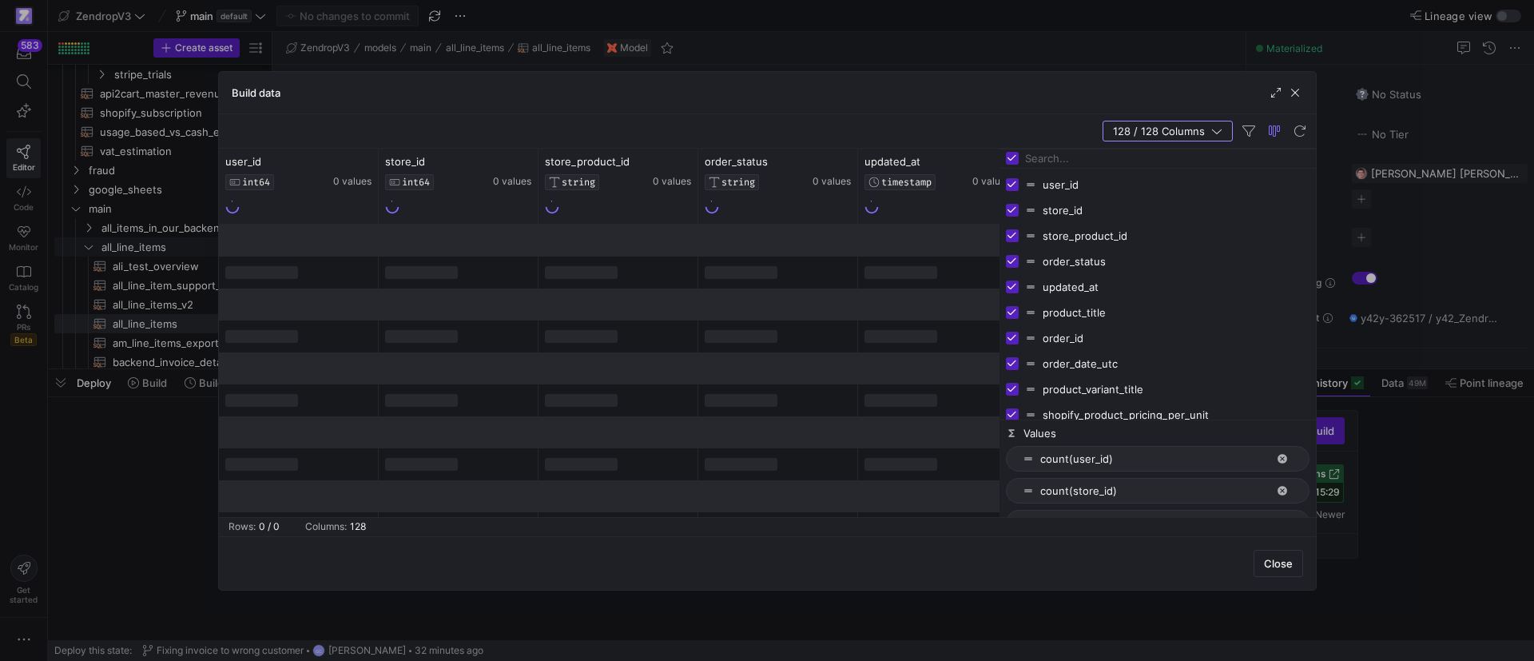
click at [1071, 161] on input "Filter Columns Input" at bounding box center [1167, 158] width 284 height 32
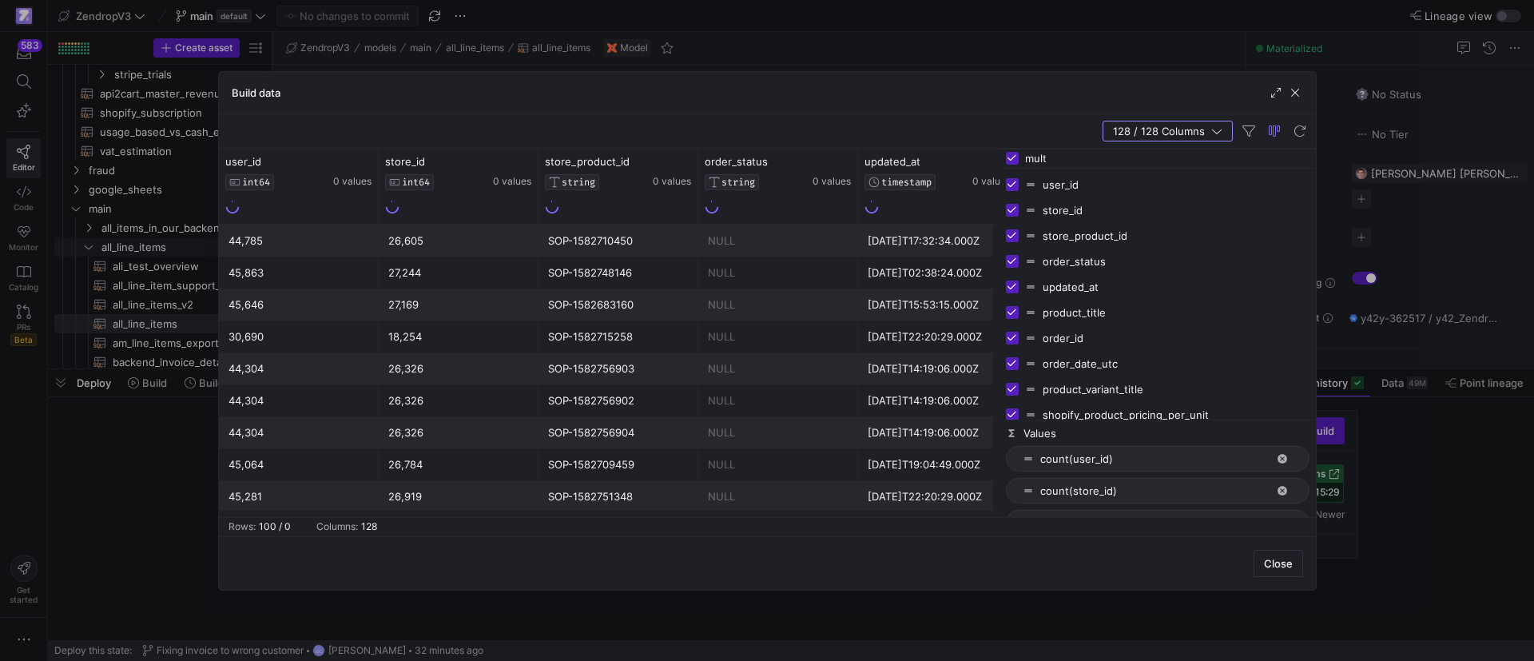
type input "multi"
checkbox input "false"
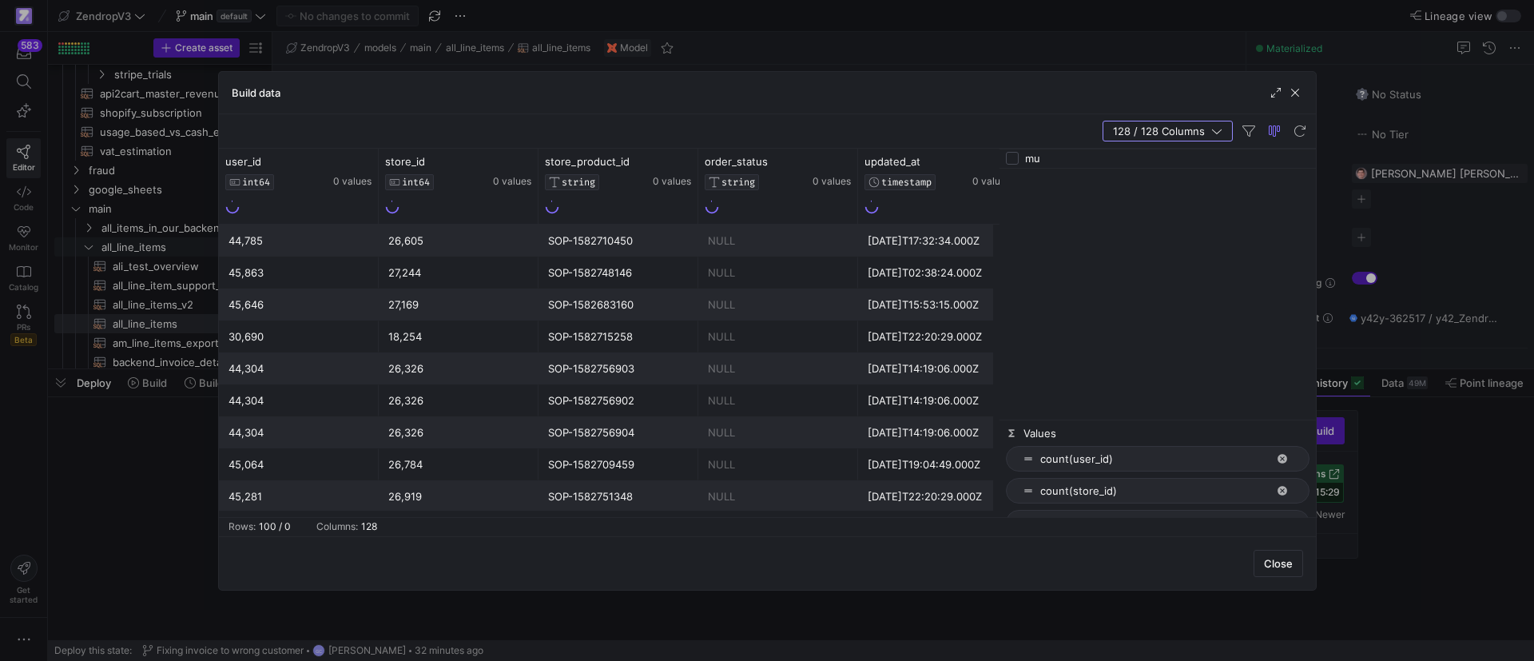
type input "m"
checkbox input "true"
type input "disco"
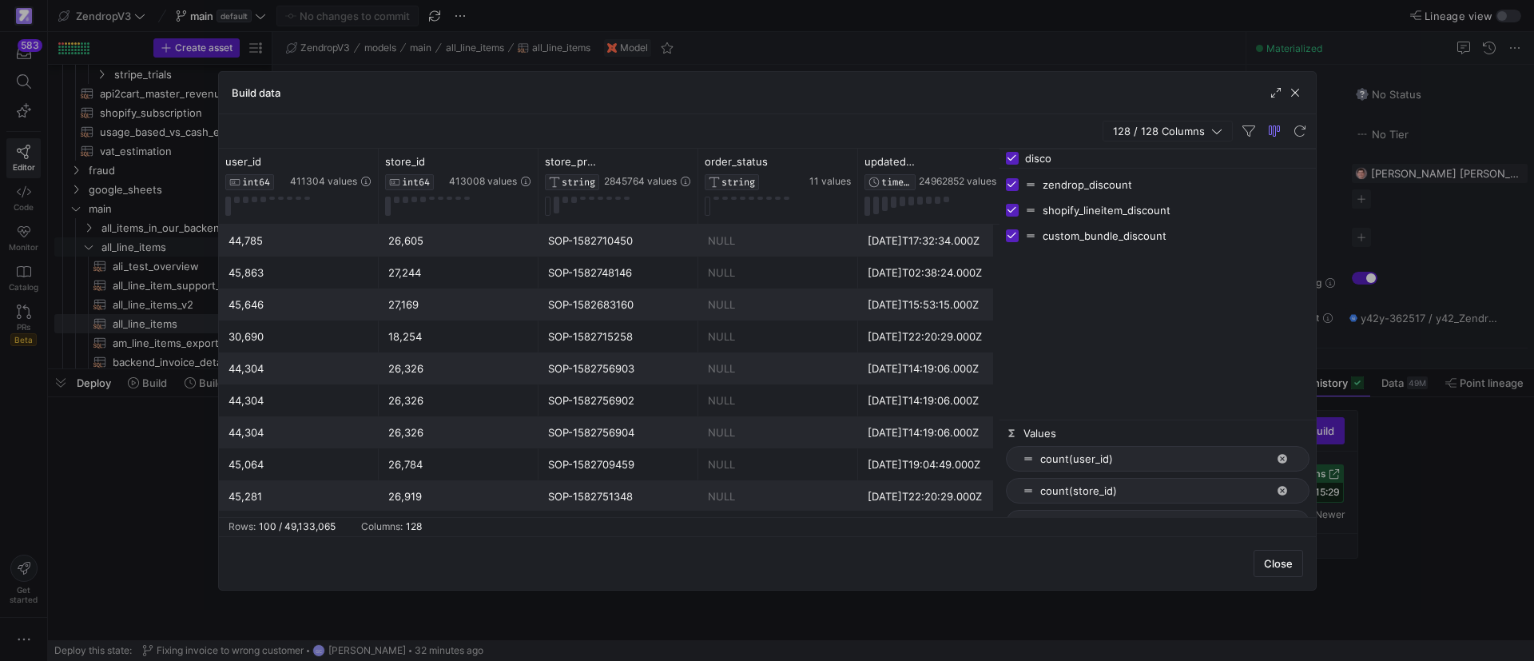
click at [129, 207] on div at bounding box center [767, 330] width 1534 height 661
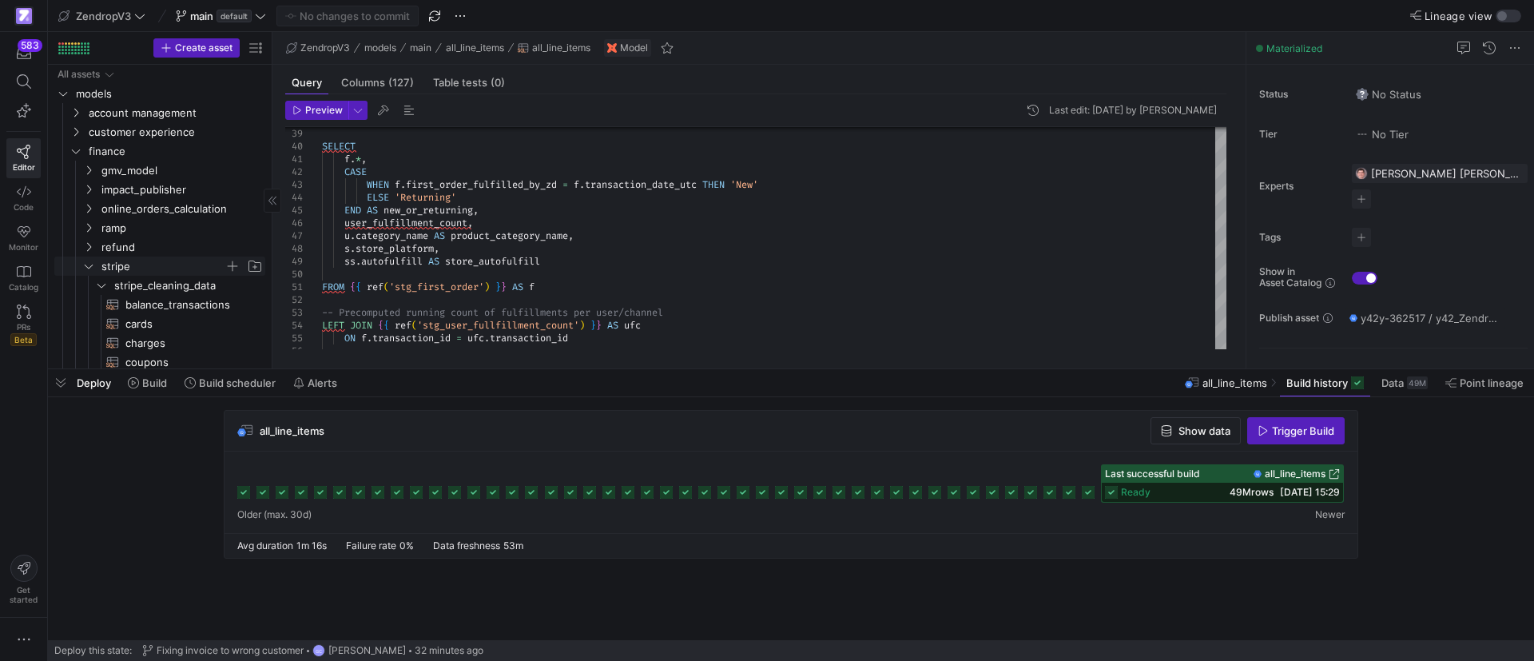
click at [89, 268] on icon "Press SPACE to select this row." at bounding box center [88, 266] width 11 height 10
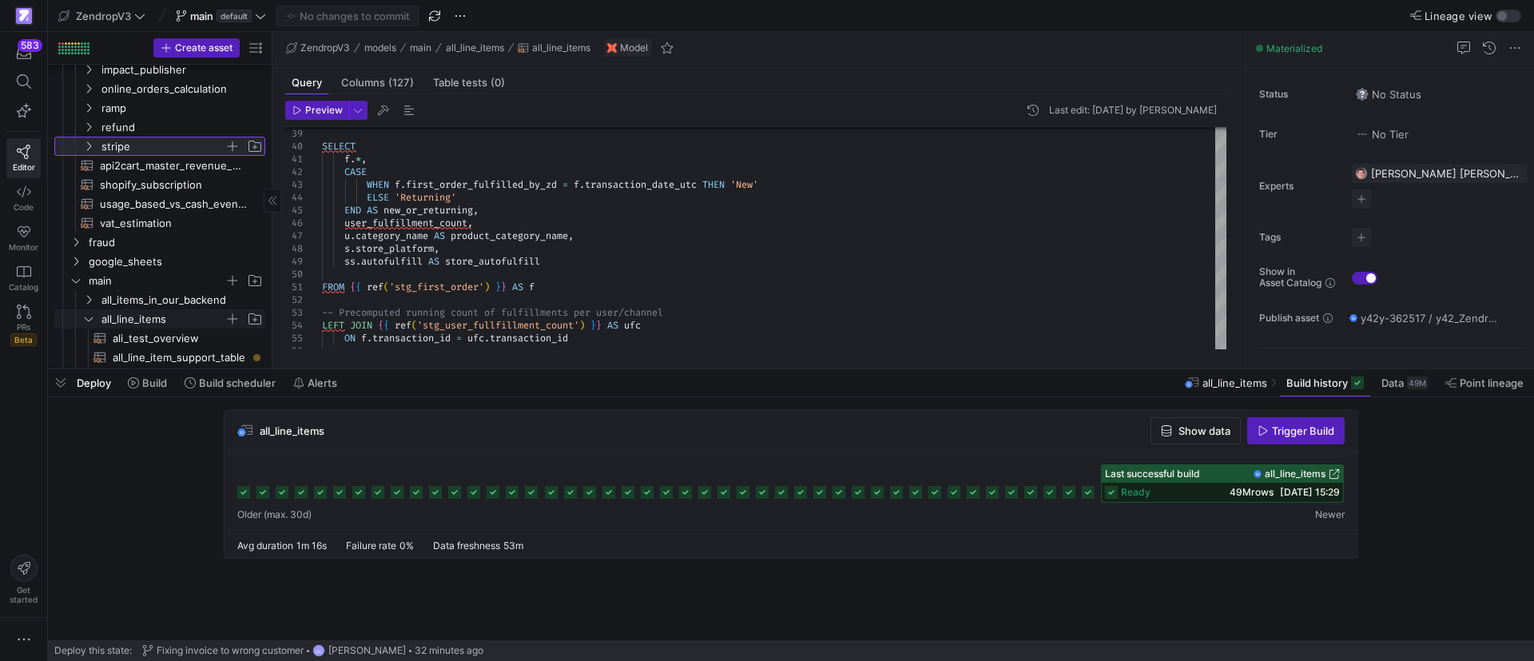
scroll to position [240, 0]
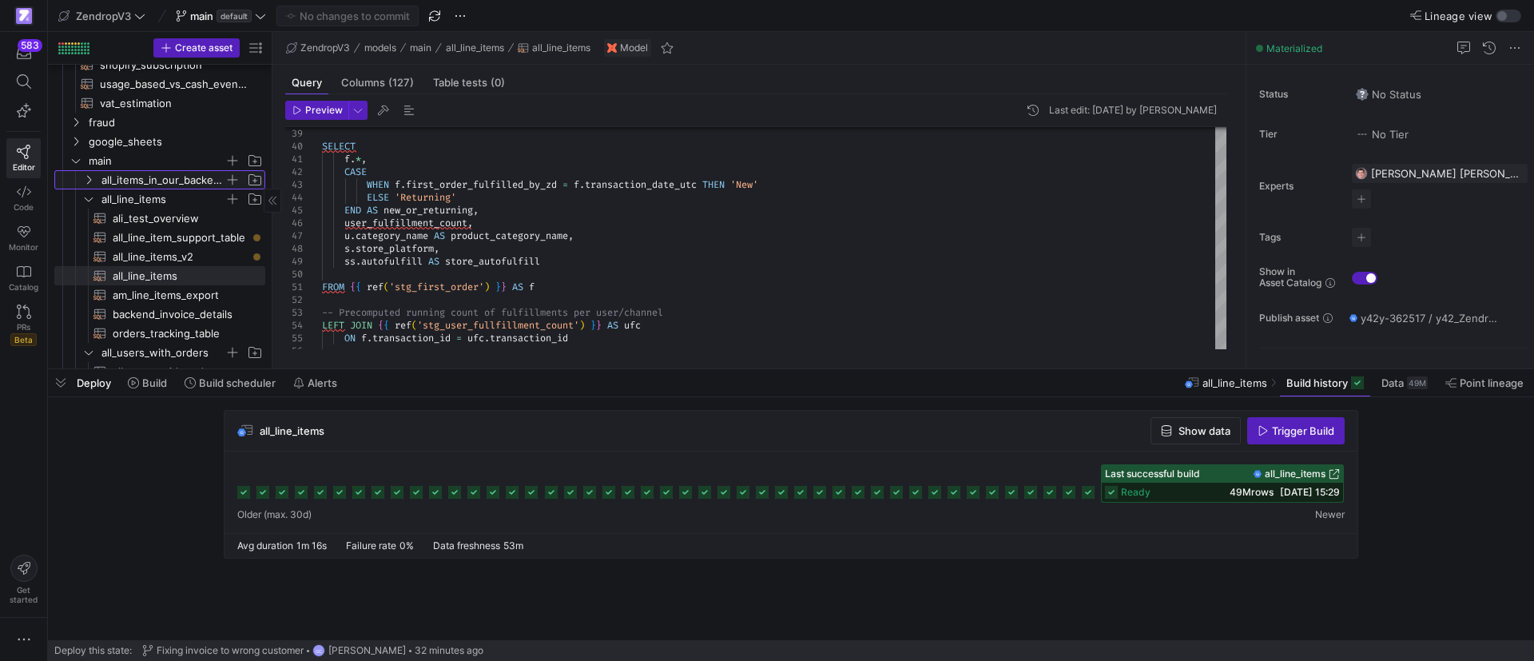
click at [87, 180] on icon "Press SPACE to select this row." at bounding box center [88, 180] width 11 height 10
click at [143, 203] on span "all_items_in_our_backend​​​​​​​​​​" at bounding box center [180, 199] width 134 height 18
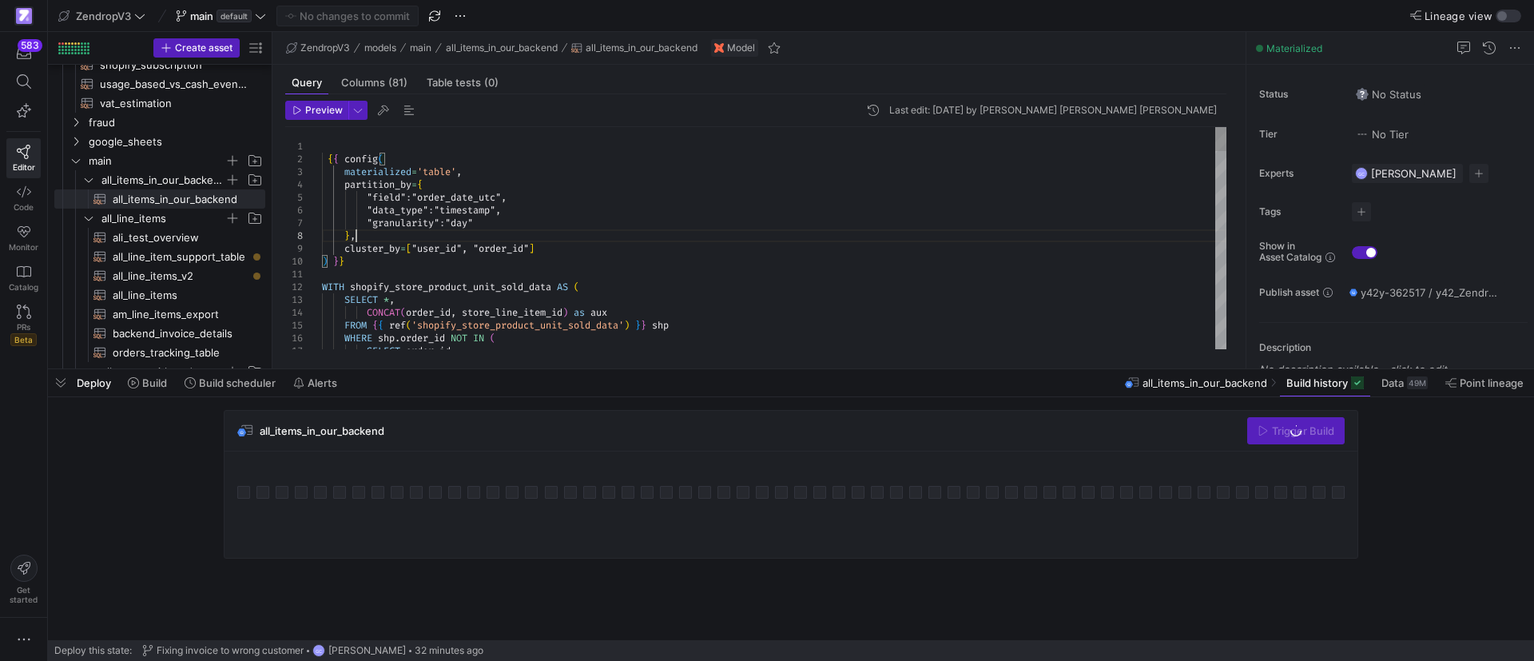
scroll to position [12, 0]
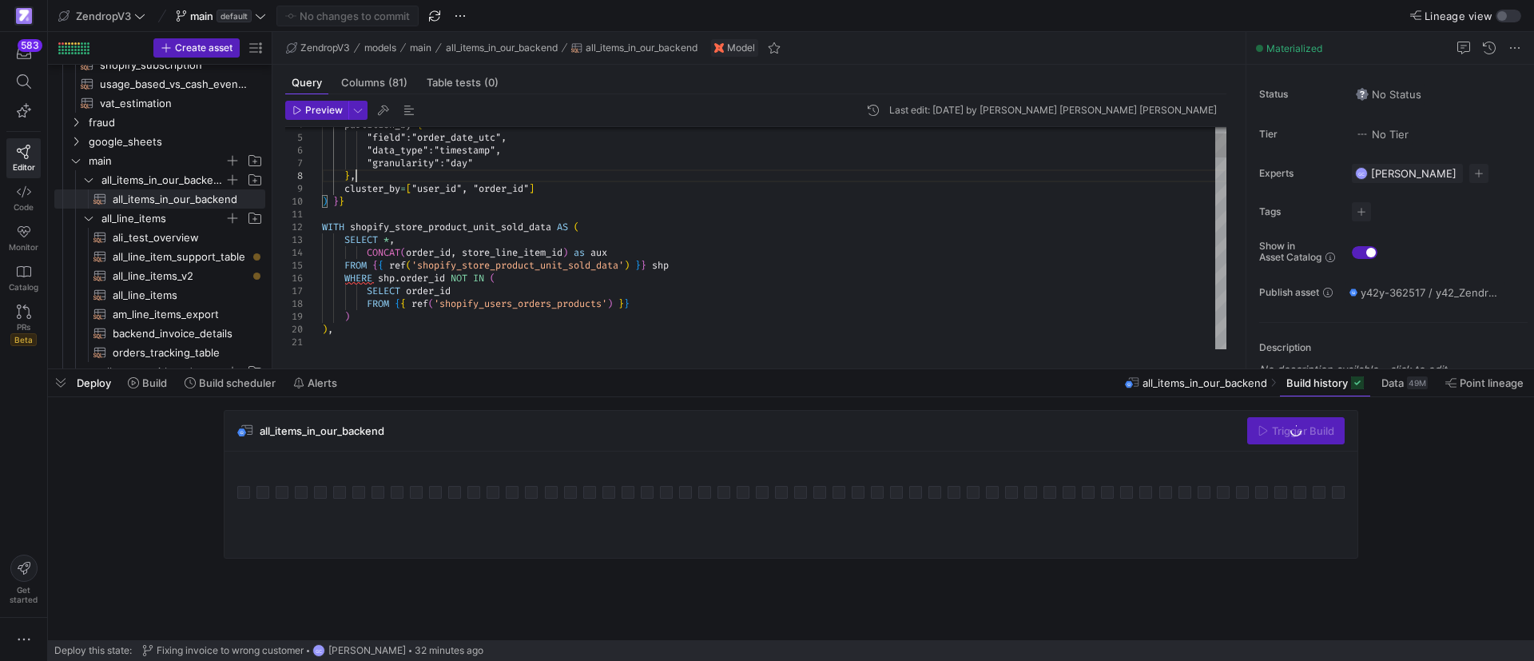
type textarea "WITH shopify_store_product_unit_sold_data AS ( SELECT *, CONCAT(order_id, store…"
